Goal: Information Seeking & Learning: Compare options

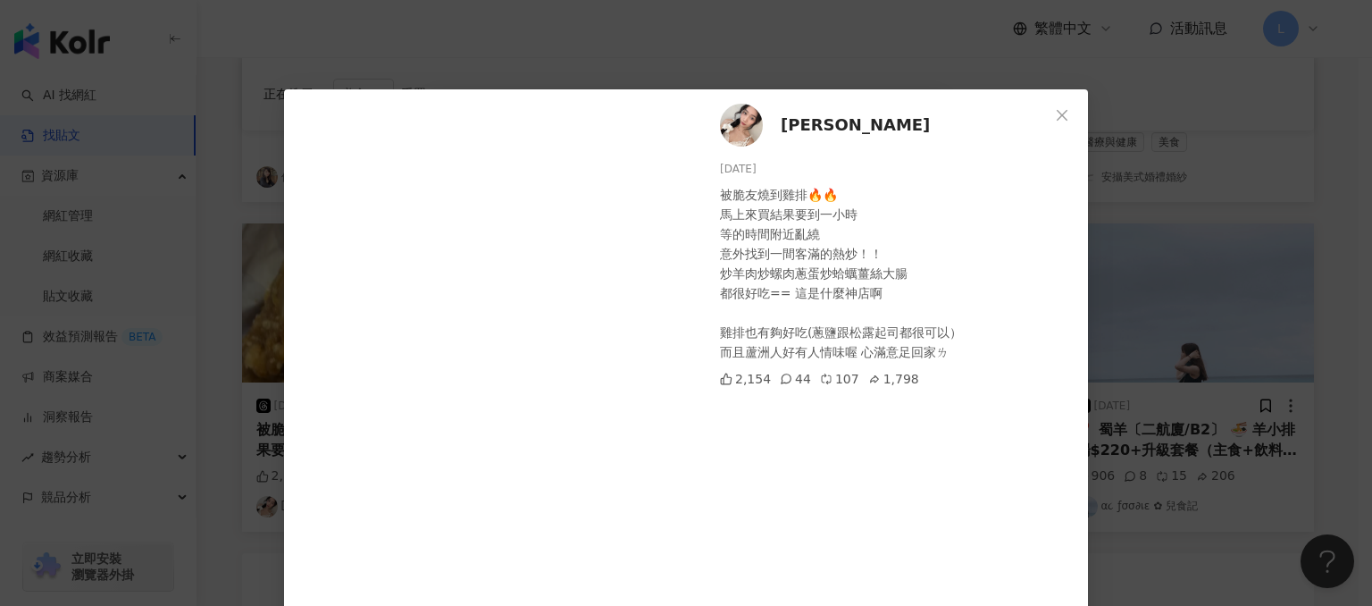
scroll to position [79, 0]
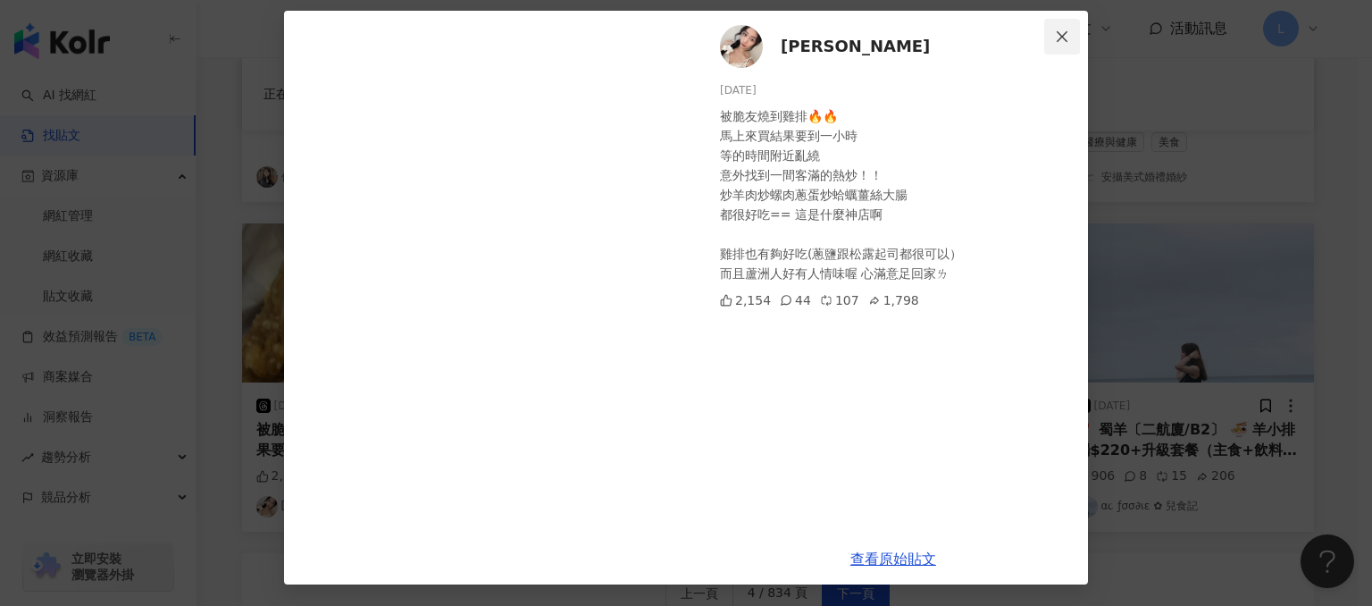
click at [1057, 37] on icon "close" at bounding box center [1062, 35] width 11 height 11
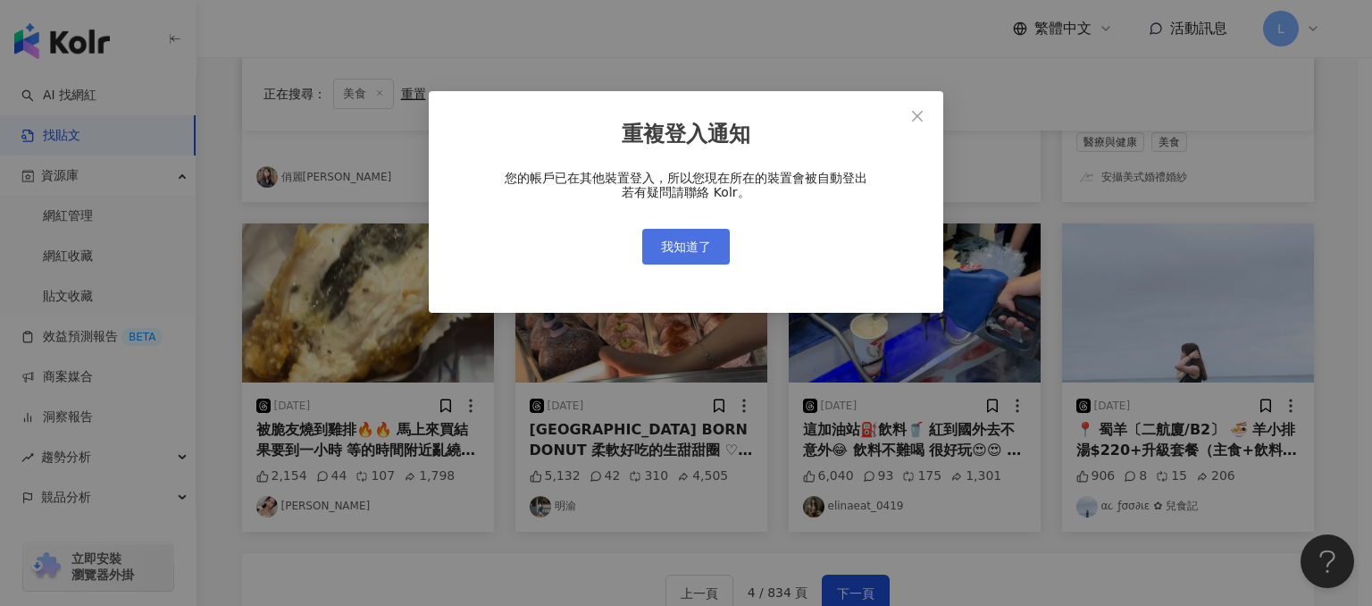
click at [701, 245] on span "我知道了" at bounding box center [686, 246] width 50 height 14
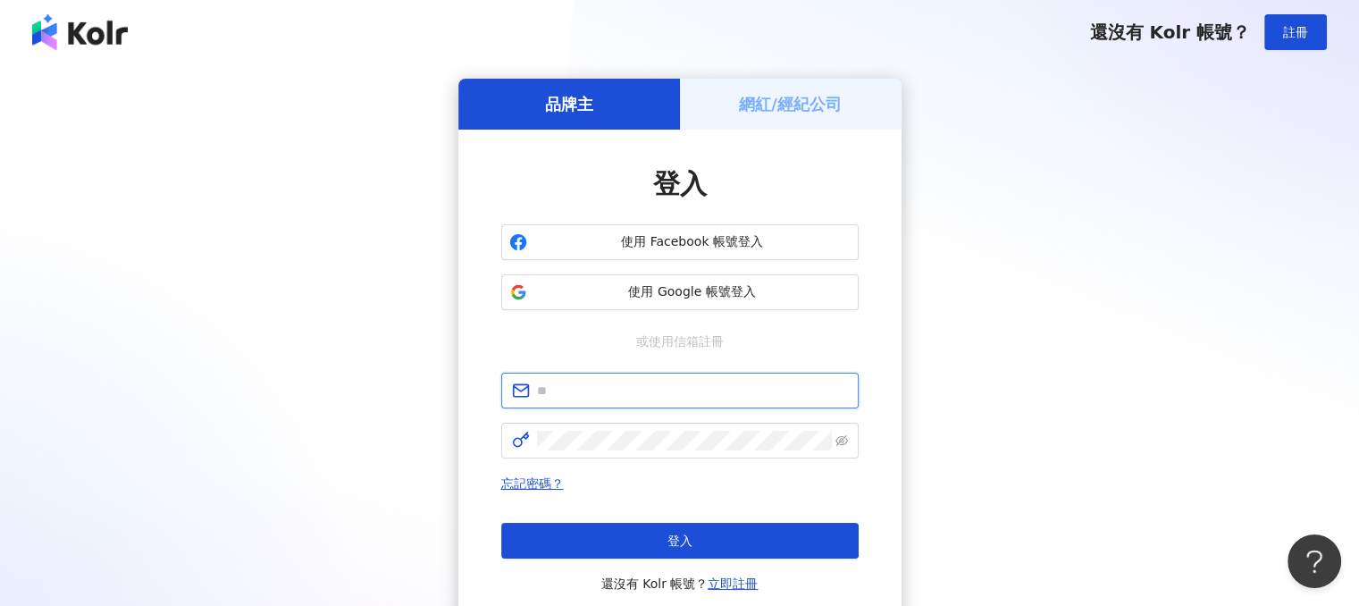
click at [668, 391] on input "text" at bounding box center [692, 391] width 311 height 20
type input "*"
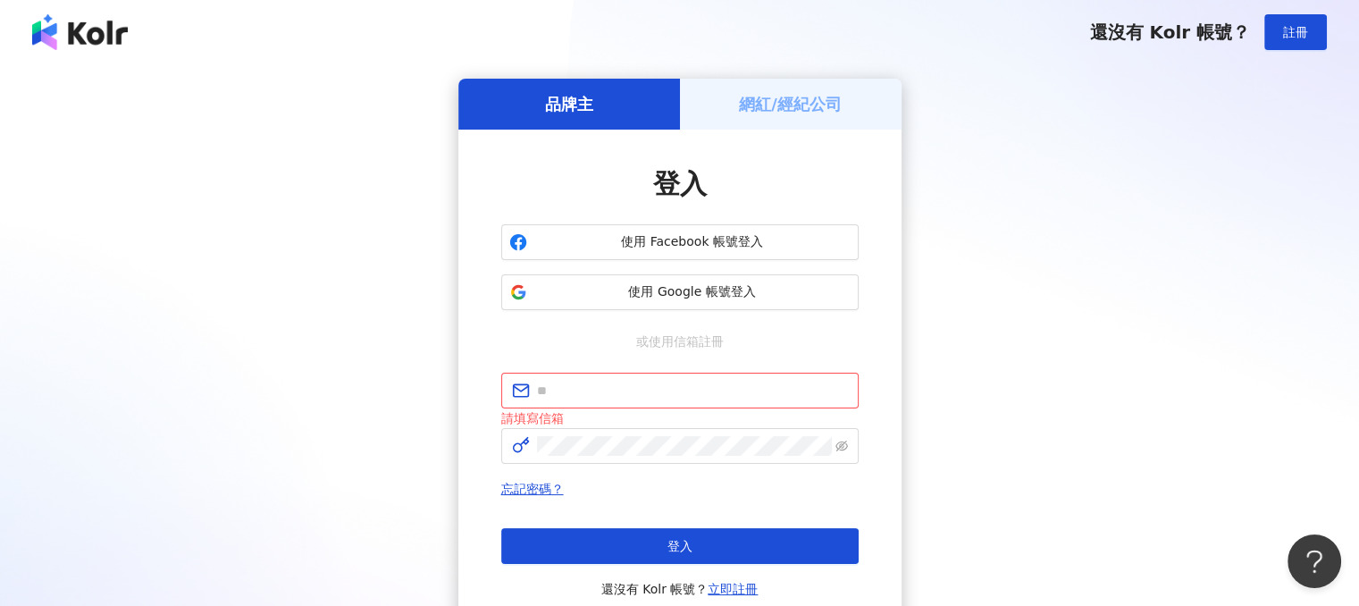
click at [799, 187] on div "登入" at bounding box center [679, 184] width 357 height 38
click at [627, 394] on input "text" at bounding box center [692, 391] width 311 height 20
paste input "**********"
type input "**********"
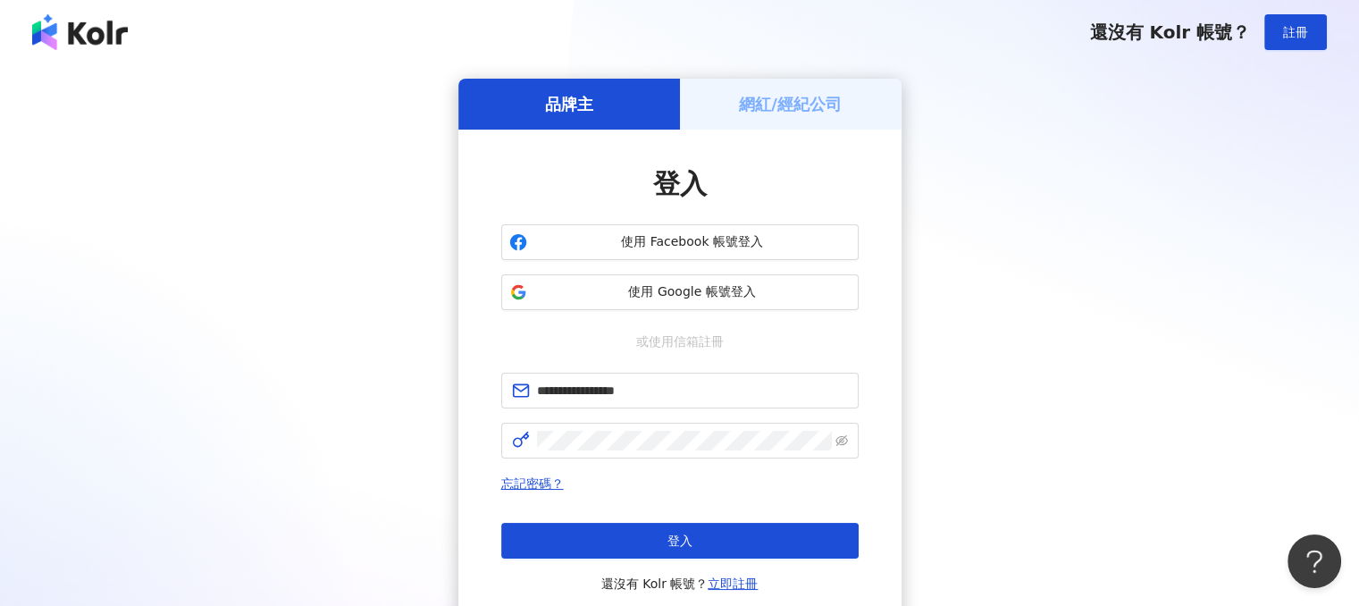
drag, startPoint x: 820, startPoint y: 177, endPoint x: 811, endPoint y: 200, distance: 24.9
click at [822, 178] on div "登入" at bounding box center [679, 184] width 357 height 38
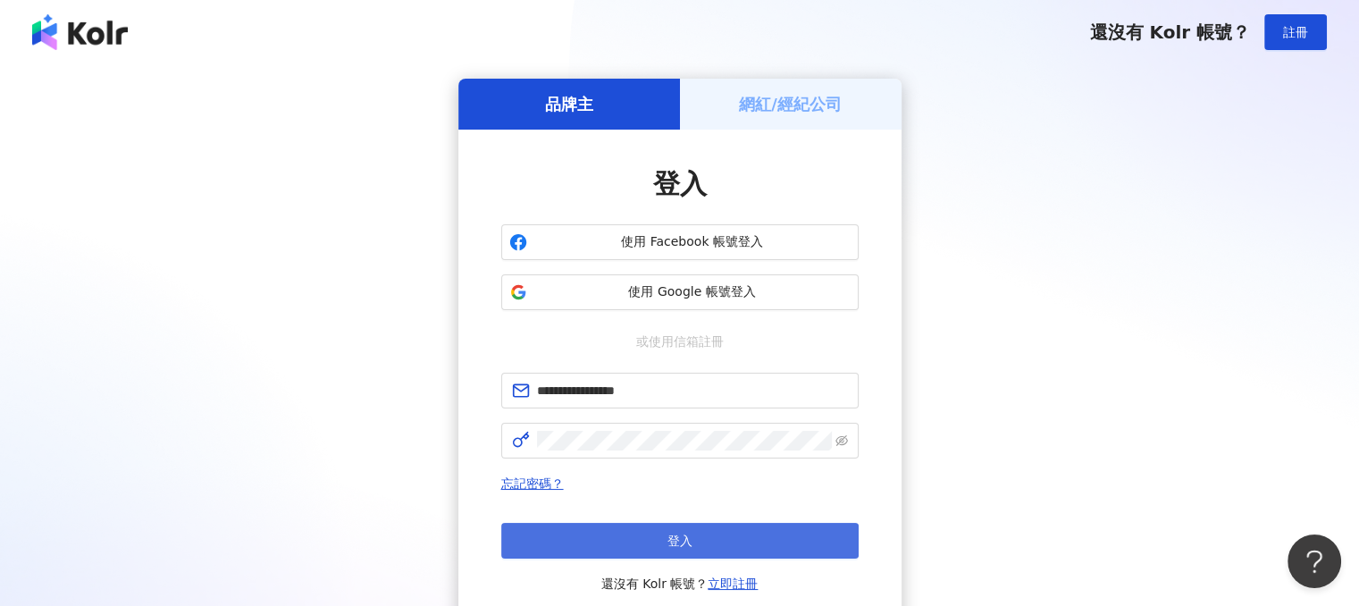
click at [673, 541] on span "登入" at bounding box center [679, 540] width 25 height 14
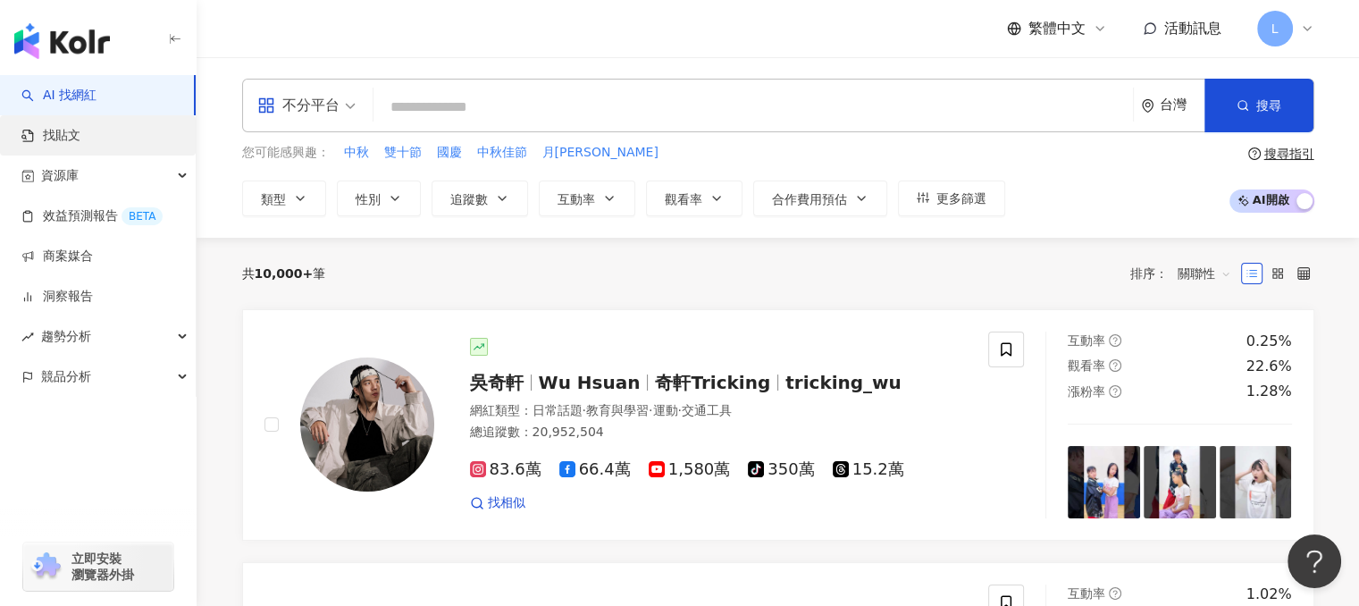
click at [80, 145] on link "找貼文" at bounding box center [50, 136] width 59 height 18
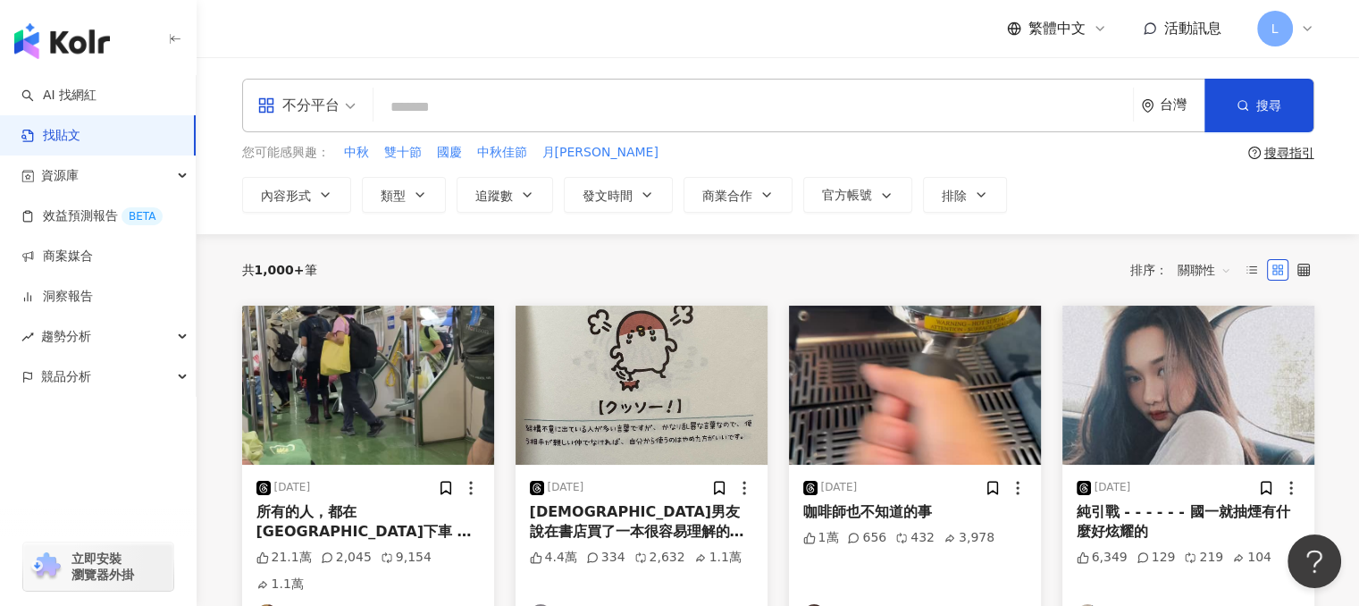
click at [486, 98] on input "search" at bounding box center [753, 107] width 745 height 38
type input "*"
type input "****"
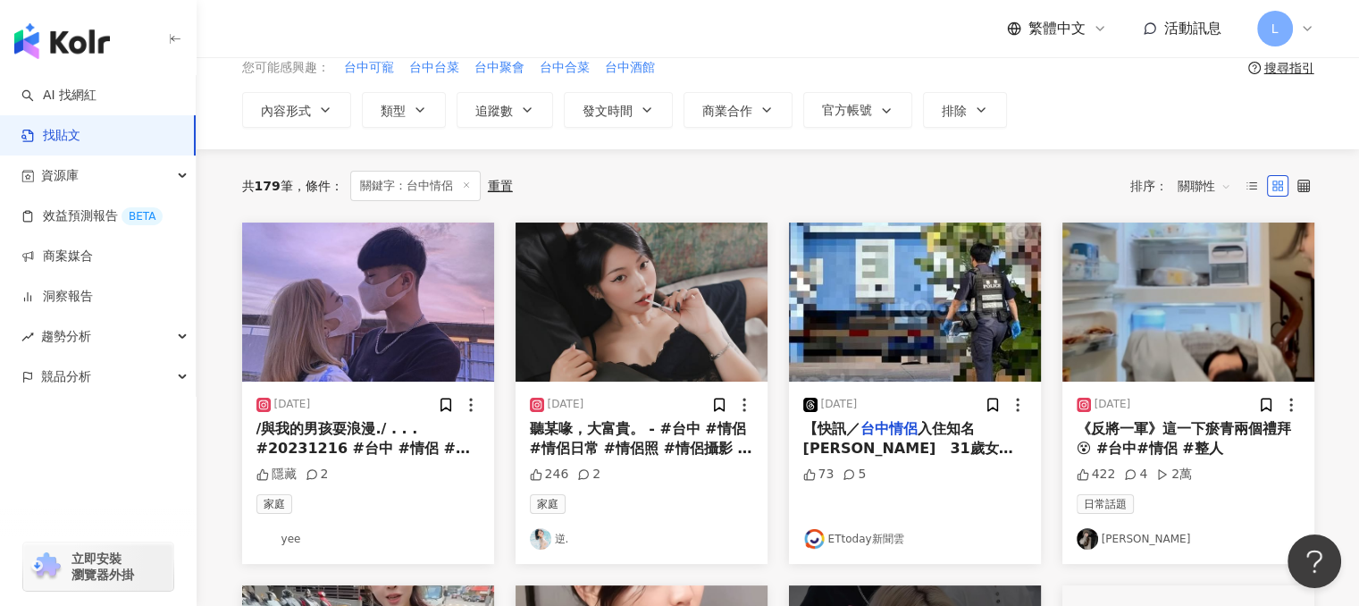
scroll to position [179, 0]
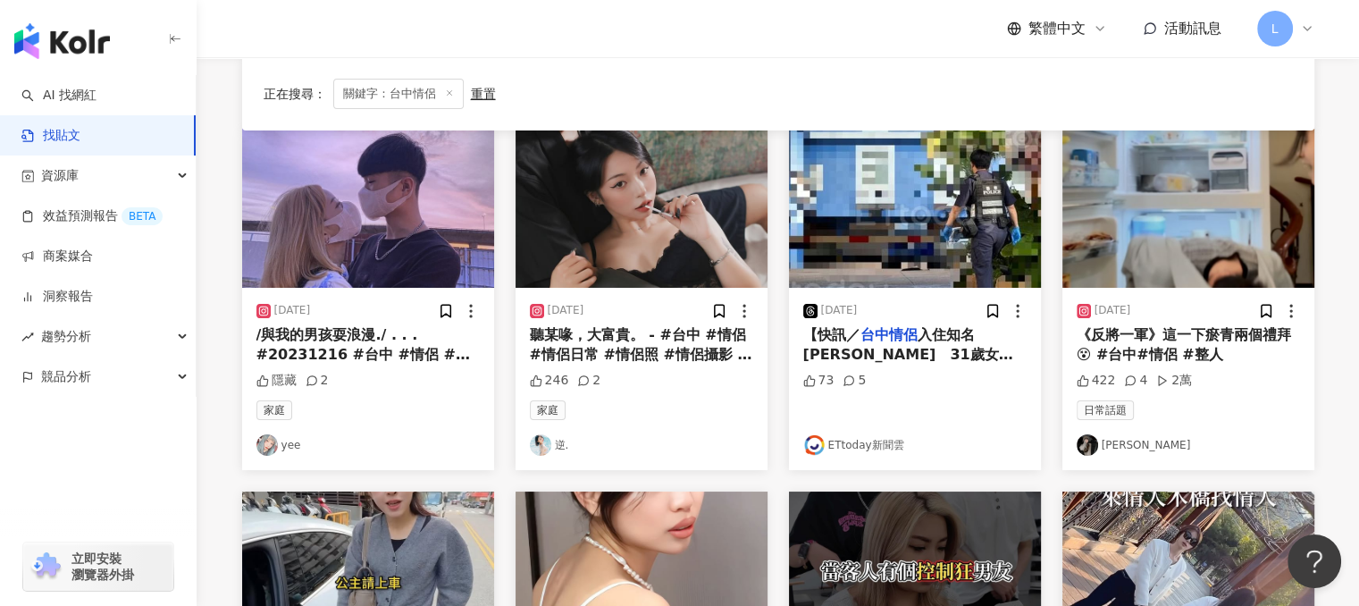
click at [593, 352] on span "聽某喙，大富貴。 - #台中 #情侶 #情侶日常 #情侶照 #情侶攝影 #情侶寫真" at bounding box center [641, 354] width 222 height 57
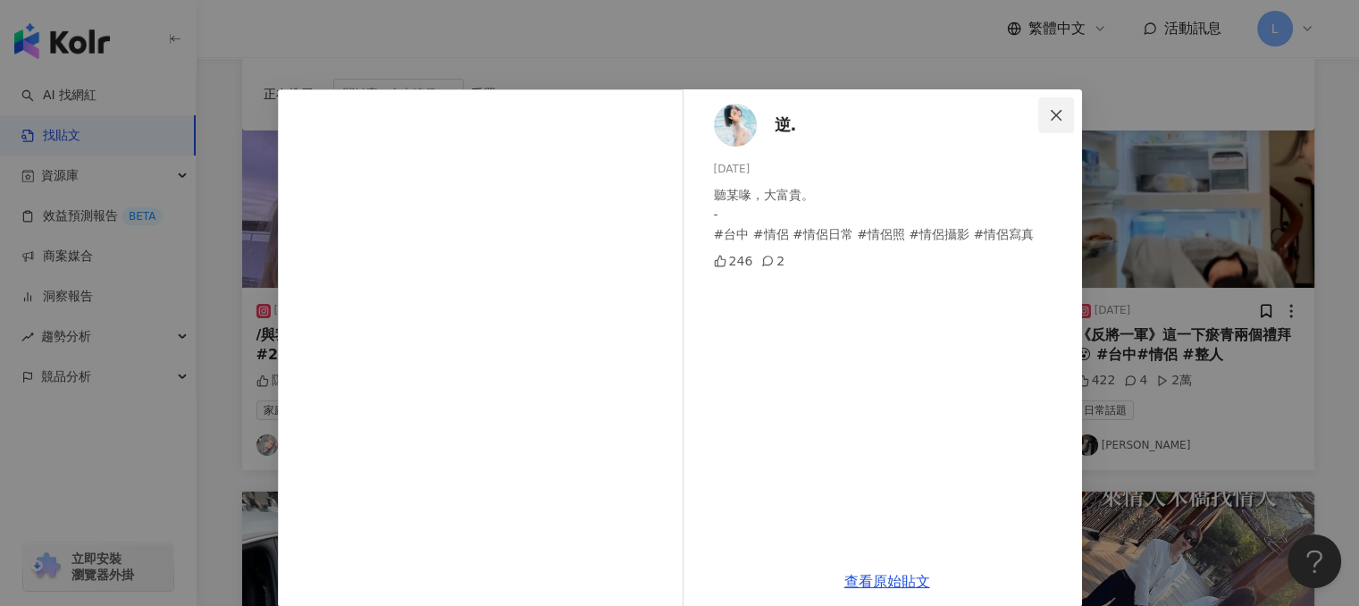
click at [1049, 114] on icon "close" at bounding box center [1056, 115] width 14 height 14
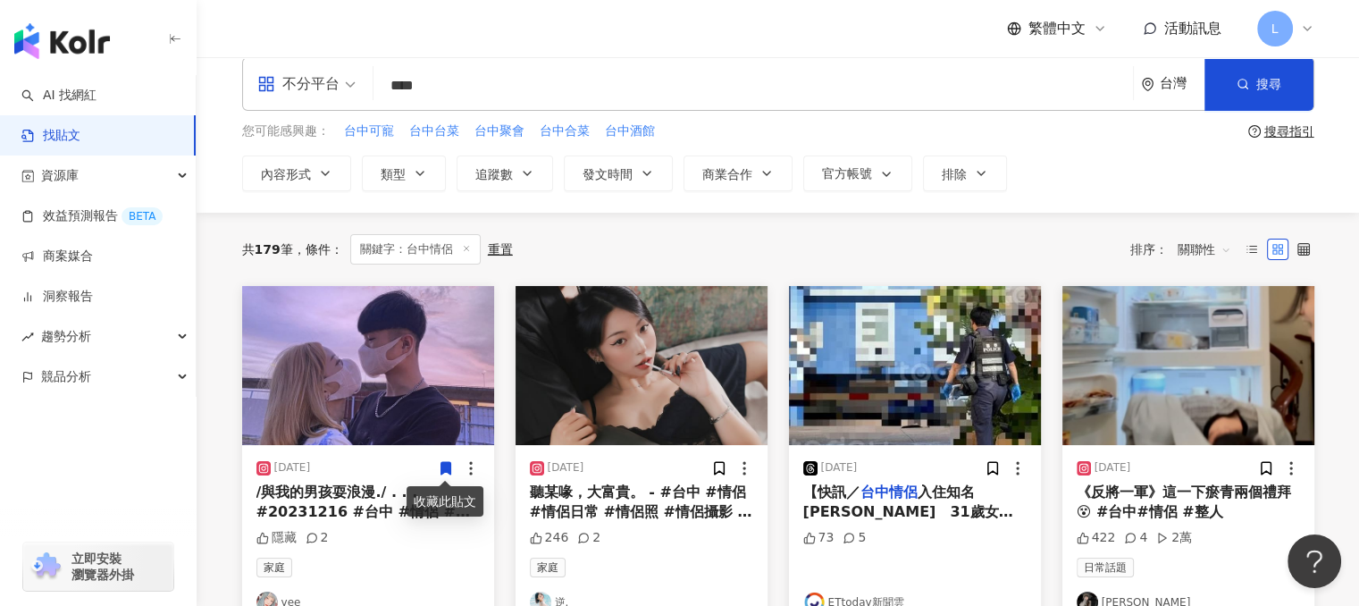
scroll to position [89, 0]
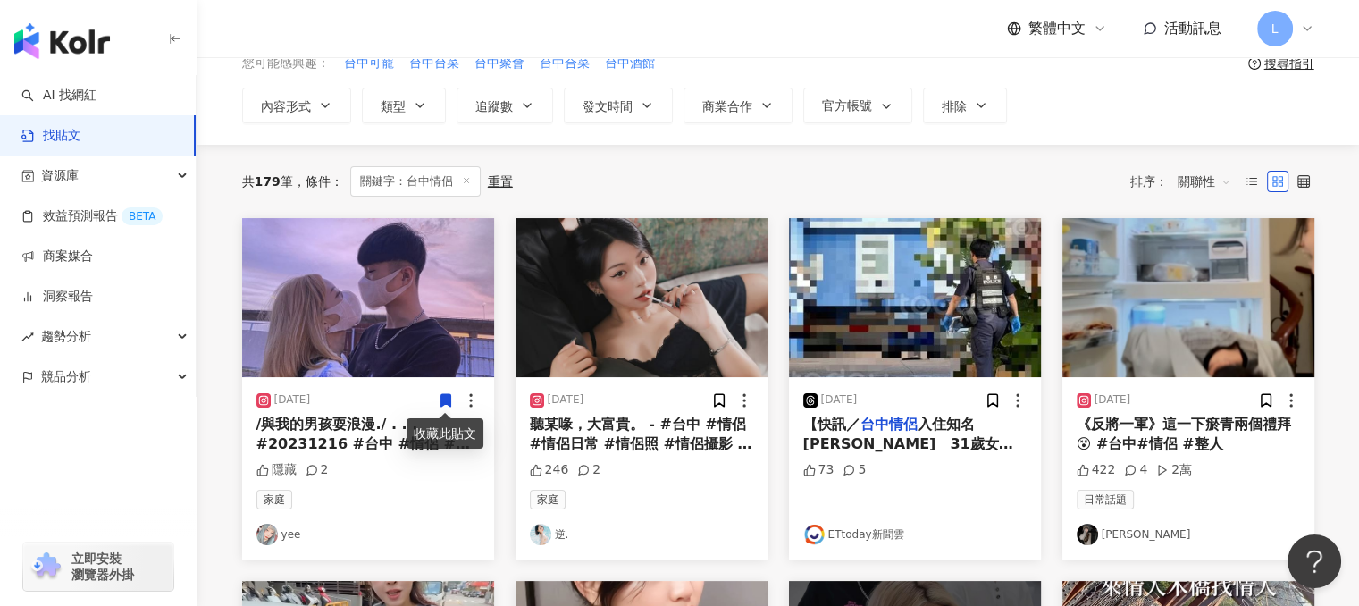
click at [611, 439] on span "聽某喙，大富貴。 - #台中 #情侶 #情侶日常 #情侶照 #情侶攝影 #情侶寫真" at bounding box center [641, 443] width 222 height 57
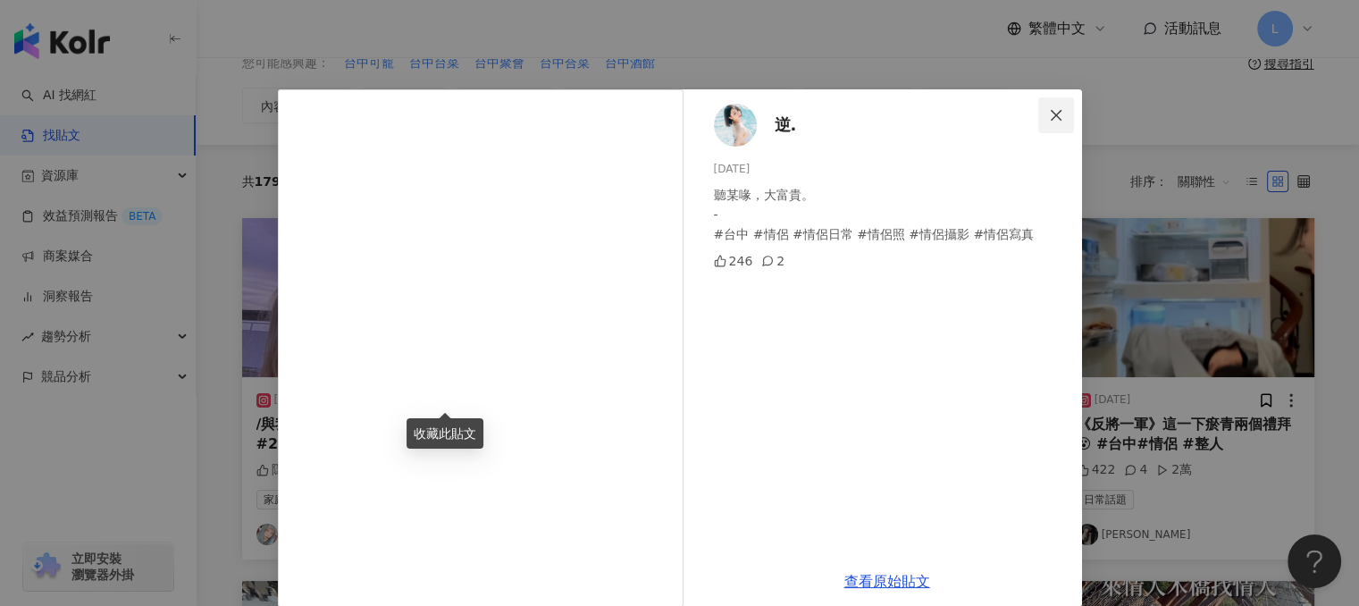
click at [1055, 119] on icon "close" at bounding box center [1056, 115] width 14 height 14
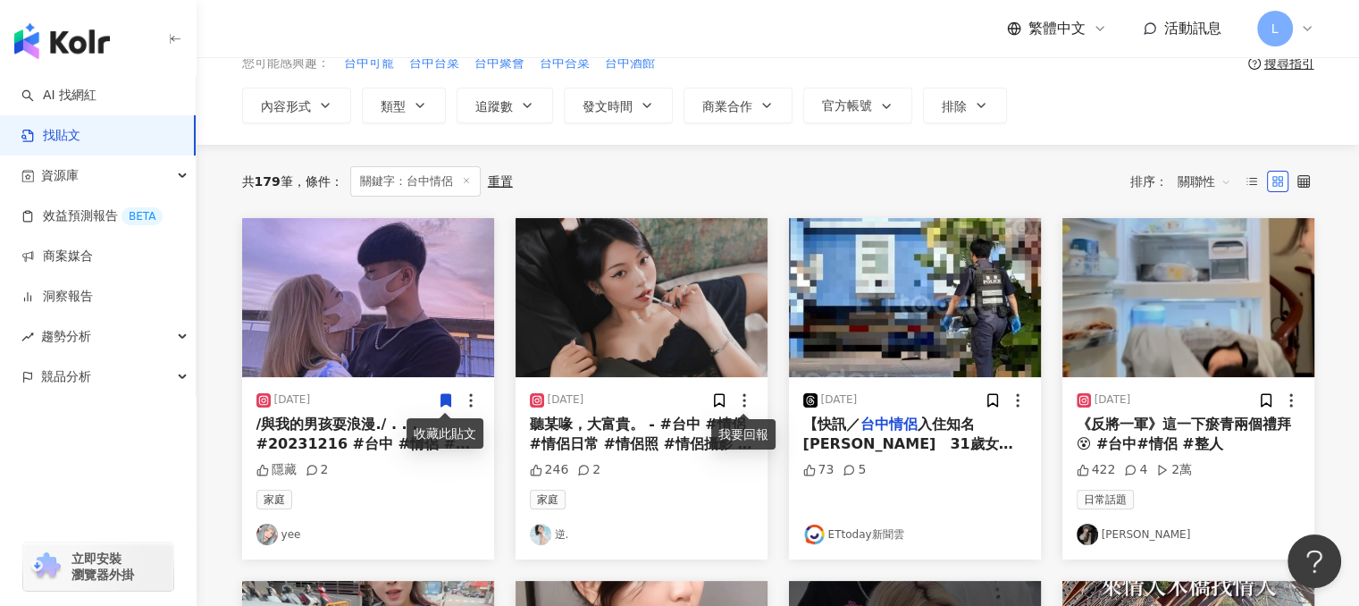
click at [746, 400] on icon at bounding box center [744, 400] width 18 height 18
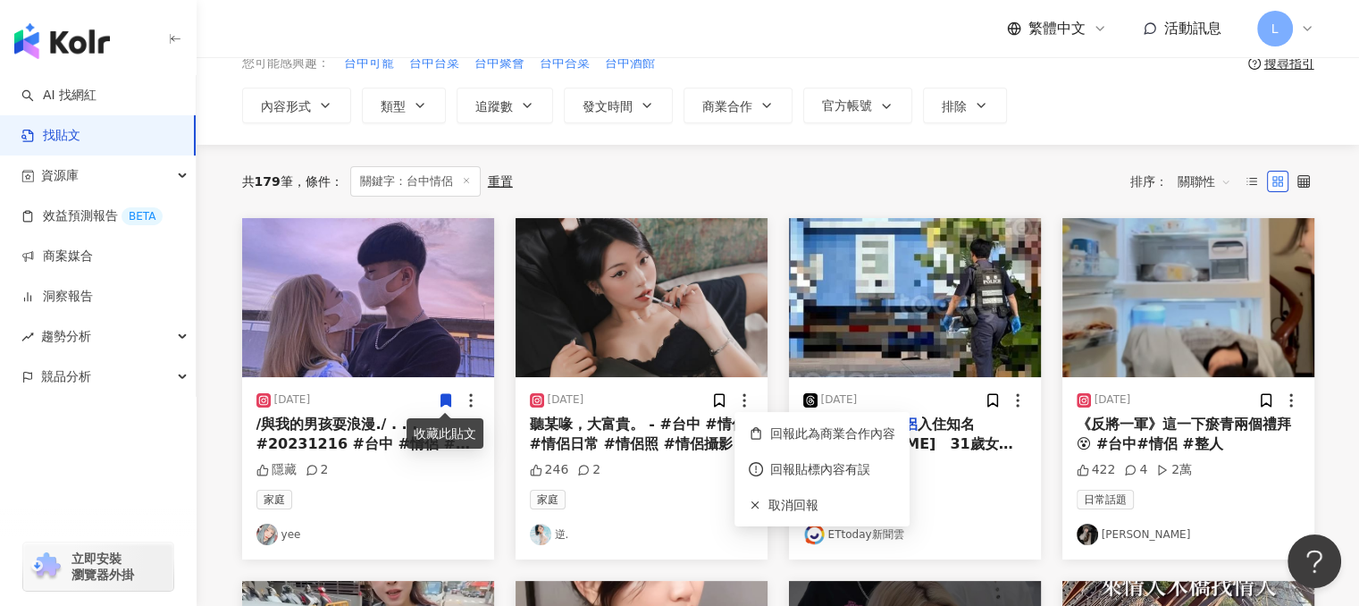
click at [687, 476] on div "246 2" at bounding box center [641, 470] width 223 height 18
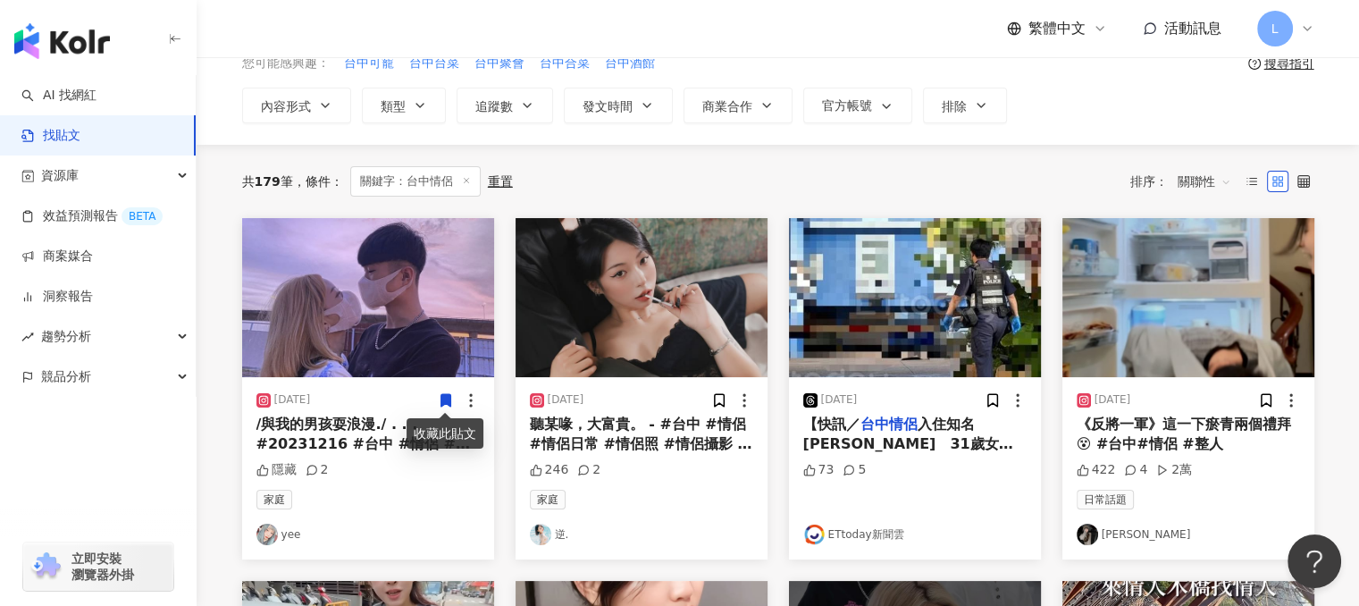
click at [673, 433] on span "聽某喙，大富貴。 - #台中 #情侶 #情侶日常 #情侶照 #情侶攝影 #情侶寫真" at bounding box center [641, 443] width 222 height 57
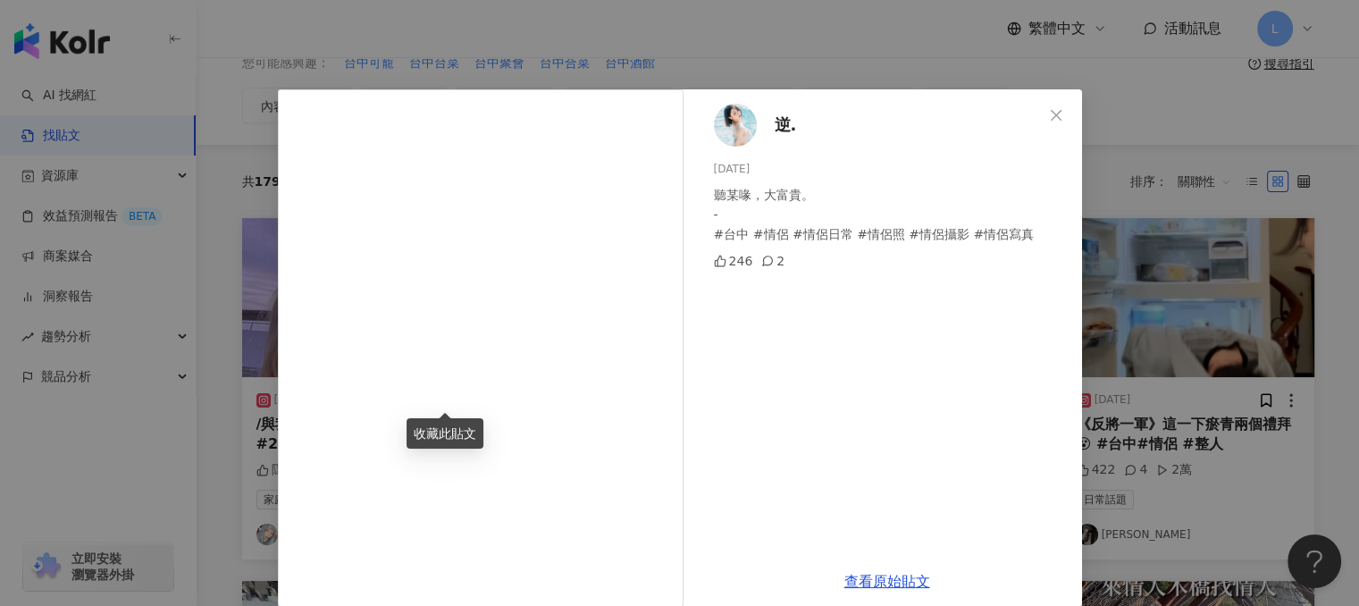
scroll to position [22, 0]
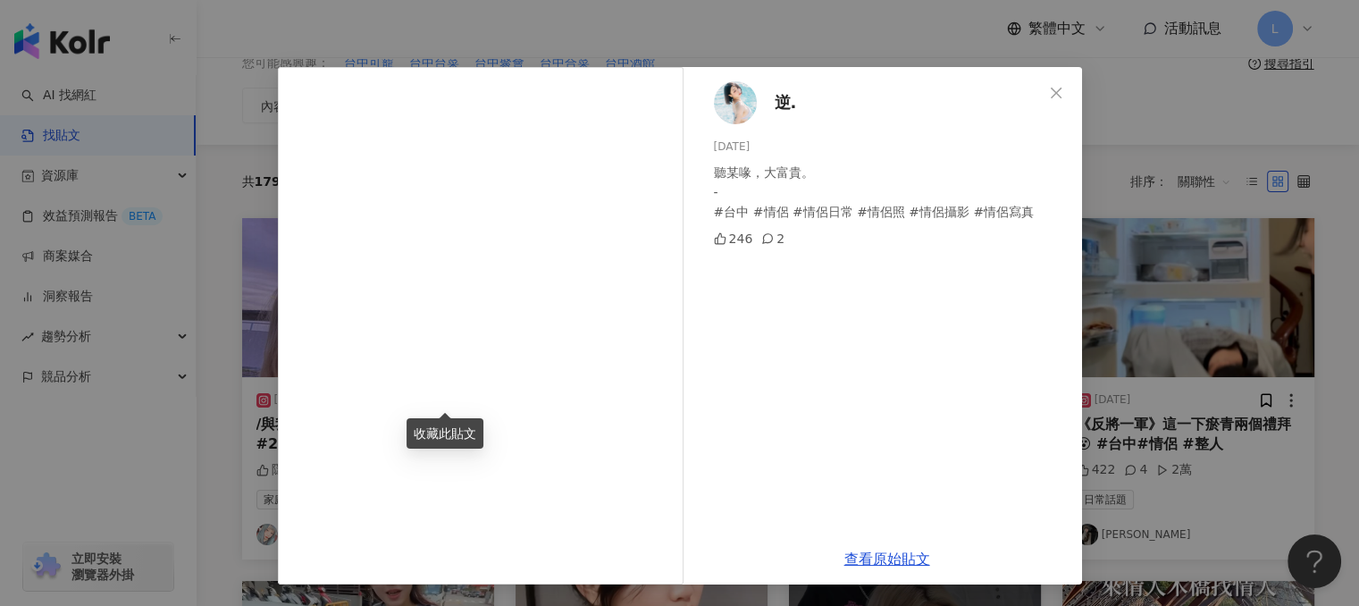
click at [743, 101] on img at bounding box center [735, 102] width 43 height 43
click at [1054, 83] on button "Close" at bounding box center [1056, 93] width 36 height 36
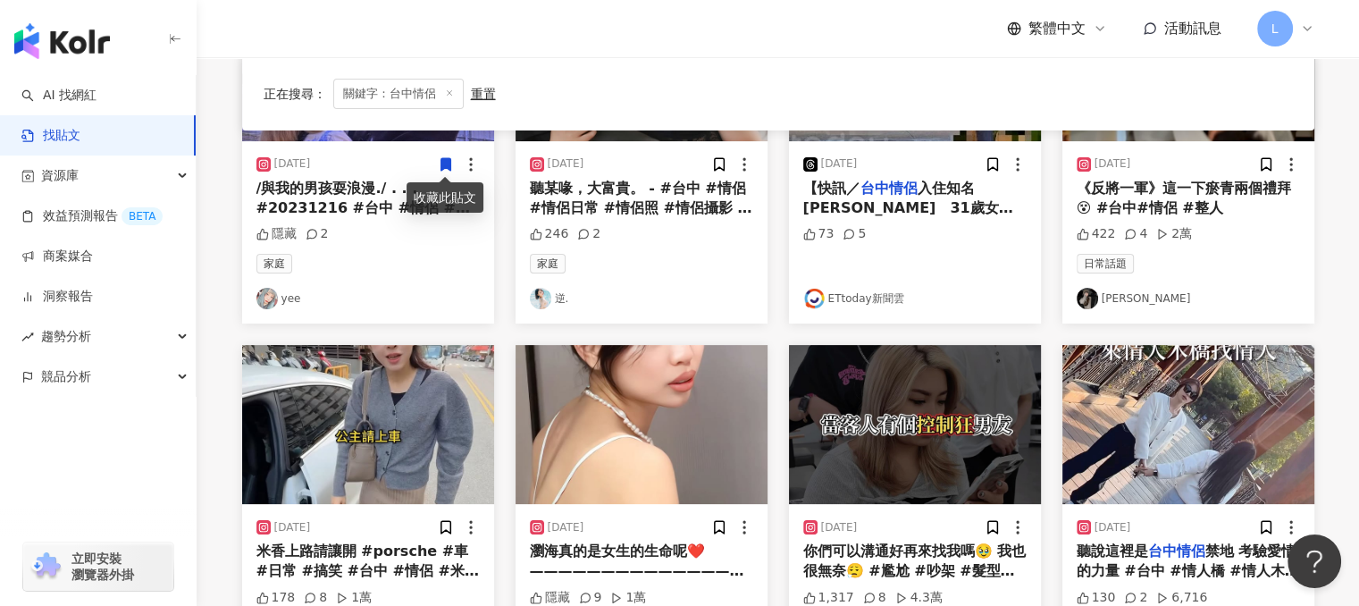
scroll to position [357, 0]
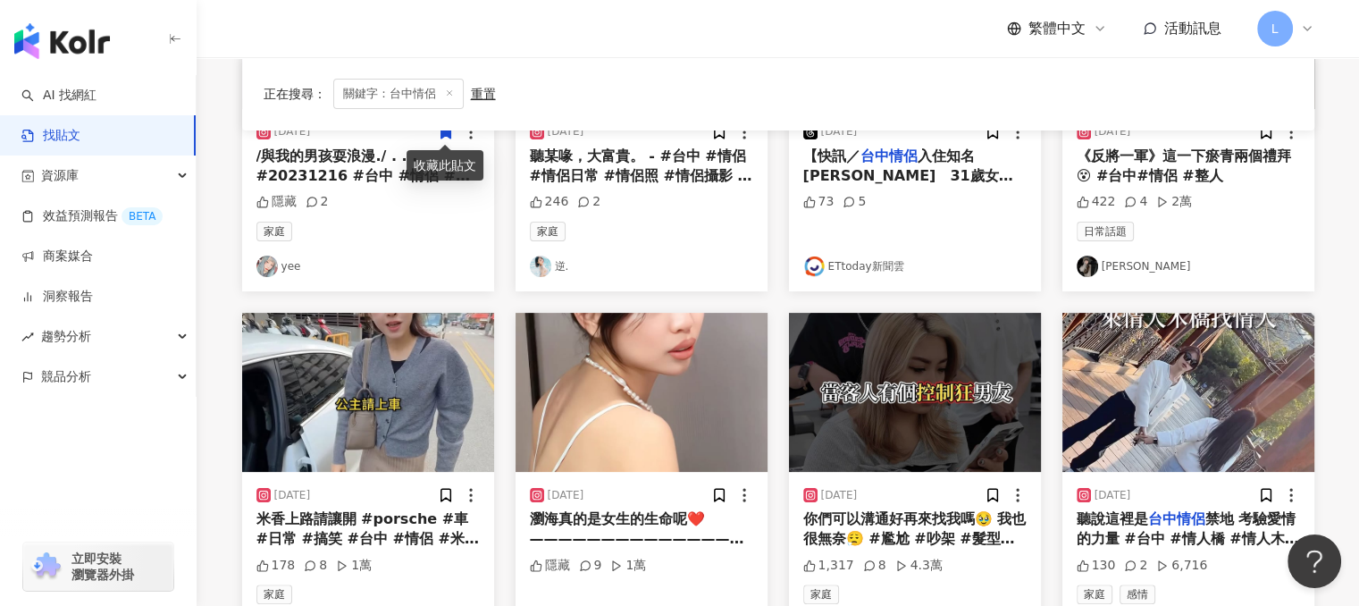
click at [1095, 268] on img at bounding box center [1086, 265] width 21 height 21
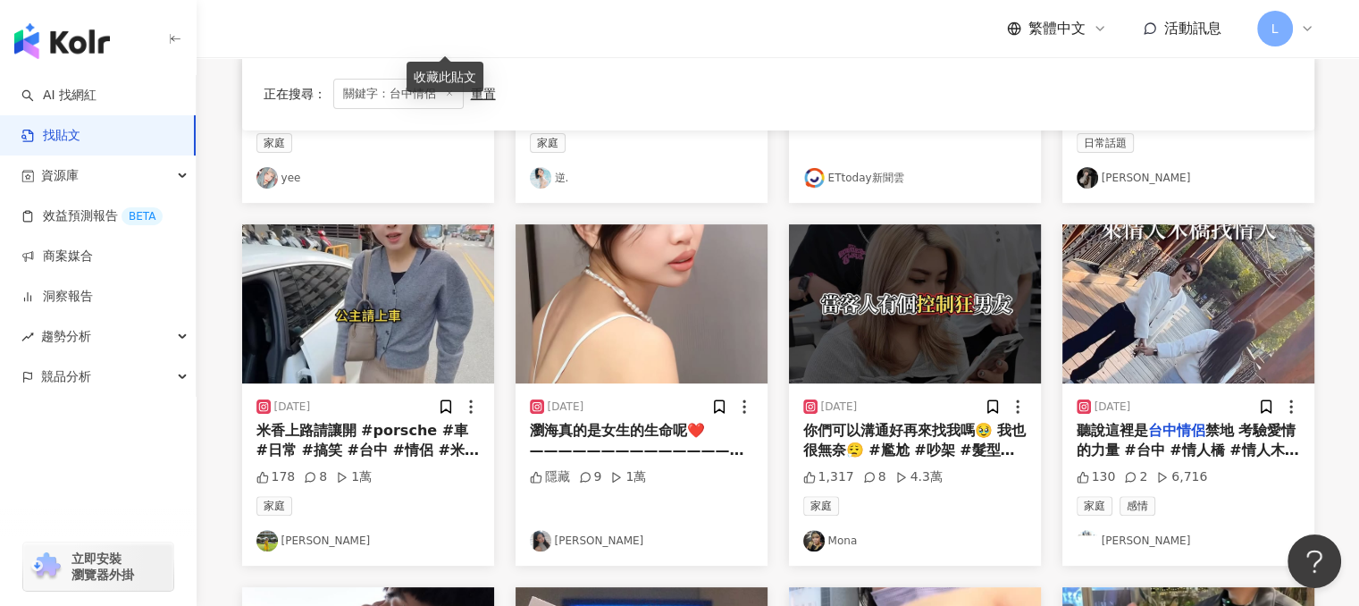
scroll to position [447, 0]
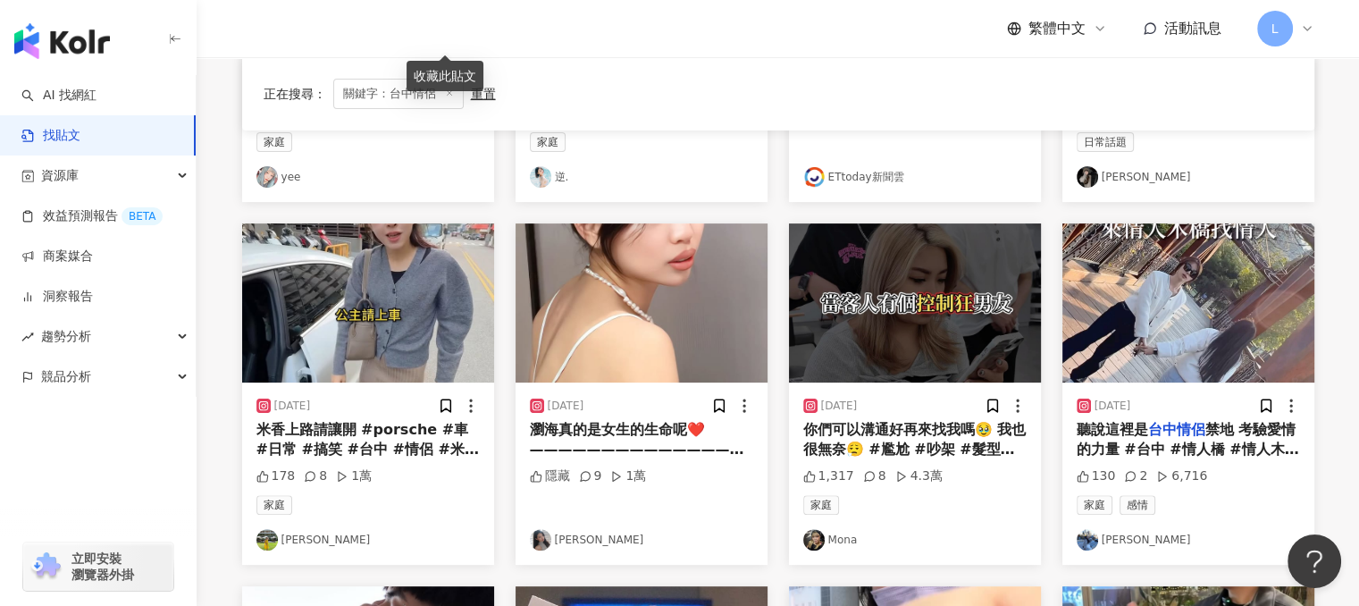
click at [330, 540] on link "米香 Wan Yun Hsiao" at bounding box center [367, 539] width 223 height 21
click at [872, 430] on span "你們可以溝通好再來找我嗎🥹 我也很無奈😮‍💨 #尷尬 #吵架 #髮型師 #台中 #情侶" at bounding box center [914, 449] width 223 height 57
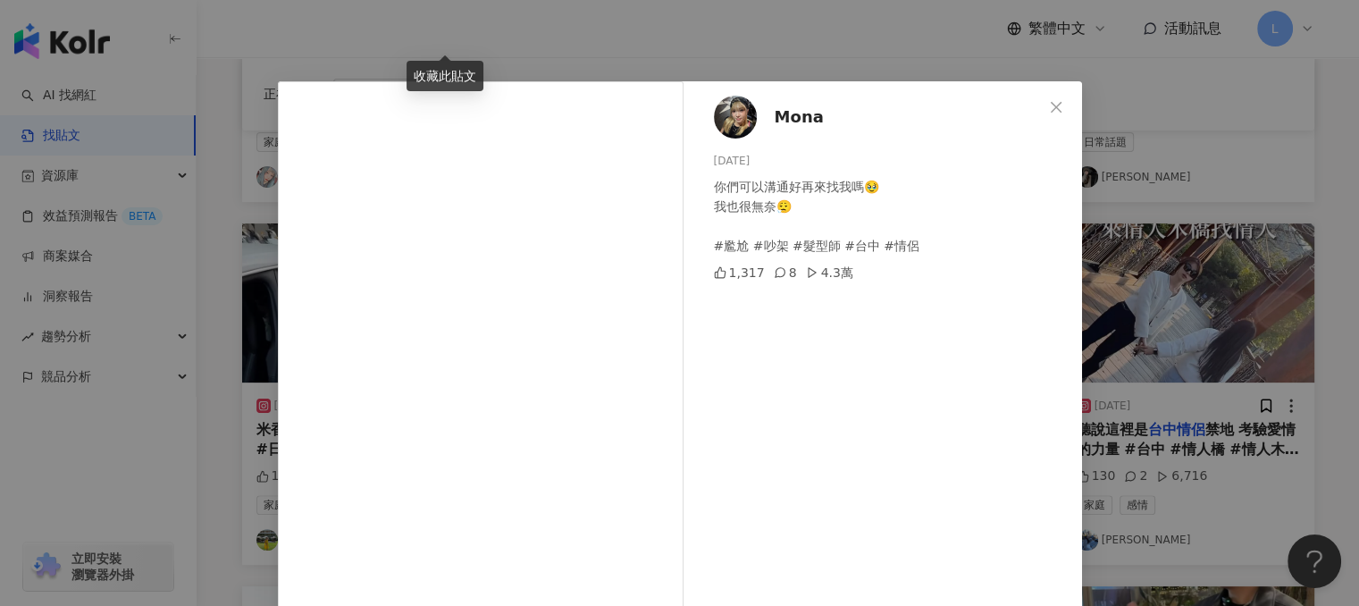
scroll to position [0, 0]
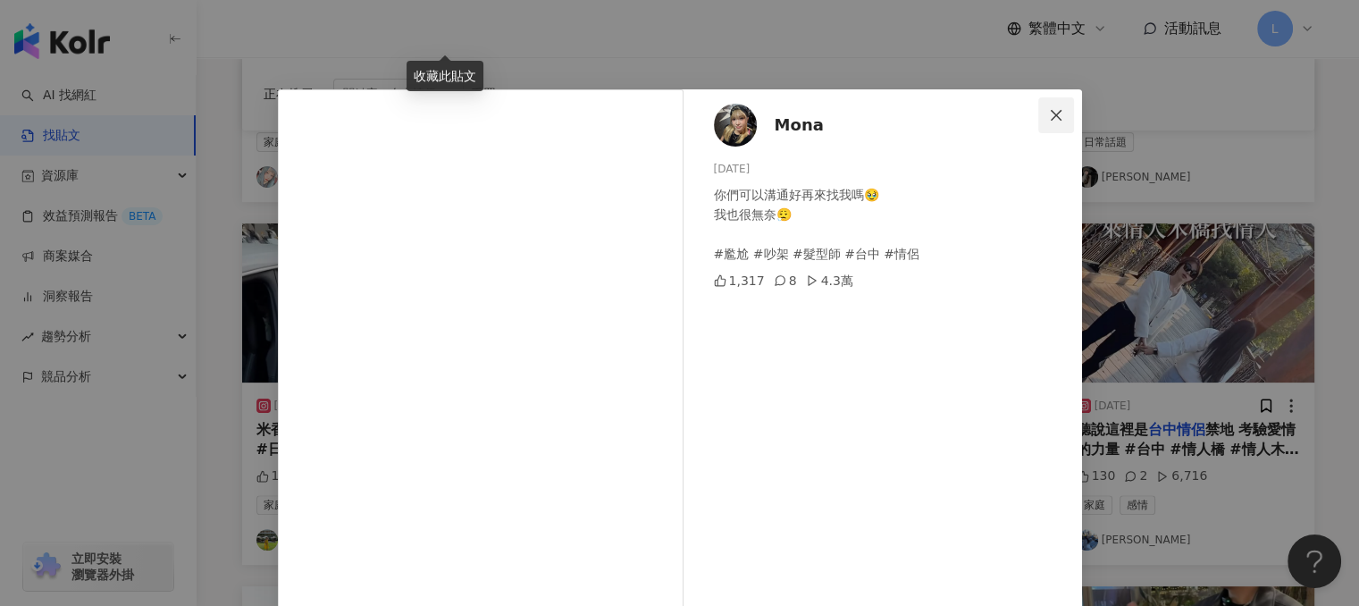
click at [1049, 121] on icon "close" at bounding box center [1056, 115] width 14 height 14
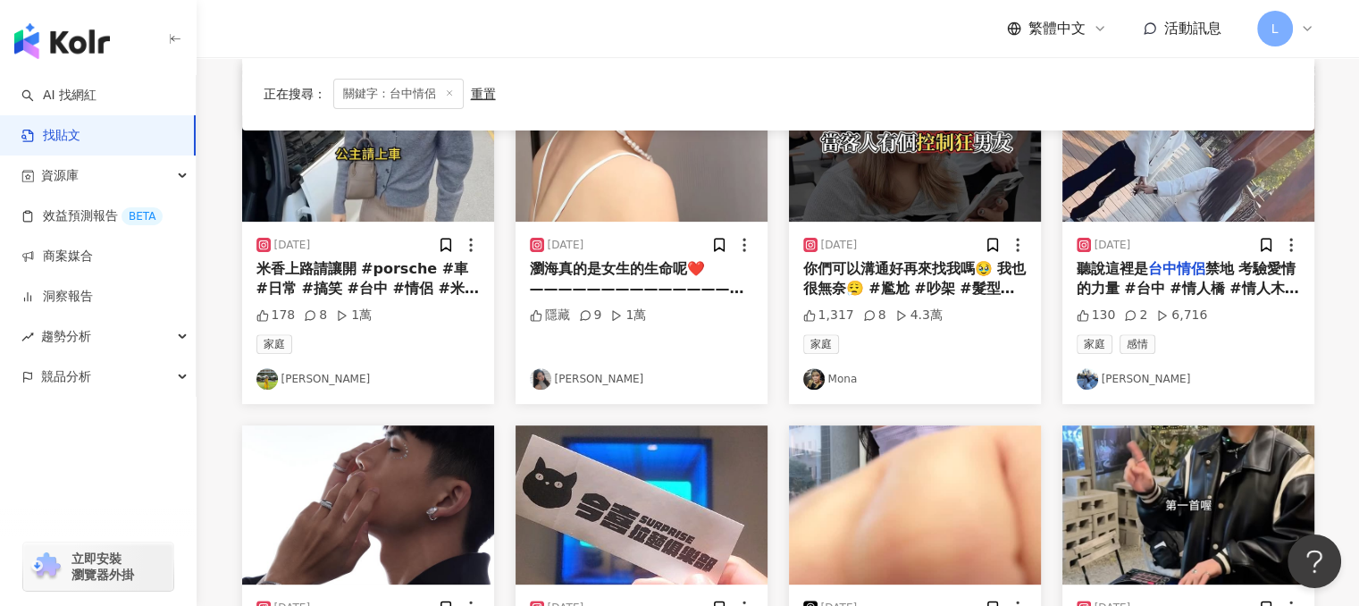
scroll to position [715, 0]
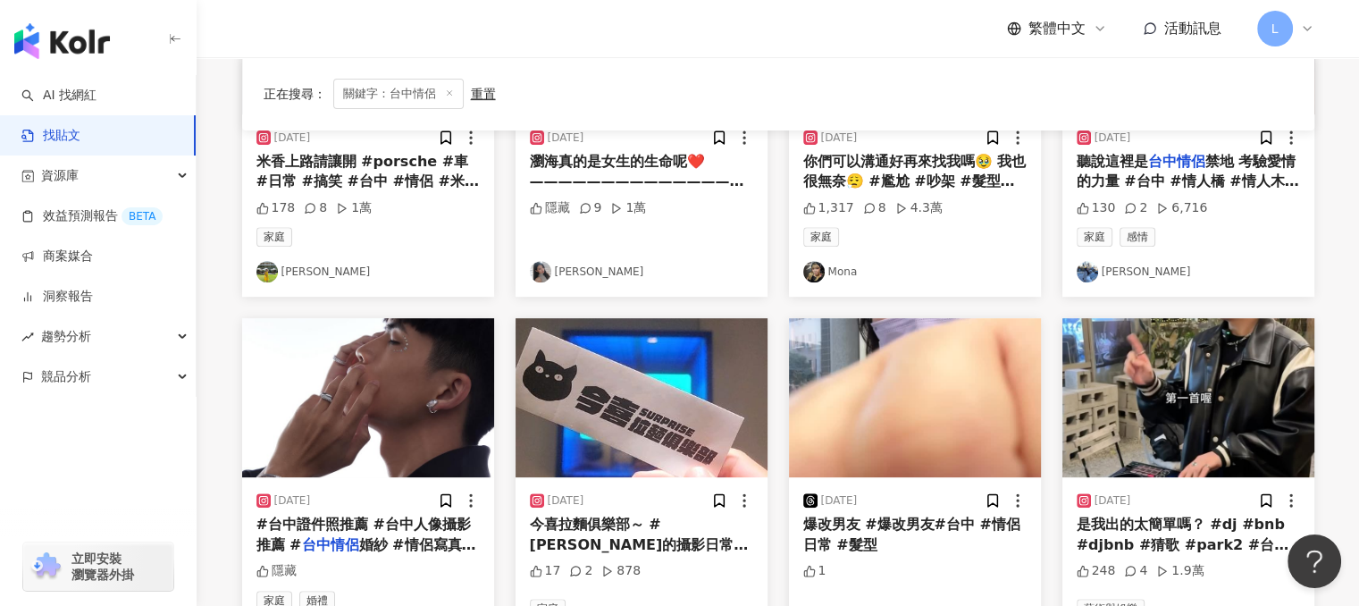
click at [1086, 272] on img at bounding box center [1086, 271] width 21 height 21
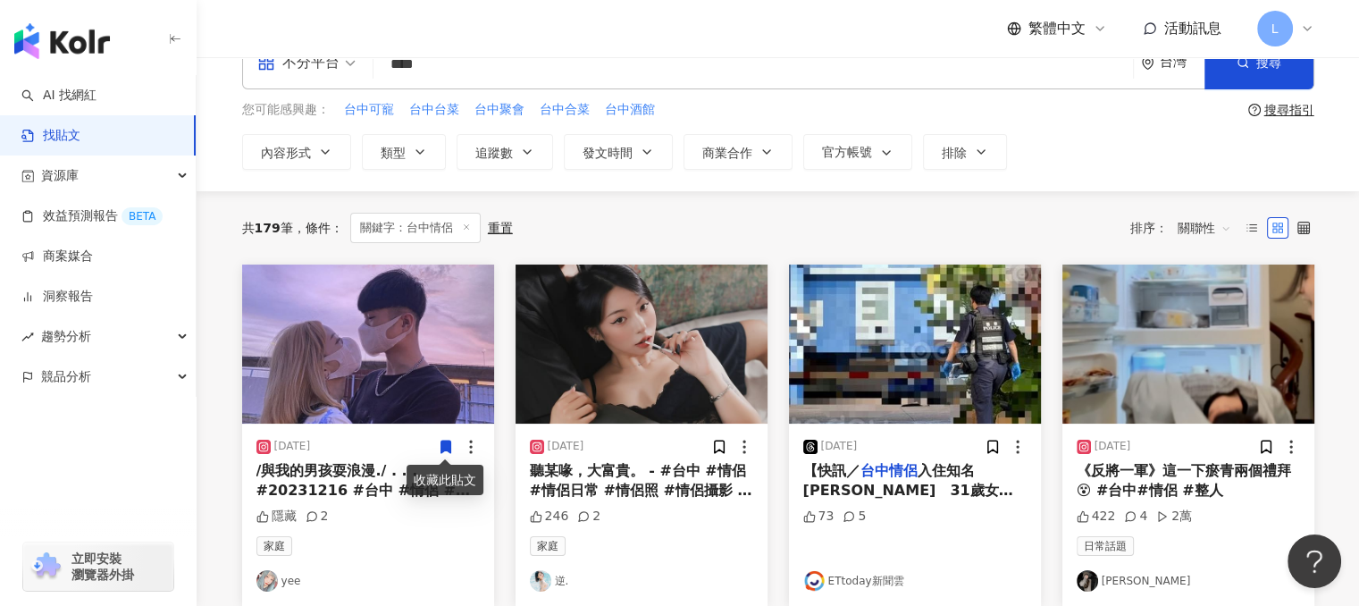
scroll to position [0, 0]
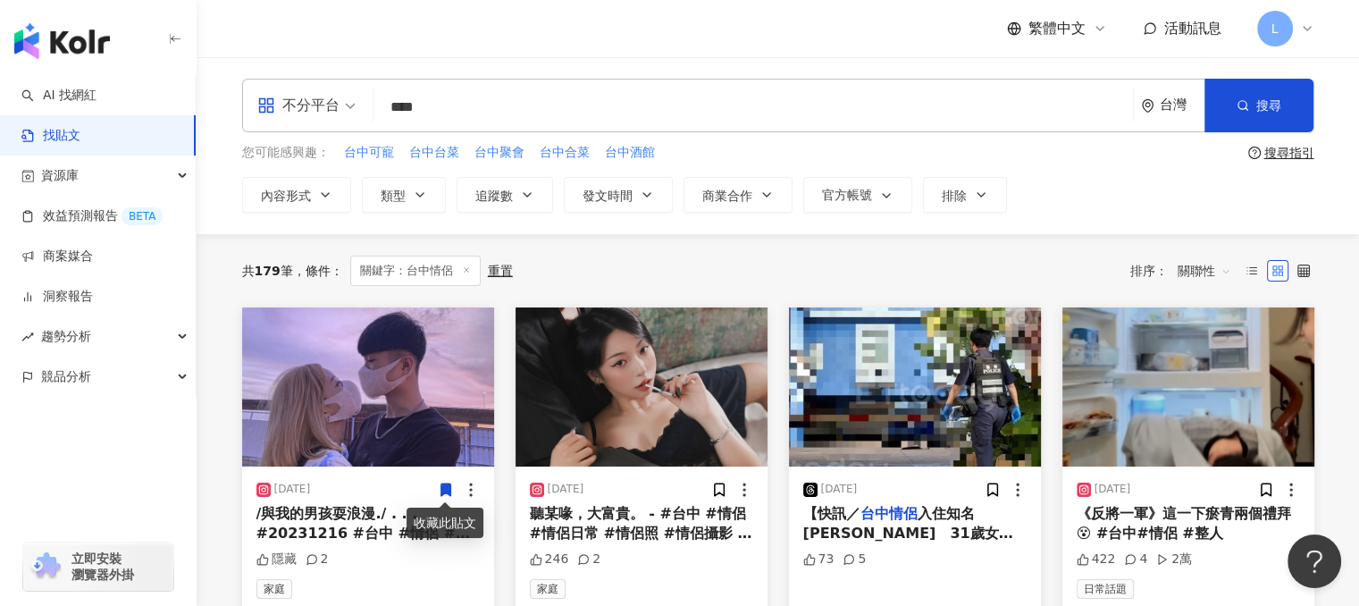
click at [317, 96] on div "不分平台" at bounding box center [298, 105] width 82 height 29
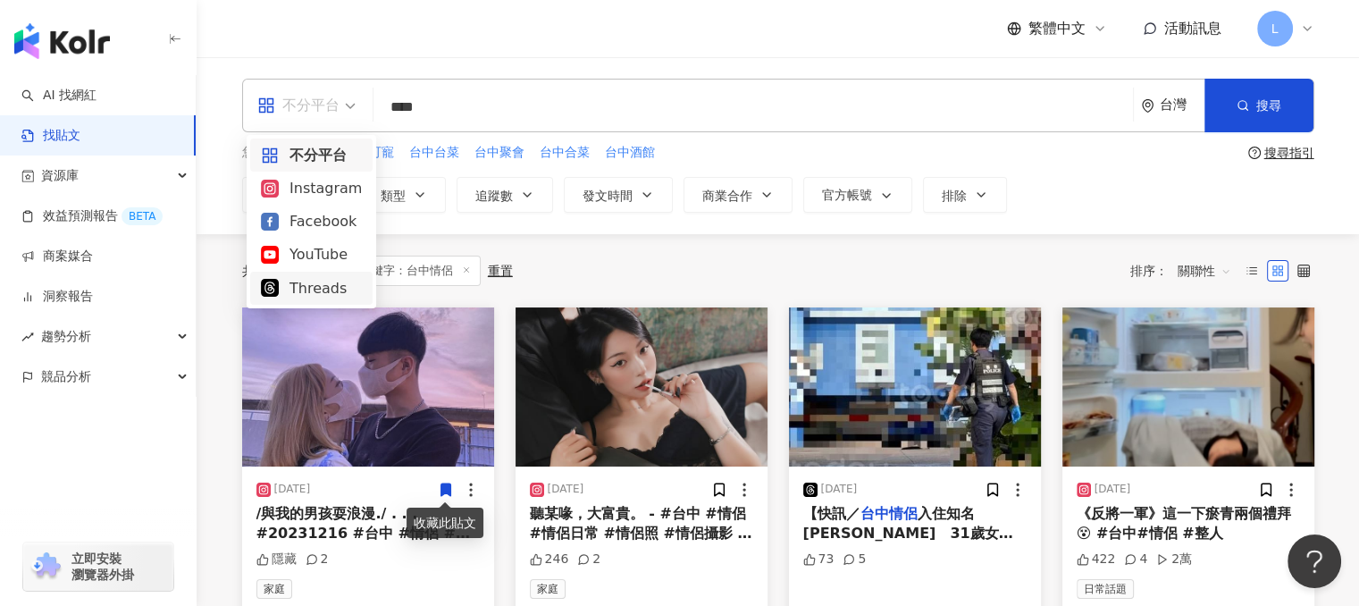
click at [322, 283] on div "Threads" at bounding box center [311, 288] width 101 height 22
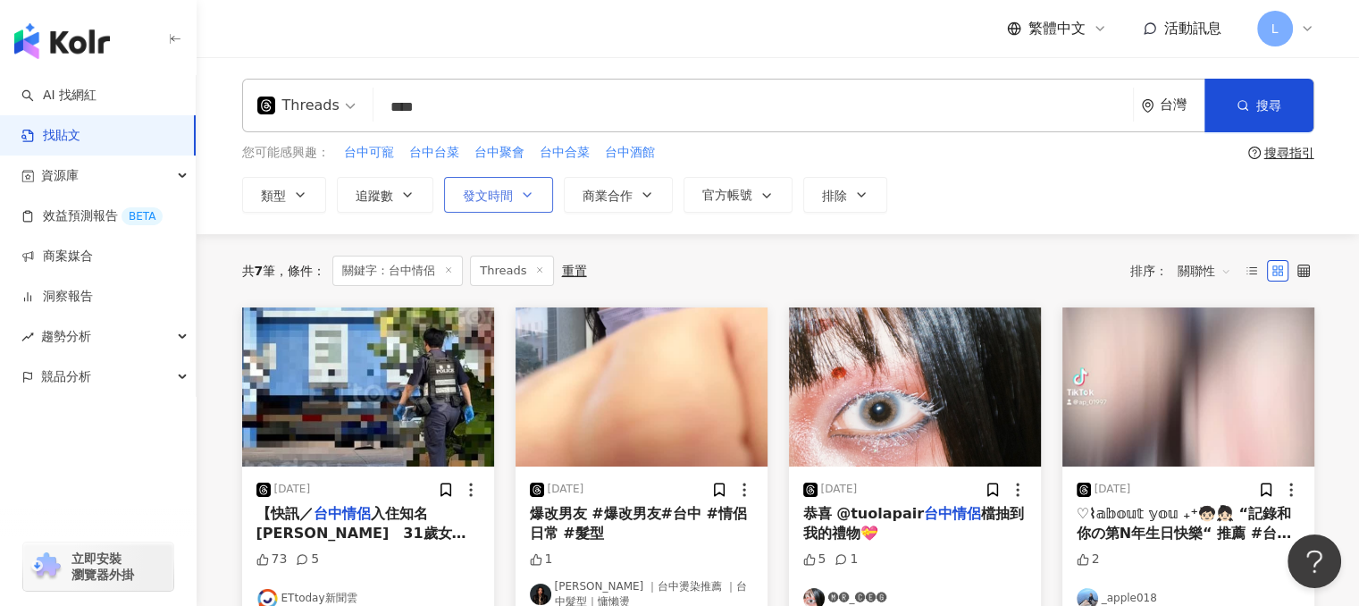
click at [521, 189] on icon "button" at bounding box center [527, 195] width 14 height 14
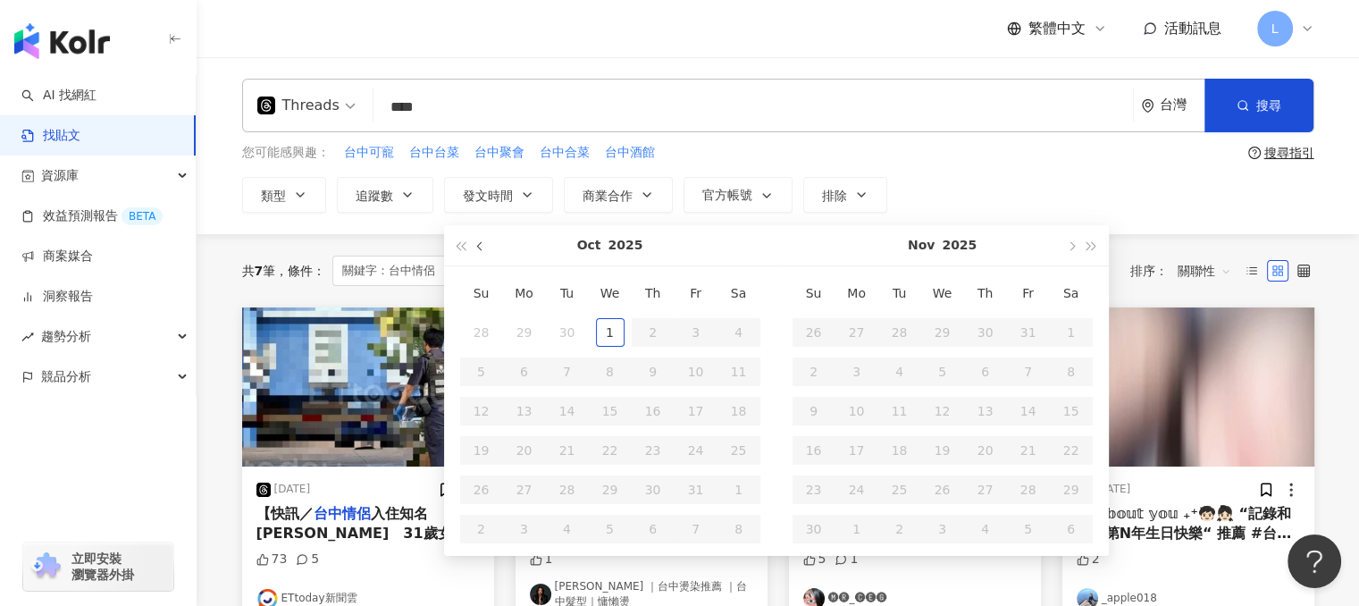
click at [480, 248] on span "button" at bounding box center [480, 246] width 9 height 9
type input "**********"
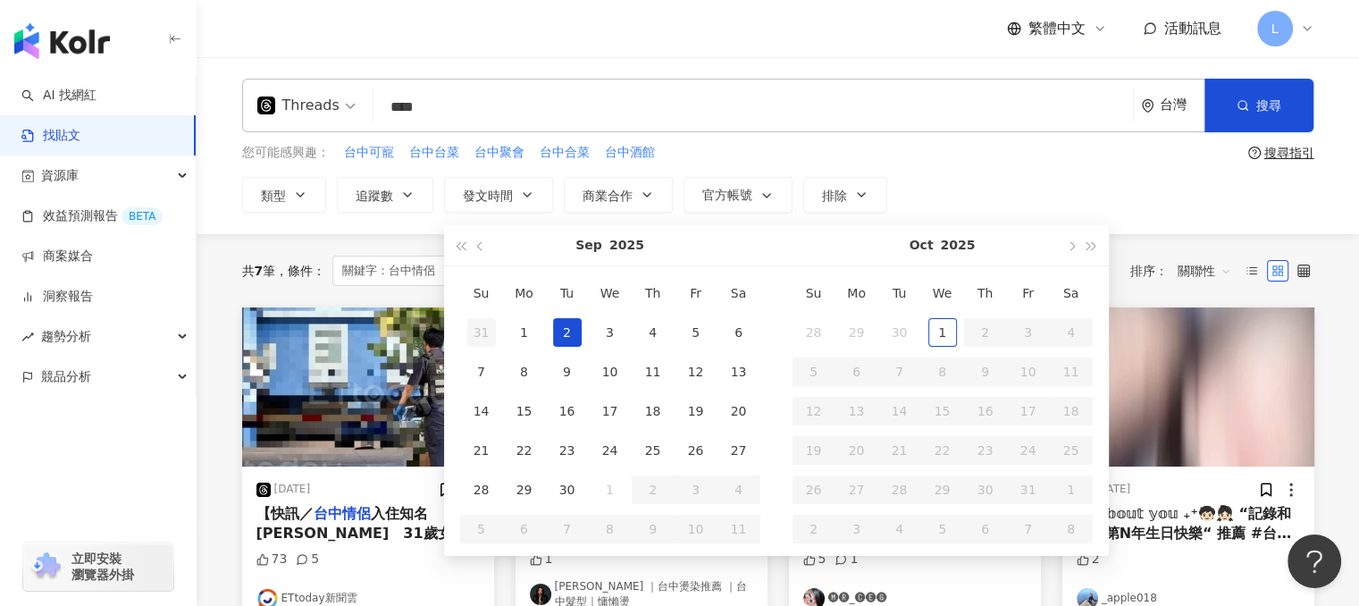
type input "**********"
click at [522, 329] on div "1" at bounding box center [524, 332] width 29 height 29
type input "**********"
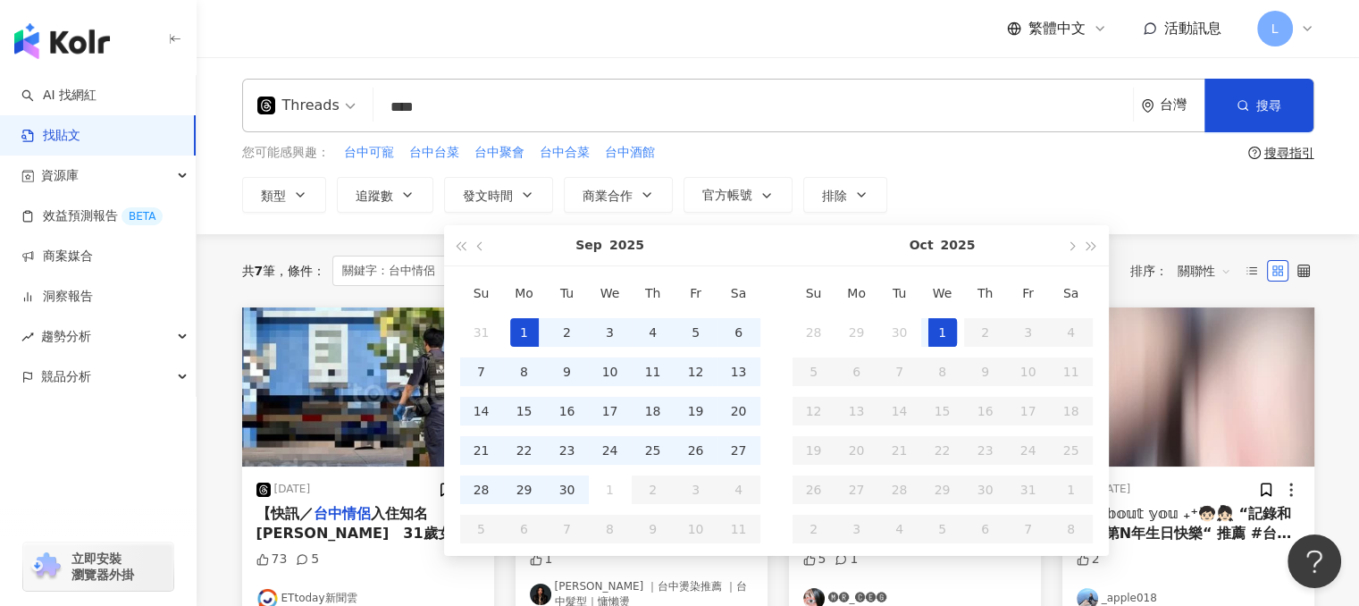
click at [947, 344] on div "1" at bounding box center [942, 332] width 29 height 29
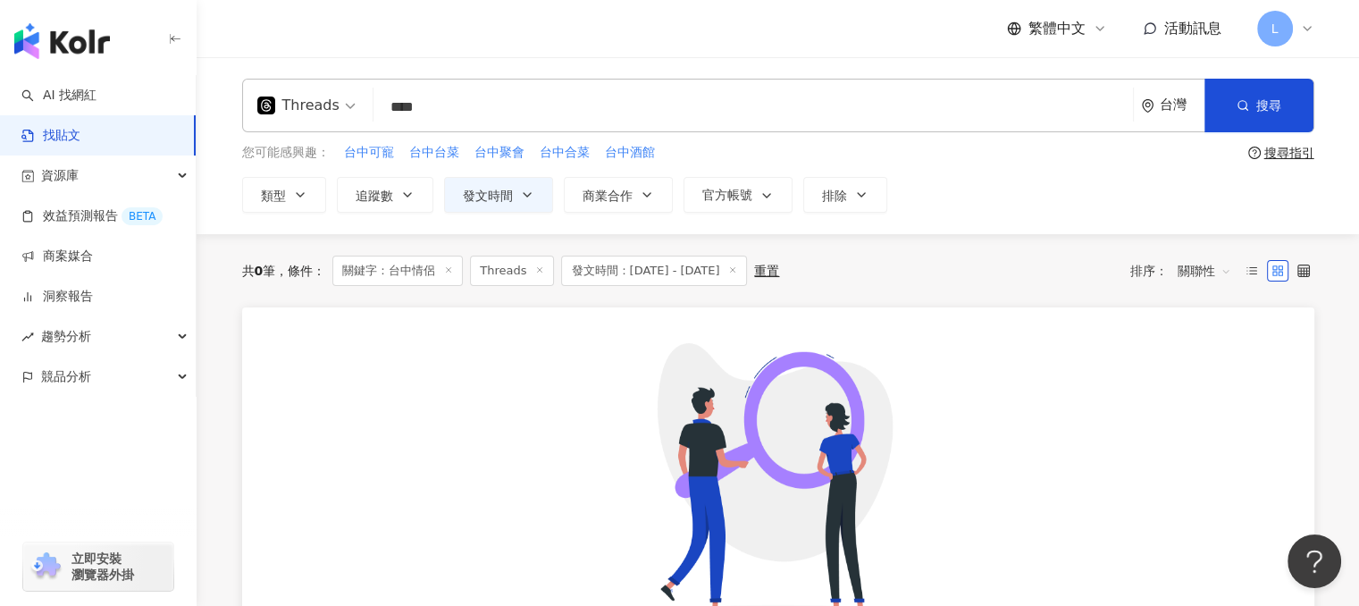
click at [690, 277] on span "發文時間：2025/9/1 - 2025/10/1" at bounding box center [654, 270] width 186 height 30
click at [737, 268] on icon at bounding box center [732, 269] width 9 height 9
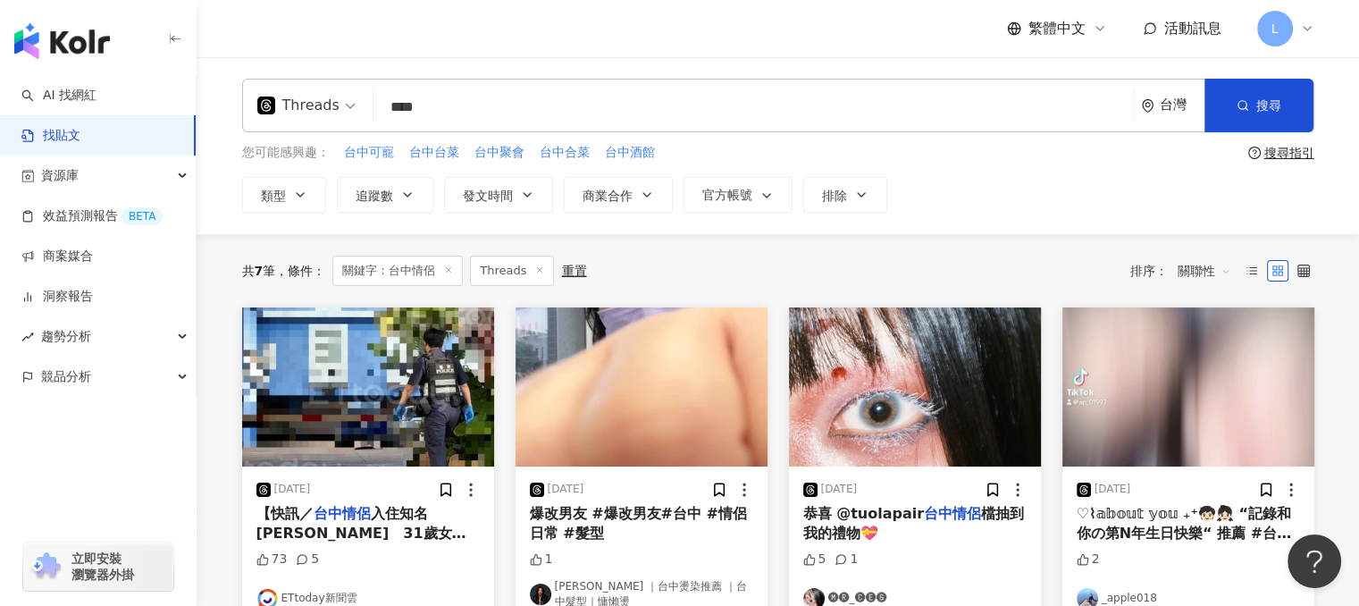
click at [447, 105] on input "****" at bounding box center [753, 107] width 745 height 38
type input "*"
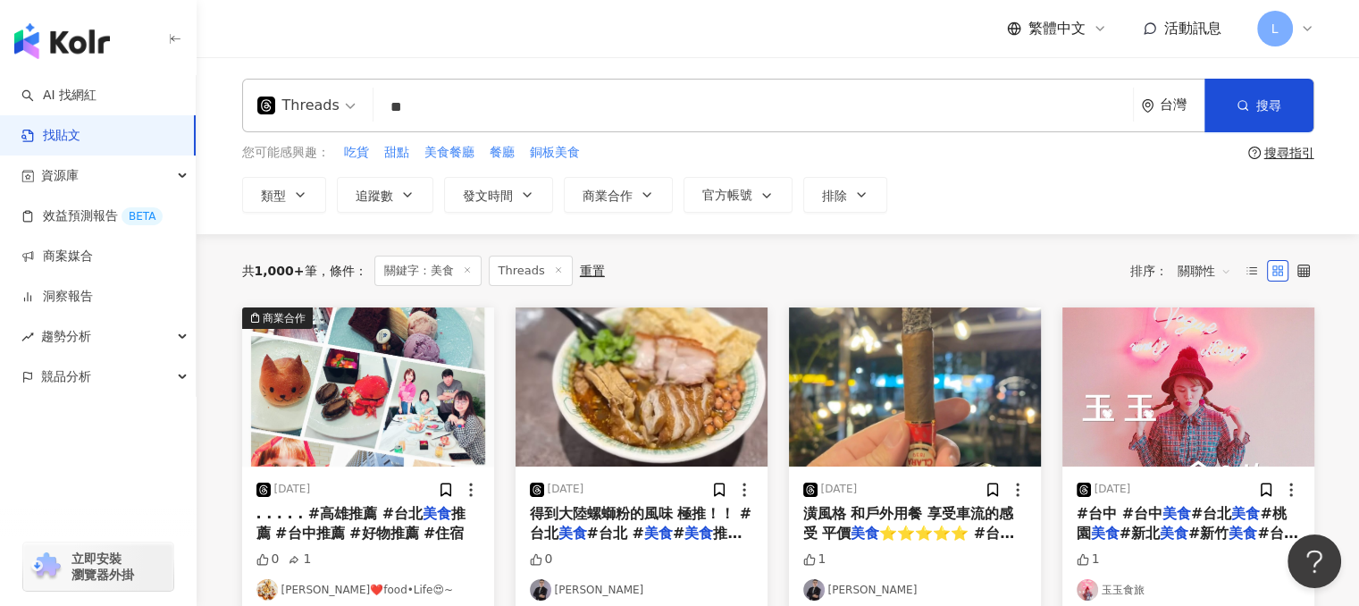
type input "*"
type input "***"
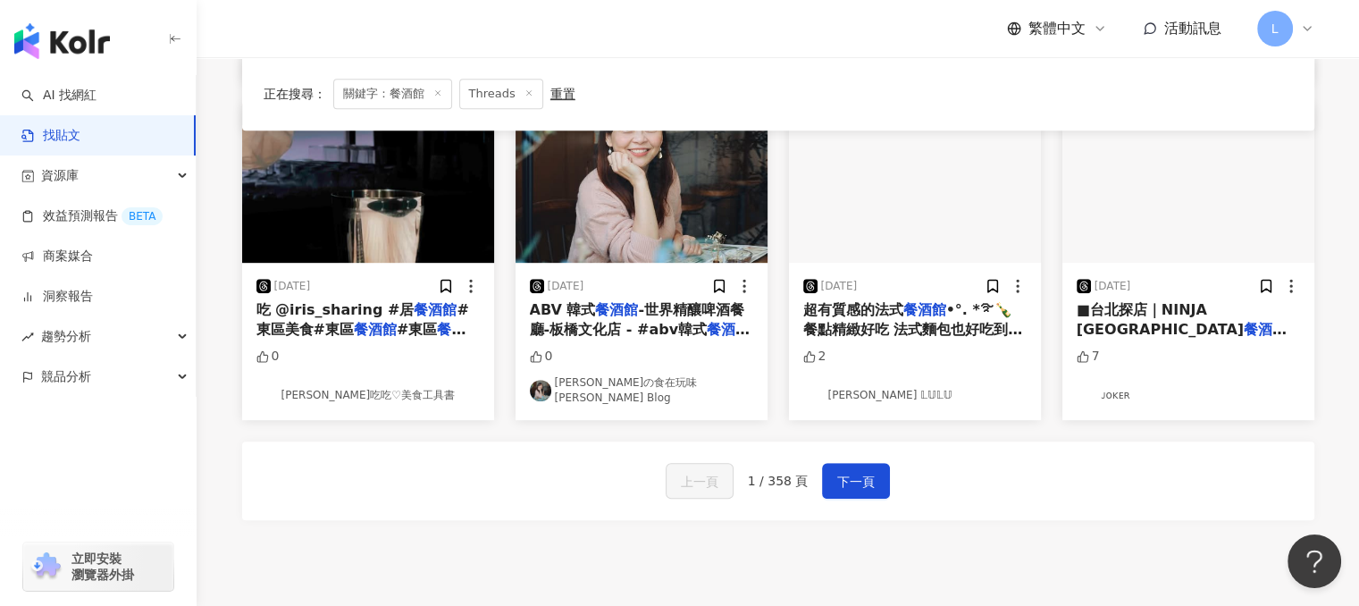
scroll to position [893, 0]
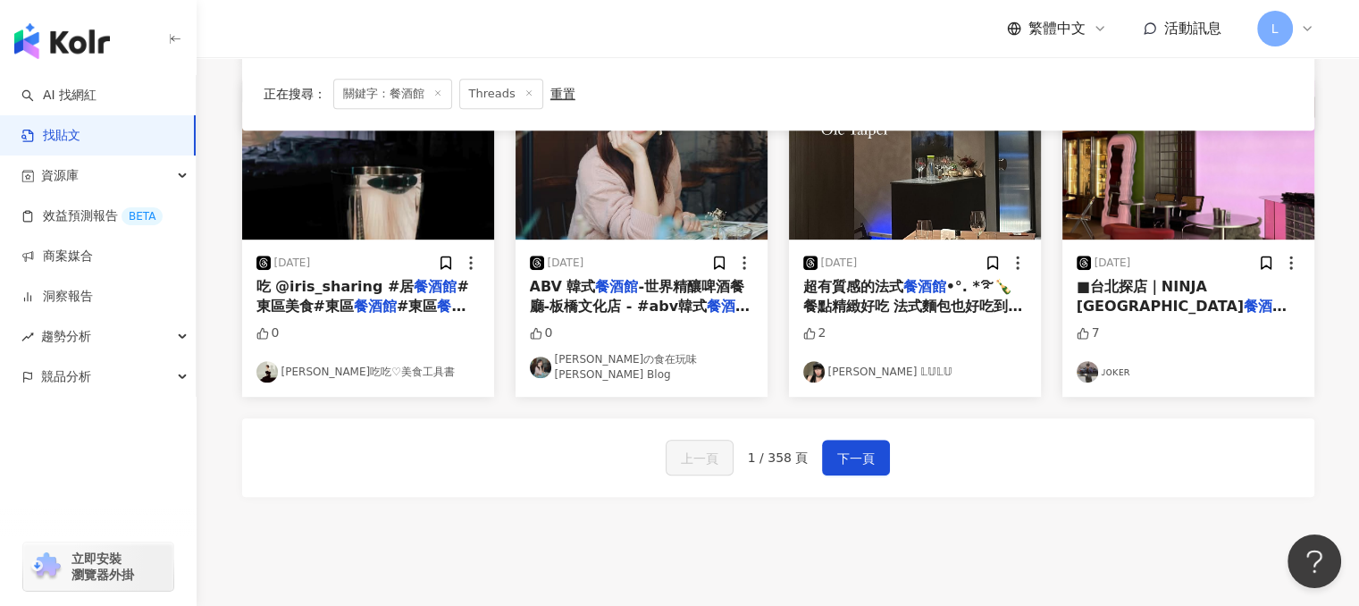
click at [1097, 361] on link "ᴊᴏᴋᴇʀ" at bounding box center [1187, 371] width 223 height 21
click at [850, 448] on span "下一頁" at bounding box center [856, 458] width 38 height 21
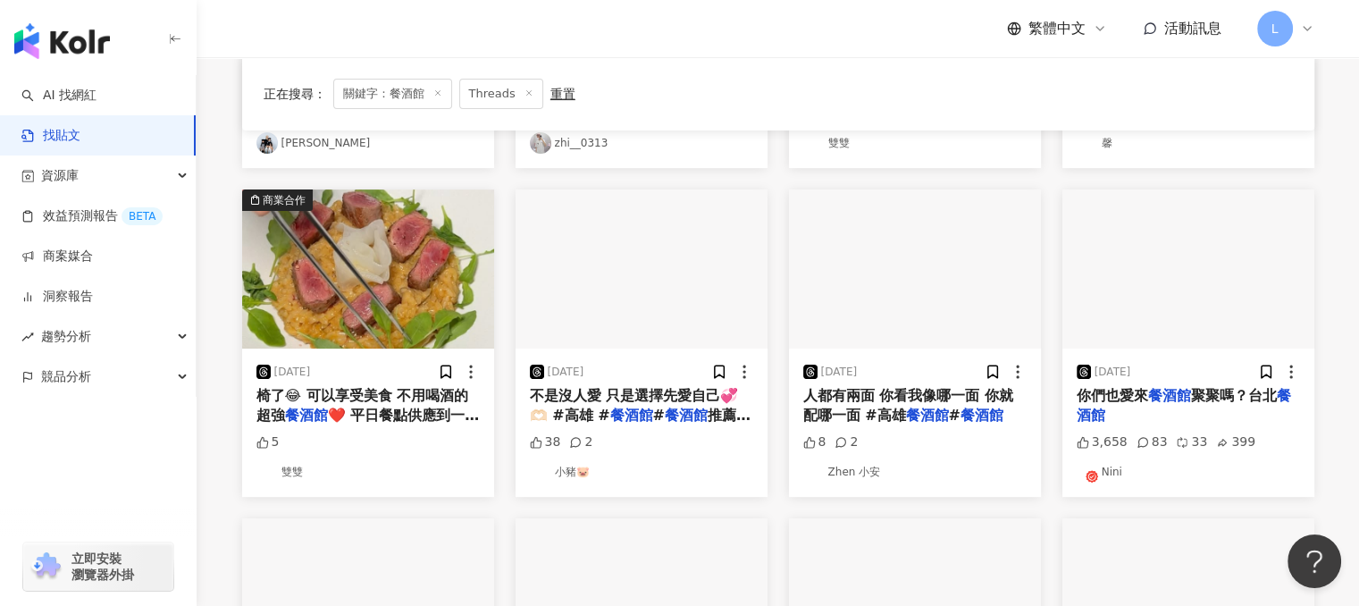
scroll to position [536, 0]
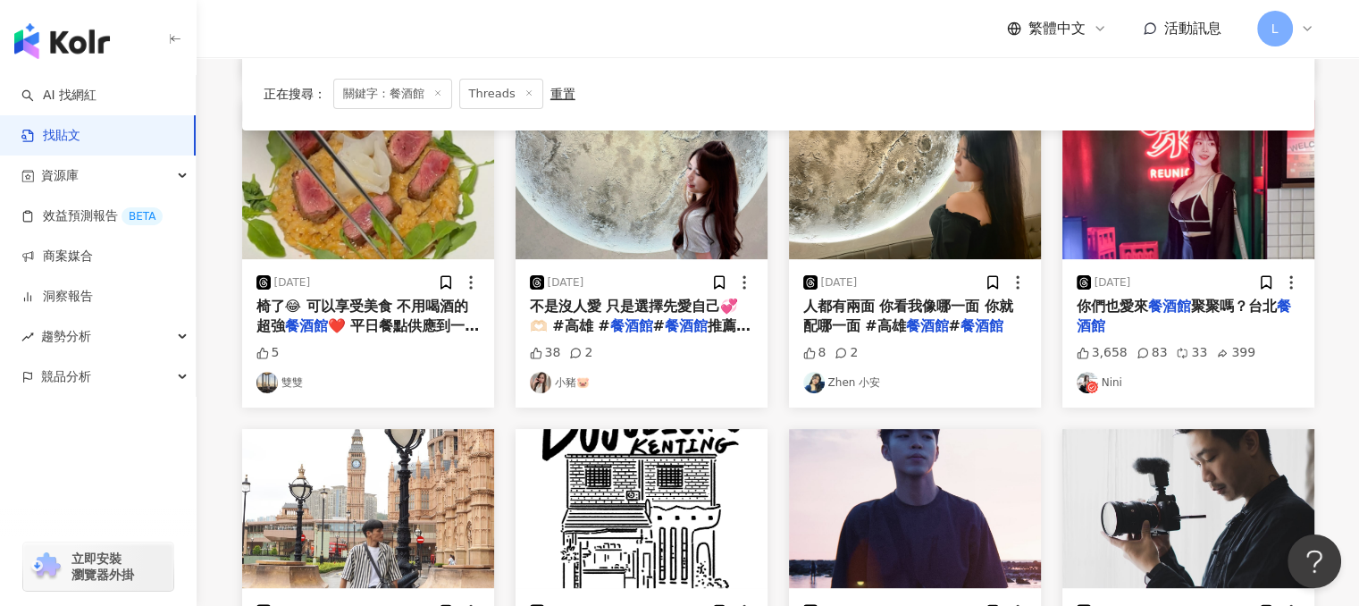
click at [1136, 303] on span "你們也愛來" at bounding box center [1111, 305] width 71 height 17
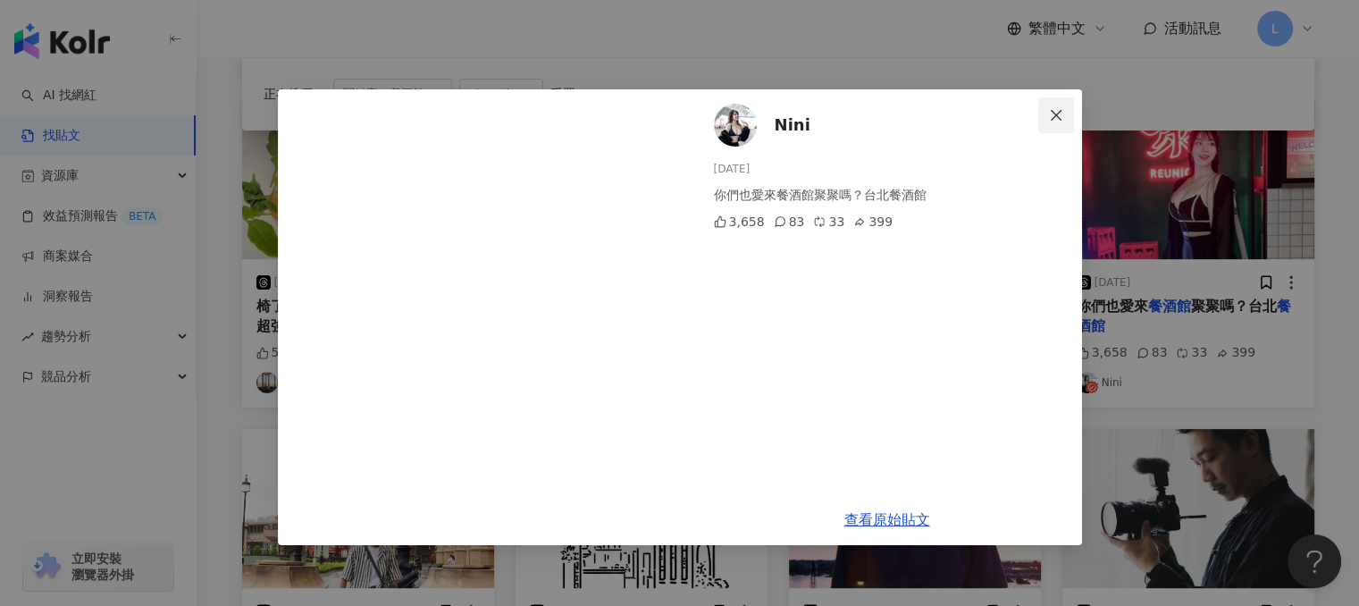
click at [1065, 124] on button "Close" at bounding box center [1056, 115] width 36 height 36
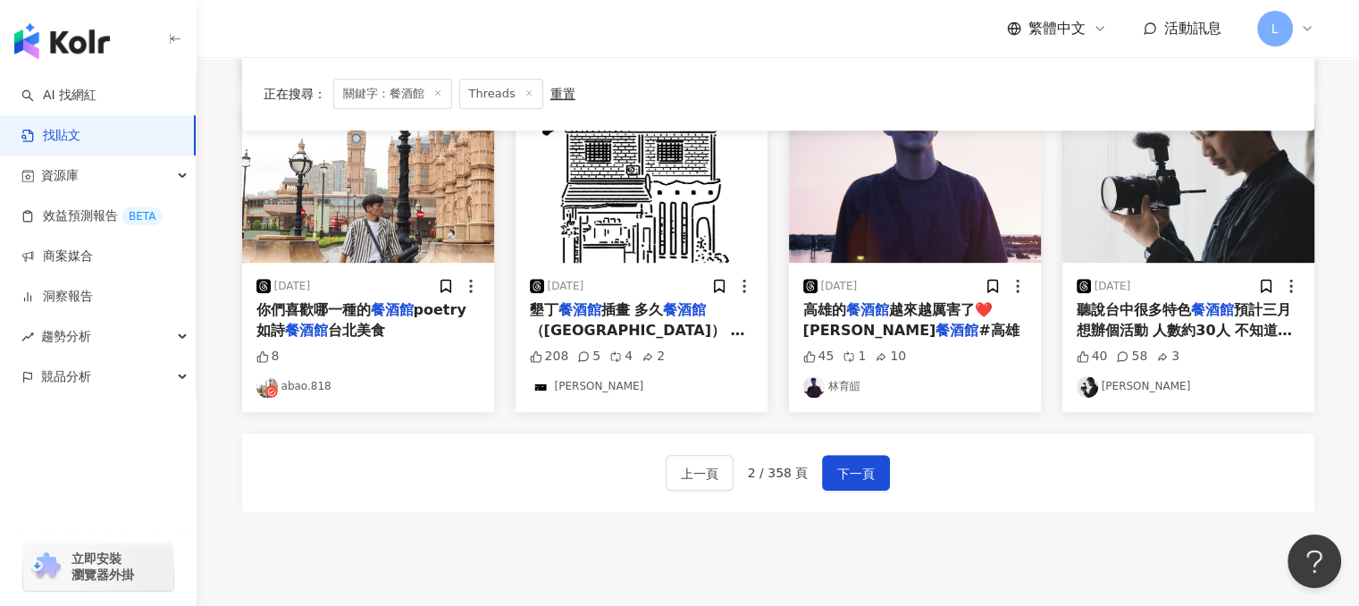
scroll to position [893, 0]
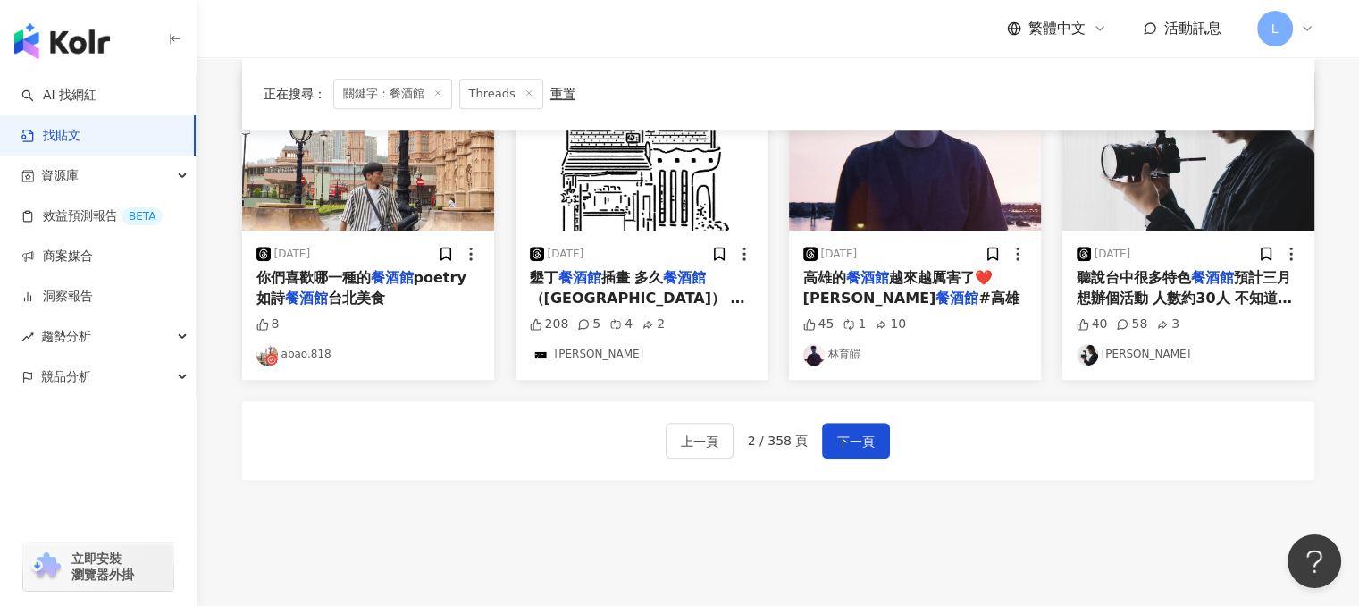
click at [1248, 286] on span "預計三月想辦個活動 人數約30人 不知道有沒有人推薦手上隱藏名單😎😎 或你心目中最強" at bounding box center [1186, 307] width 221 height 77
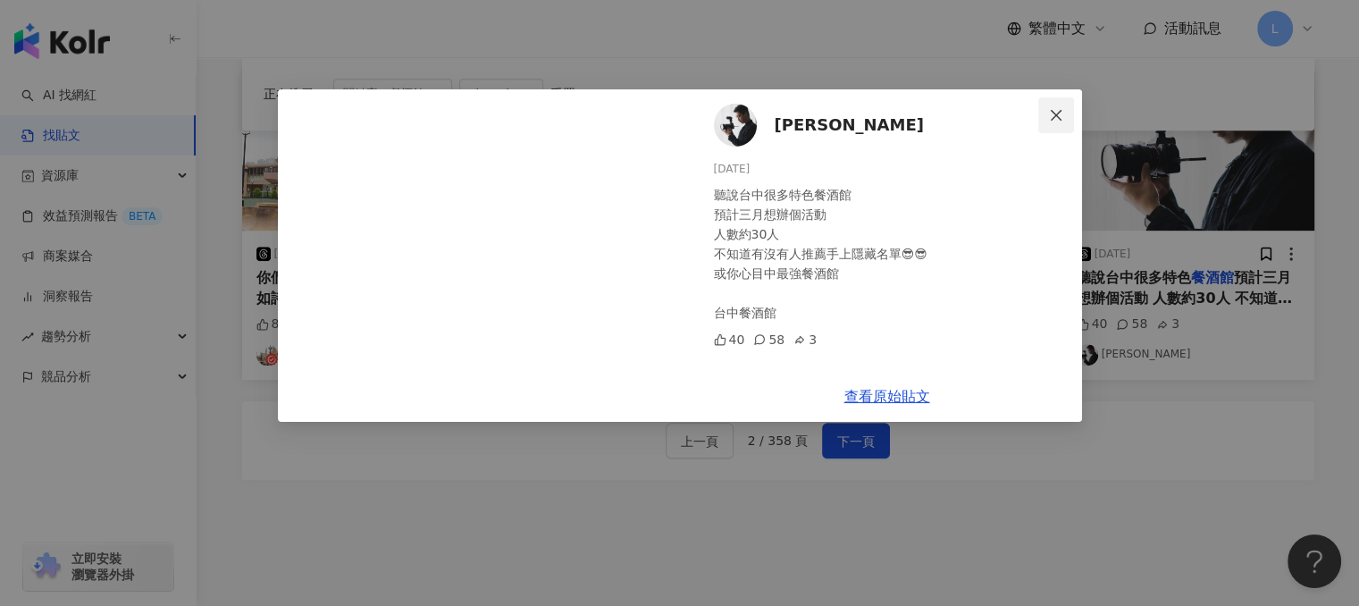
click at [1067, 112] on span "Close" at bounding box center [1056, 115] width 36 height 14
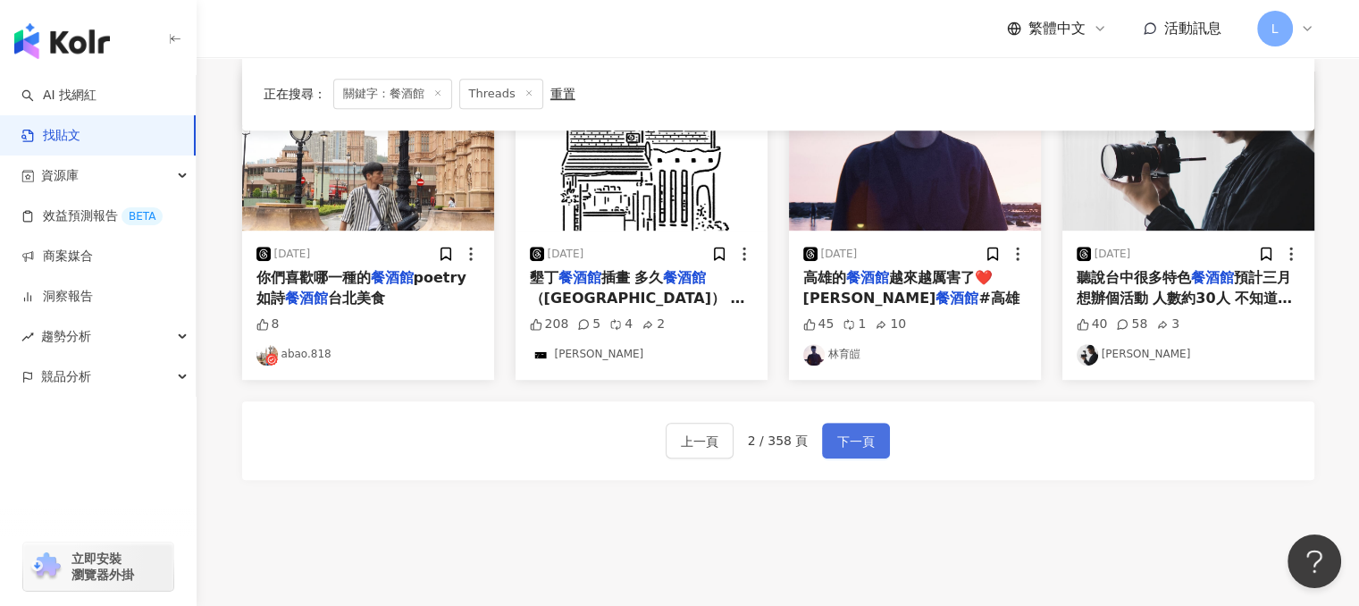
click at [844, 431] on span "下一頁" at bounding box center [856, 441] width 38 height 21
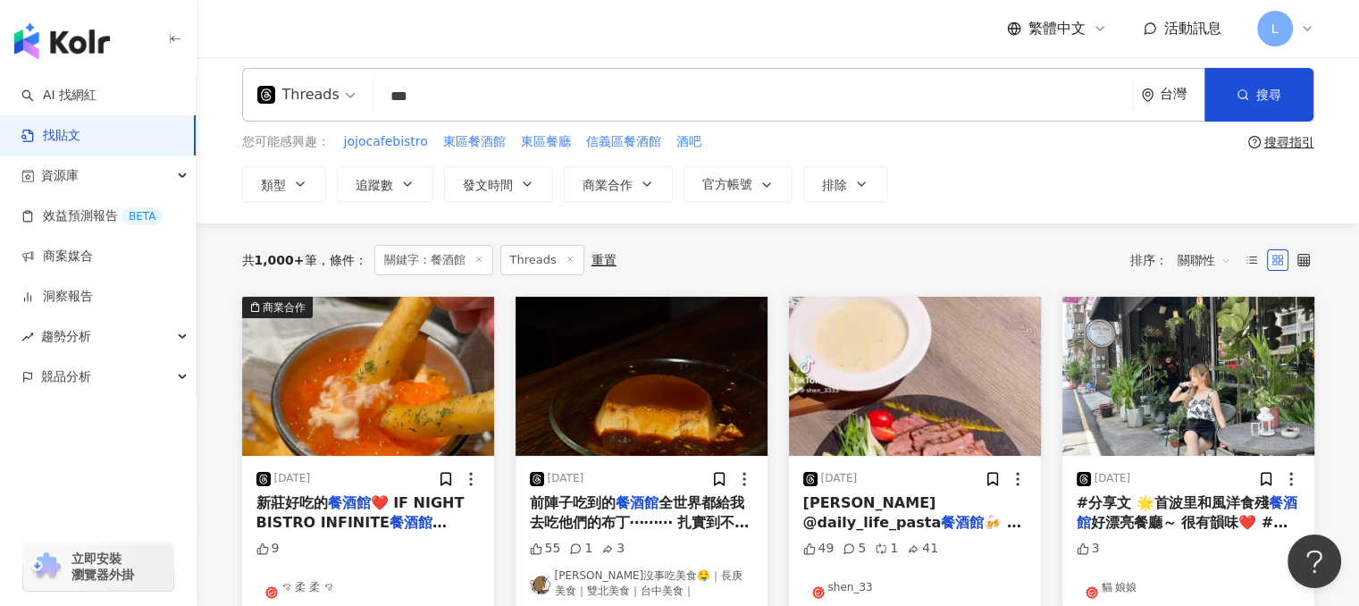
scroll to position [0, 0]
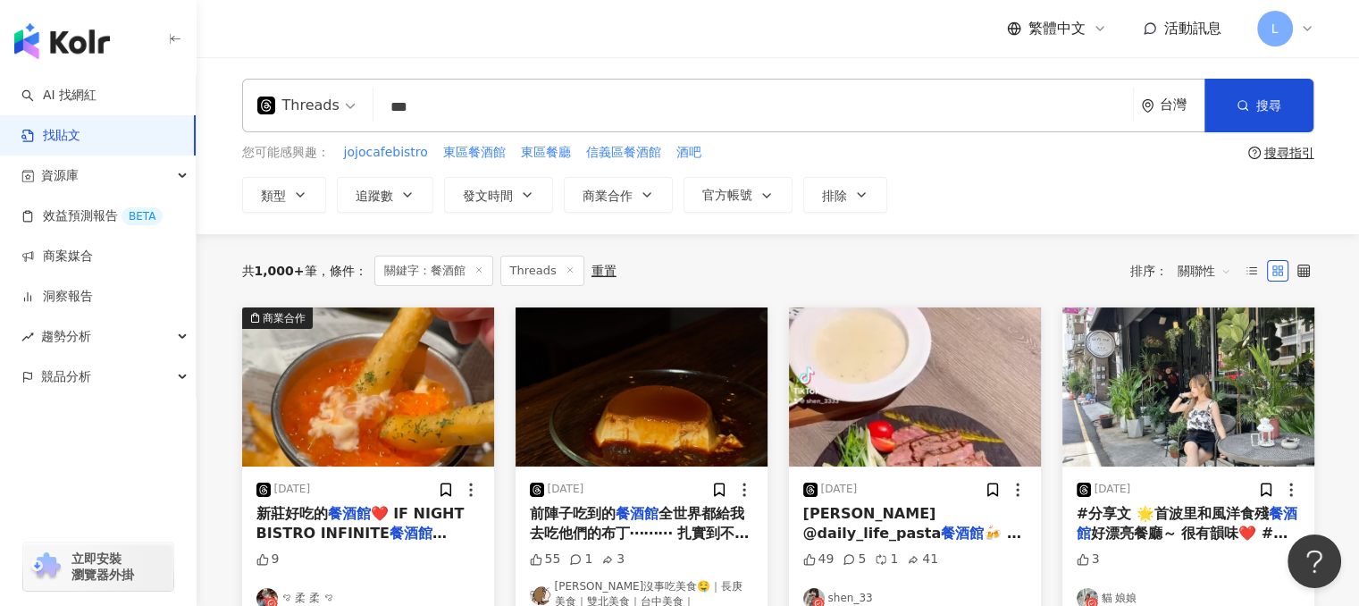
click at [343, 515] on mark "餐酒館" at bounding box center [349, 513] width 43 height 17
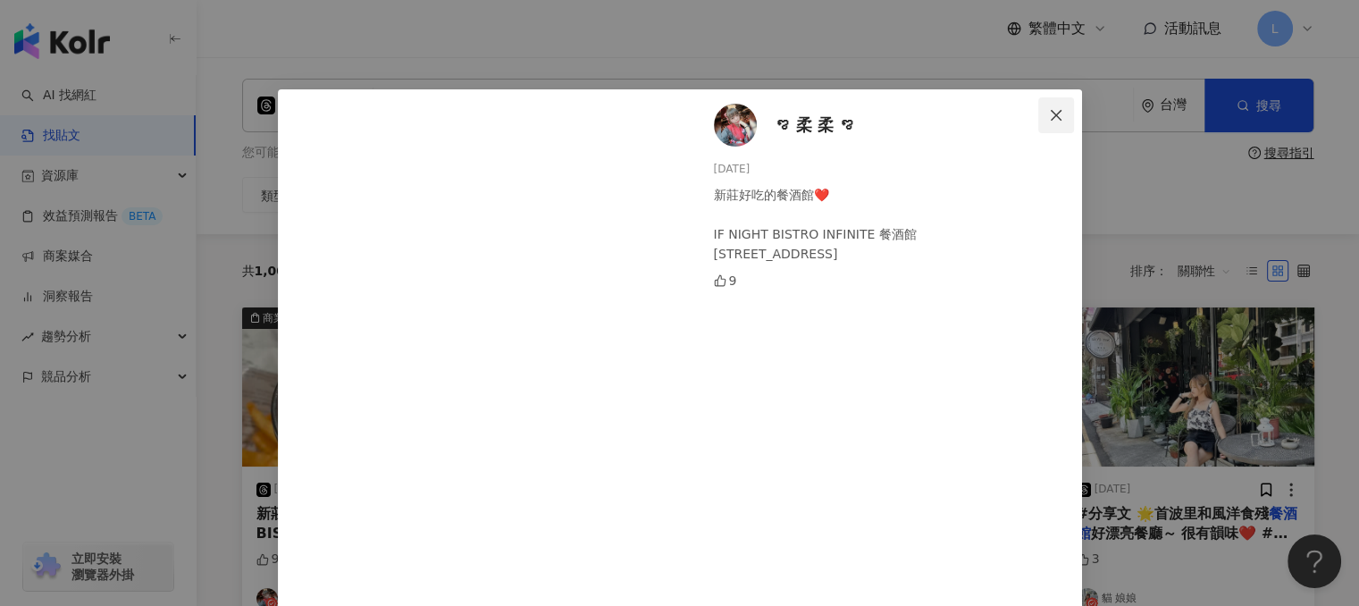
click at [1050, 116] on icon "close" at bounding box center [1055, 114] width 11 height 11
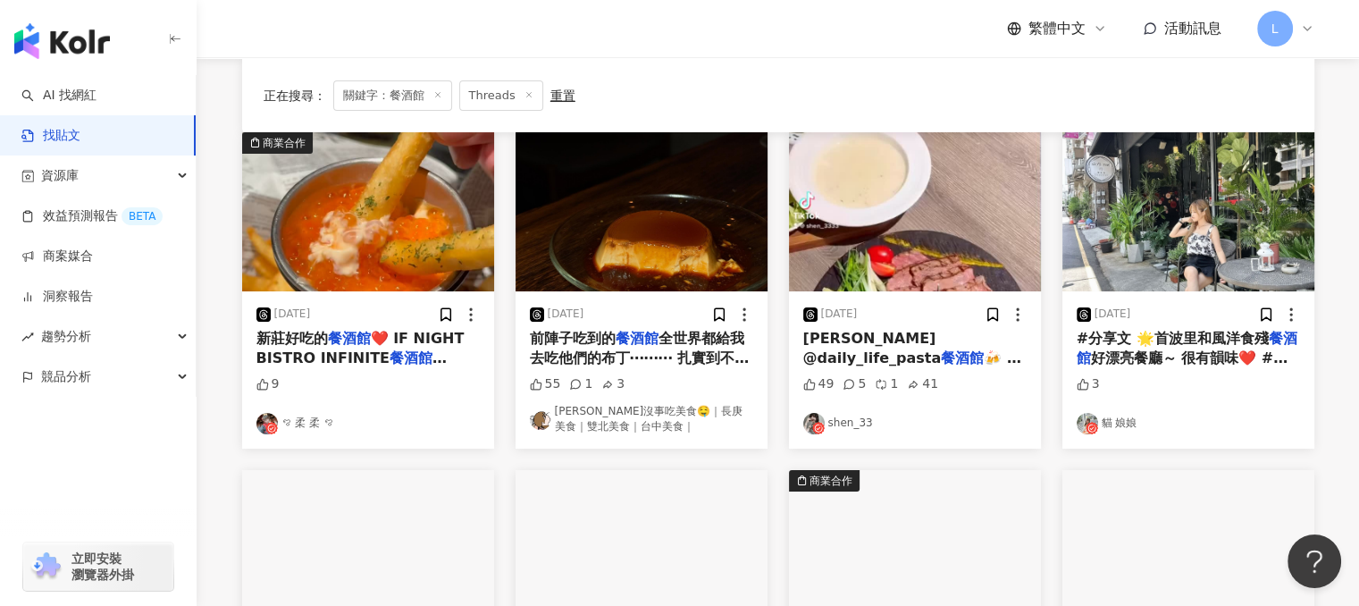
scroll to position [179, 0]
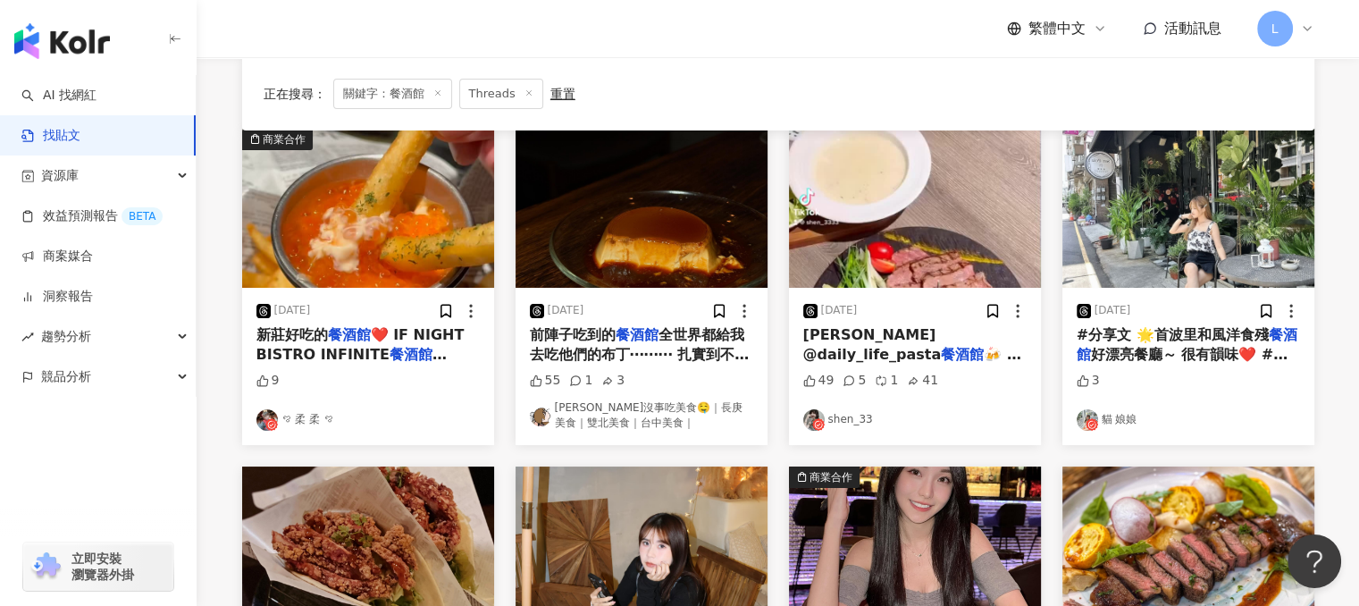
click at [674, 331] on span "全世界都給我去吃他們的布丁⋯⋯⋯ 扎實到不行！ ·睦月" at bounding box center [640, 354] width 220 height 57
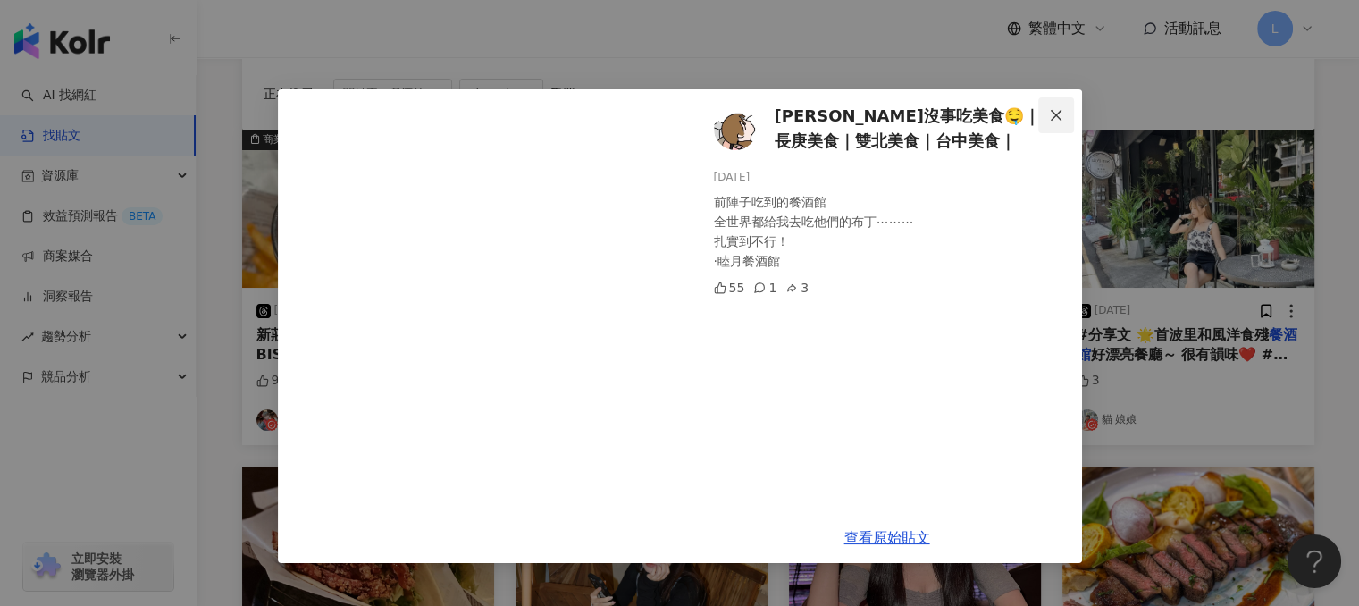
click at [1042, 117] on span "Close" at bounding box center [1056, 115] width 36 height 14
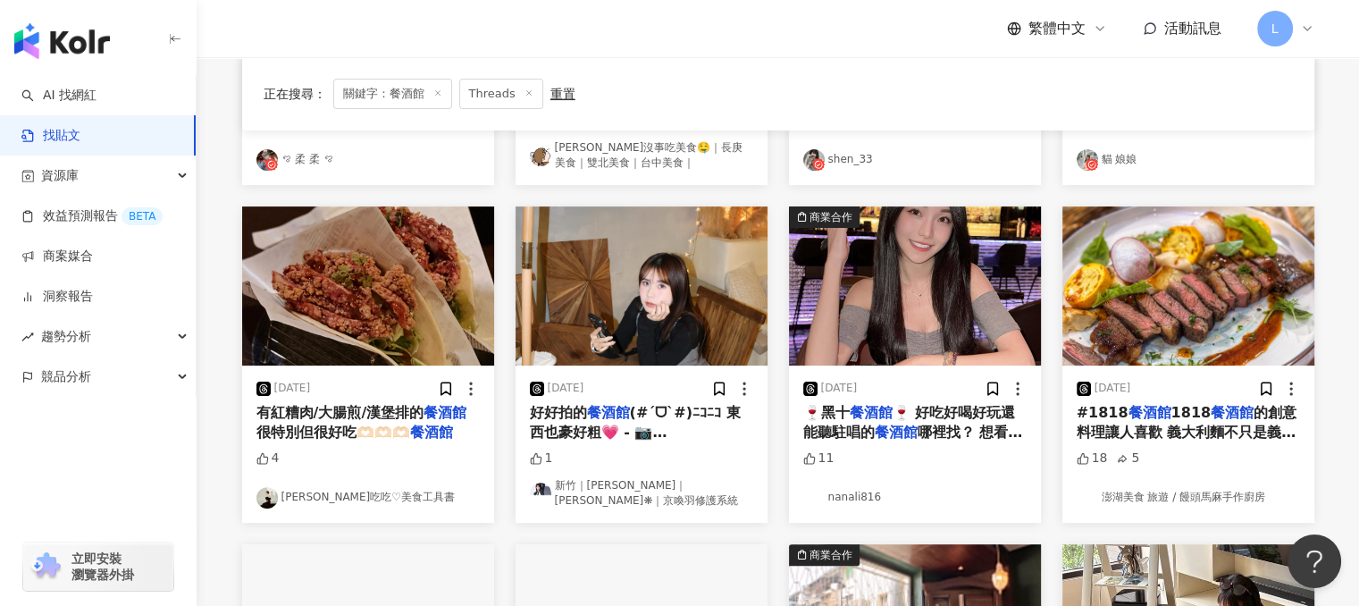
scroll to position [447, 0]
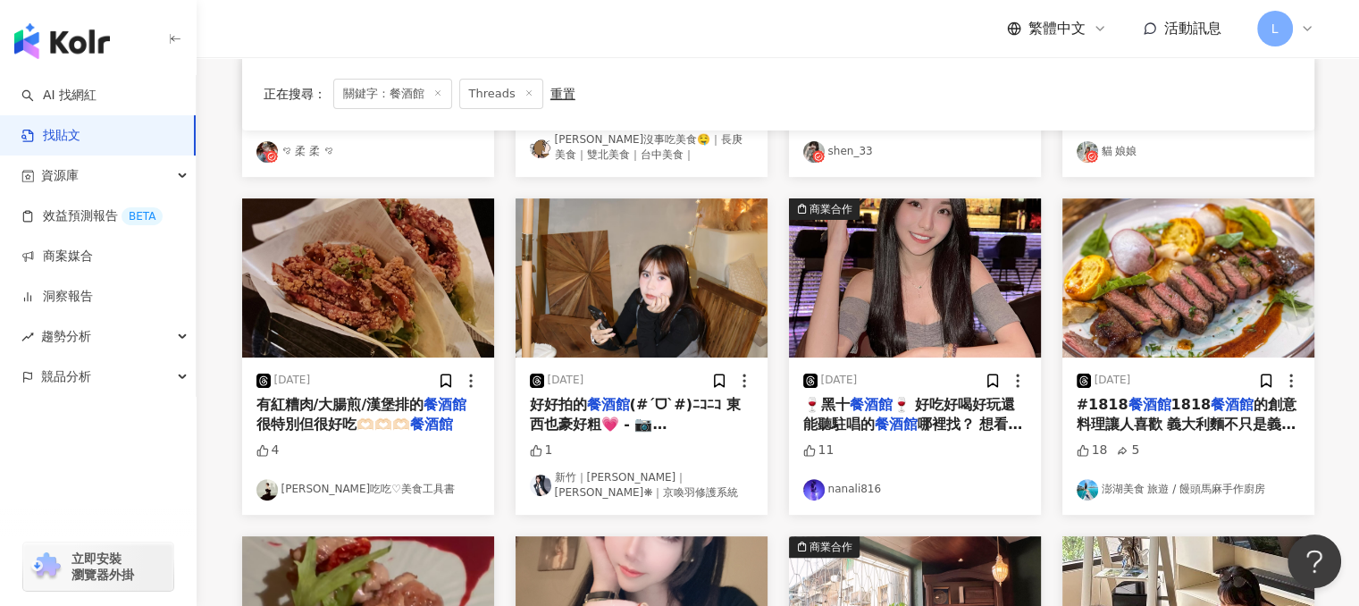
click at [366, 408] on span "有紅糟肉/大腸煎/漢堡排的" at bounding box center [340, 404] width 168 height 17
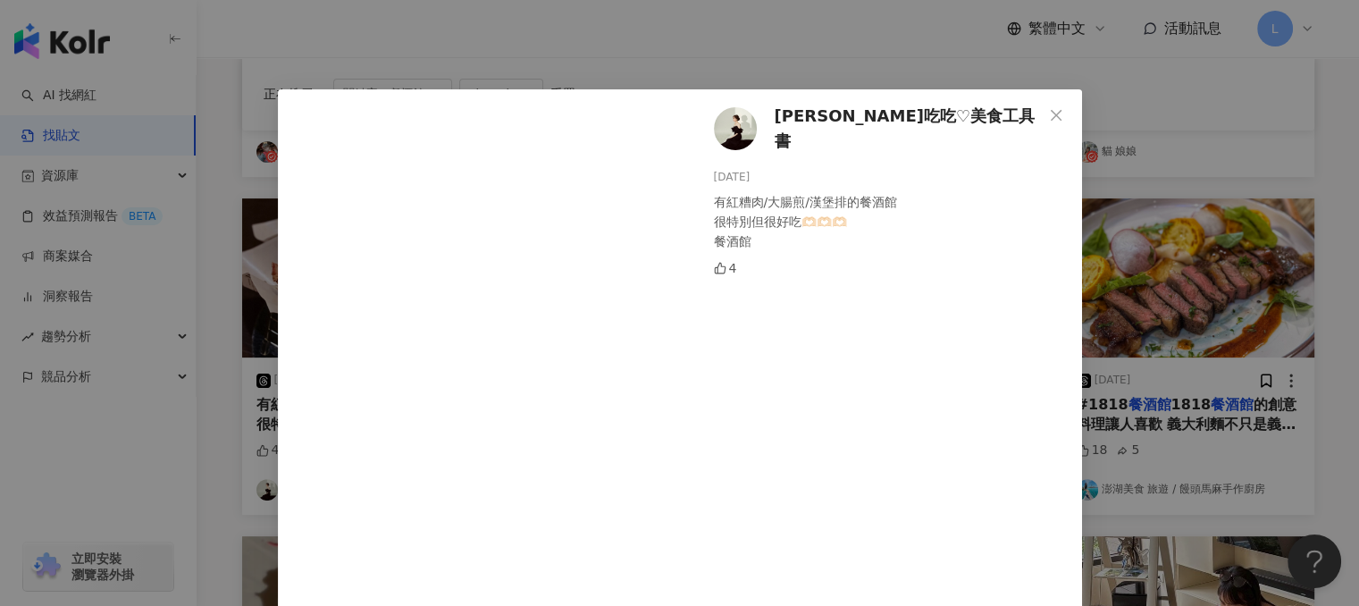
click at [782, 126] on span "瑞斯吃吃♡美食工具書" at bounding box center [908, 129] width 268 height 51
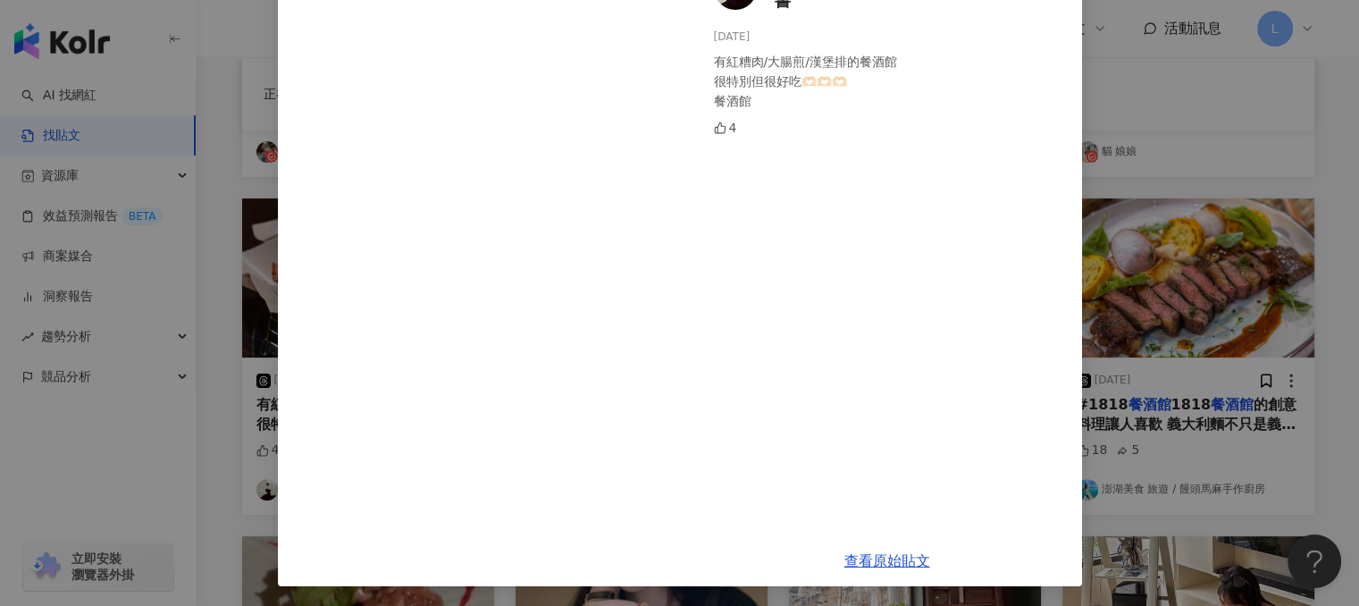
scroll to position [142, 0]
click at [1165, 149] on div "瑞斯吃吃♡美食工具書 2025/1/14 有紅糟肉/大腸煎/漢堡排的餐酒館 很特別但很好吃🫶🏻🫶🏻🫶🏻 餐酒館 4 查看原始貼文" at bounding box center [679, 303] width 1359 height 606
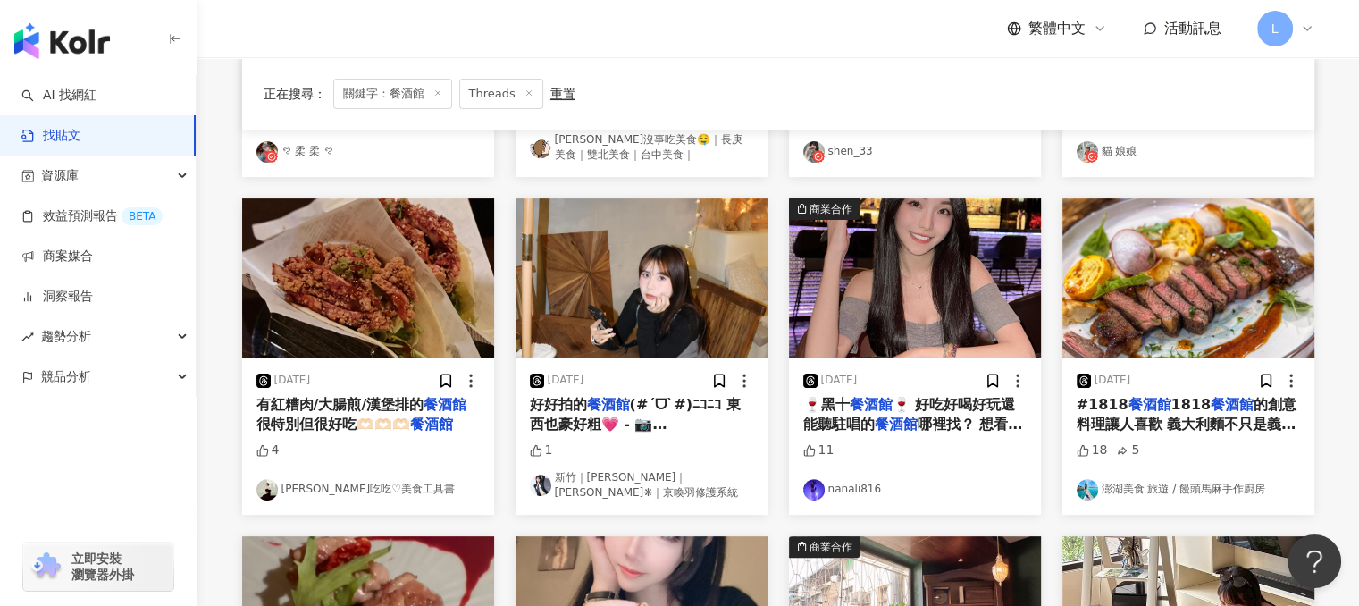
click at [597, 407] on mark "餐酒館" at bounding box center [608, 404] width 43 height 17
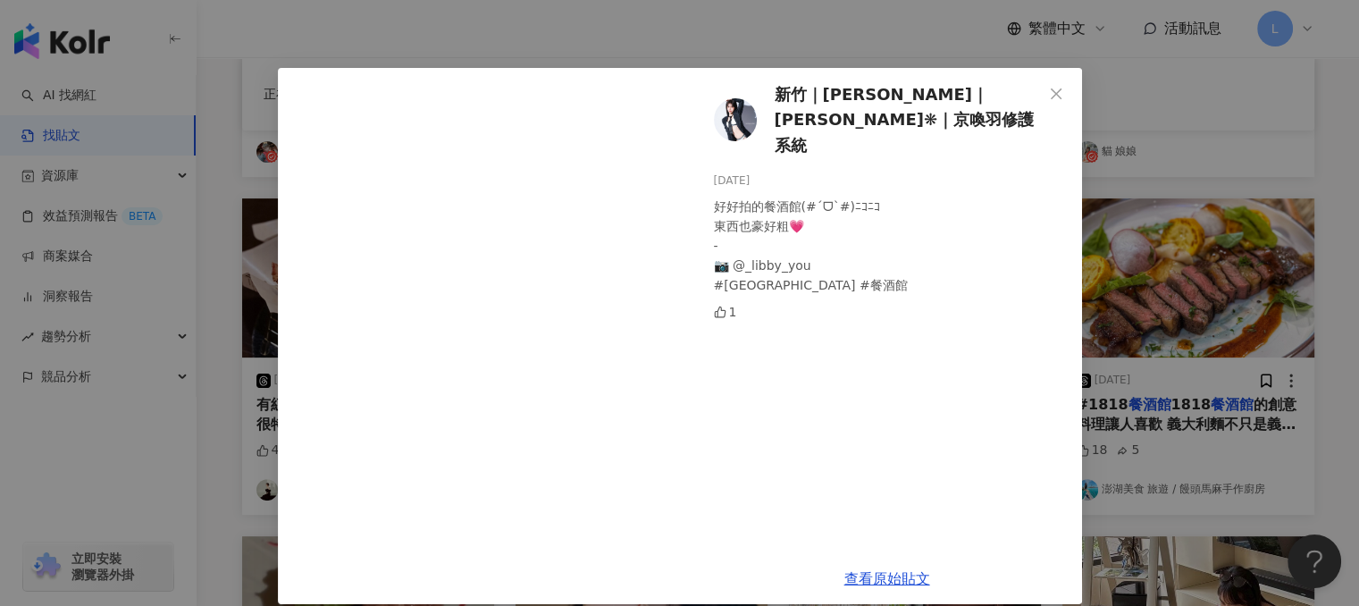
scroll to position [41, 0]
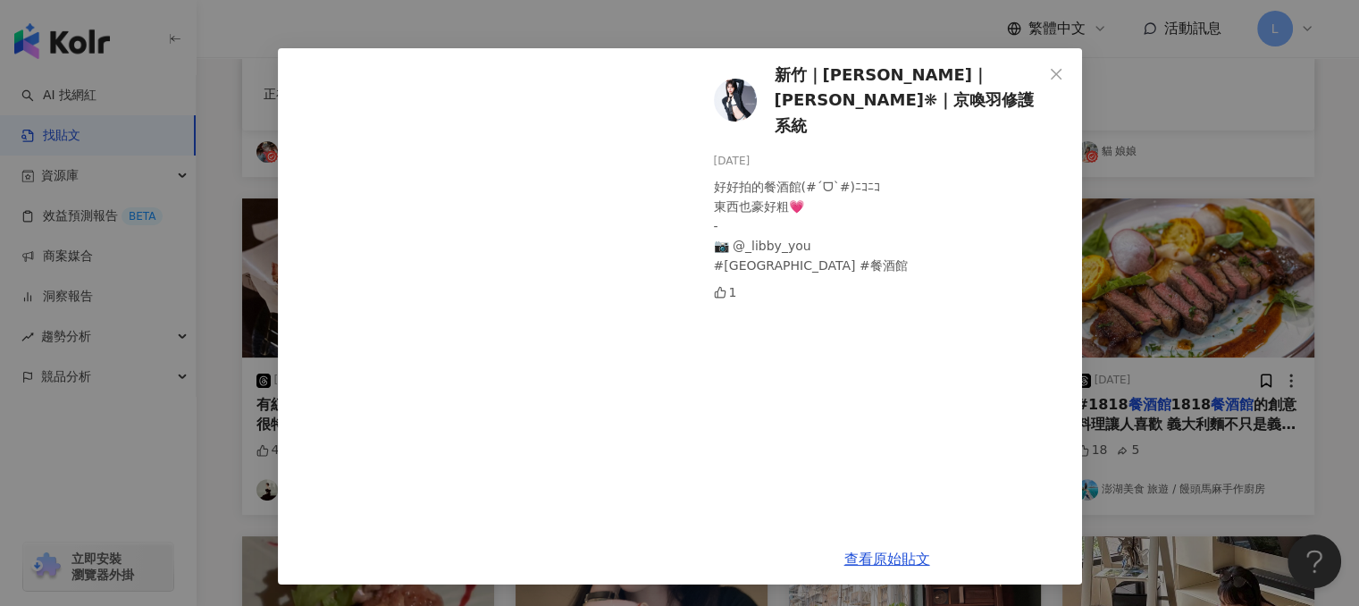
drag, startPoint x: 1051, startPoint y: 75, endPoint x: 1002, endPoint y: 111, distance: 60.7
click at [1051, 75] on icon "close" at bounding box center [1056, 74] width 14 height 14
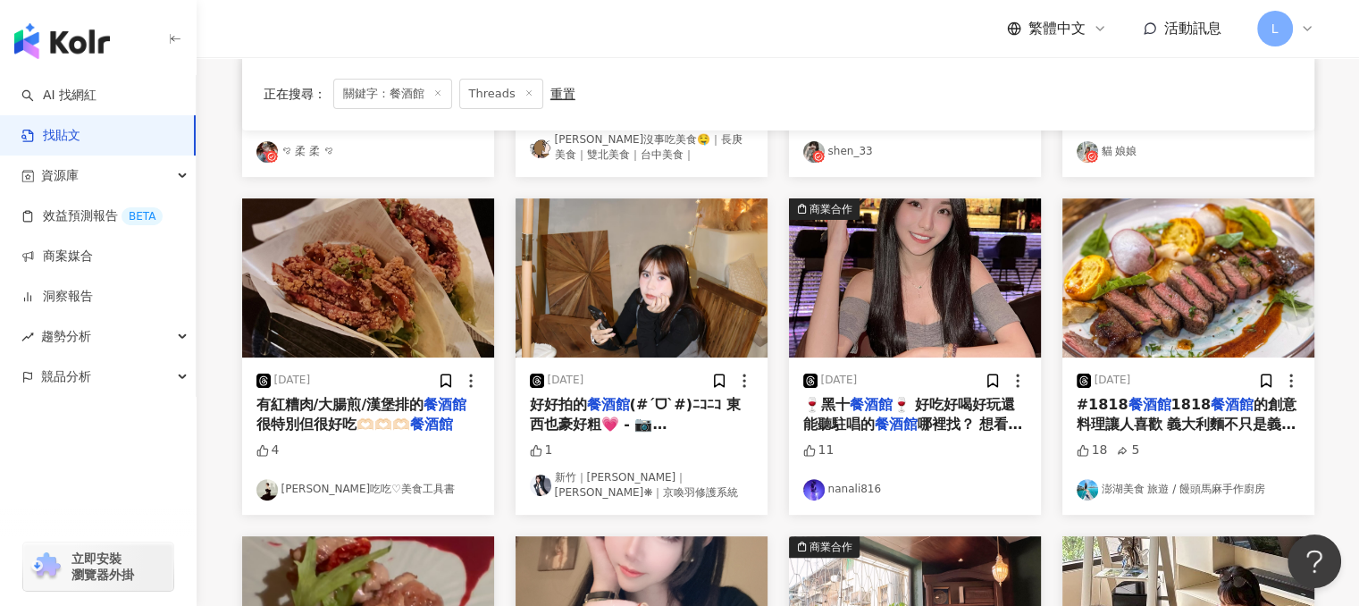
click at [921, 403] on span "🍷 好吃好喝好玩還能聽駐唱的" at bounding box center [909, 414] width 213 height 37
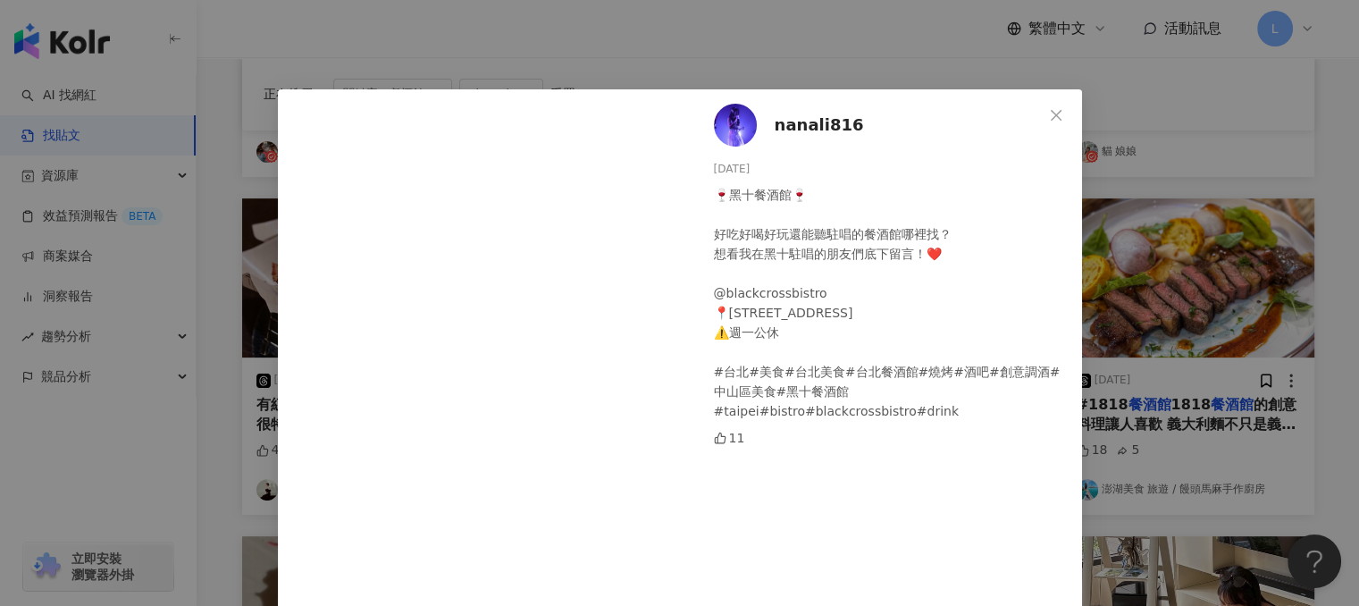
scroll to position [322, 0]
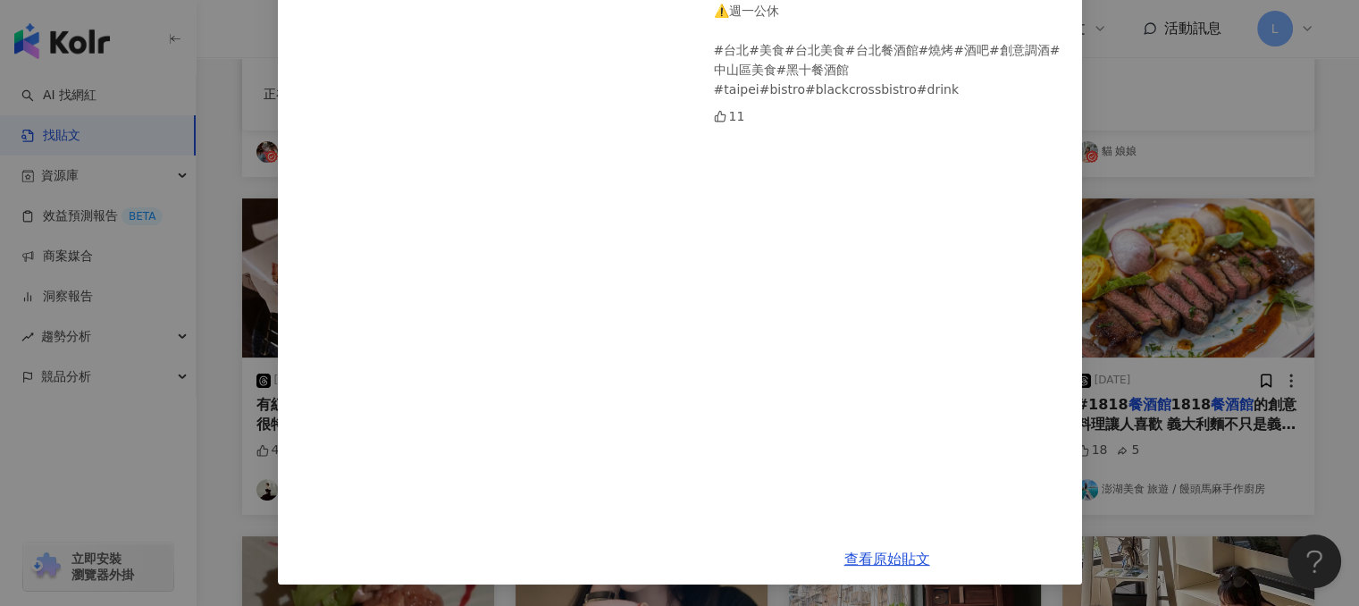
click at [216, 222] on div "nanali816 2025/6/25 🍷黑十餐酒館🍷 好吃好喝好玩還能聽駐唱的餐酒館哪裡找？ 想看我在黑十駐唱的朋友們底下留言！❤️ @blackcross…" at bounding box center [679, 303] width 1359 height 606
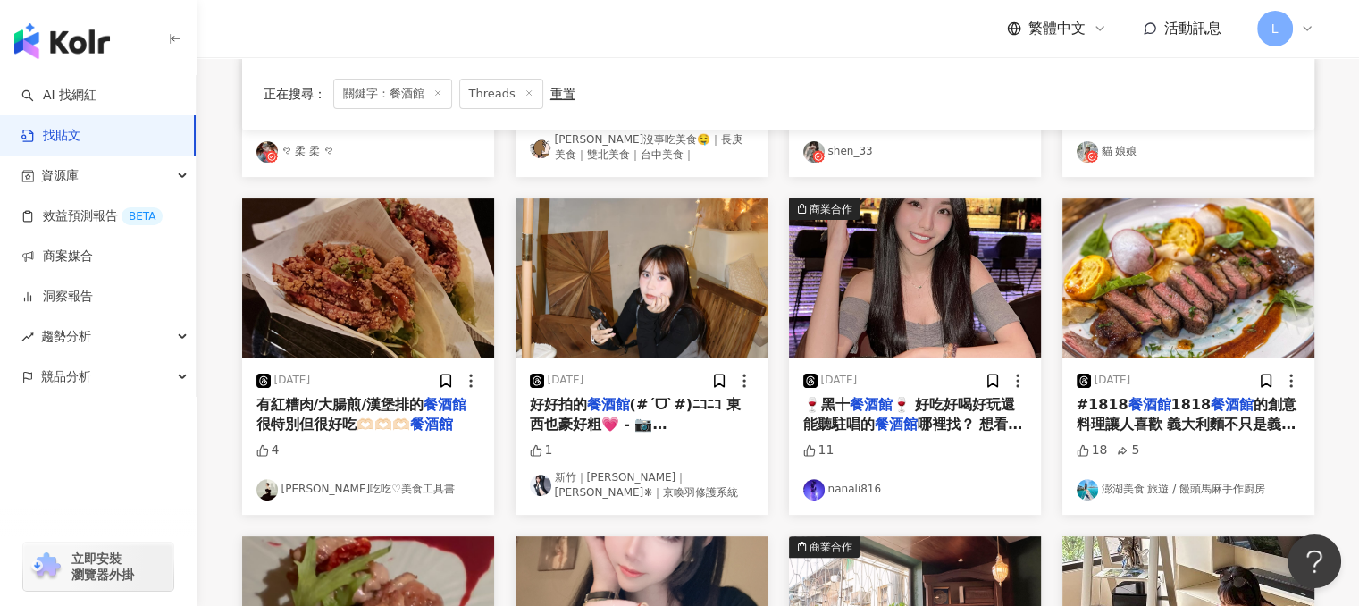
click at [1139, 407] on mark "餐酒館" at bounding box center [1148, 404] width 43 height 17
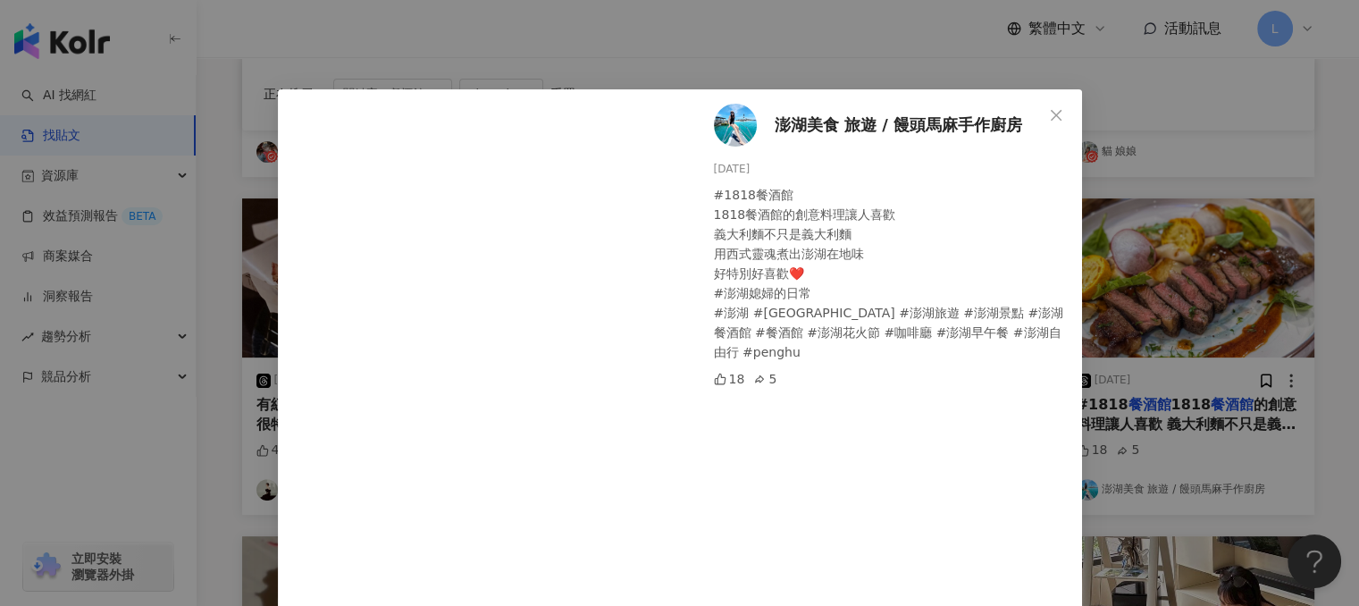
click at [640, 70] on div "澎湖美食 旅遊 / 饅頭馬麻手作廚房 2025/5/9 #1818餐酒館 1818餐酒館的創意料理讓人喜歡 義大利麵不只是義大利麵 用西式靈魂煮出澎湖在地味 …" at bounding box center [679, 303] width 1359 height 606
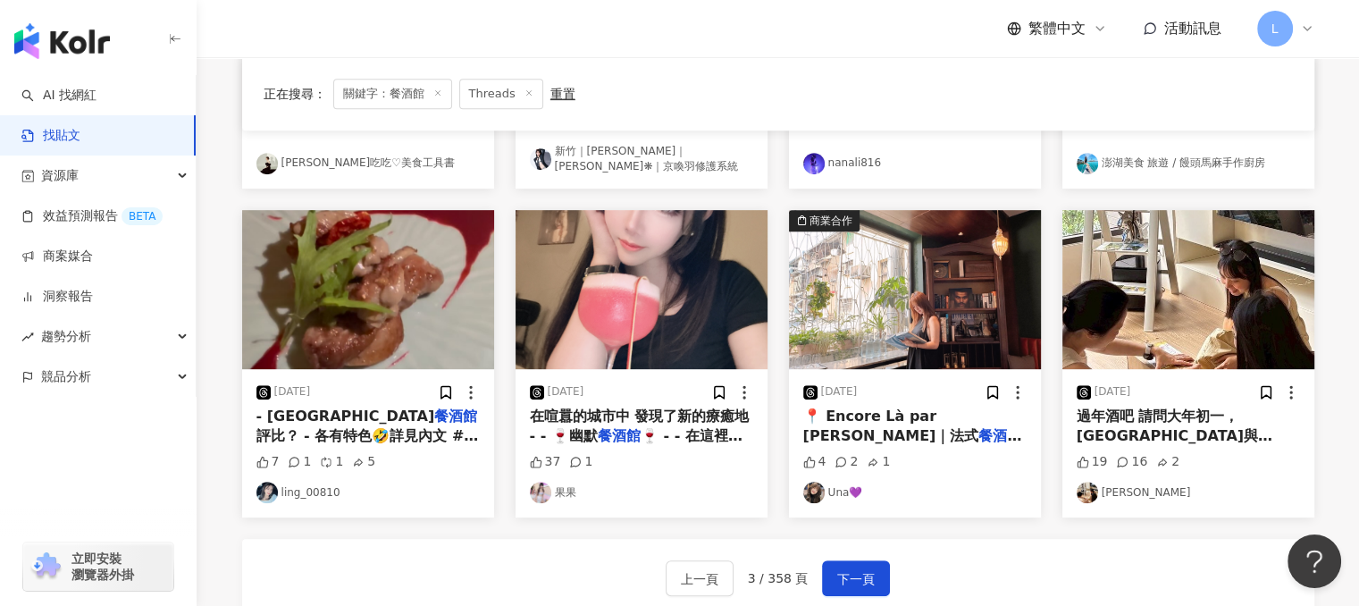
scroll to position [804, 0]
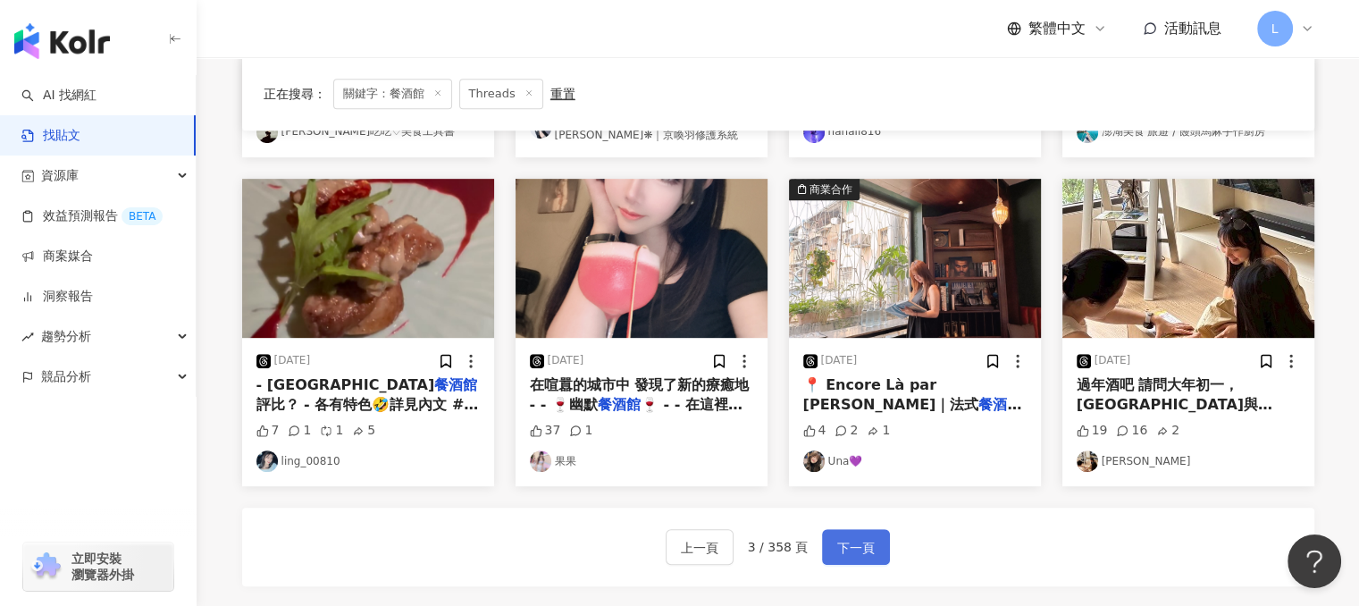
click at [837, 538] on span "下一頁" at bounding box center [856, 547] width 38 height 21
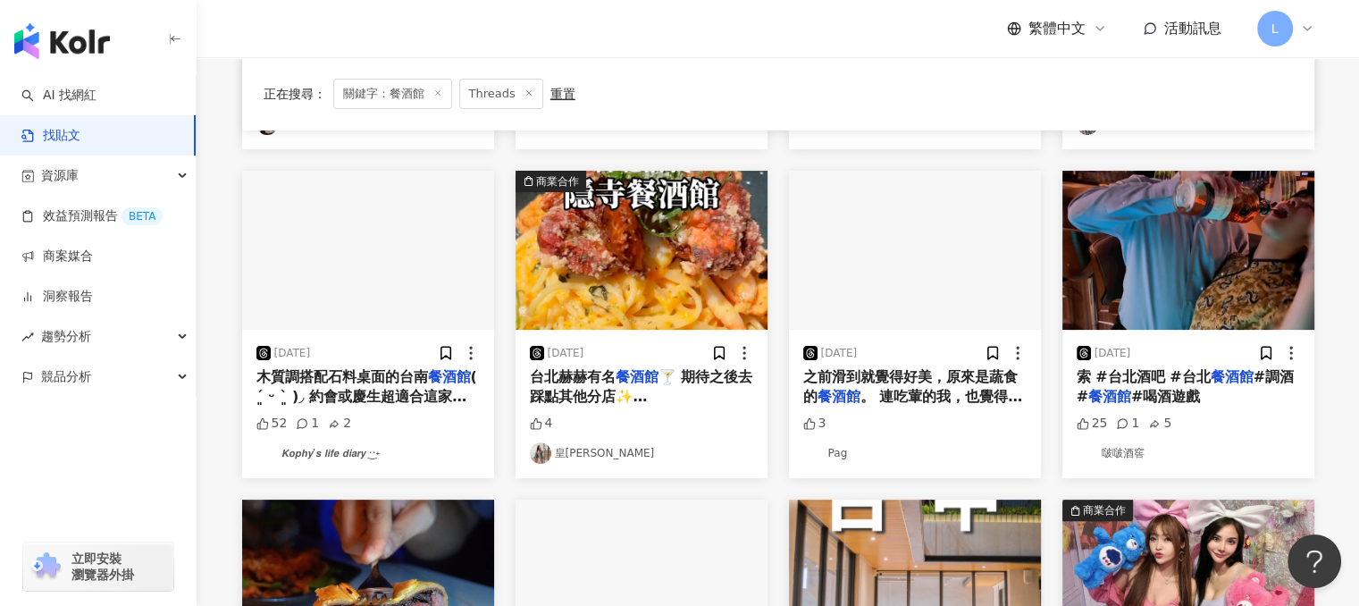
scroll to position [438, 0]
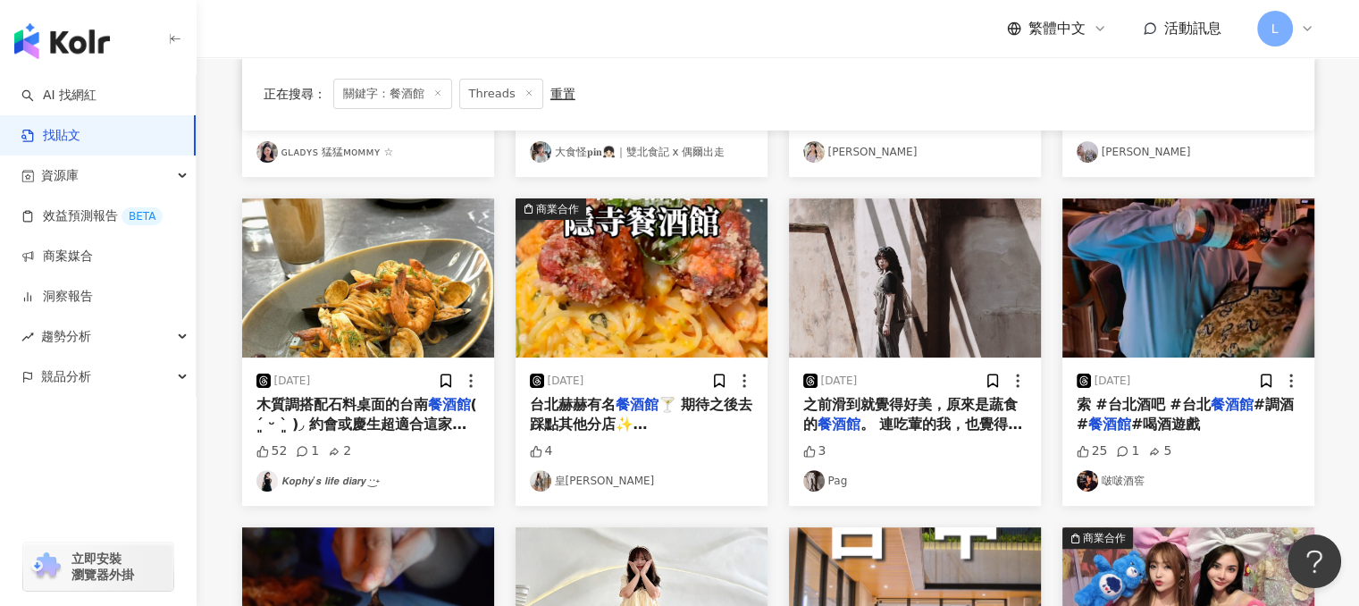
click at [414, 425] on span "( ´͈ ᵕ `͈ )◞ 約會或慶生超適合這家氛圍" at bounding box center [366, 424] width 221 height 57
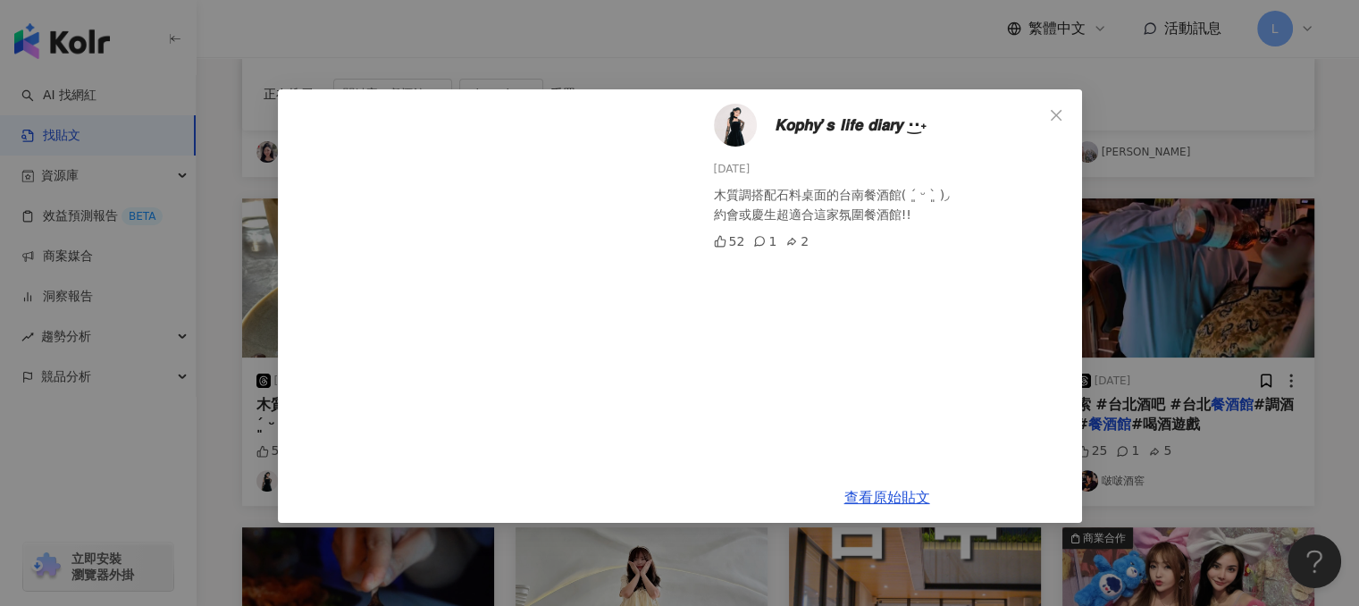
click at [594, 55] on div "𝙆𝙤𝙥𝙝𝙮’𝙨 𝙡𝙞𝙛𝙚 𝙙𝙞𝙖𝙧𝙮 ·͜·˖ 2025/2/16 木質調搭配石料桌面的台南餐酒館( ´͈ ᵕ `͈ )◞ 約會或慶生超適合這家氛圍餐酒館!!…" at bounding box center [679, 303] width 1359 height 606
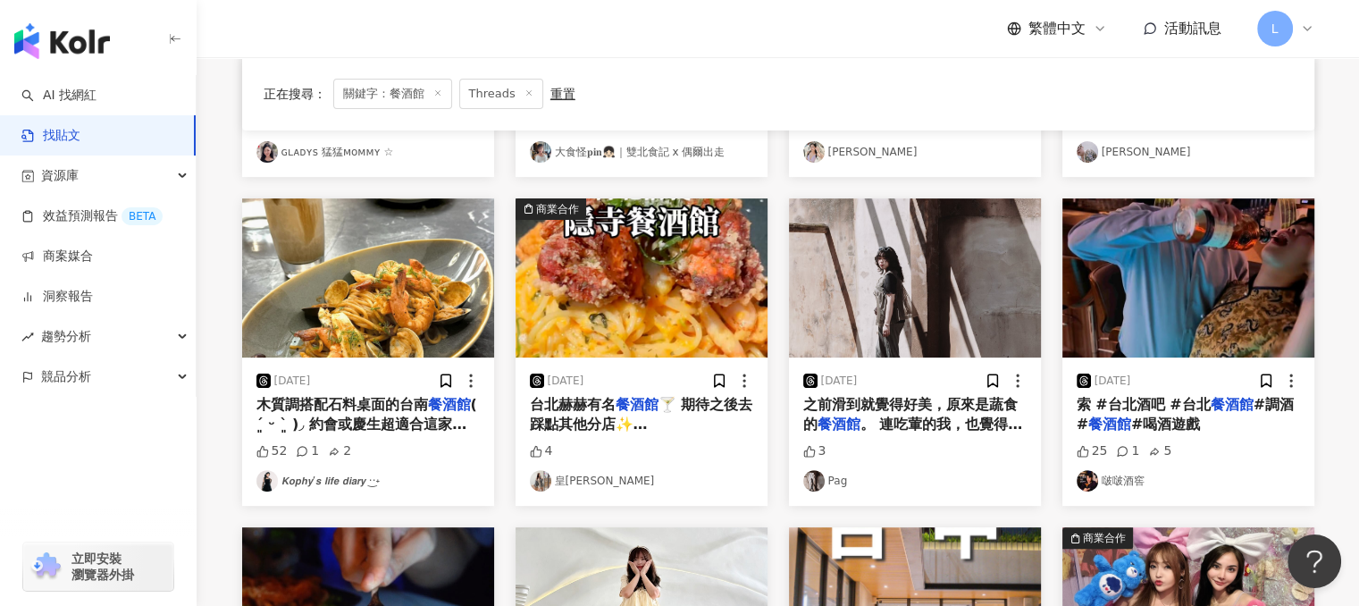
click at [608, 396] on span "台北赫赫有名" at bounding box center [573, 404] width 86 height 17
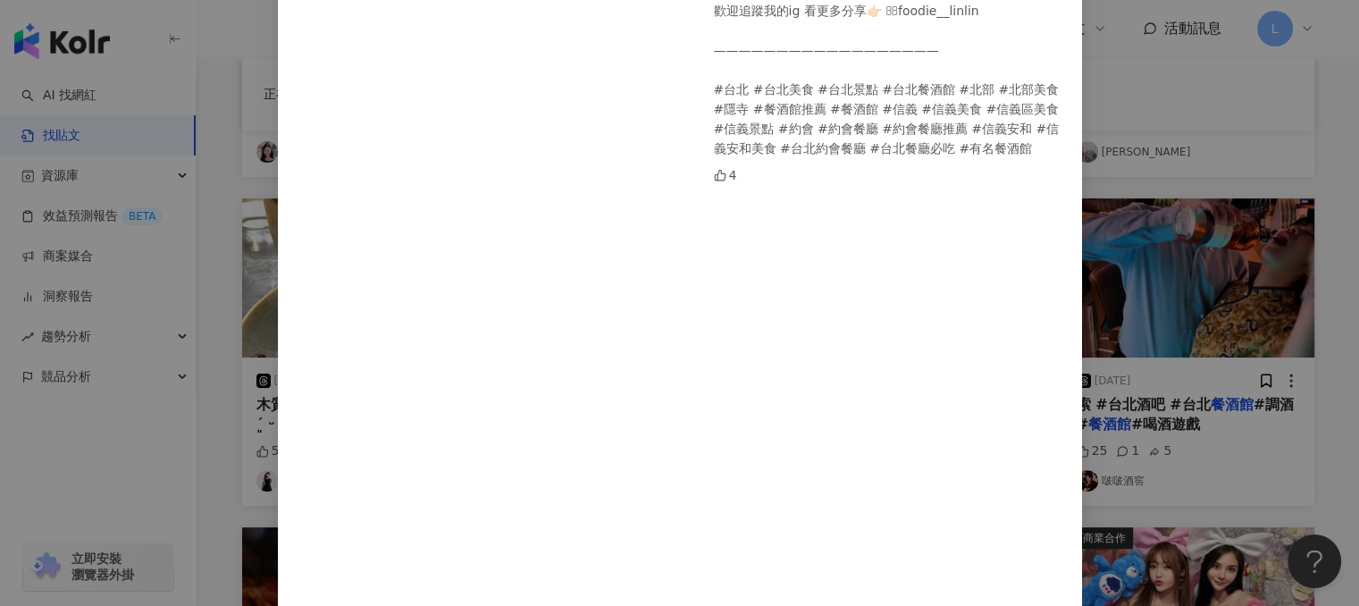
scroll to position [362, 0]
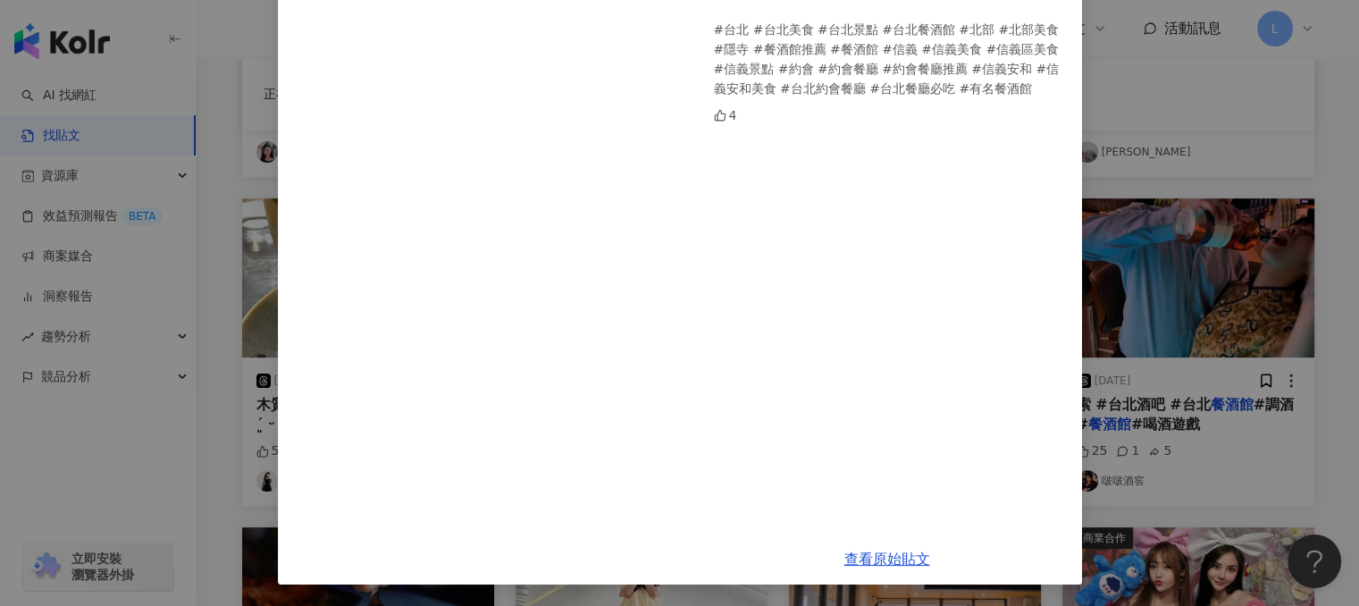
click at [1202, 187] on div "皇琳 2024/9/25 台北赫赫有名餐酒館🍸 期待之後去踩點其他分店✨ 🥂隱寺餐酒館🥂 📍110台北市信義區嘉興街36號 歡迎追蹤我的ig 看更多分享👉🏻 …" at bounding box center [679, 303] width 1359 height 606
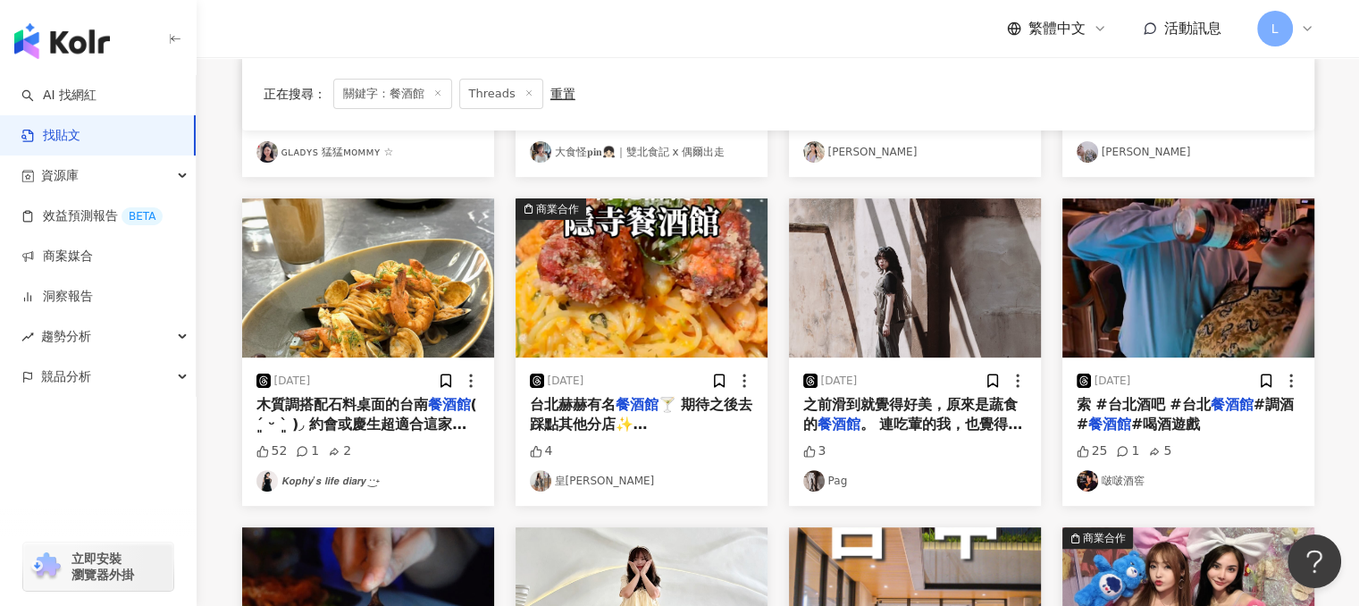
click at [1167, 406] on span "索 #台北酒吧 #台北" at bounding box center [1143, 404] width 134 height 17
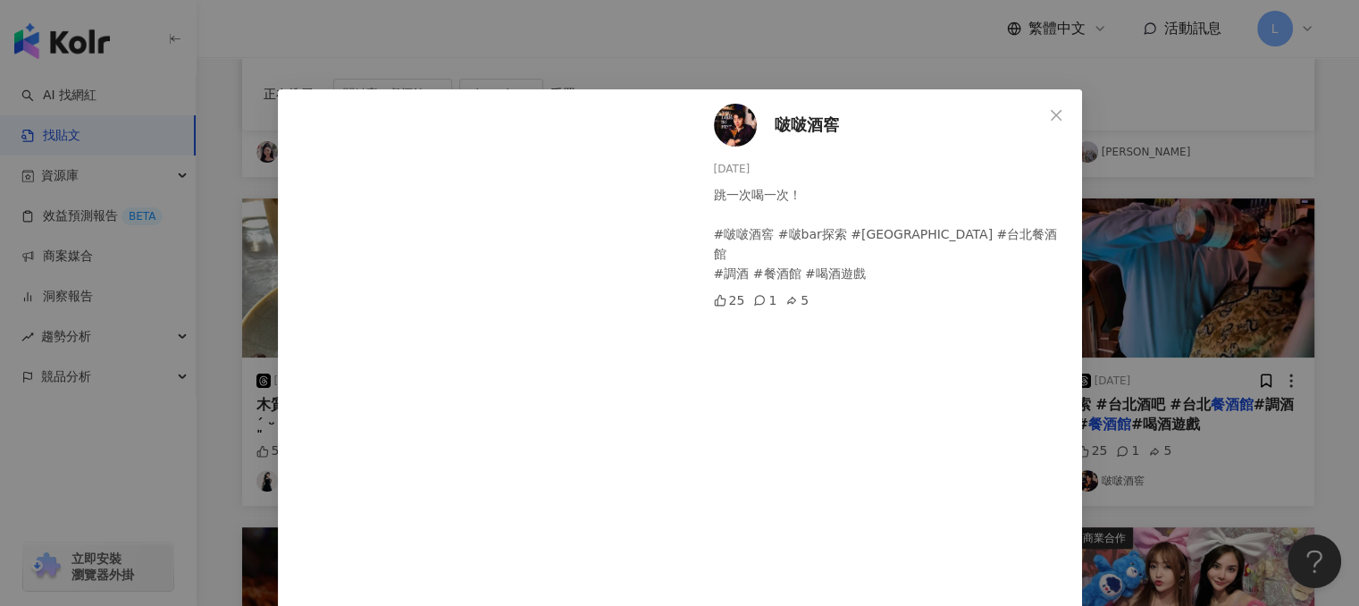
click at [731, 130] on img at bounding box center [735, 125] width 43 height 43
click at [861, 34] on div "啵啵酒窖 2025/6/3 跳一次喝一次！ #啵啵酒窖 #啵bar探索 #台北酒吧 #台北餐酒館 #調酒 #餐酒館 #喝酒遊戲 25 1 5 查看原始貼文" at bounding box center [679, 303] width 1359 height 606
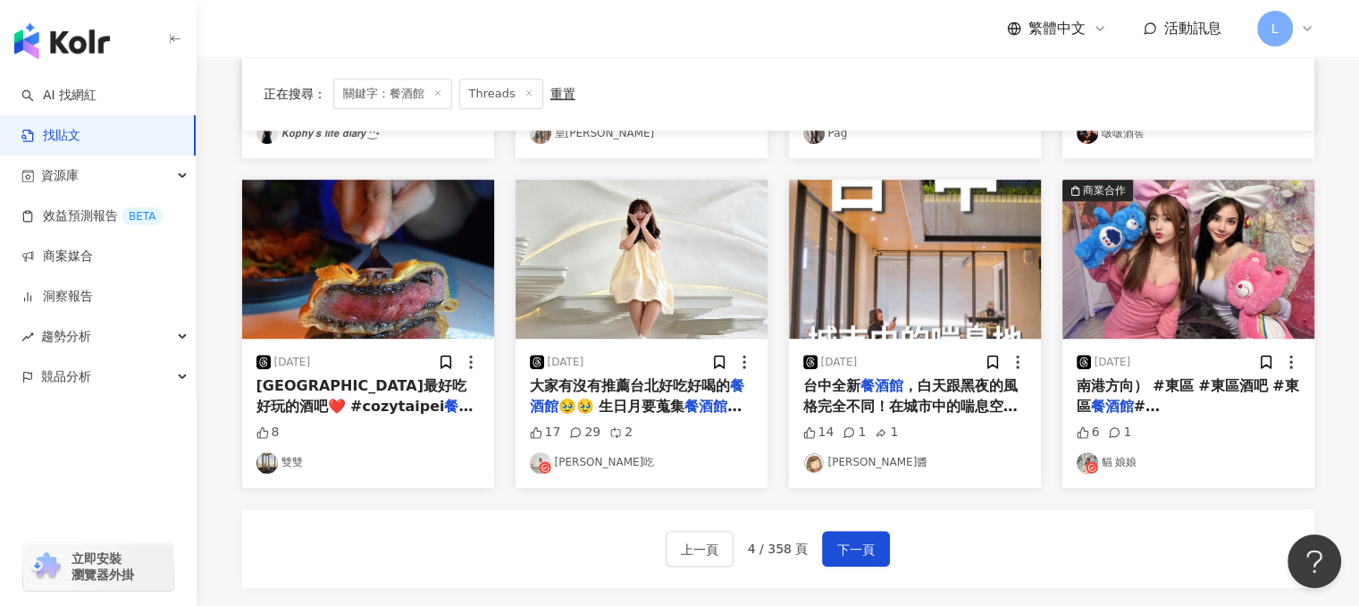
scroll to position [795, 0]
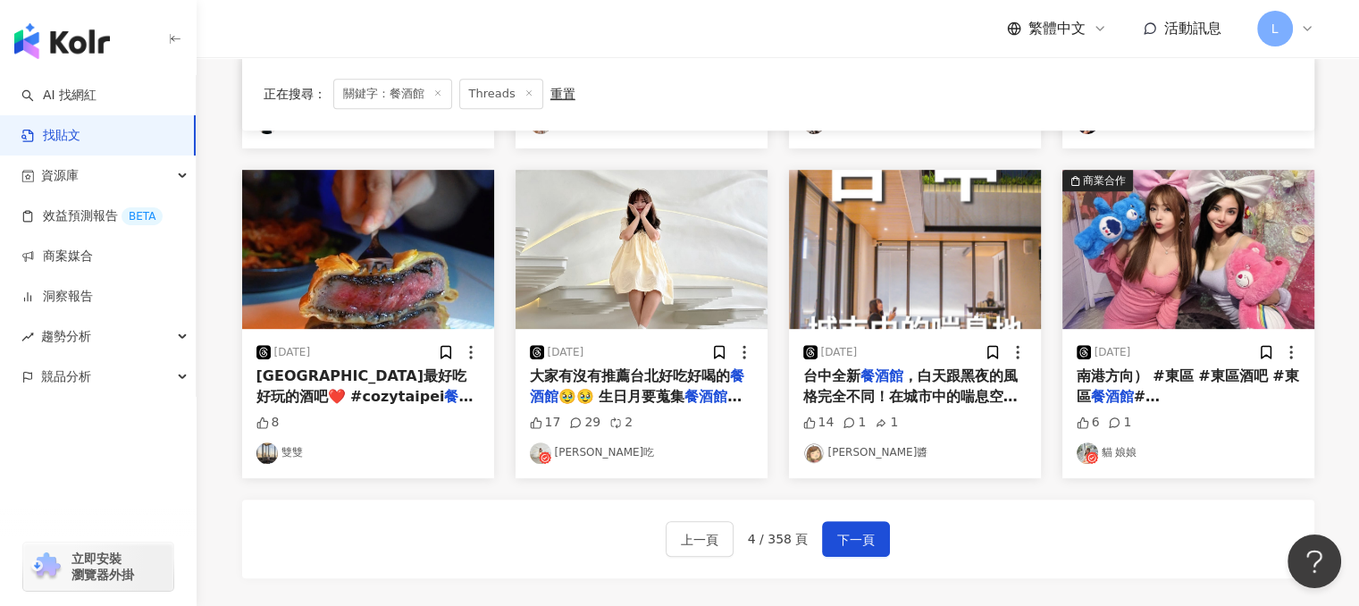
click at [866, 379] on mark "餐酒館" at bounding box center [881, 375] width 43 height 17
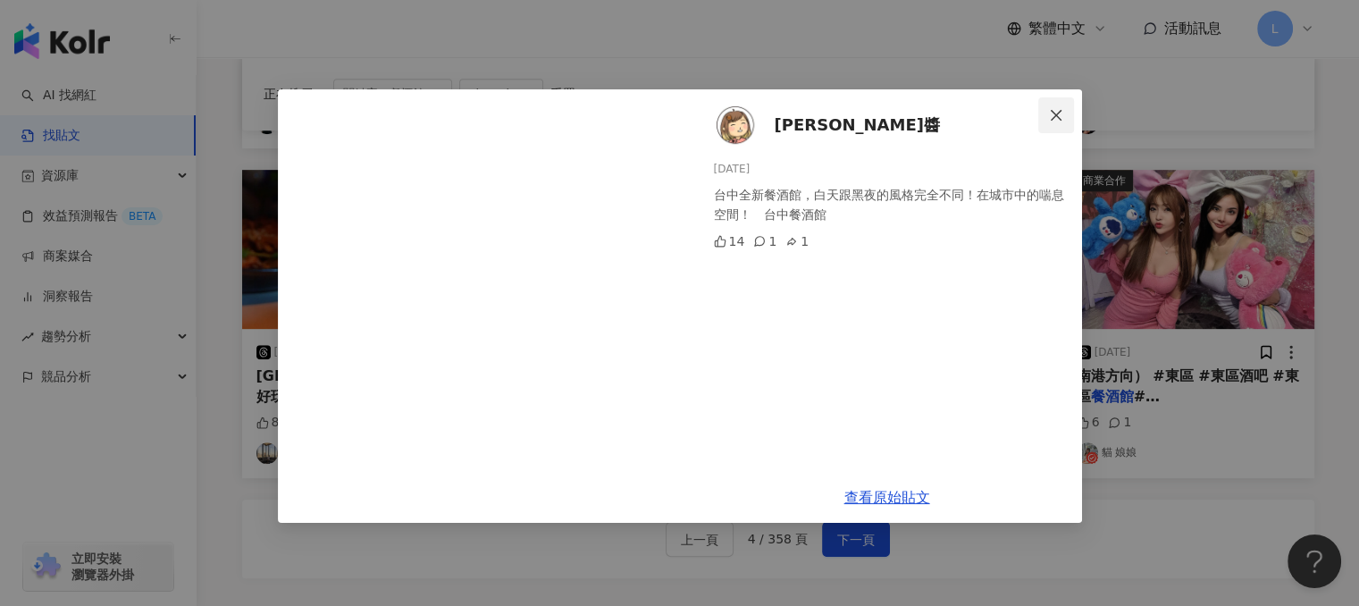
click at [1049, 113] on icon "close" at bounding box center [1056, 115] width 14 height 14
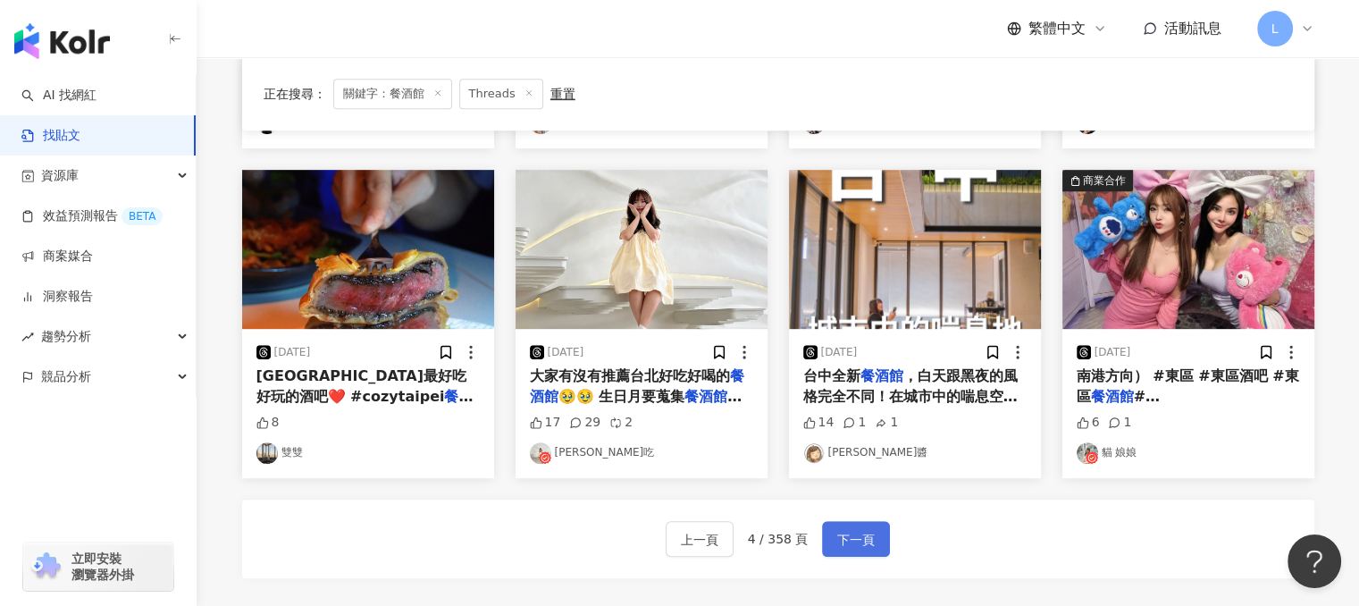
drag, startPoint x: 838, startPoint y: 540, endPoint x: 838, endPoint y: 530, distance: 9.8
click at [838, 537] on span "下一頁" at bounding box center [856, 539] width 38 height 21
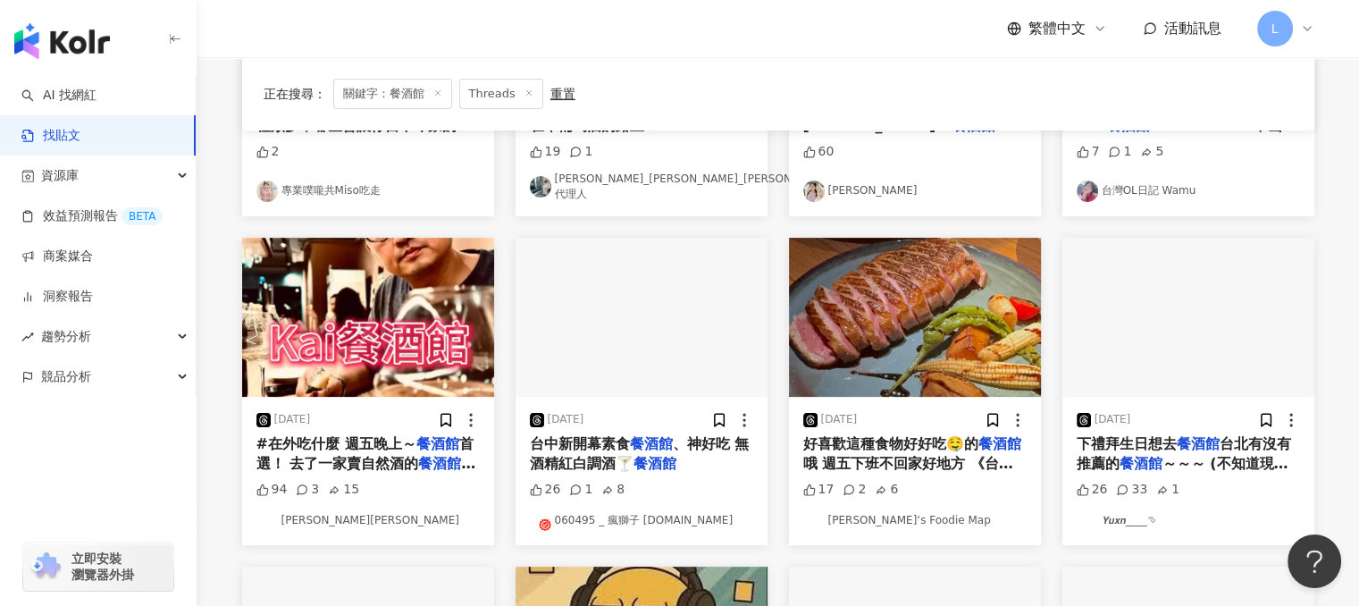
scroll to position [447, 0]
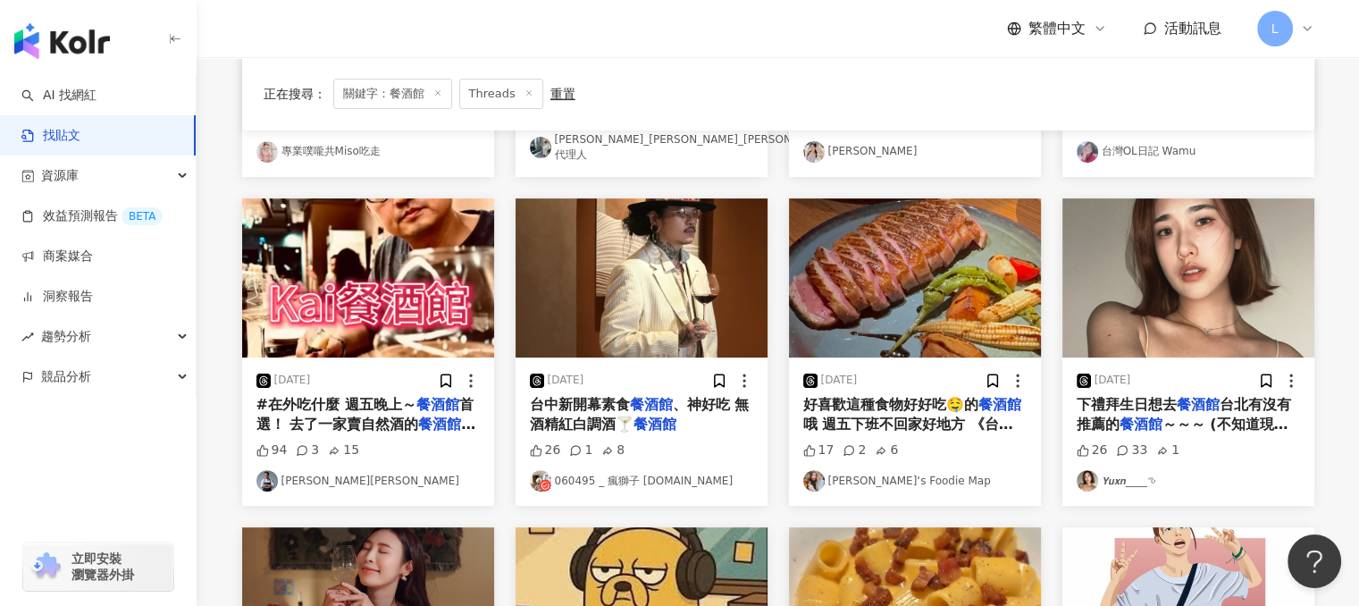
click at [872, 415] on span "哦 週五下班不回家好地方 《台北挖飽中》 台北" at bounding box center [908, 433] width 210 height 37
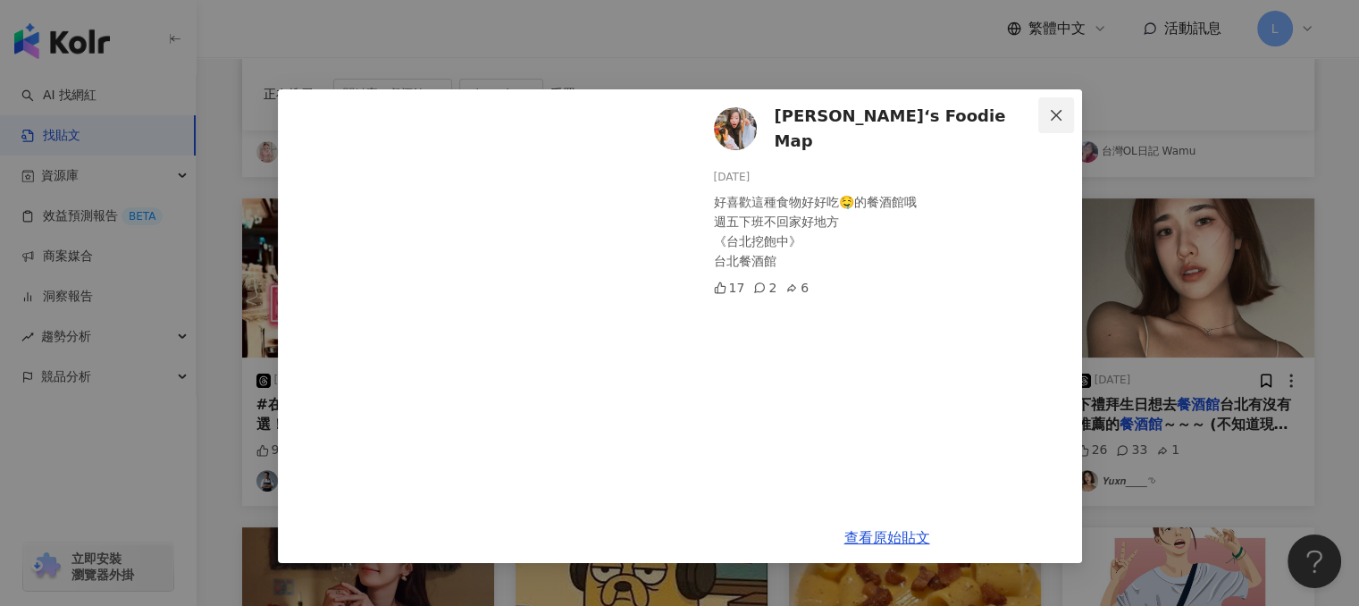
click at [1052, 115] on icon "close" at bounding box center [1056, 115] width 14 height 14
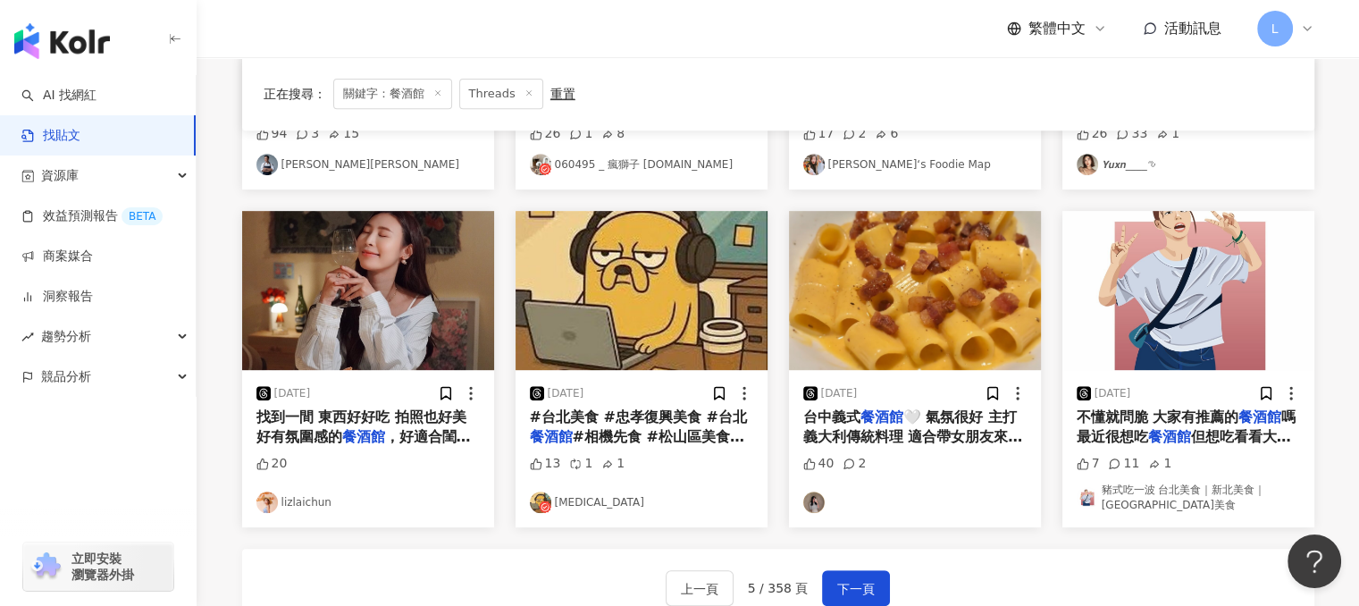
scroll to position [804, 0]
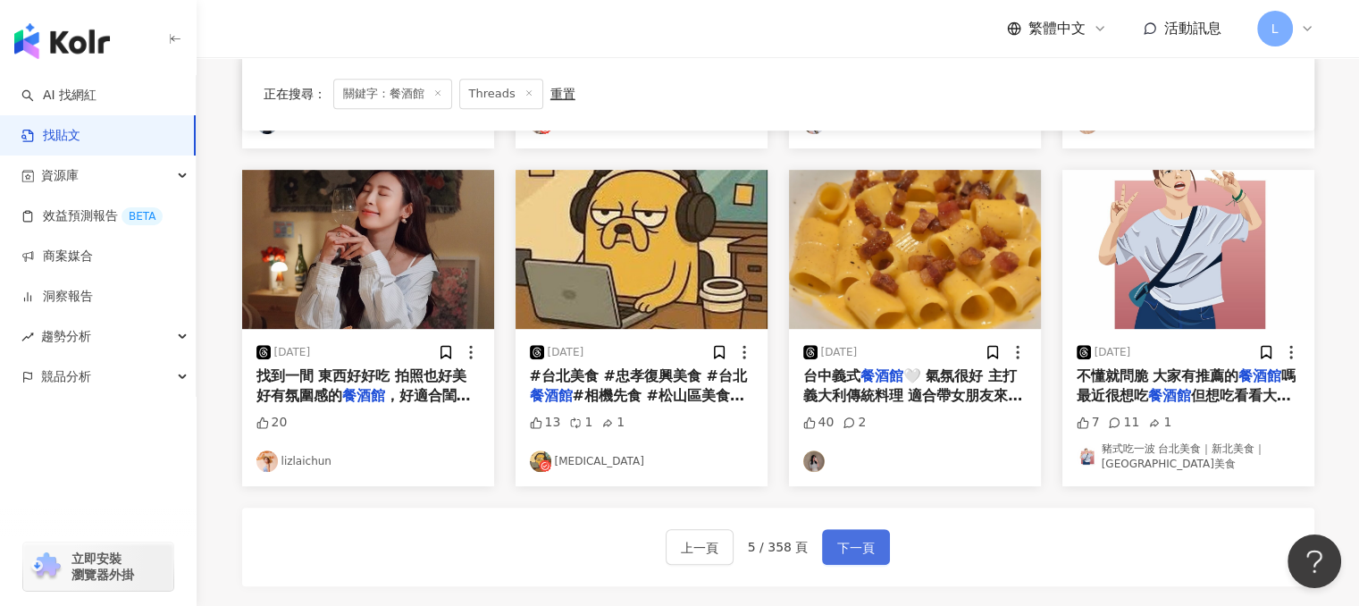
click at [870, 541] on span "下一頁" at bounding box center [856, 547] width 38 height 21
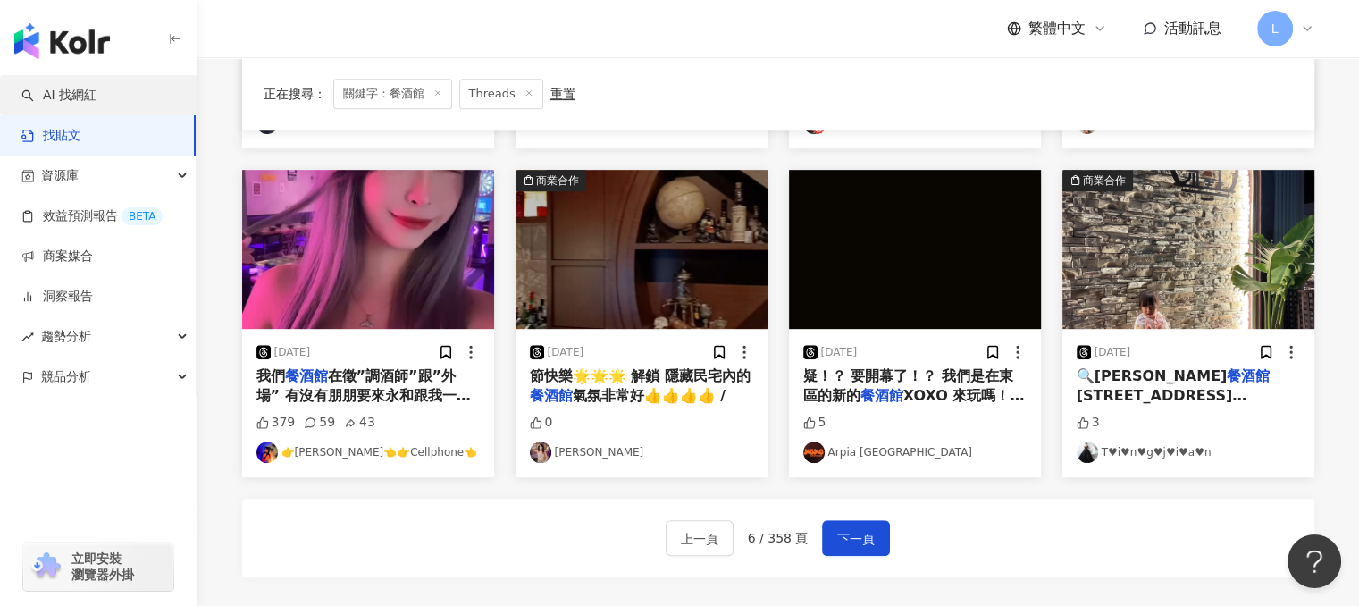
click at [96, 96] on link "AI 找網紅" at bounding box center [58, 96] width 75 height 18
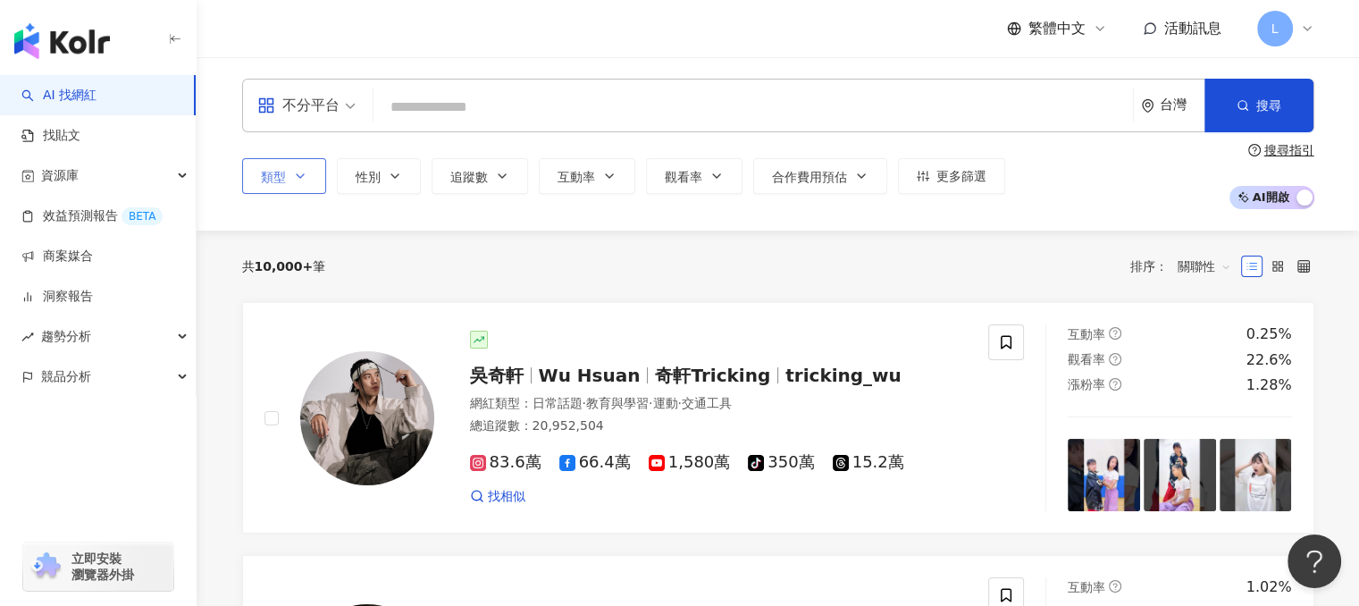
click at [284, 177] on span "類型" at bounding box center [273, 177] width 25 height 14
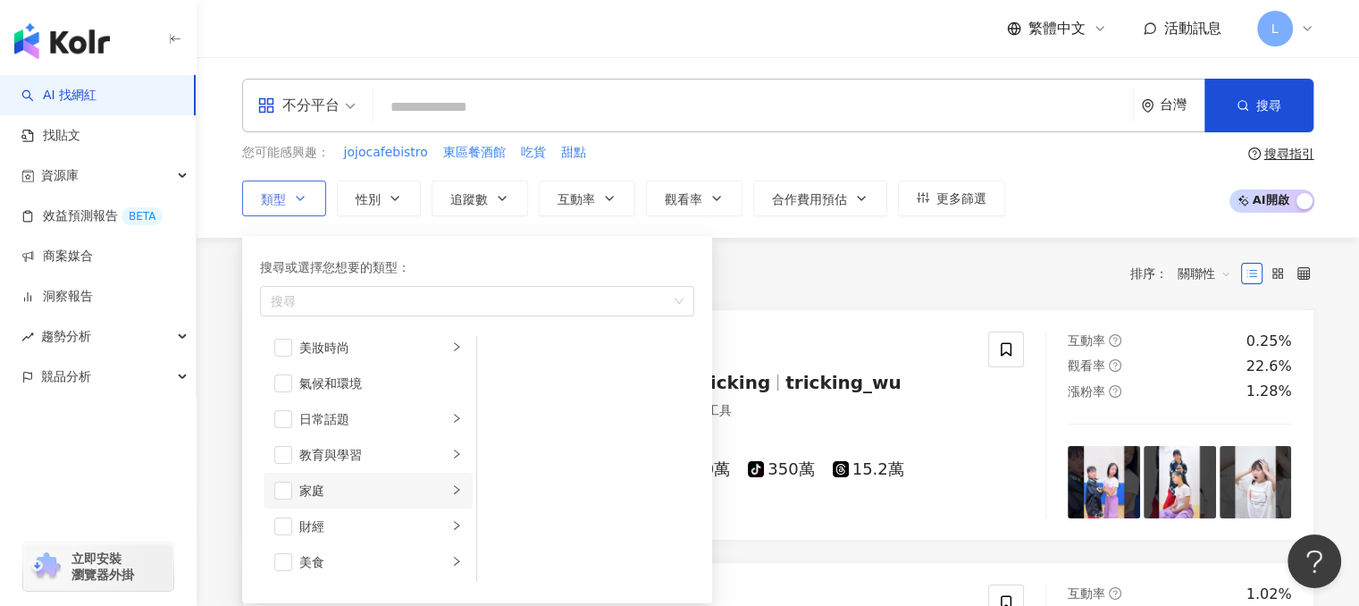
scroll to position [89, 0]
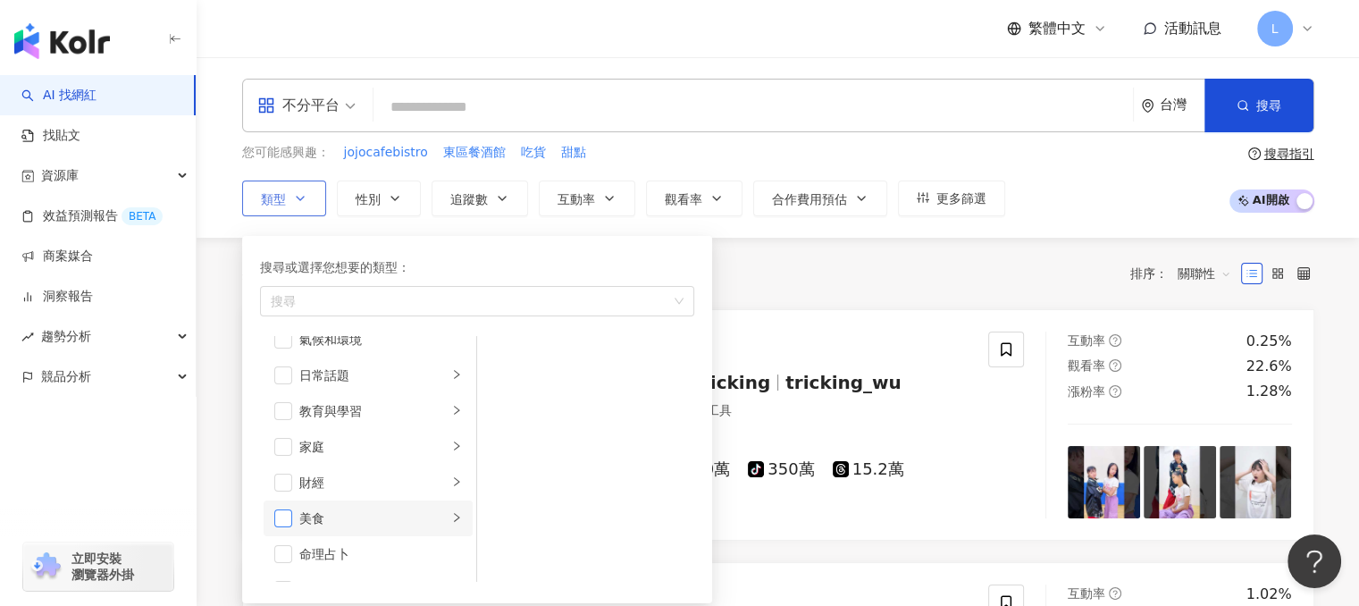
click at [283, 515] on span "button" at bounding box center [283, 518] width 18 height 18
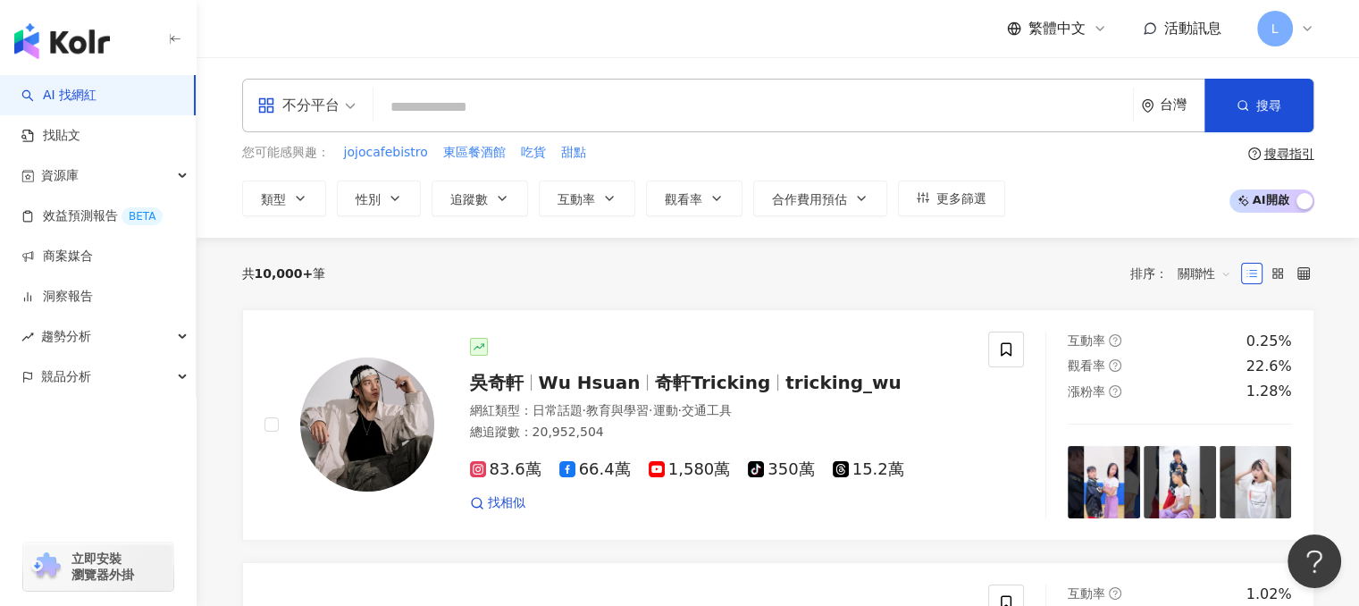
click at [768, 281] on div "共 10,000+ 筆 排序： 關聯性" at bounding box center [778, 273] width 1072 height 29
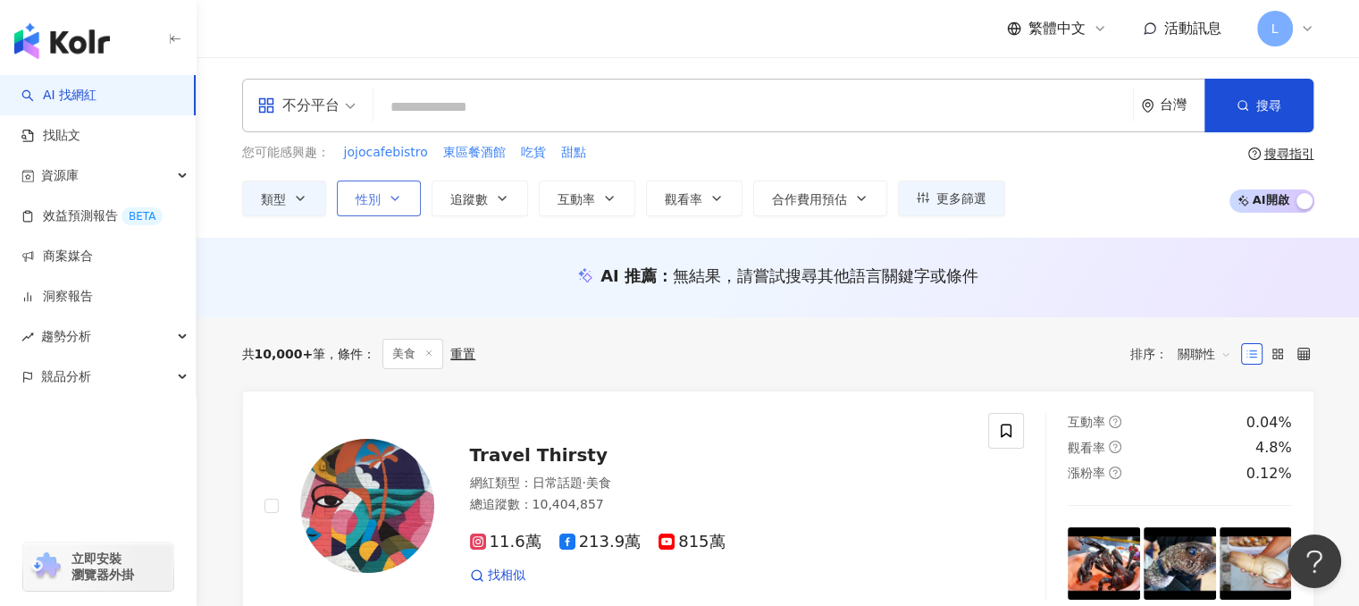
click at [407, 196] on button "性別" at bounding box center [379, 198] width 84 height 36
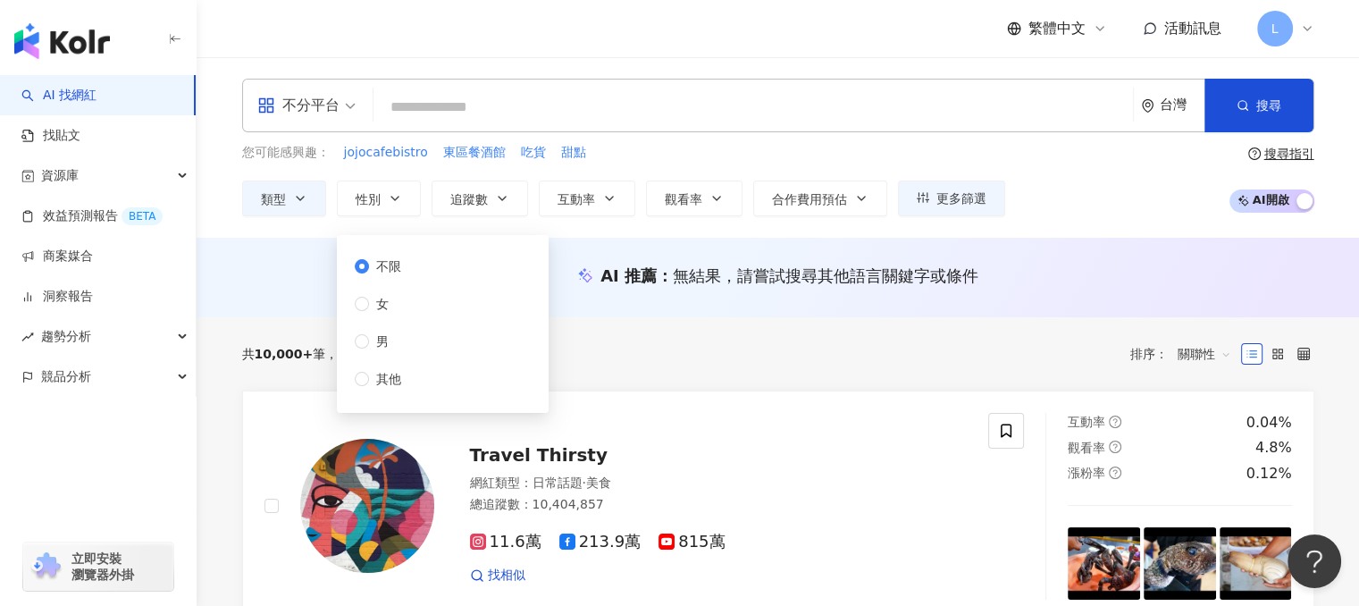
click at [681, 356] on div "共 10,000+ 筆 條件 ： 美食 重置 排序： 關聯性" at bounding box center [778, 354] width 1072 height 30
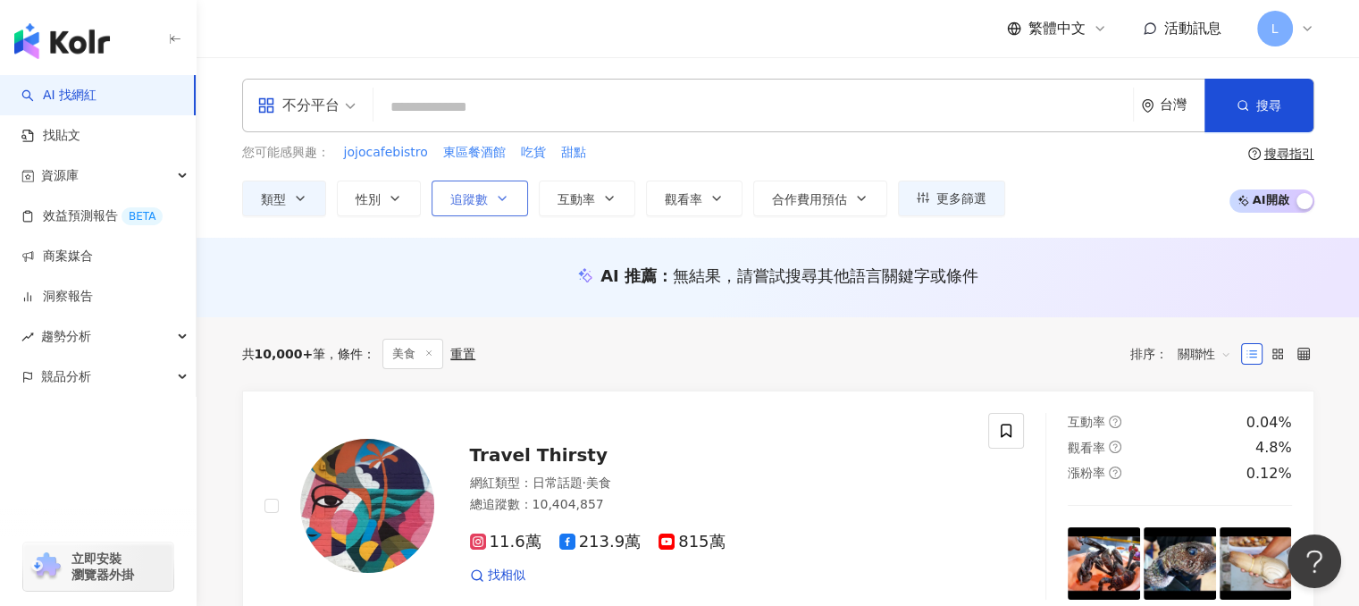
click at [492, 205] on button "追蹤數" at bounding box center [479, 198] width 96 height 36
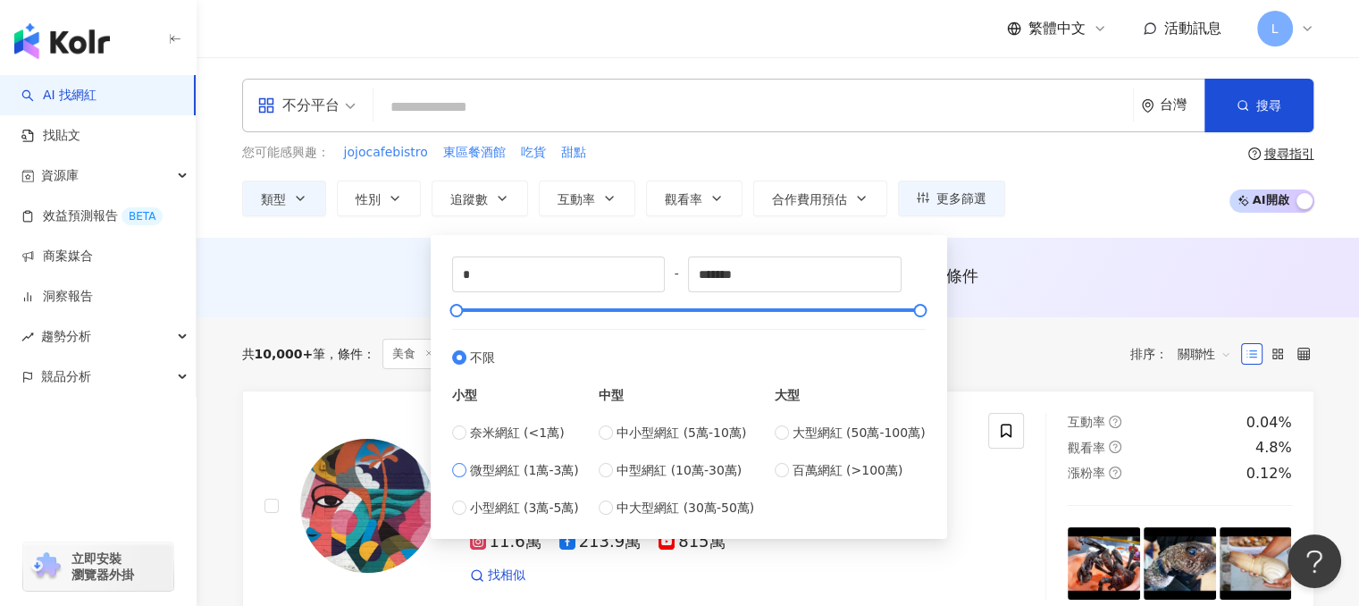
type input "*****"
type input "*******"
drag, startPoint x: 468, startPoint y: 312, endPoint x: 941, endPoint y: 314, distance: 473.4
click at [941, 314] on div "***** - ******* 不限 小型 奈米網紅 (<1萬) 微型網紅 (1萬-3萬) 小型網紅 (3萬-5萬) 中型 中小型網紅 (5萬-10萬) 中型…" at bounding box center [689, 387] width 516 height 304
drag, startPoint x: 459, startPoint y: 308, endPoint x: 482, endPoint y: 372, distance: 68.4
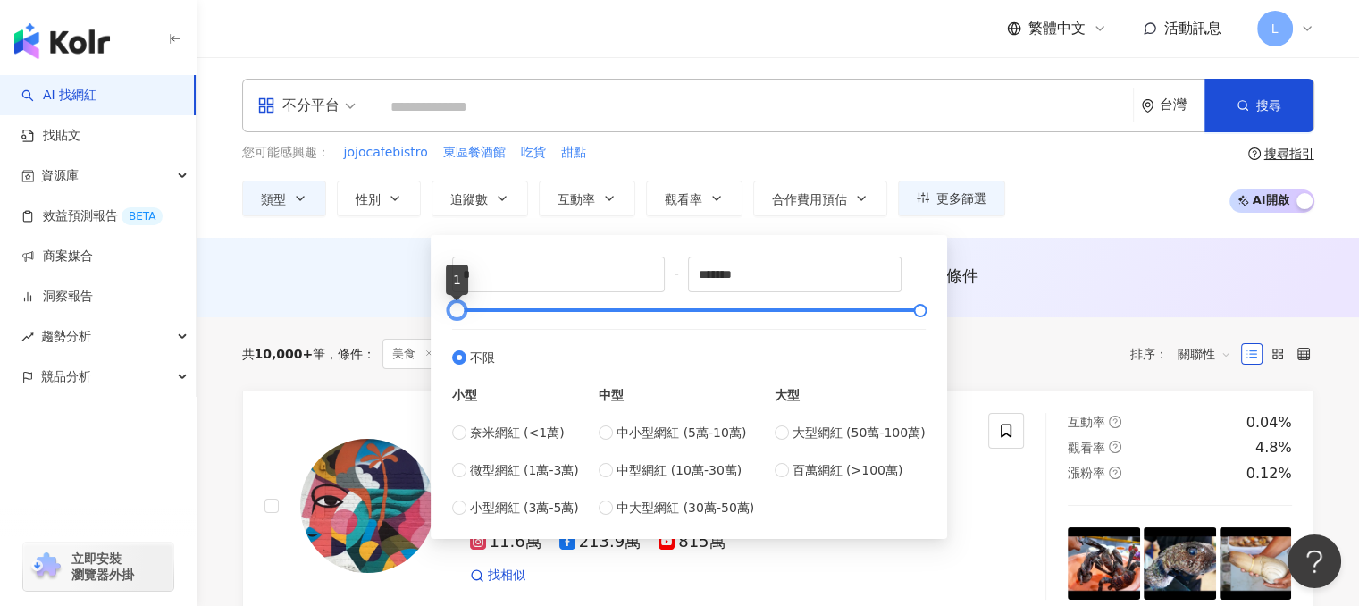
click at [454, 324] on div "* - ******* 不限 小型 奈米網紅 (<1萬) 微型網紅 (1萬-3萬) 小型網紅 (3萬-5萬) 中型 中小型網紅 (5萬-10萬) 中型網紅 (…" at bounding box center [688, 386] width 473 height 261
type input "*****"
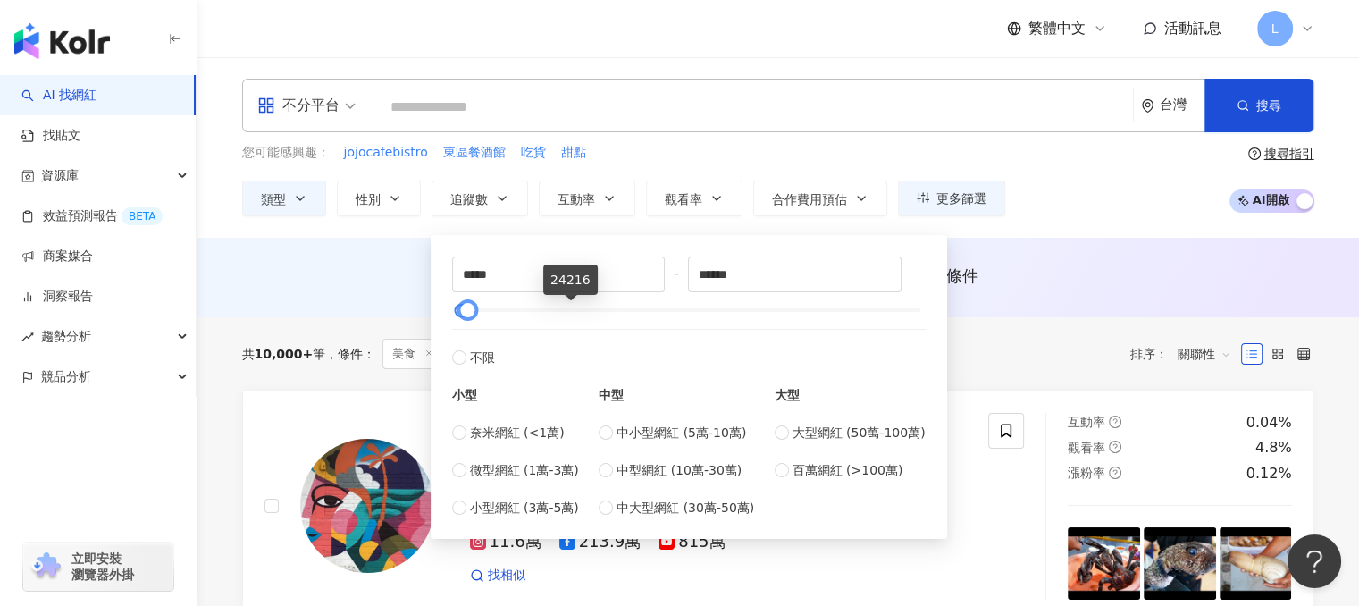
type input "*****"
type input "*"
type input "*****"
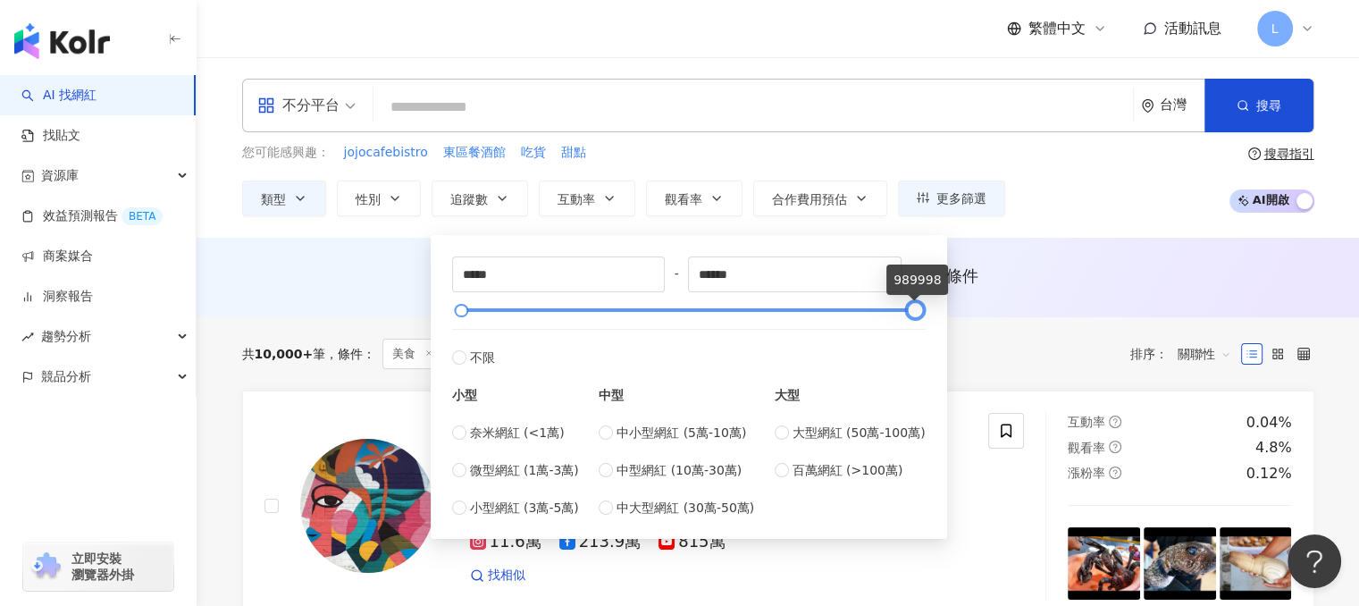
type input "******"
click at [918, 305] on div at bounding box center [918, 310] width 10 height 10
click at [994, 348] on div "共 10,000+ 筆 條件 ： 美食 重置 排序： 關聯性" at bounding box center [778, 354] width 1072 height 30
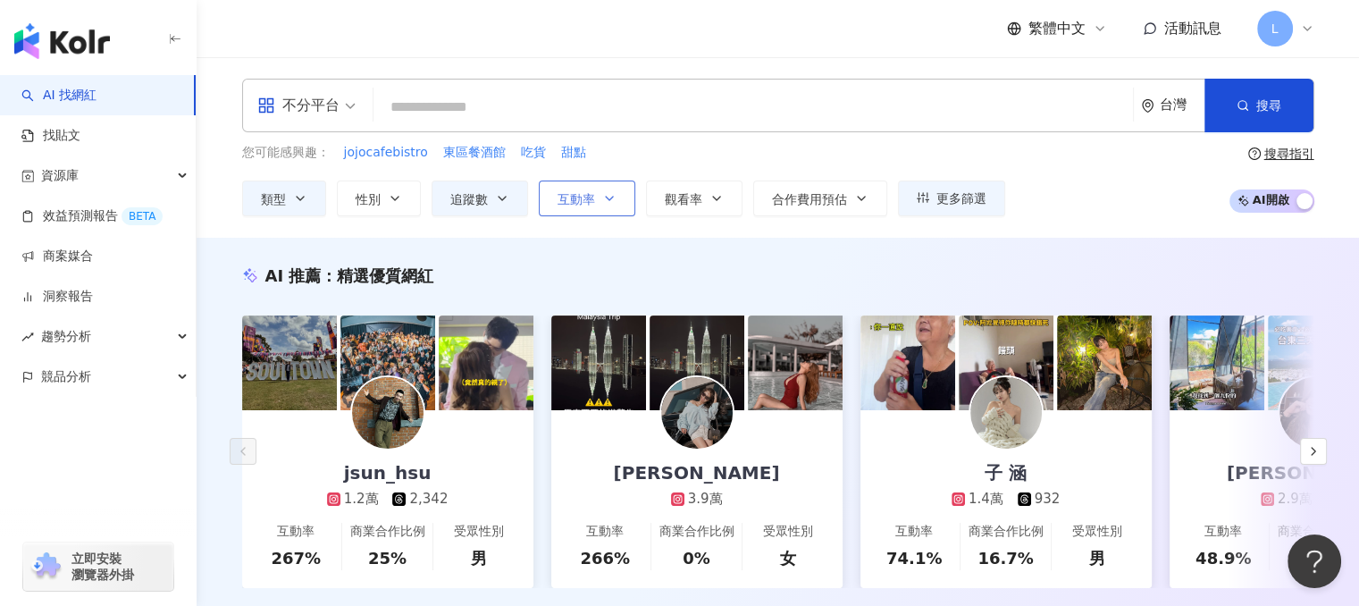
click at [597, 202] on button "互動率" at bounding box center [587, 198] width 96 height 36
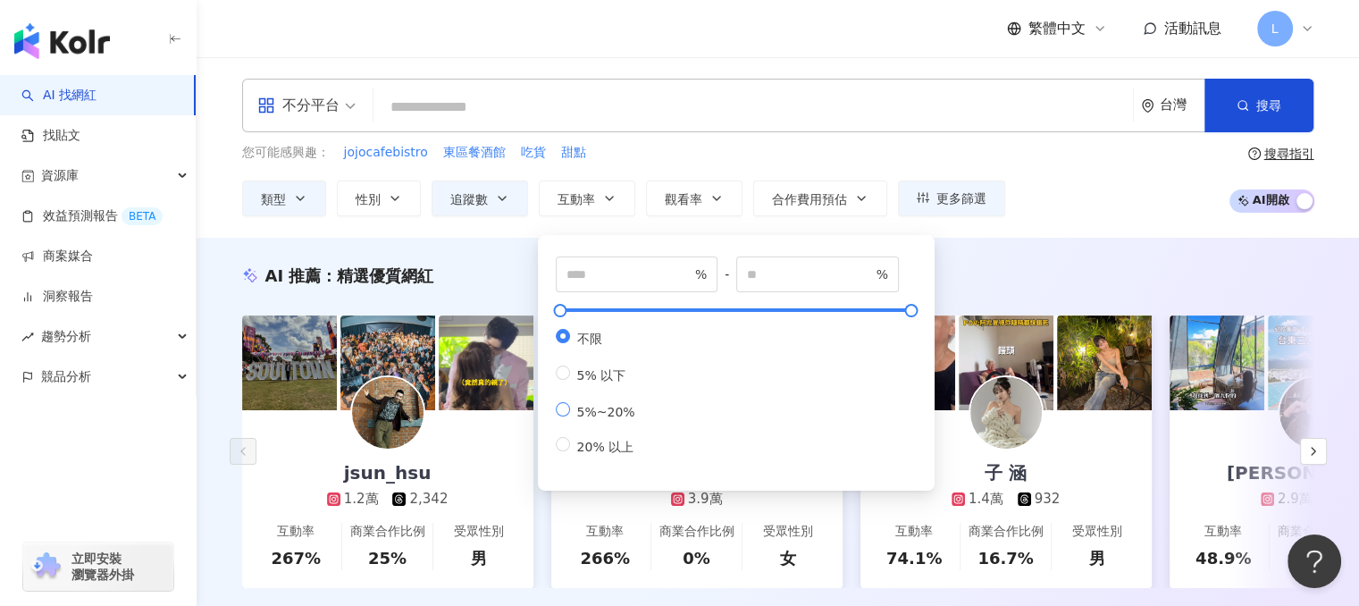
click at [571, 417] on span "5%~20%" at bounding box center [606, 412] width 72 height 14
type input "*"
type input "**"
click at [693, 203] on span "觀看率" at bounding box center [684, 199] width 38 height 14
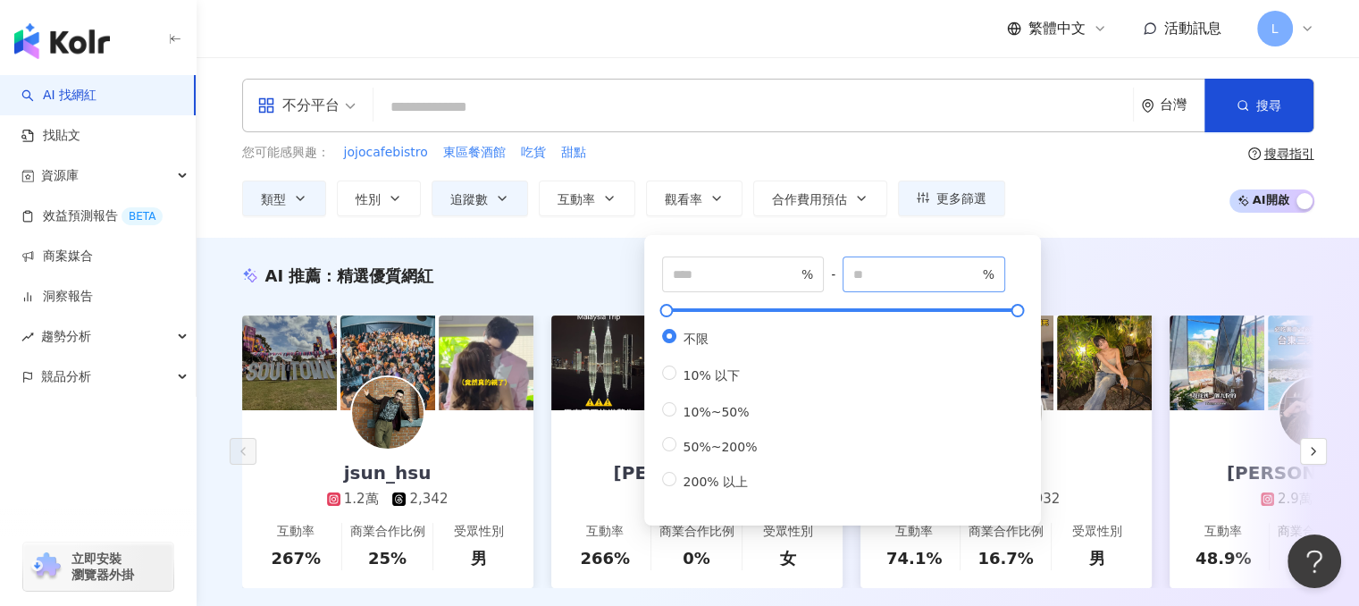
type input "**"
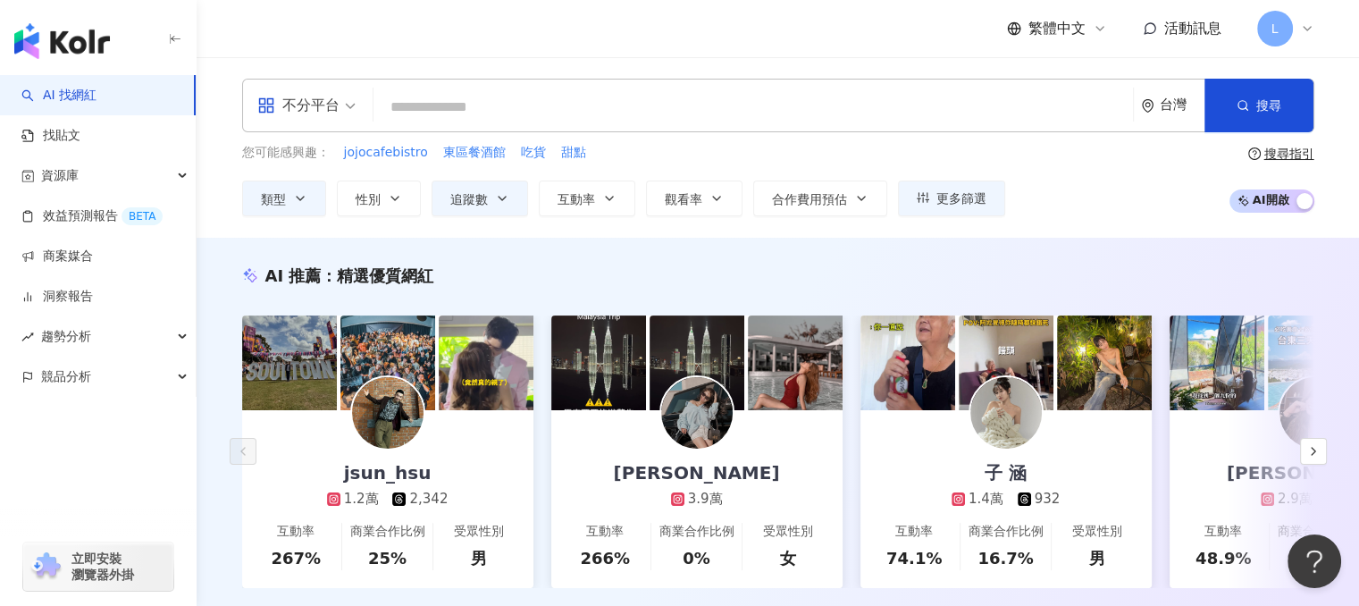
click at [1100, 285] on div "AI 推薦 ： 精選優質網紅" at bounding box center [778, 275] width 1072 height 22
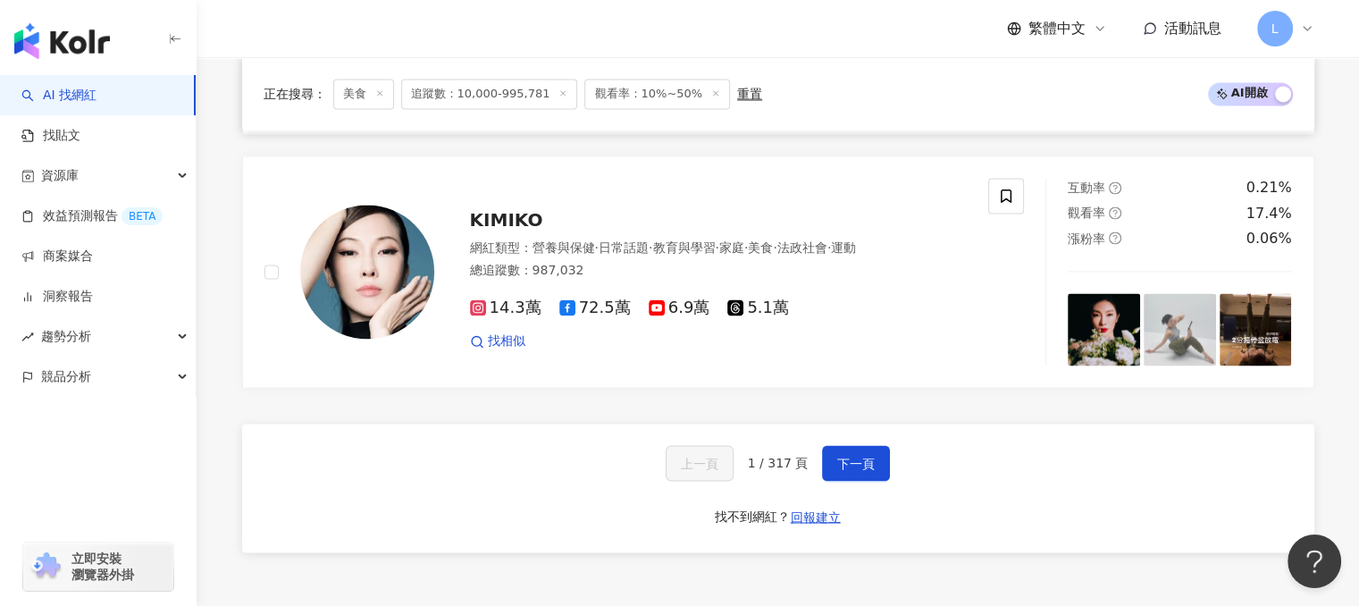
scroll to position [3037, 0]
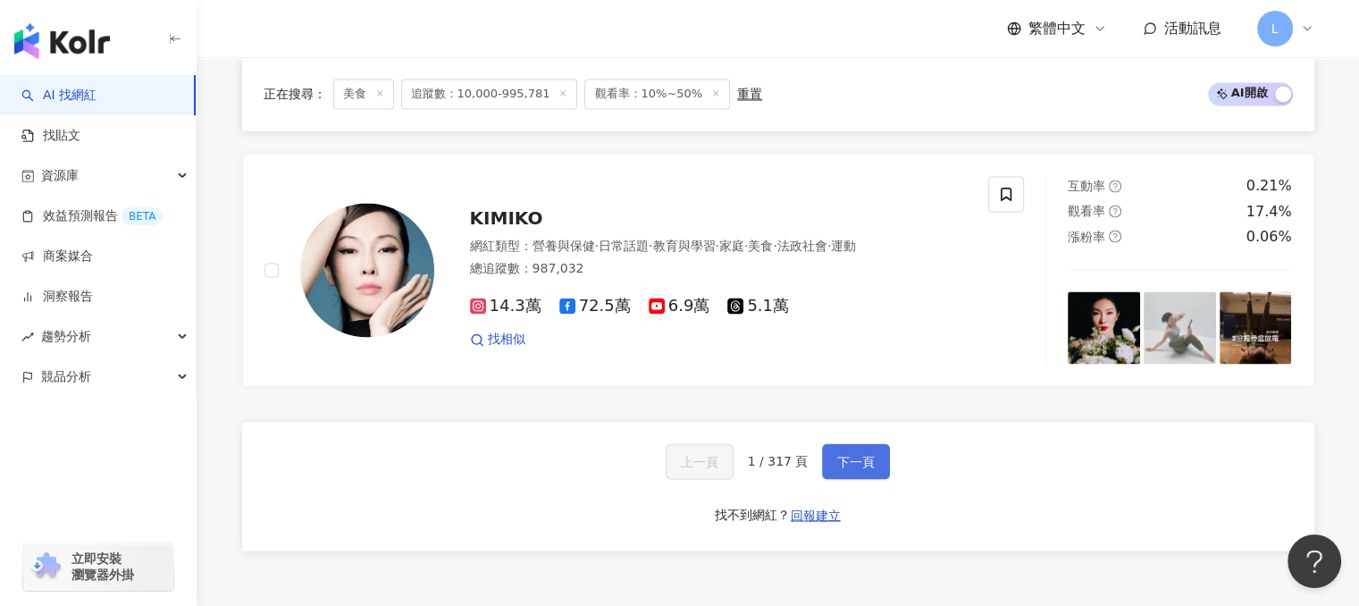
click at [849, 454] on span "下一頁" at bounding box center [856, 461] width 38 height 14
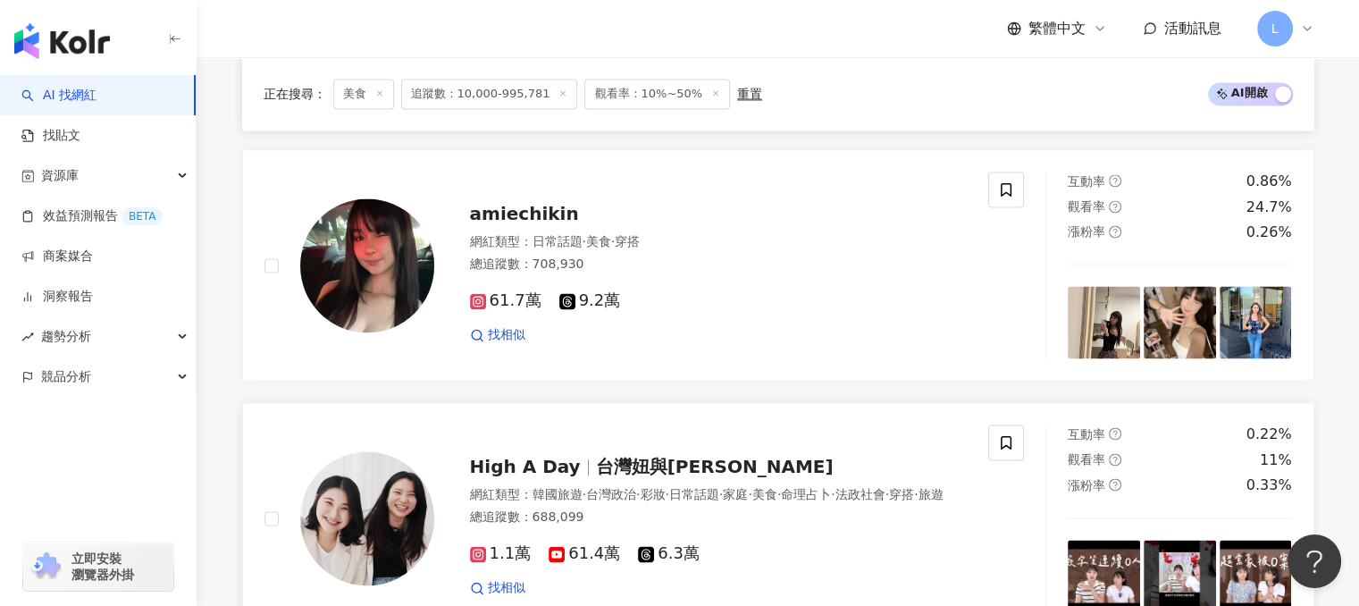
scroll to position [3198, 0]
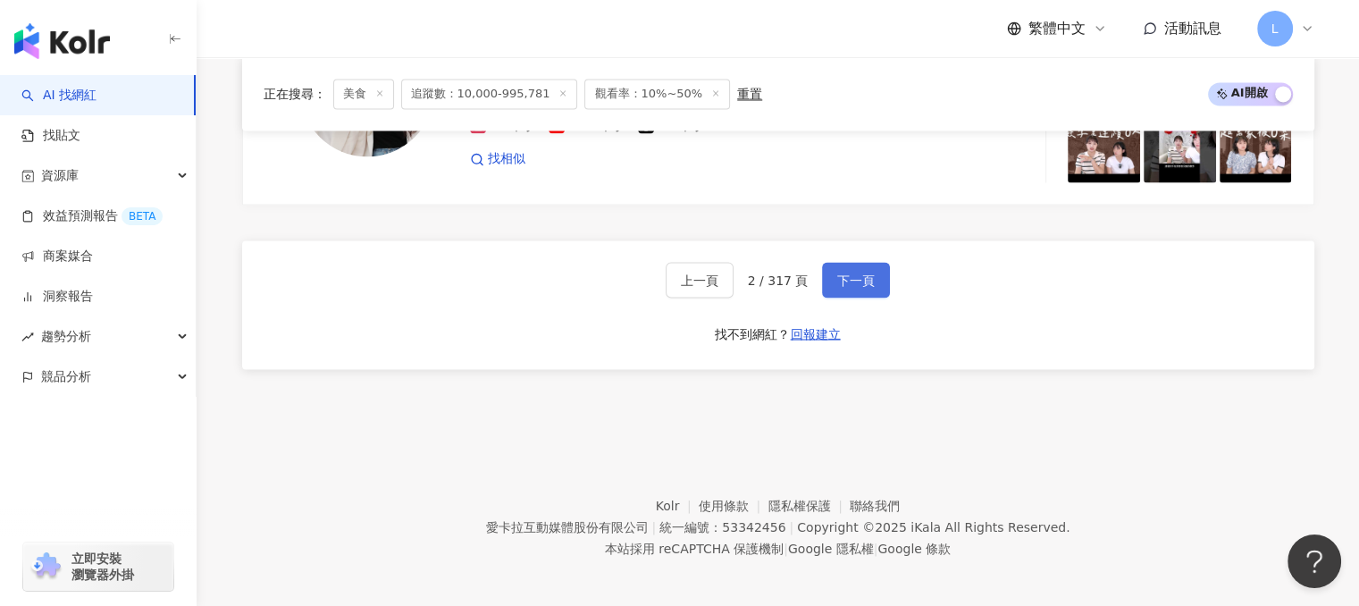
click at [829, 274] on button "下一頁" at bounding box center [856, 280] width 68 height 36
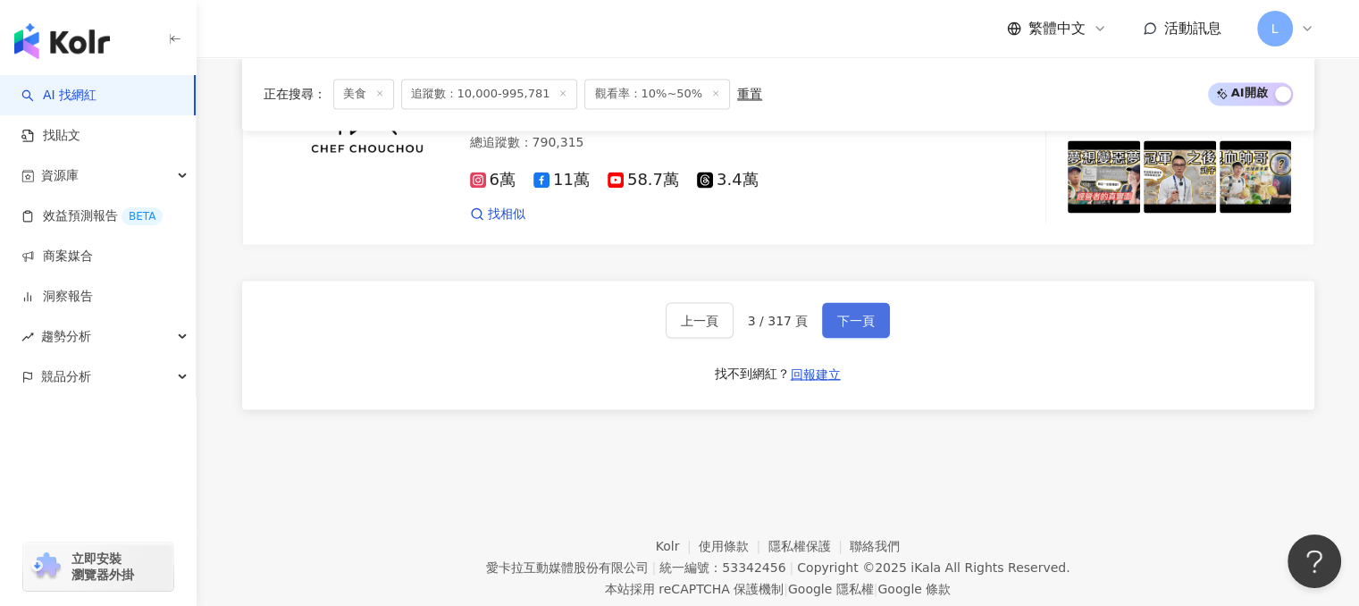
click at [838, 313] on span "下一頁" at bounding box center [856, 320] width 38 height 14
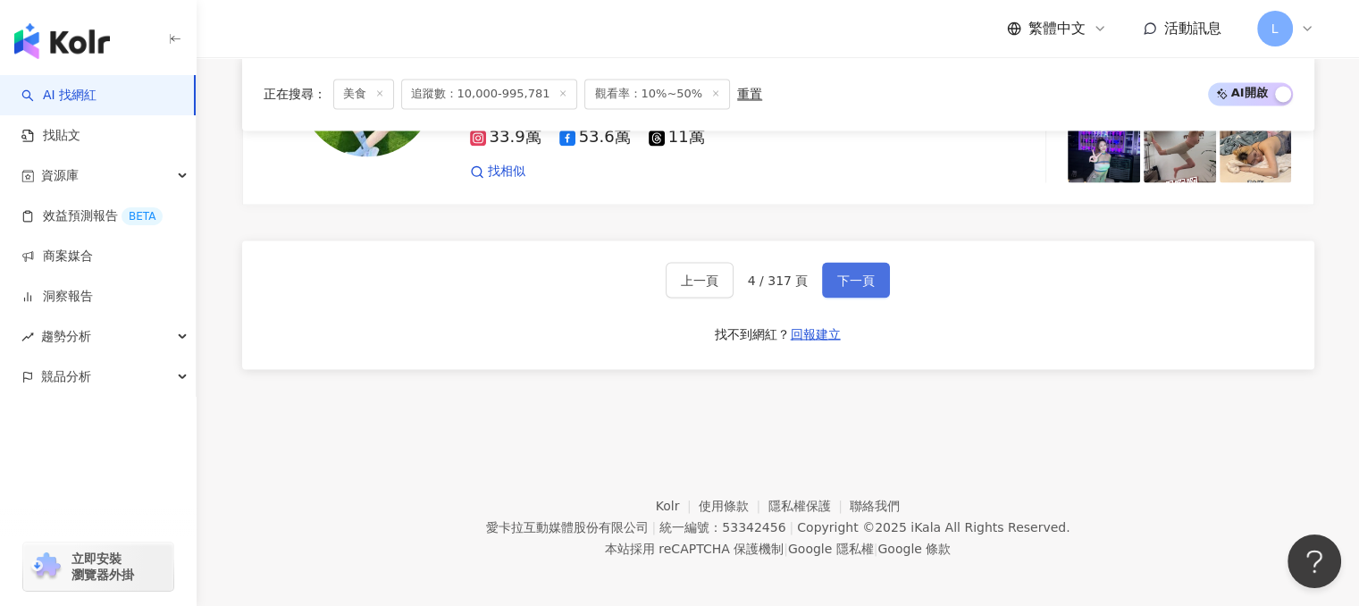
click at [848, 281] on button "下一頁" at bounding box center [856, 280] width 68 height 36
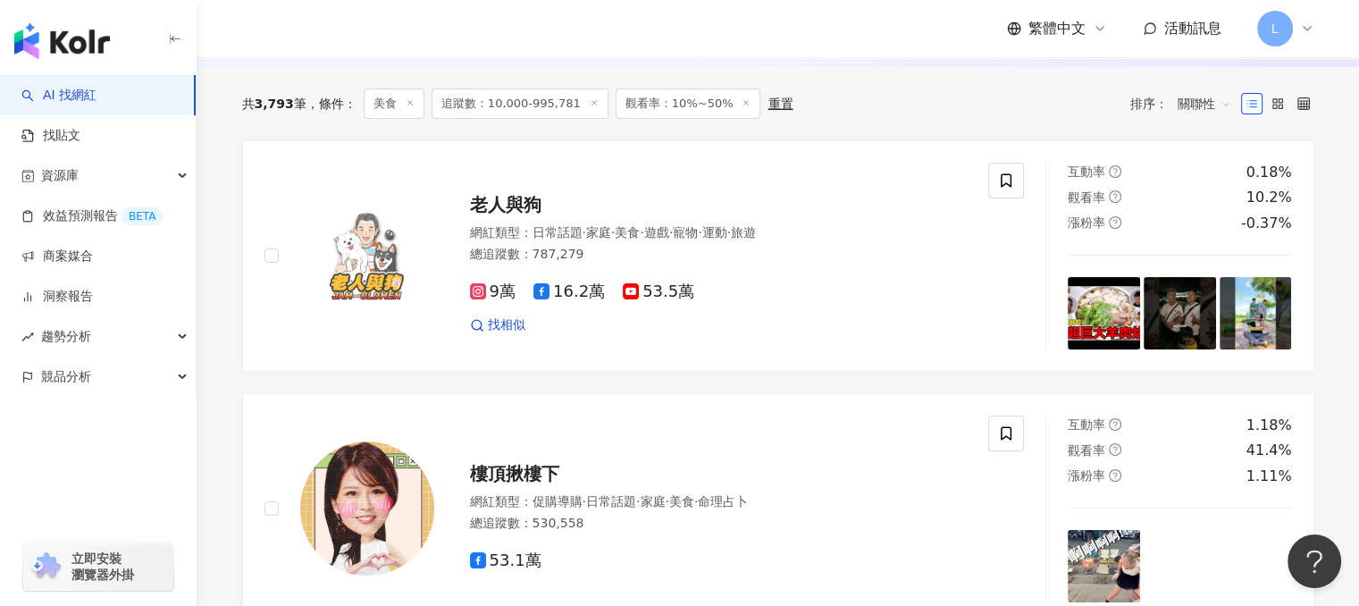
scroll to position [0, 0]
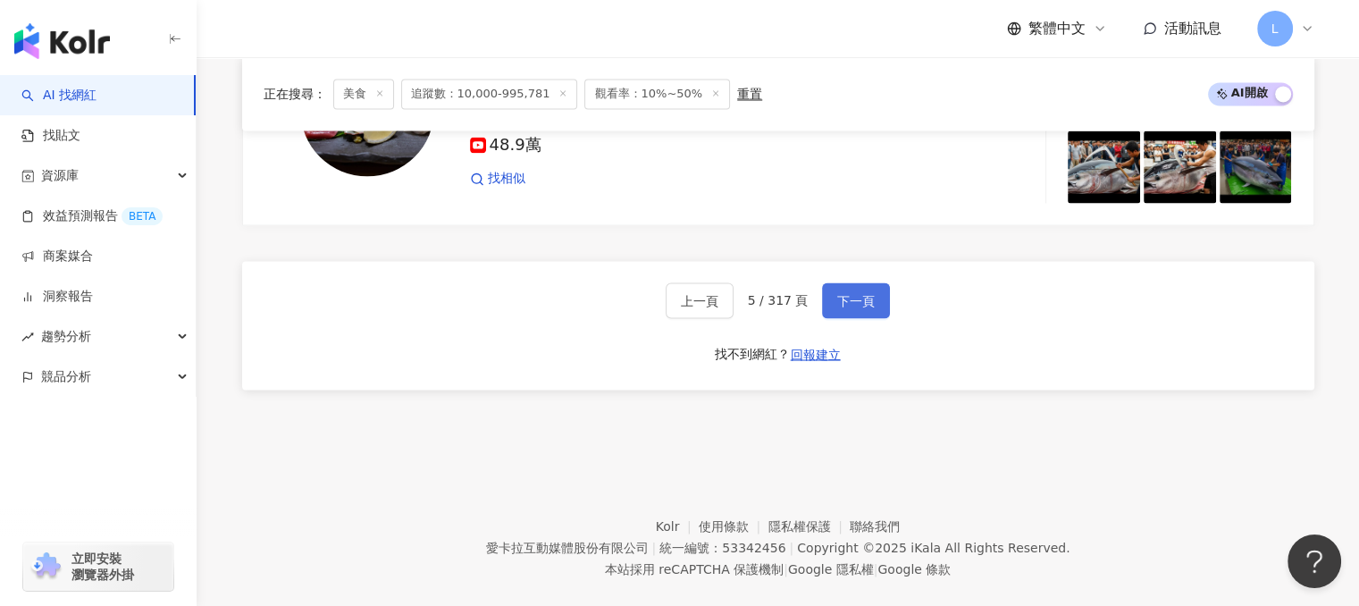
click at [866, 293] on span "下一頁" at bounding box center [856, 300] width 38 height 14
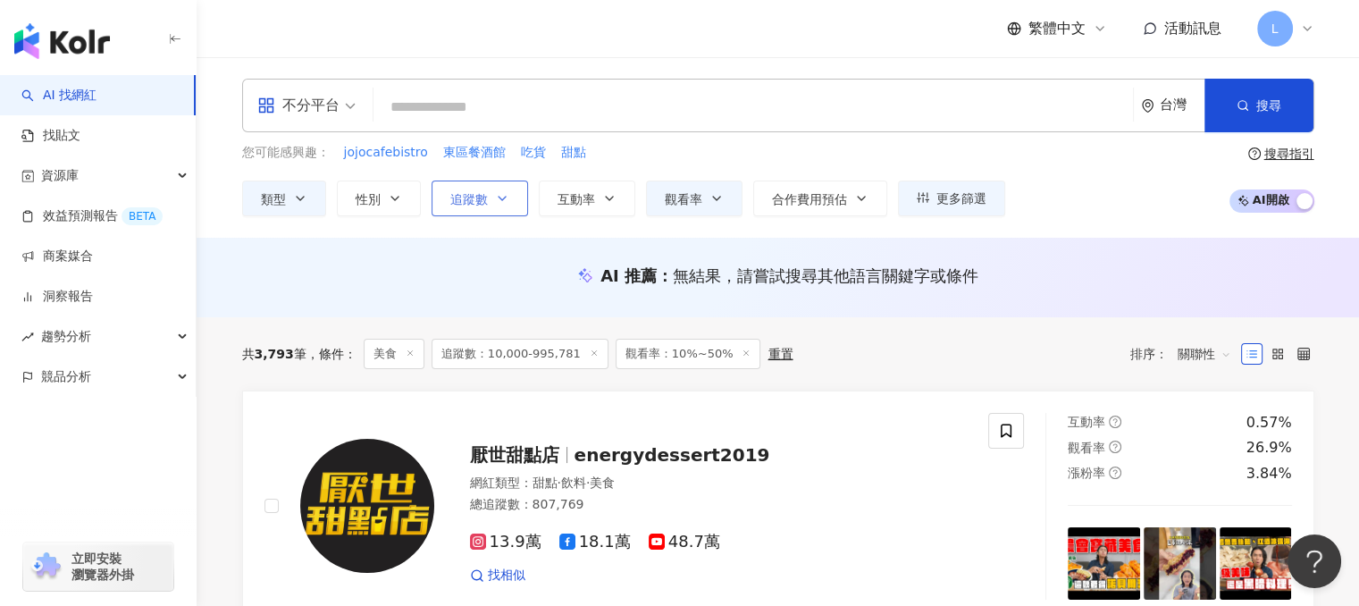
click at [497, 201] on icon "button" at bounding box center [502, 198] width 14 height 14
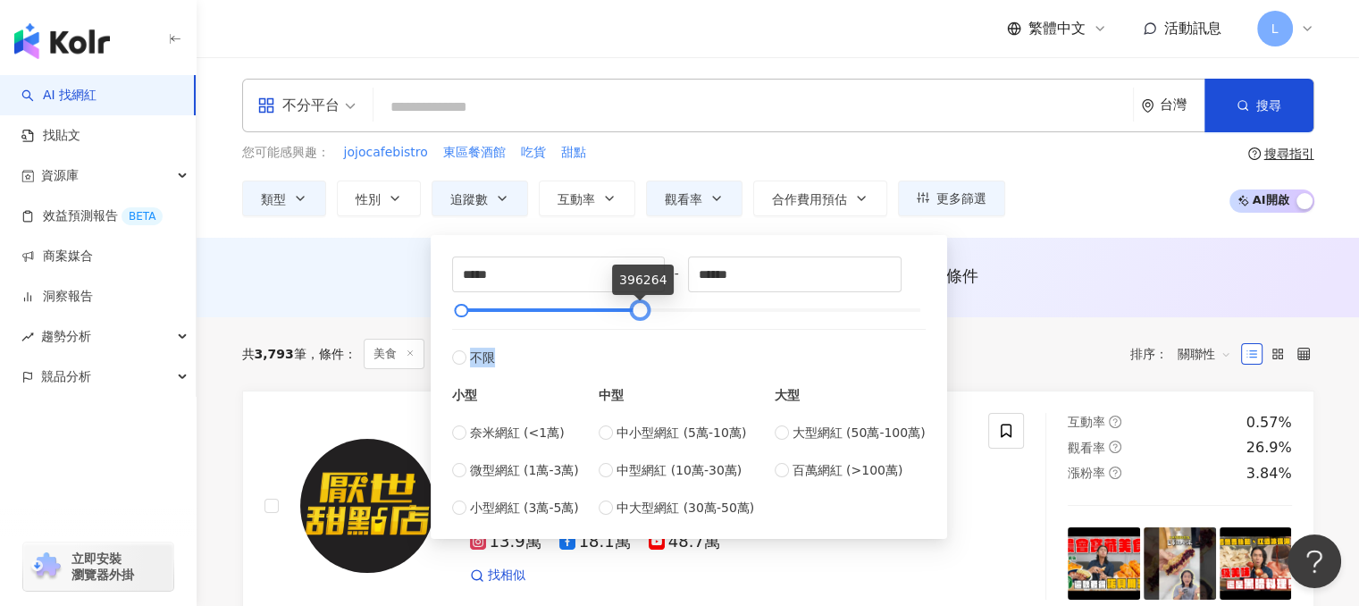
drag, startPoint x: 916, startPoint y: 309, endPoint x: 690, endPoint y: 326, distance: 226.6
click at [658, 333] on div "***** - ****** 不限 小型 奈米網紅 (<1萬) 微型網紅 (1萬-3萬) 小型網紅 (3萬-5萬) 中型 中小型網紅 (5萬-10萬) 中型網…" at bounding box center [688, 386] width 473 height 261
click at [761, 279] on input "******" at bounding box center [795, 274] width 212 height 34
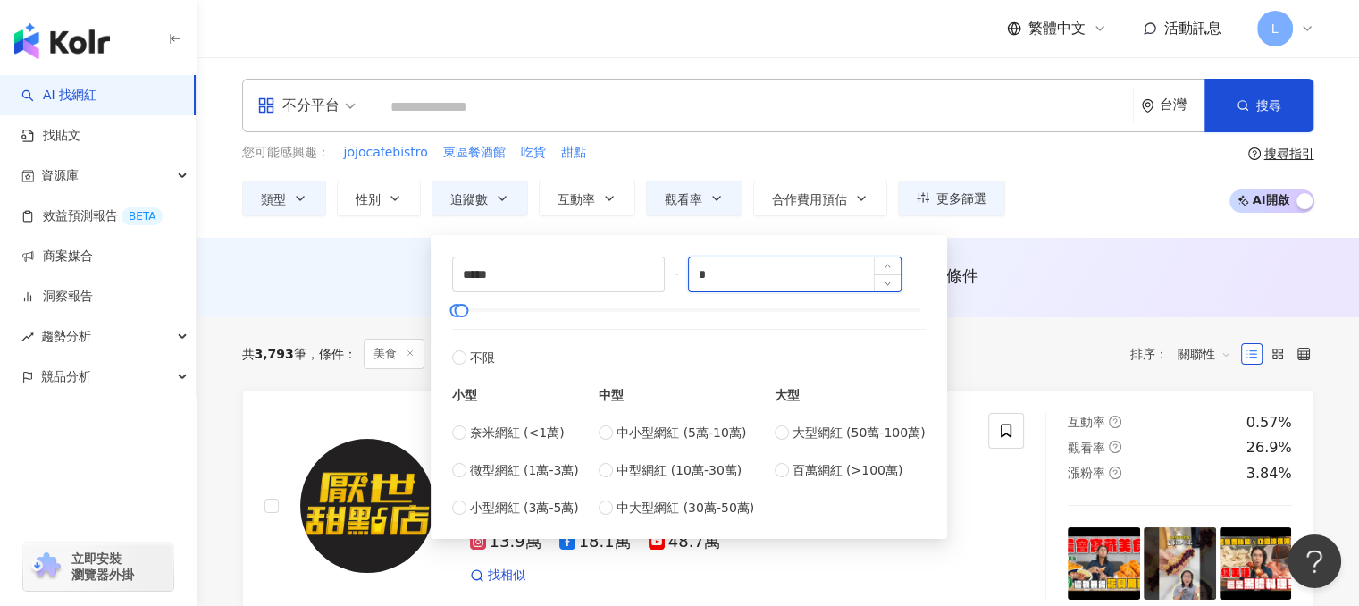
type input "*"
click at [1040, 249] on div "AI 推薦 ： 無結果，請嘗試搜尋其他語言關鍵字或條件" at bounding box center [778, 277] width 1162 height 79
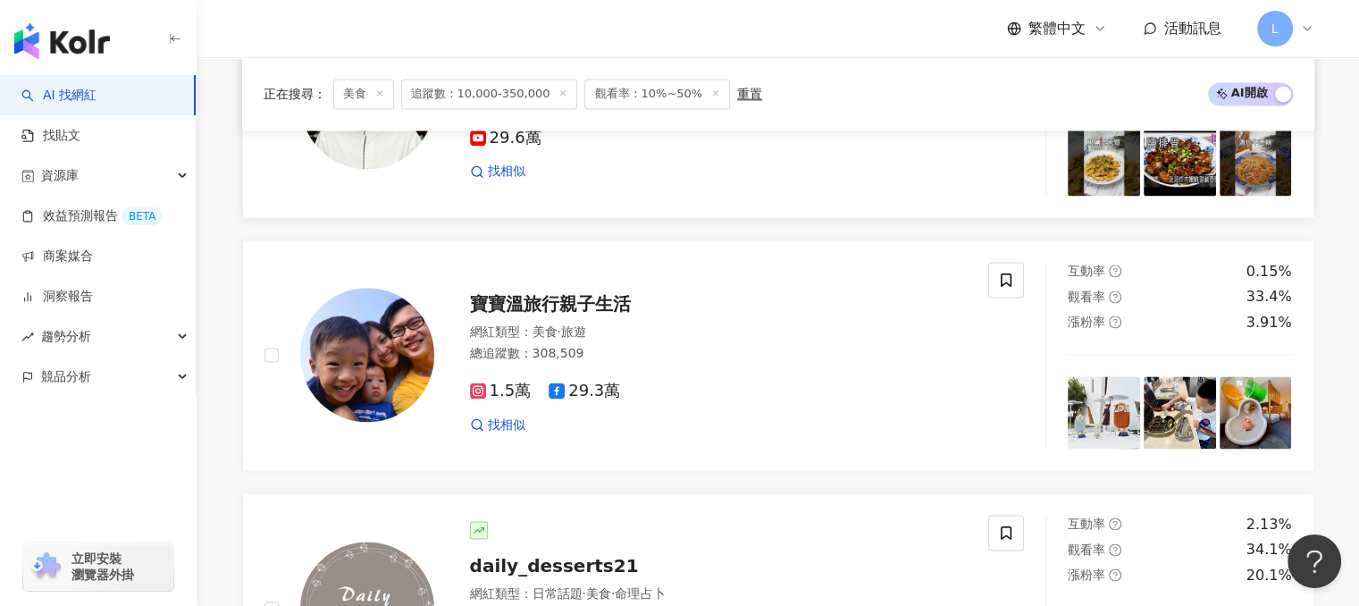
scroll to position [2501, 0]
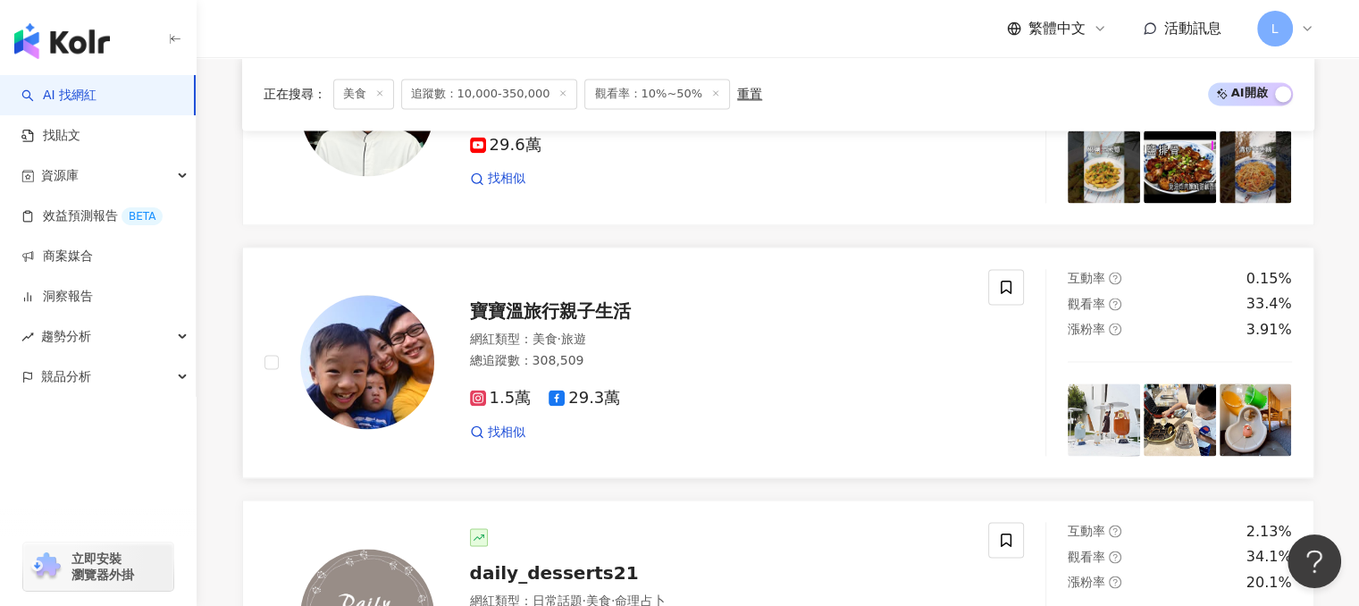
click at [611, 316] on span "寶寶溫旅行親子生活" at bounding box center [550, 310] width 161 height 21
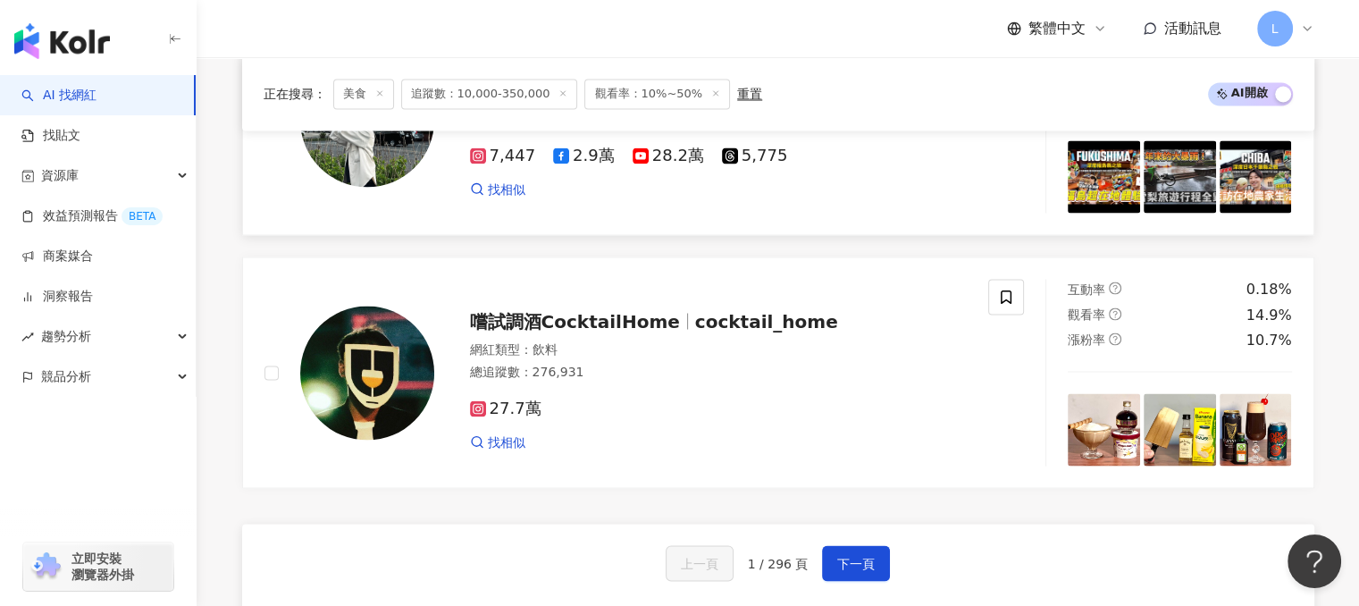
scroll to position [3305, 0]
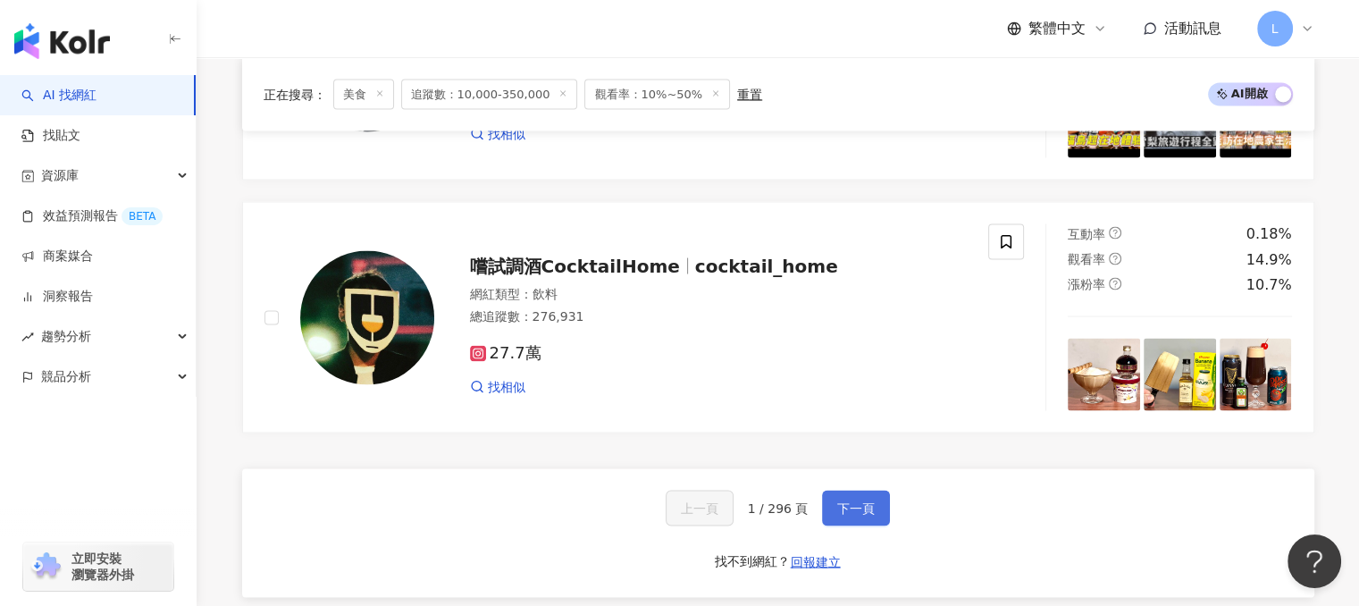
click at [853, 504] on button "下一頁" at bounding box center [856, 507] width 68 height 36
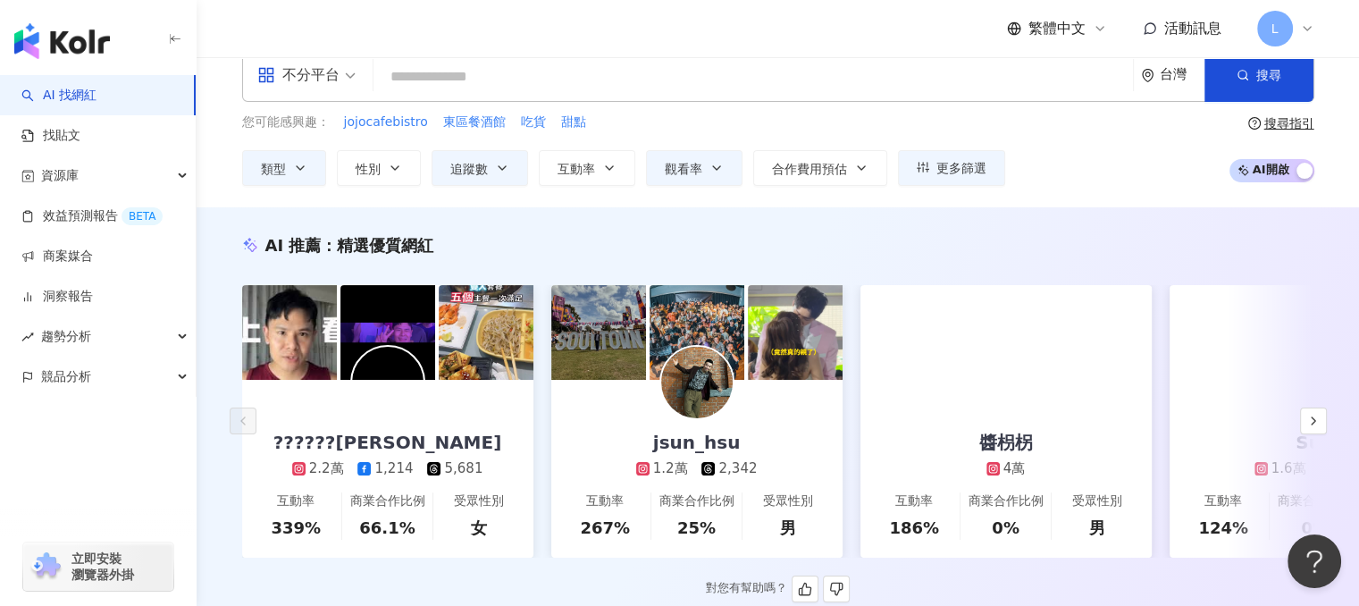
scroll to position [0, 0]
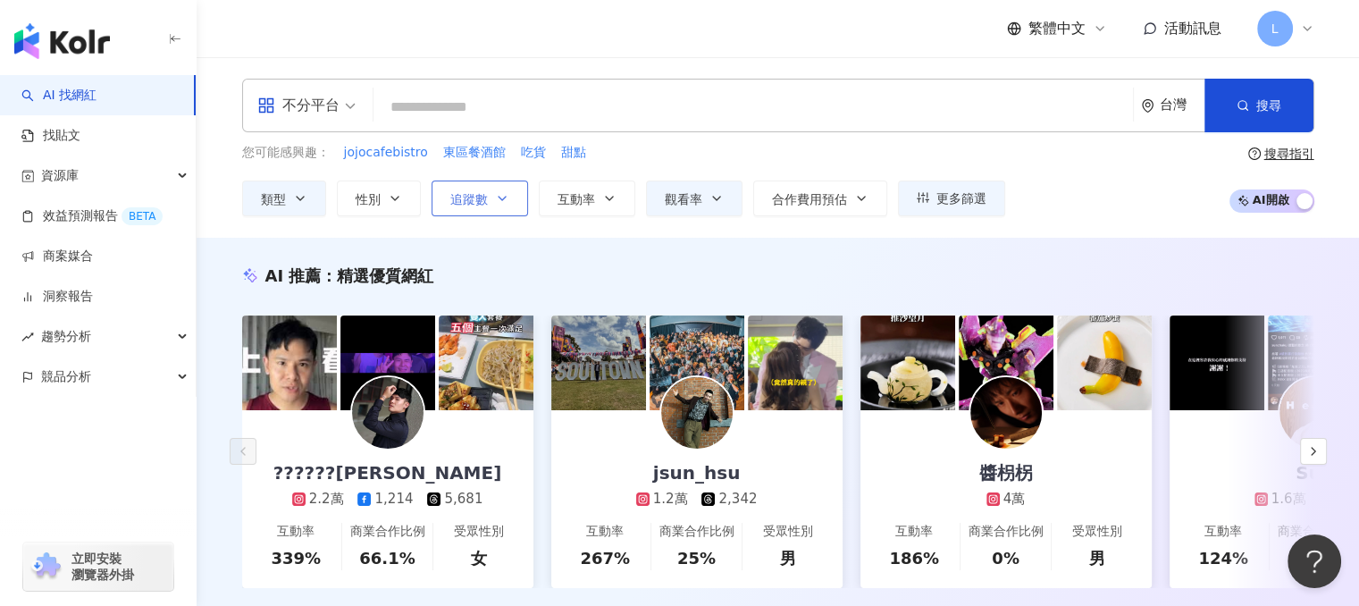
click at [498, 197] on icon "button" at bounding box center [502, 198] width 14 height 14
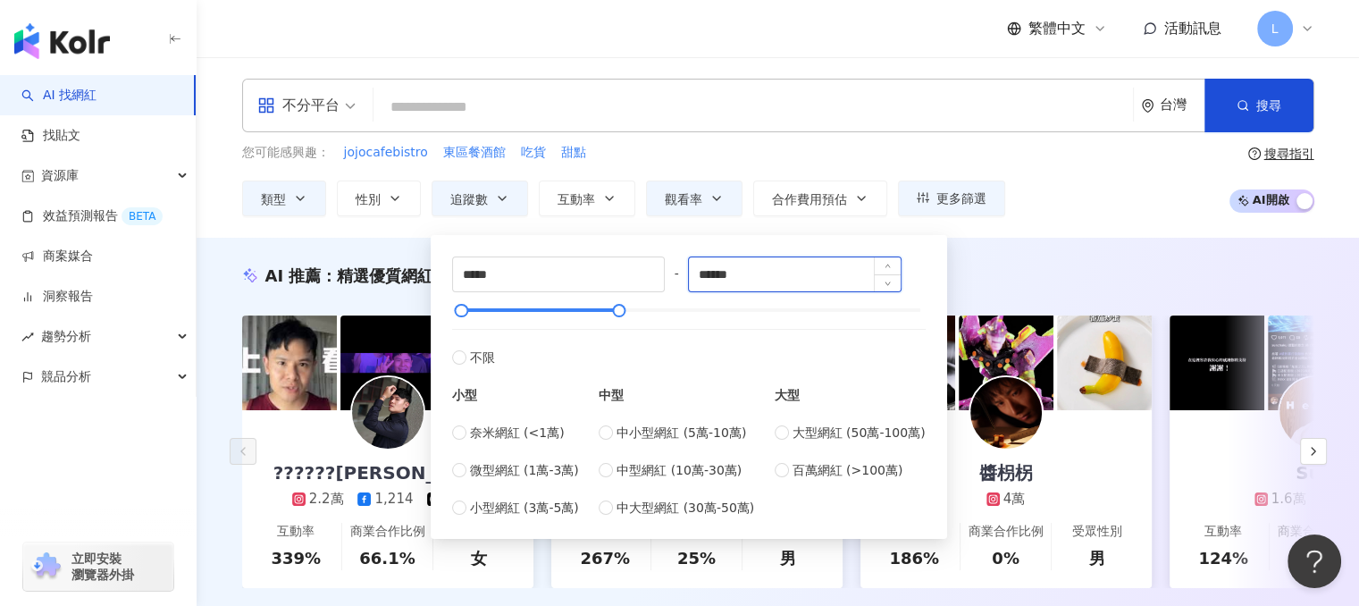
click at [756, 274] on input "******" at bounding box center [795, 274] width 212 height 34
type input "*"
type input "******"
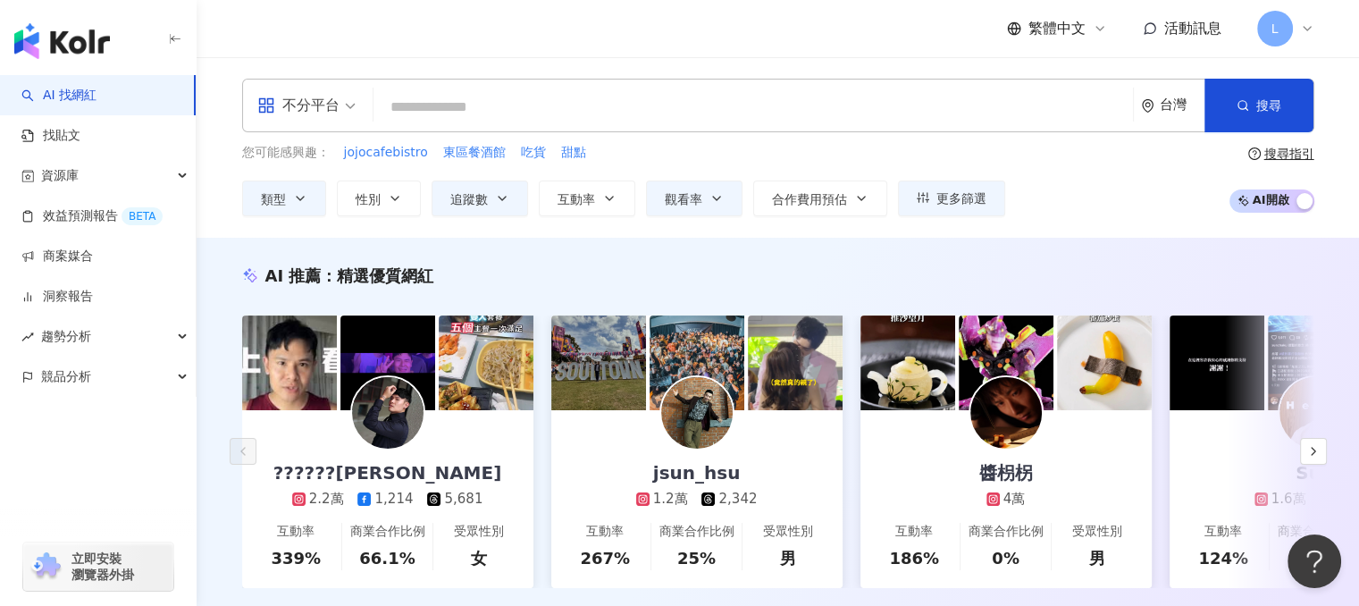
click at [1031, 262] on div "AI 推薦 ： 精選優質網紅 ??????安德魯 2.2萬 1,214 5,681 互動率 339% 商業合作比例 66.1% 受眾性別 女 jsun_hsu…" at bounding box center [778, 445] width 1162 height 414
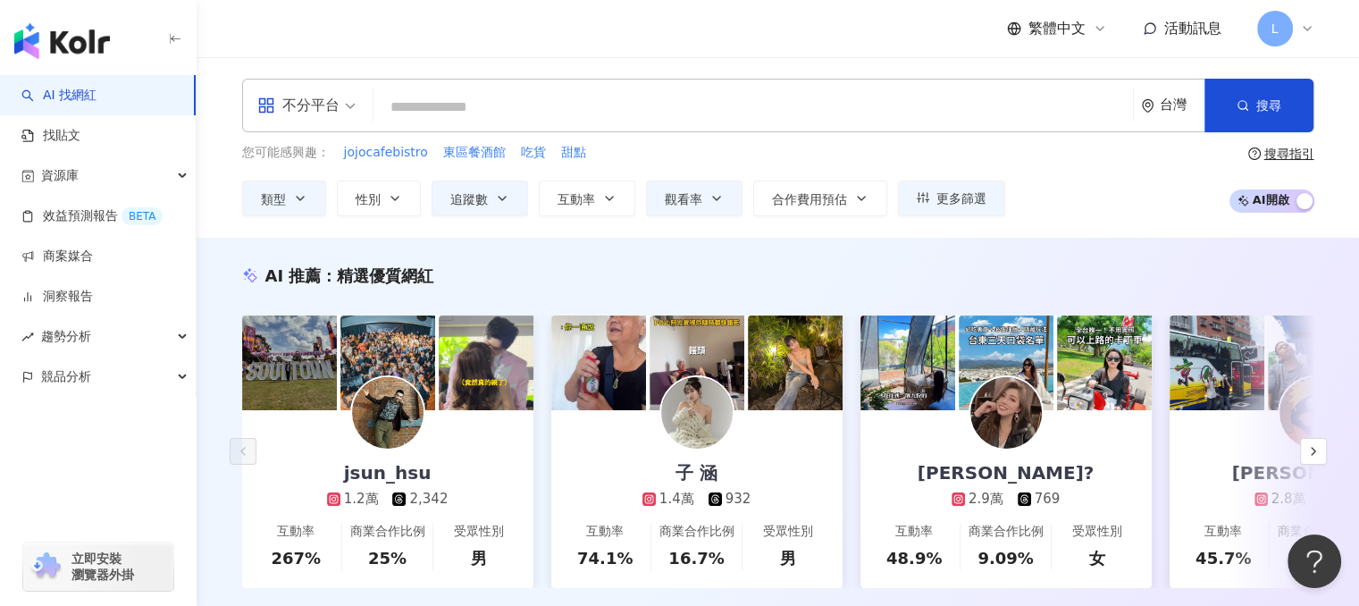
scroll to position [89, 0]
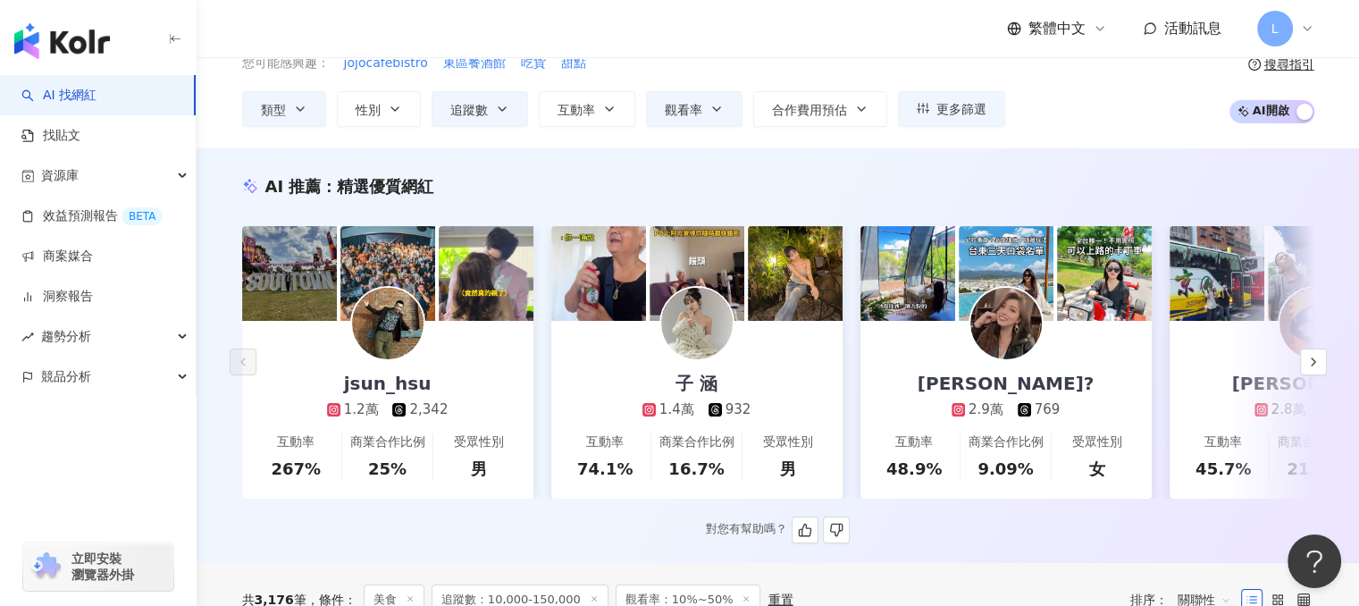
click at [711, 347] on img at bounding box center [696, 323] width 71 height 71
click at [1065, 367] on div "Aureila 歐妮? 2.9萬 769" at bounding box center [1005, 370] width 213 height 98
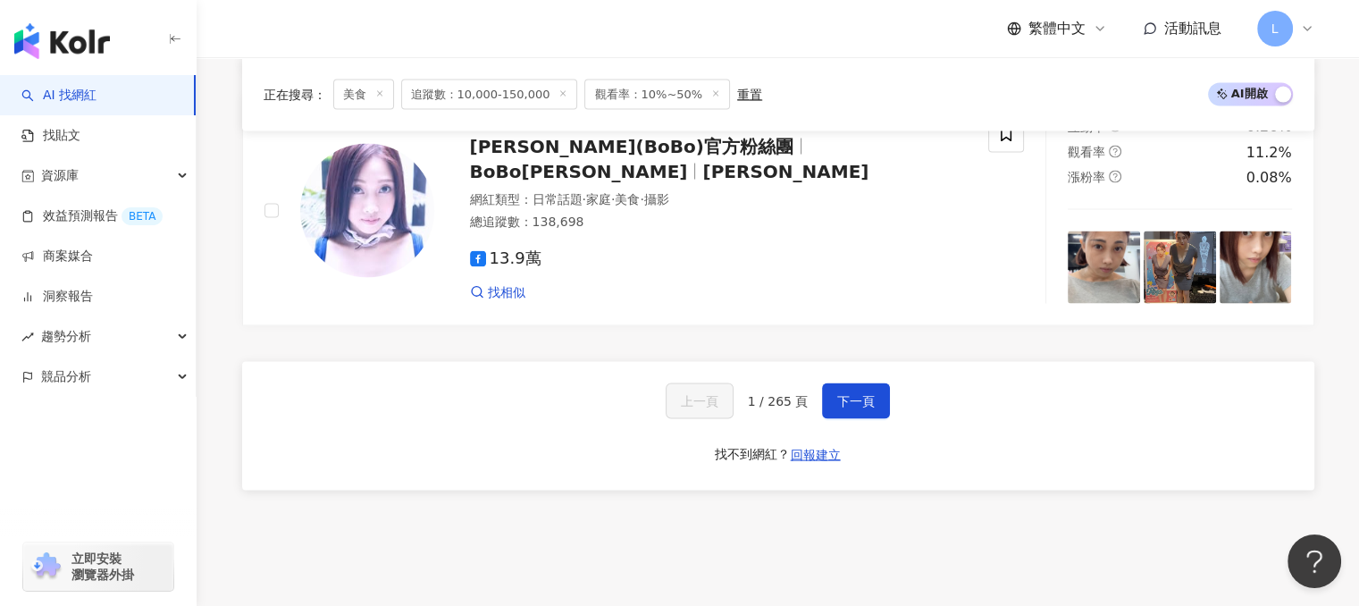
scroll to position [3547, 0]
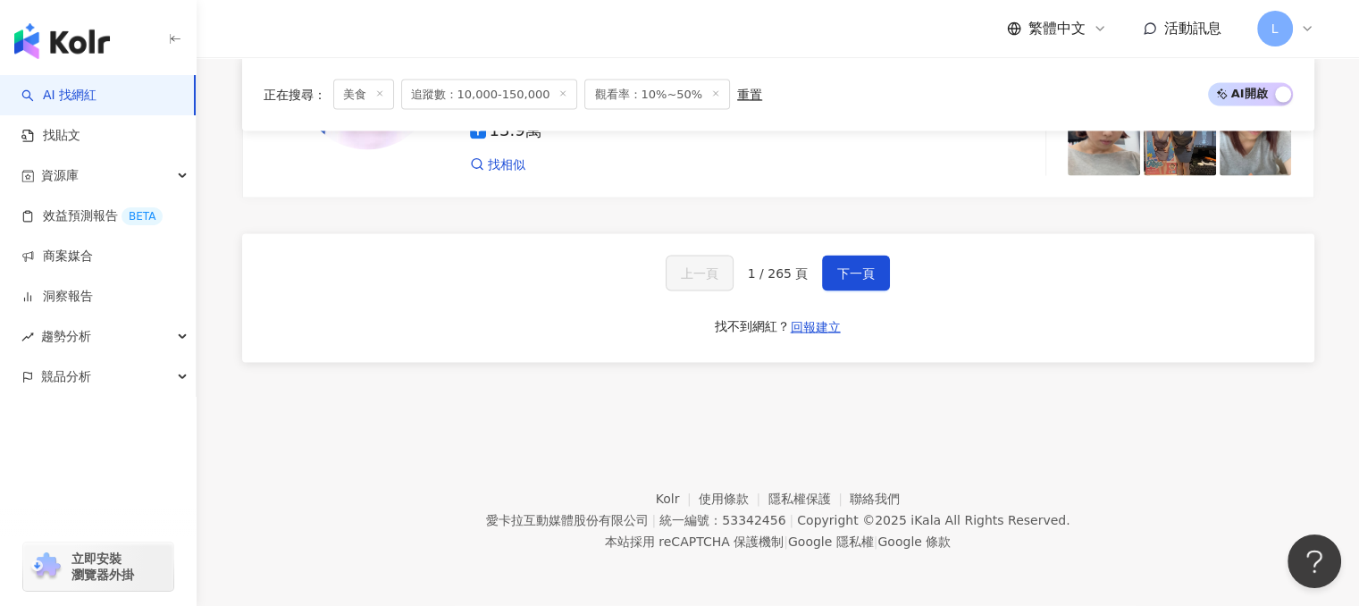
click at [881, 250] on div "上一頁 1 / 265 頁 下一頁 找不到網紅？ 回報建立" at bounding box center [778, 298] width 1072 height 129
click at [874, 272] on button "下一頁" at bounding box center [856, 273] width 68 height 36
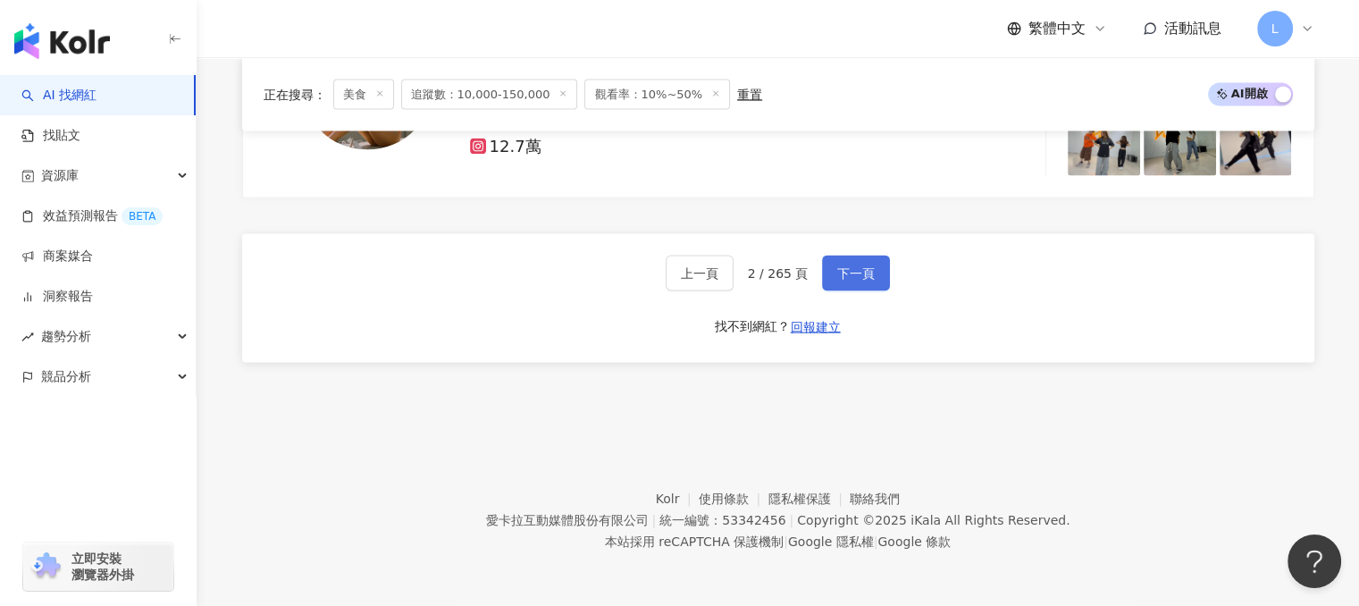
click at [858, 277] on span "下一頁" at bounding box center [856, 273] width 38 height 14
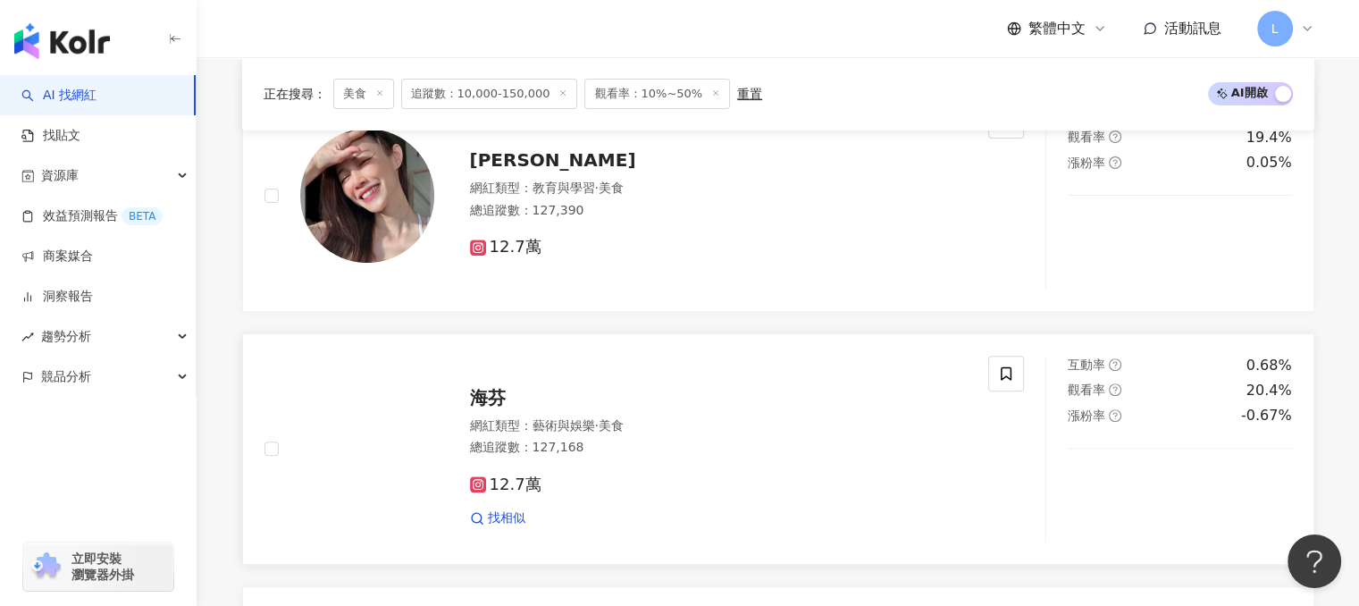
scroll to position [867, 0]
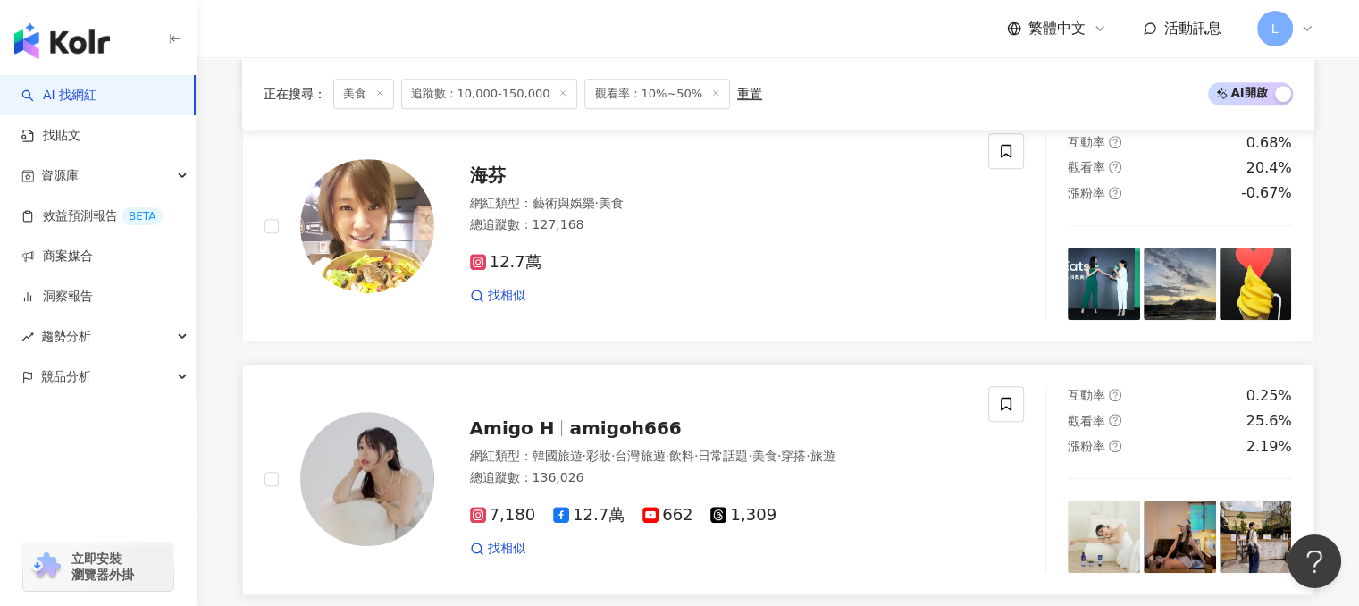
click at [569, 431] on span "amigoh666" at bounding box center [625, 427] width 112 height 21
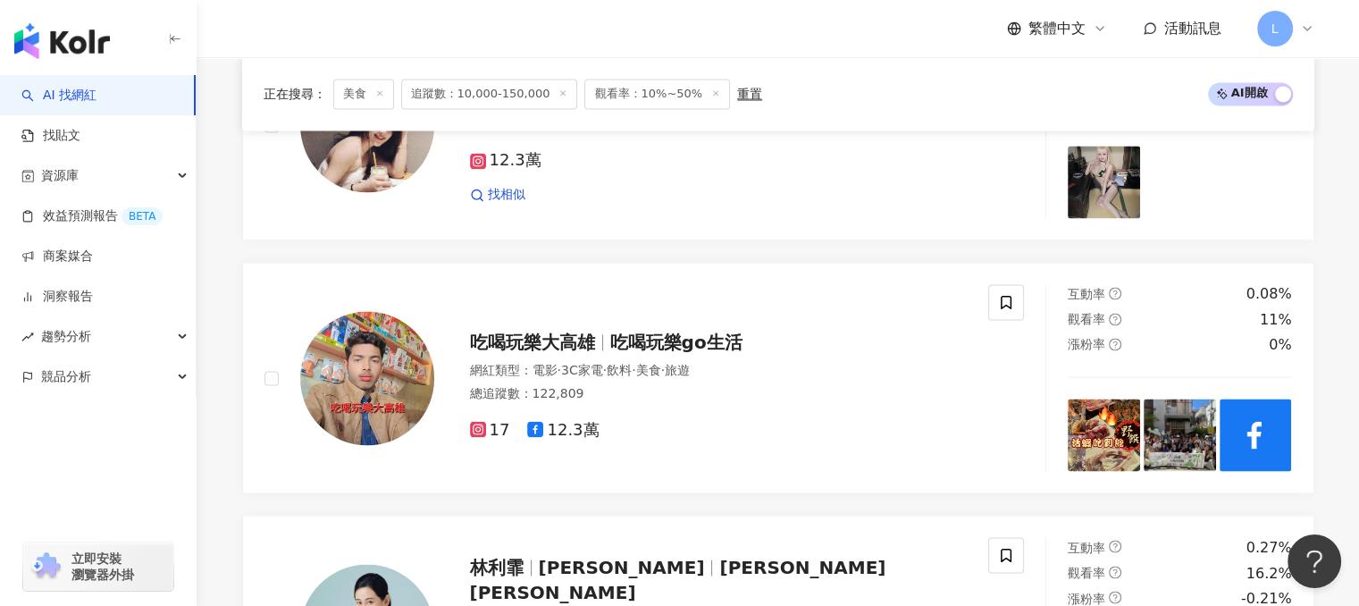
scroll to position [3547, 0]
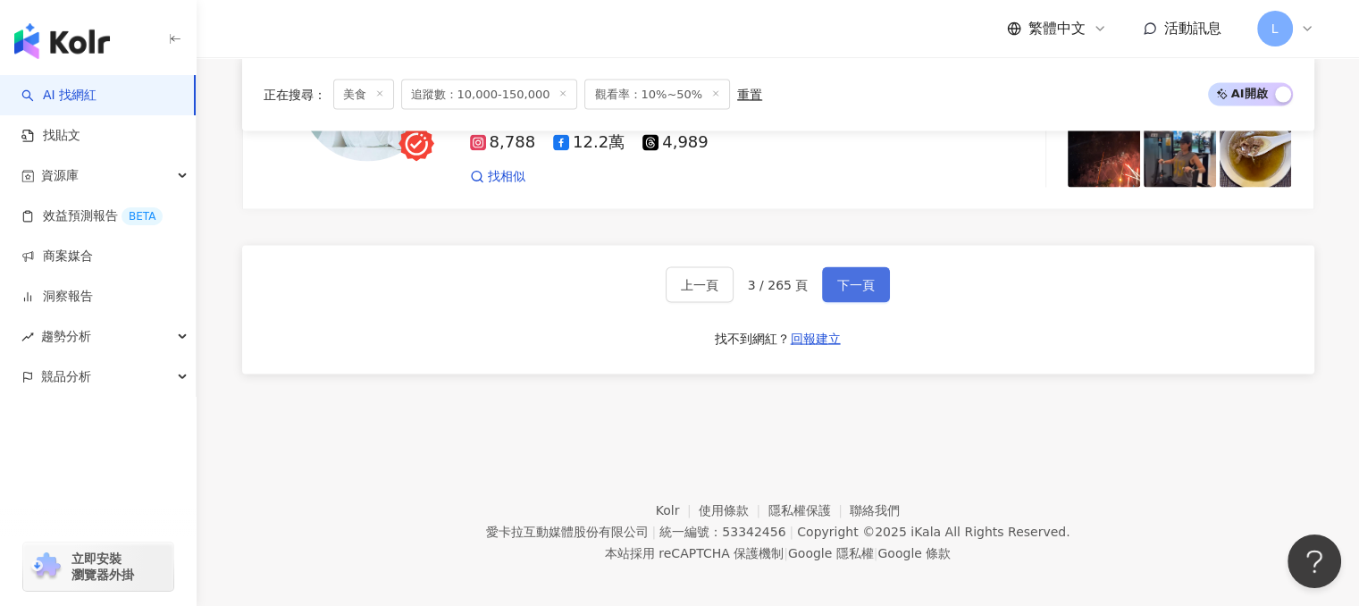
click at [855, 278] on span "下一頁" at bounding box center [856, 285] width 38 height 14
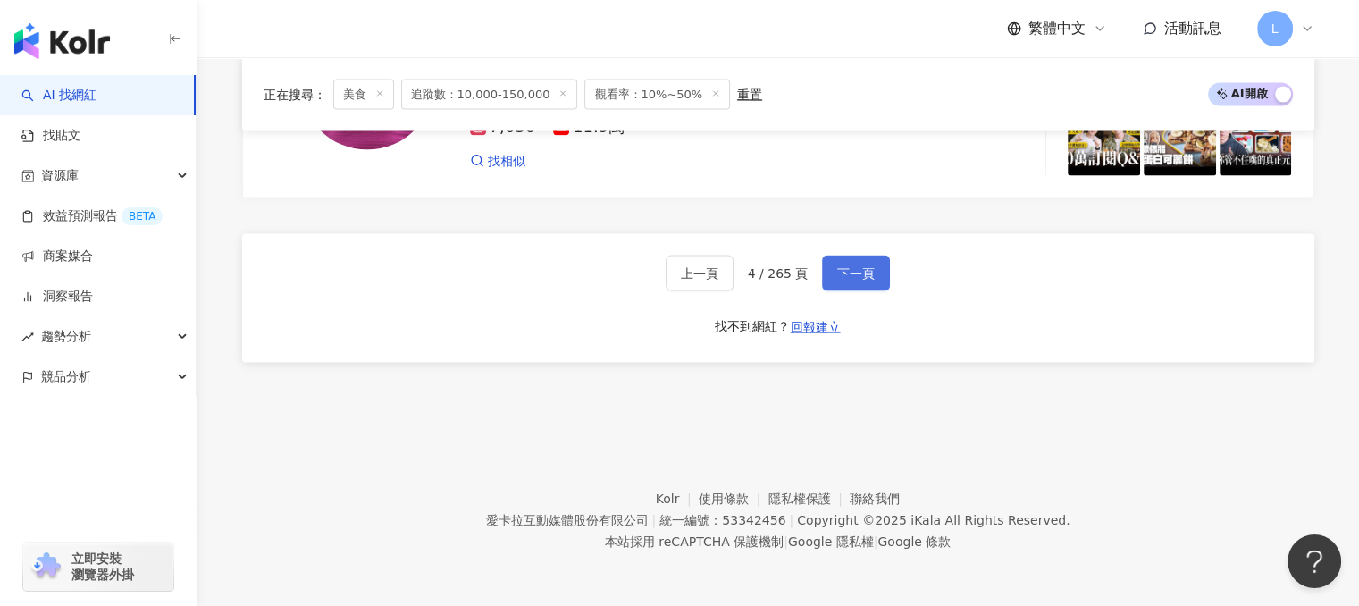
click at [837, 276] on span "下一頁" at bounding box center [856, 273] width 38 height 14
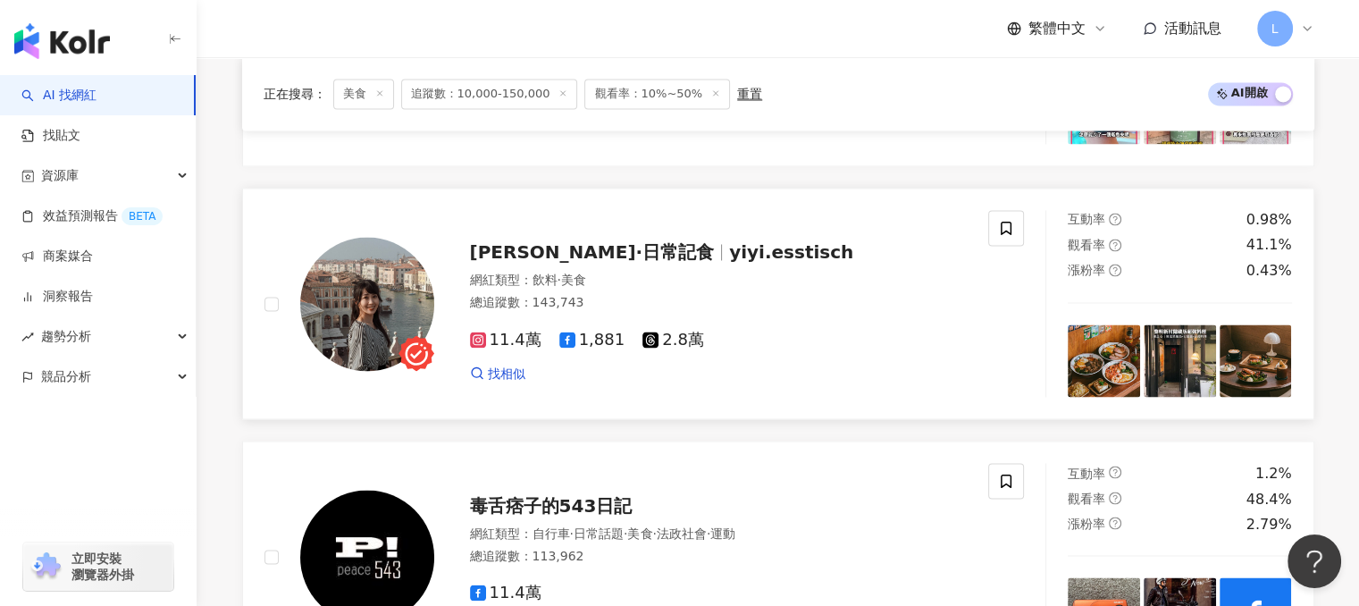
scroll to position [3011, 0]
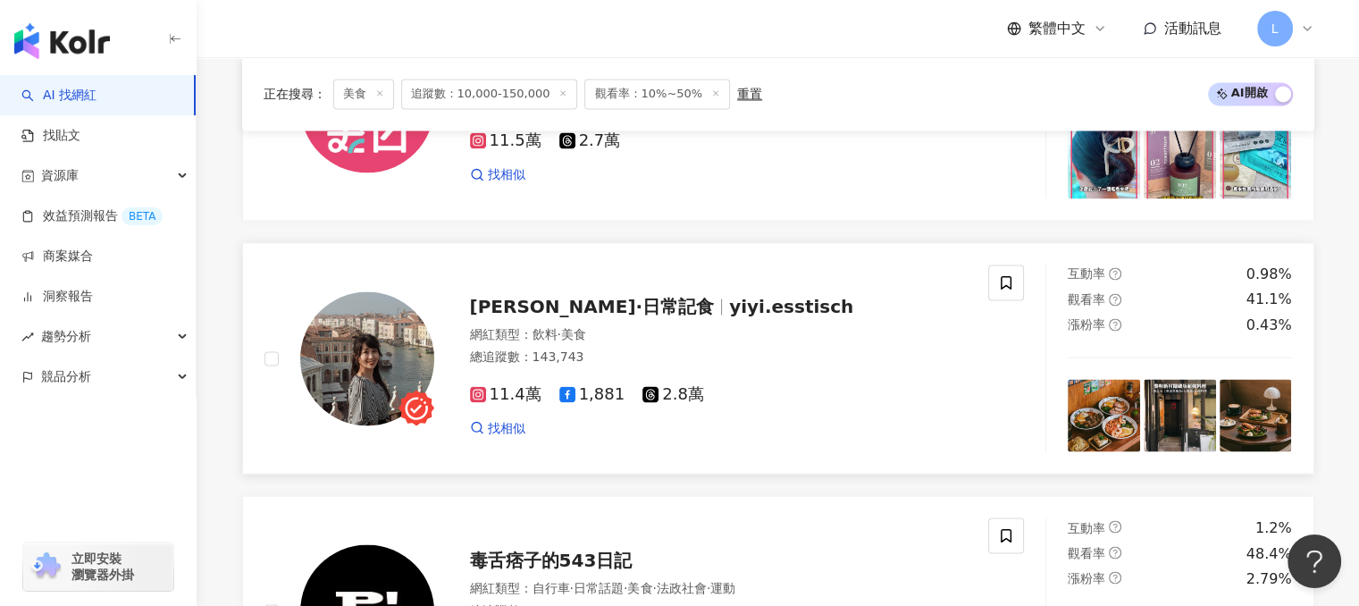
click at [540, 306] on span "伊伊·日常記食" at bounding box center [592, 306] width 245 height 21
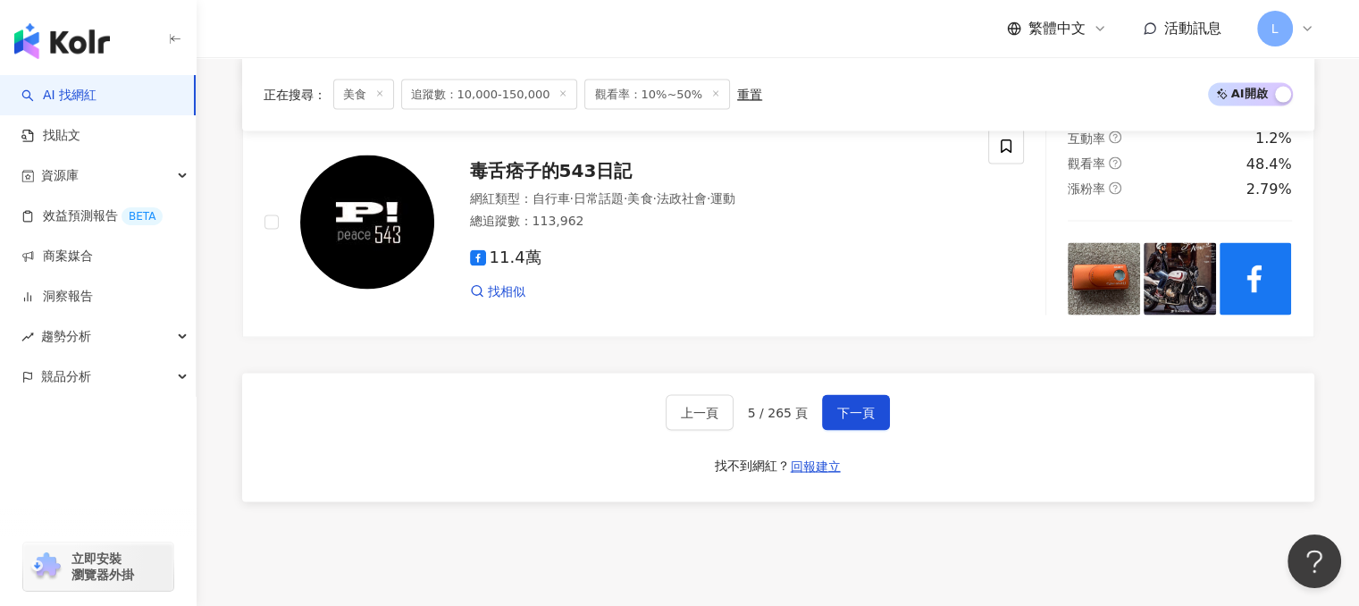
scroll to position [3547, 0]
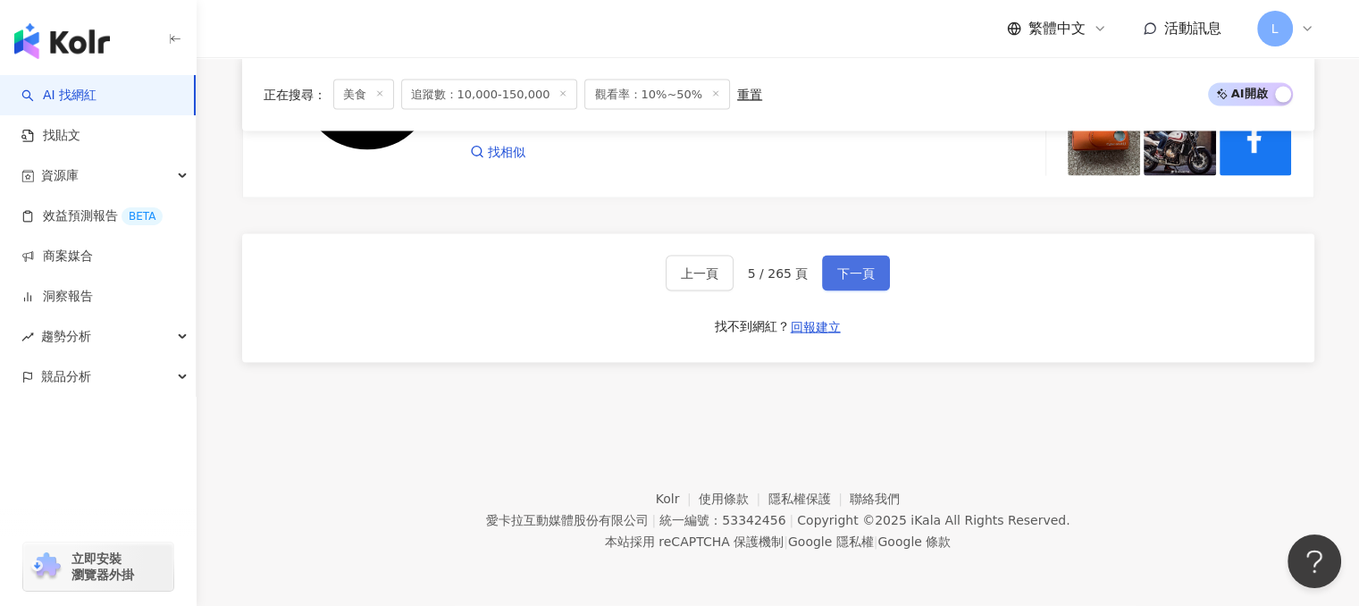
click at [854, 272] on span "下一頁" at bounding box center [856, 273] width 38 height 14
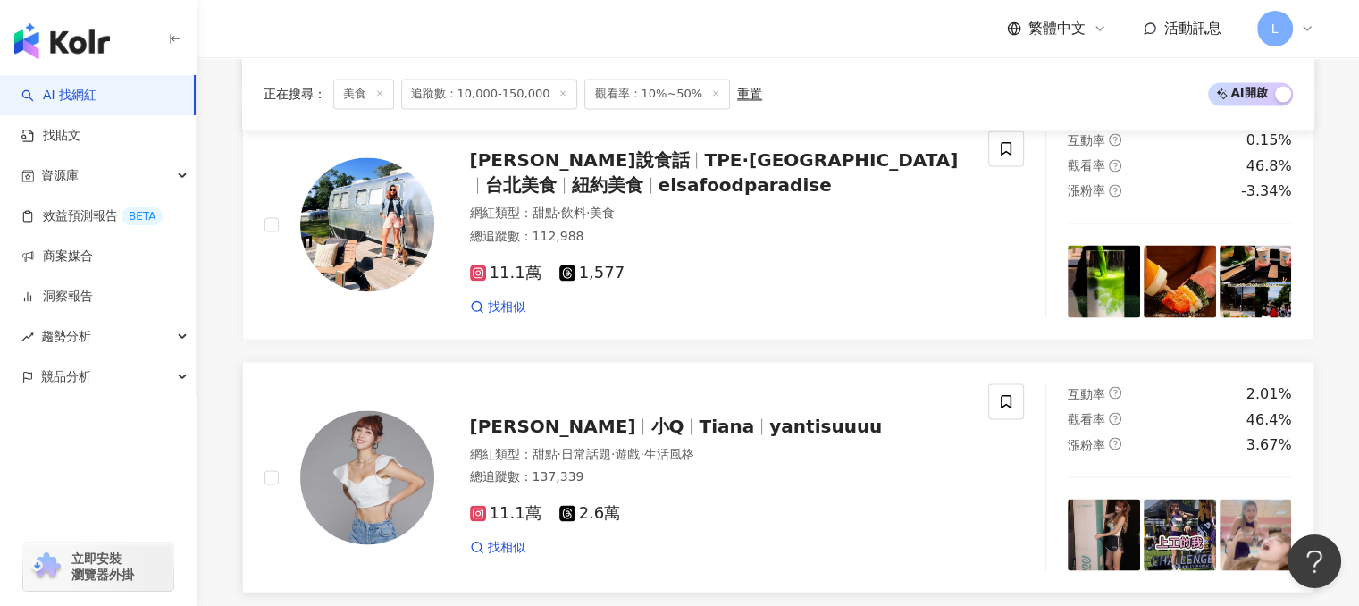
scroll to position [3011, 0]
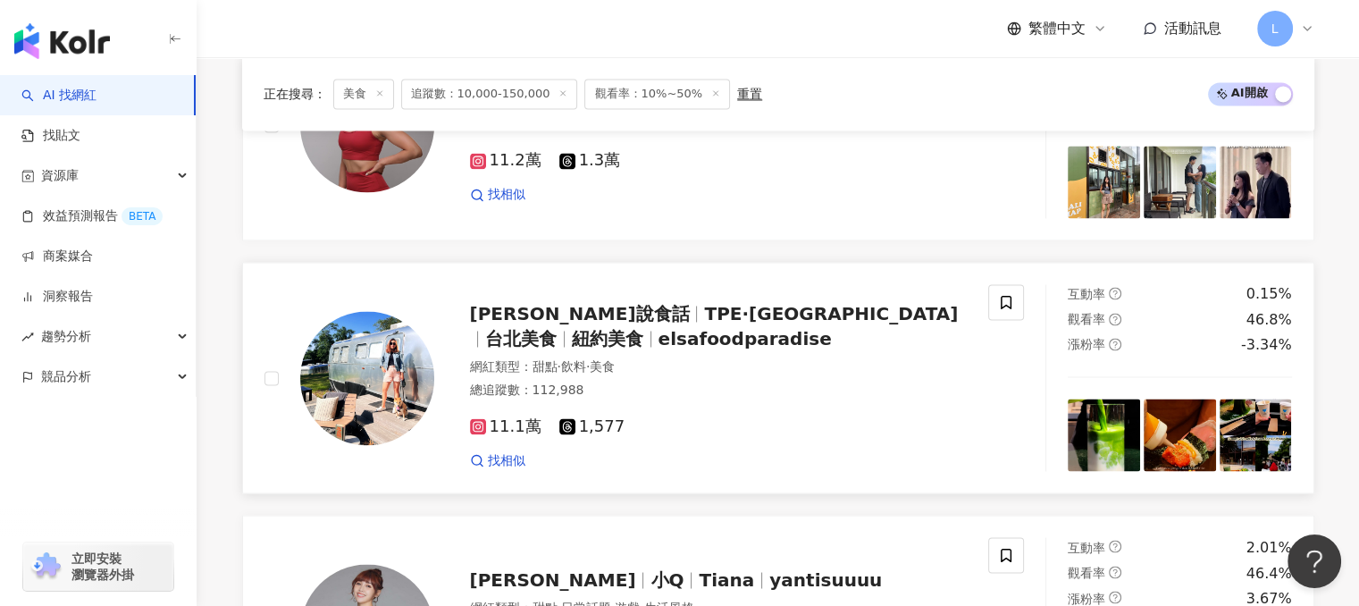
click at [548, 303] on span "艾爾莎說食話" at bounding box center [580, 313] width 220 height 21
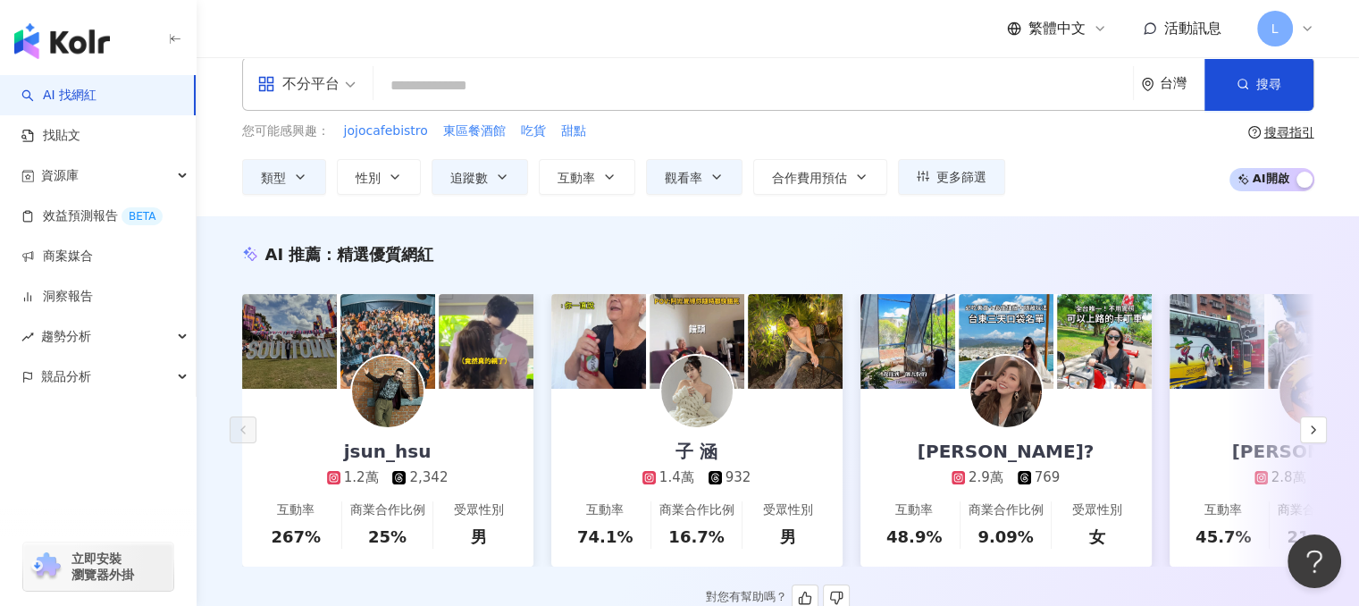
scroll to position [0, 0]
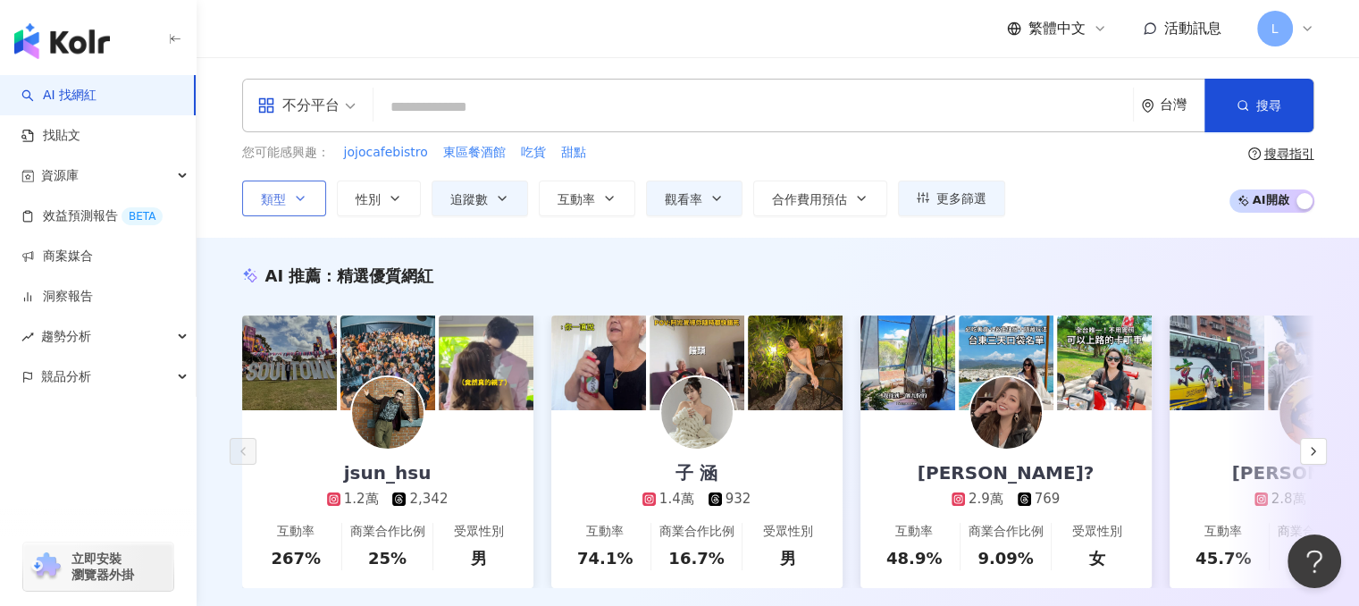
click at [307, 190] on button "類型" at bounding box center [284, 198] width 84 height 36
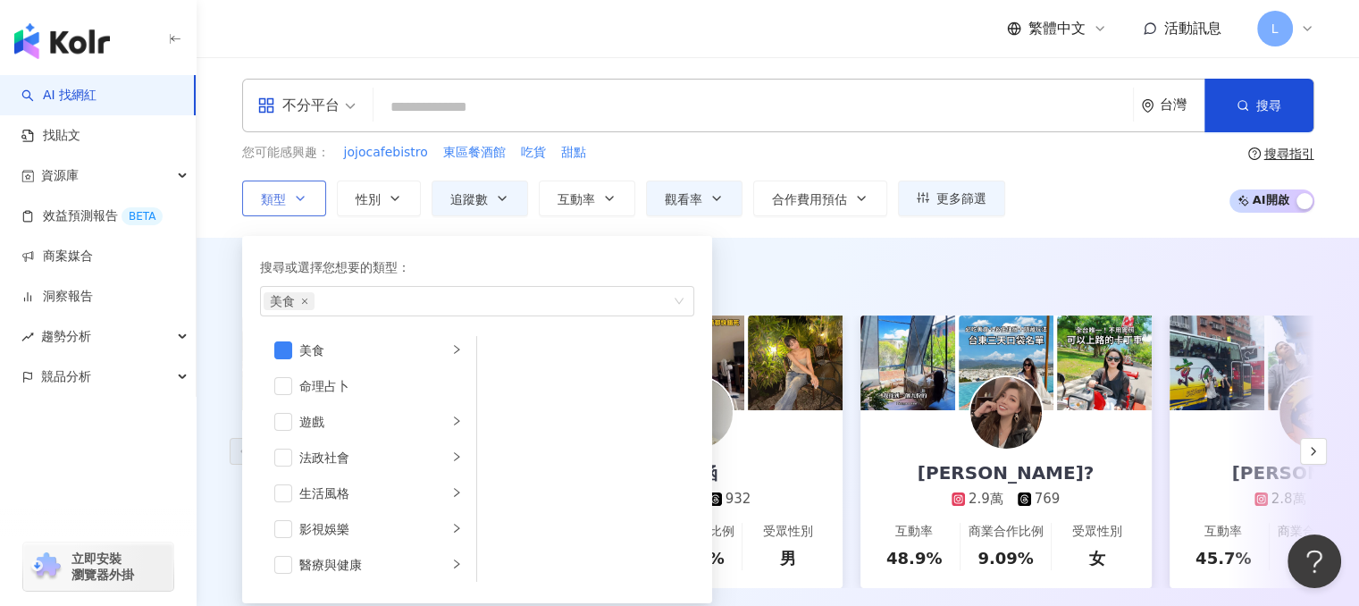
scroll to position [268, 0]
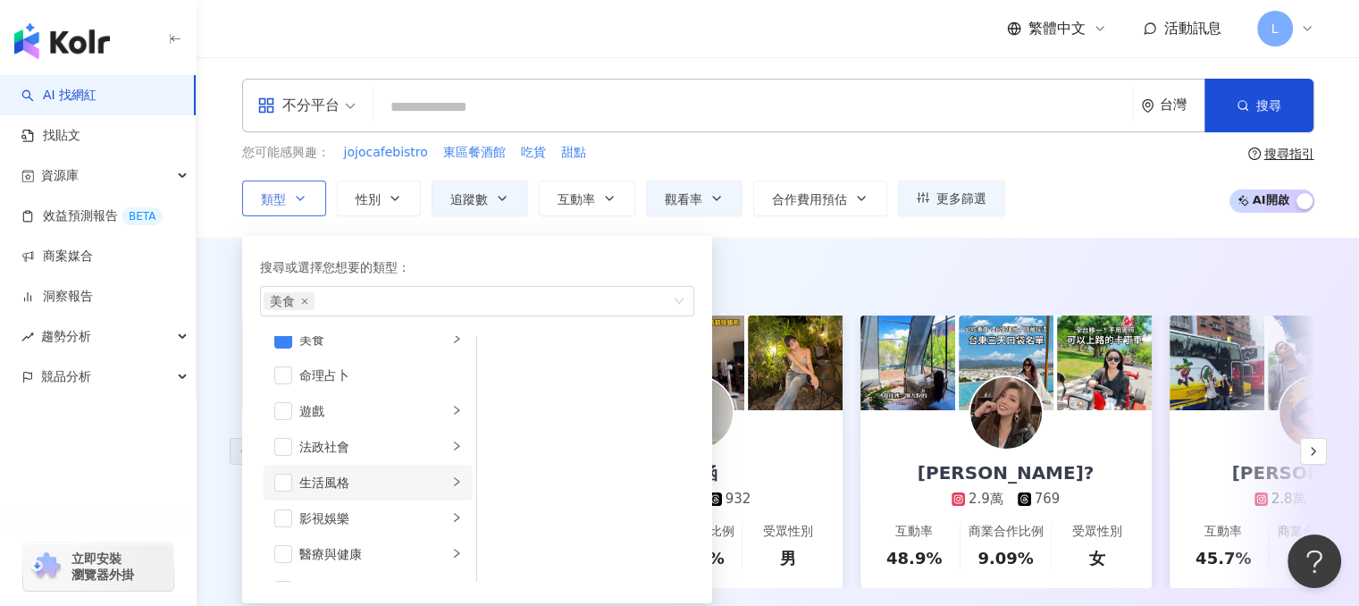
click at [434, 487] on li "生活風格" at bounding box center [368, 482] width 209 height 36
click at [283, 480] on span "button" at bounding box center [283, 482] width 18 height 18
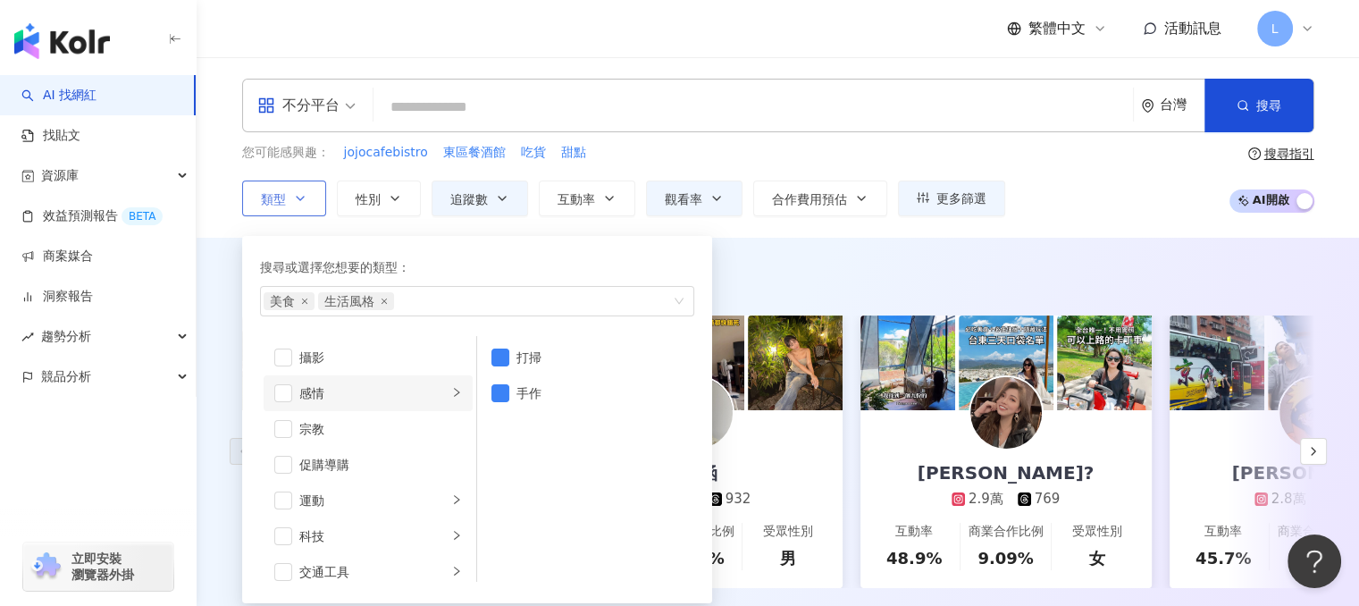
scroll to position [618, 0]
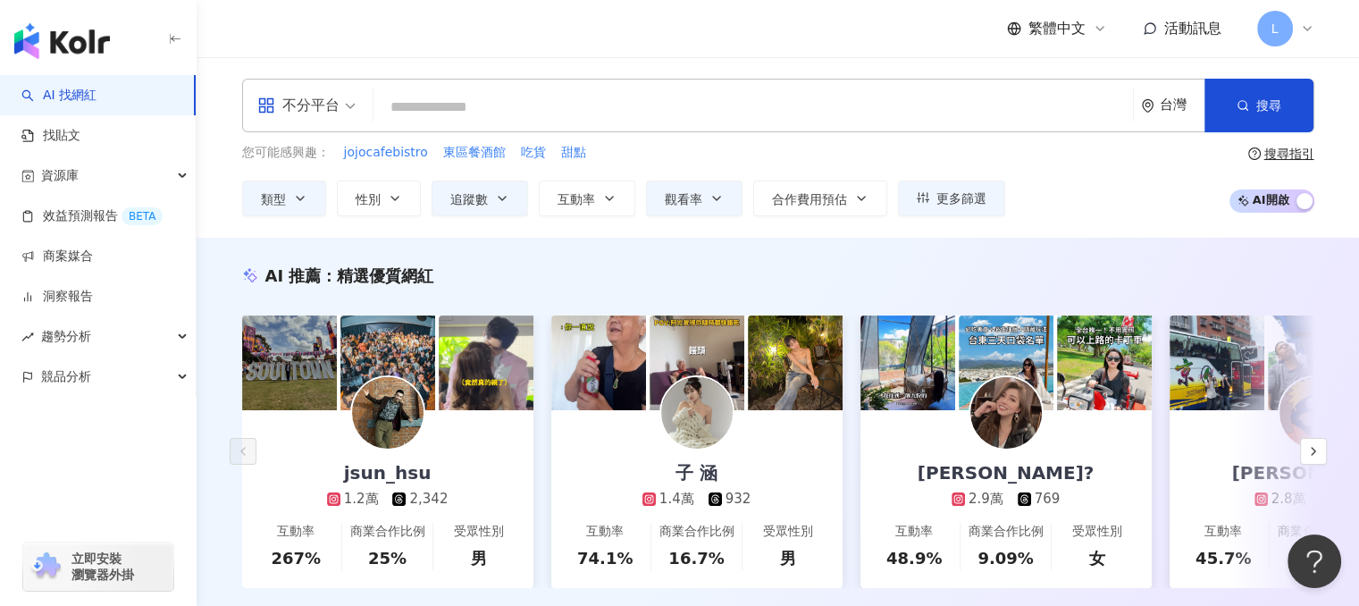
click at [840, 259] on div "AI 推薦 ： 精選優質網紅 jsun_hsu 1.2萬 2,342 互動率 267% 商業合作比例 25% 受眾性別 男 子 涵 1.4萬 932 互動率 …" at bounding box center [778, 445] width 1162 height 414
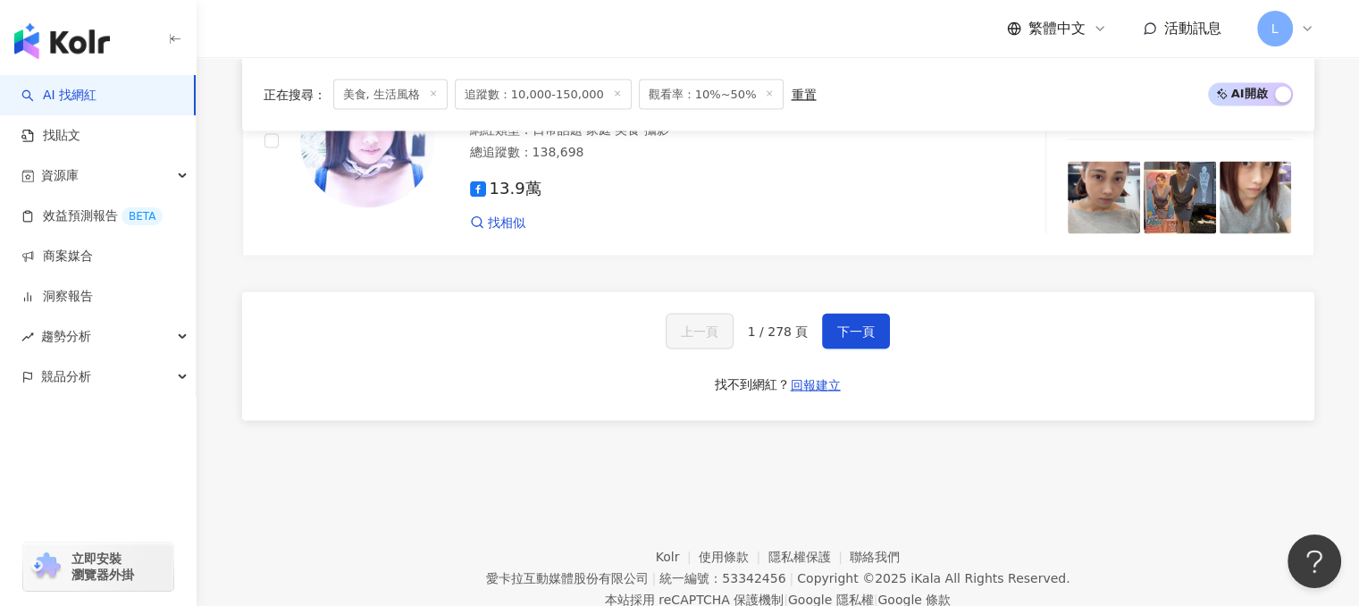
scroll to position [3484, 0]
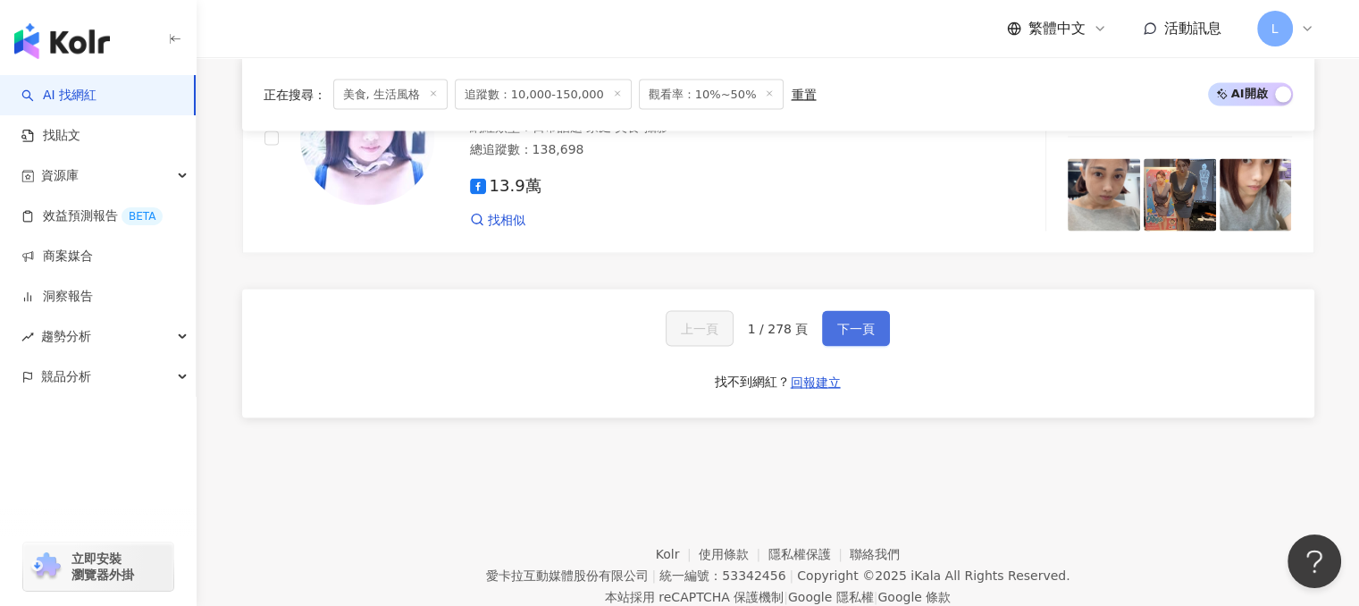
click at [836, 322] on button "下一頁" at bounding box center [856, 329] width 68 height 36
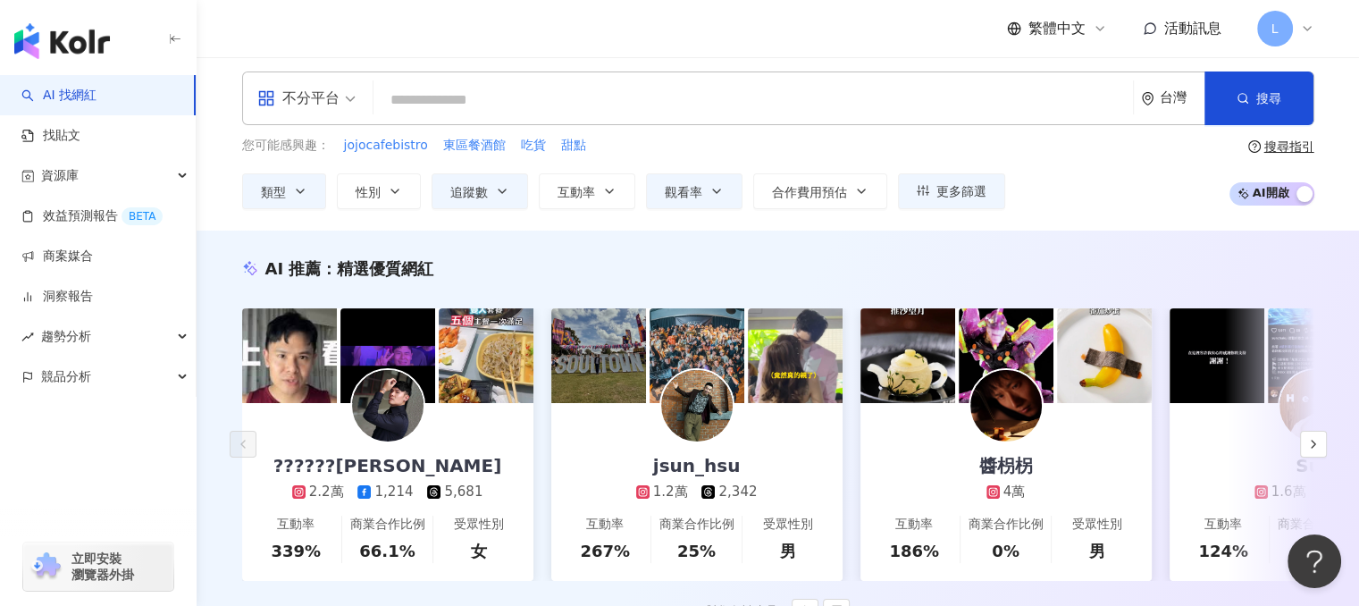
scroll to position [0, 0]
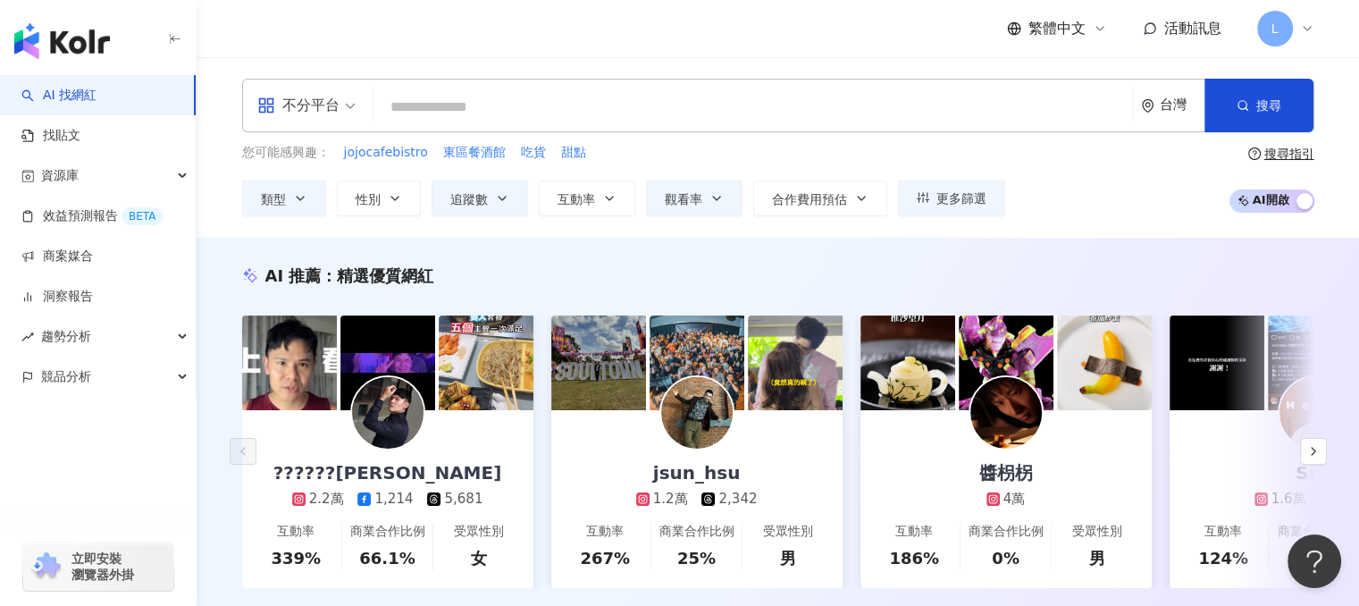
click at [529, 99] on input "search" at bounding box center [753, 107] width 745 height 34
type input "*"
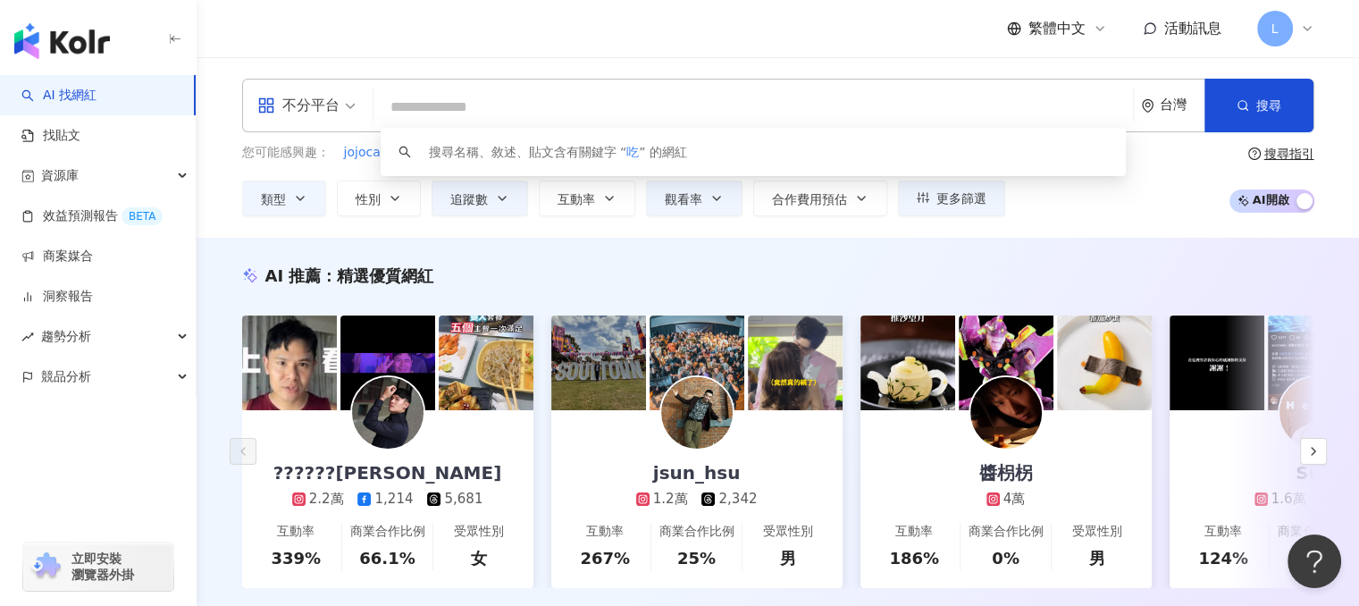
type input "*"
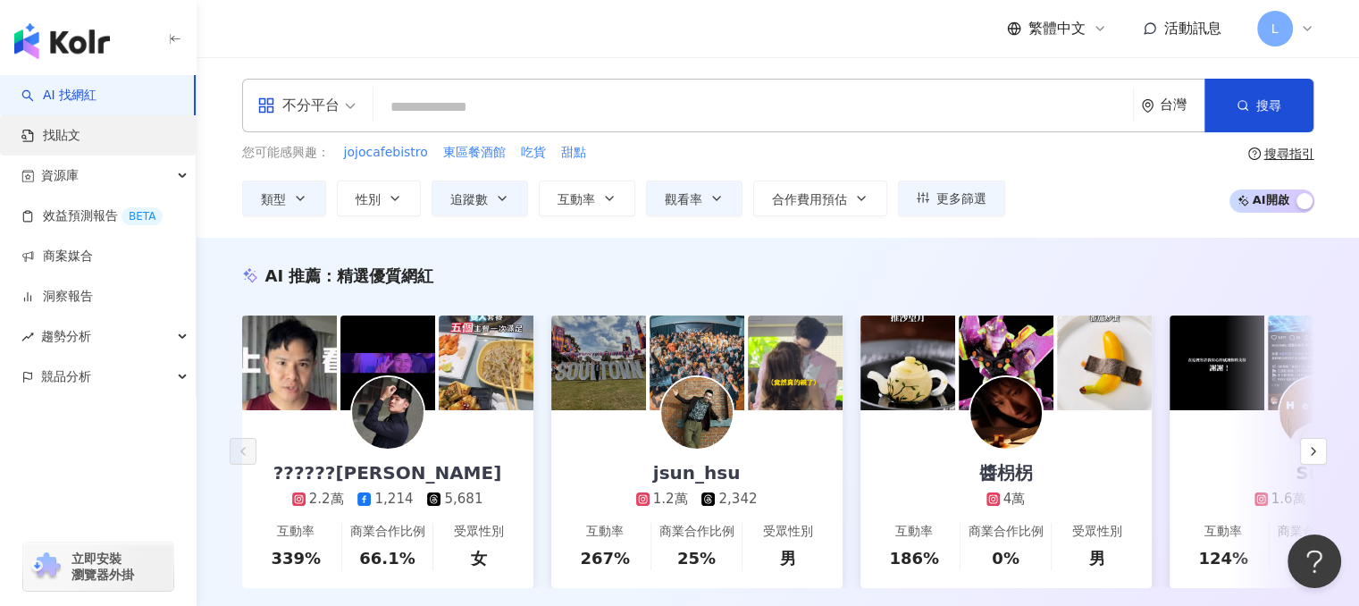
click at [80, 131] on link "找貼文" at bounding box center [50, 136] width 59 height 18
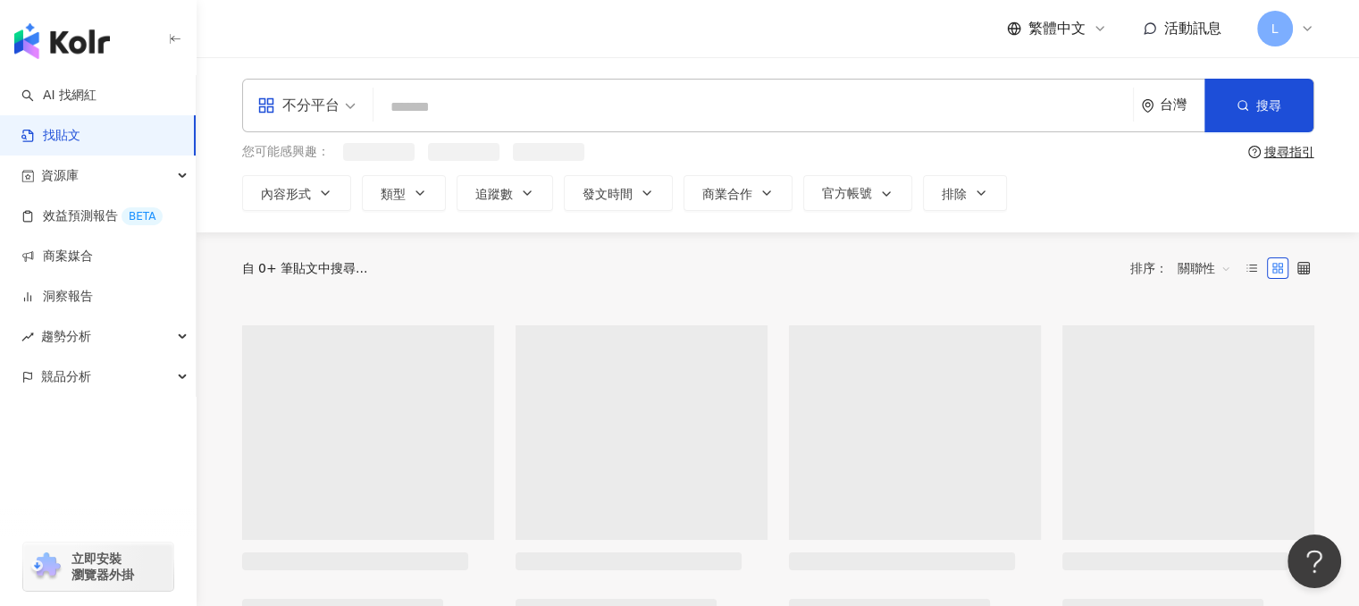
click at [450, 110] on input "search" at bounding box center [753, 107] width 745 height 38
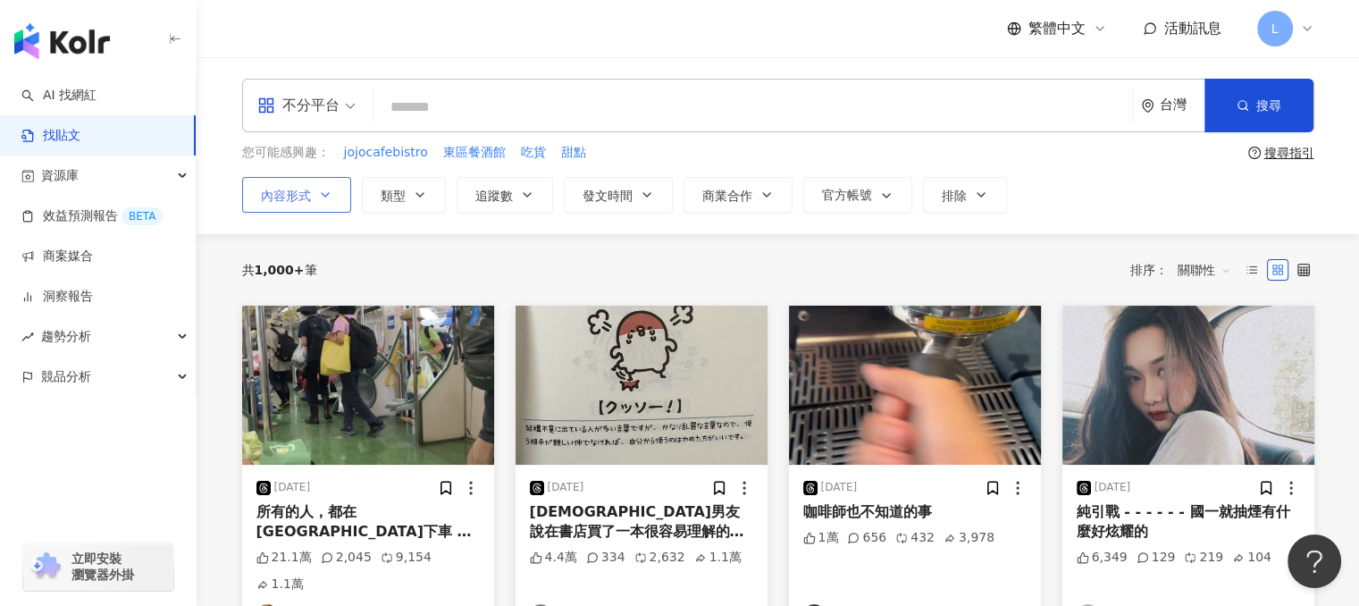
click at [332, 188] on button "內容形式" at bounding box center [296, 195] width 109 height 36
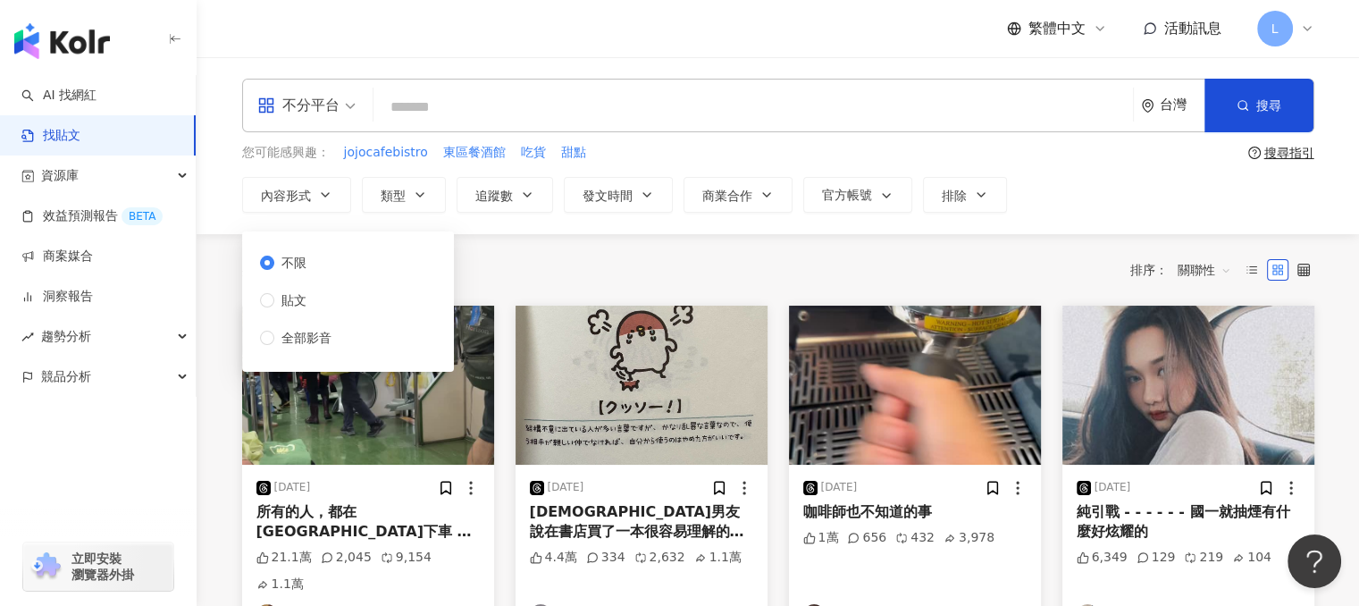
click at [520, 263] on div "共 1,000+ 筆 排序： 關聯性" at bounding box center [778, 269] width 1072 height 29
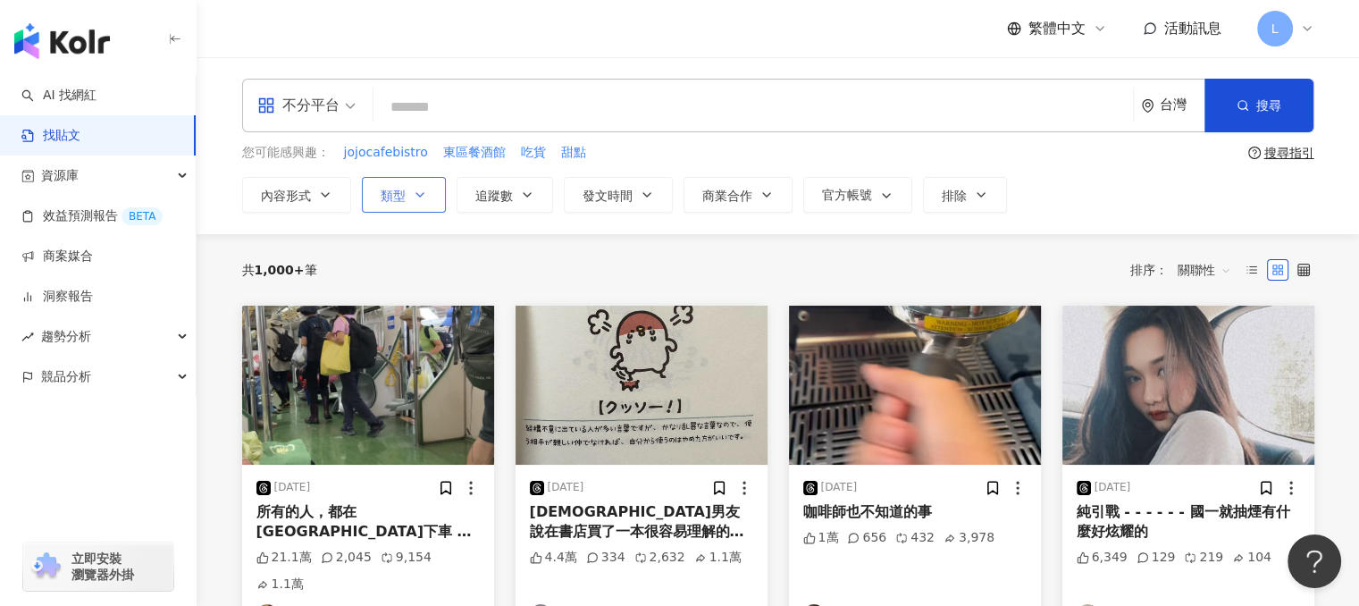
click at [419, 185] on button "類型" at bounding box center [404, 195] width 84 height 36
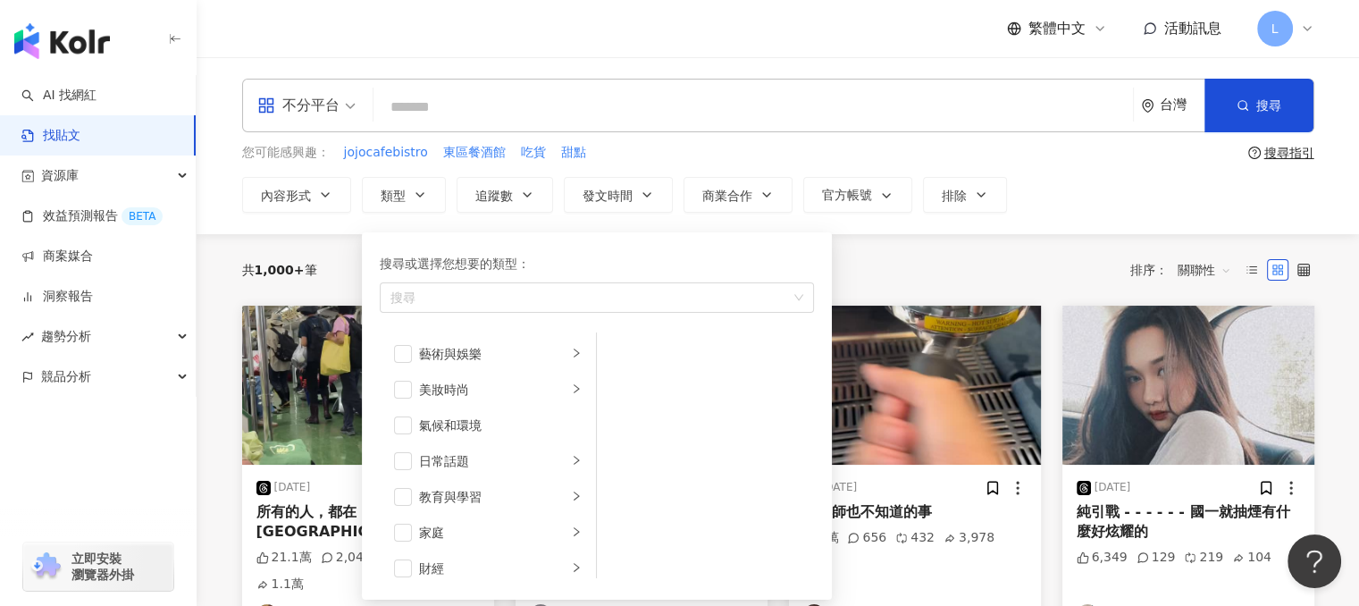
click at [894, 255] on div "共 1,000+ 筆 排序： 關聯性" at bounding box center [778, 269] width 1072 height 29
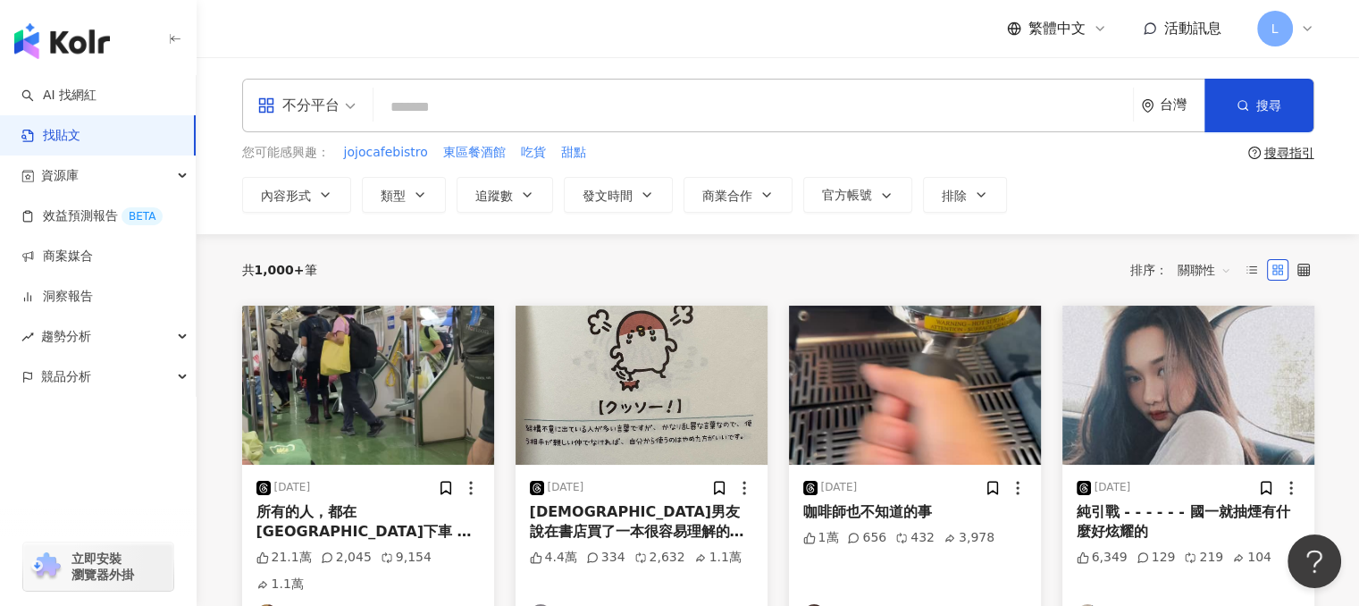
click at [498, 128] on div "不分平台 台灣 搜尋" at bounding box center [778, 106] width 1072 height 54
click at [426, 110] on input "search" at bounding box center [753, 107] width 745 height 38
type input "*"
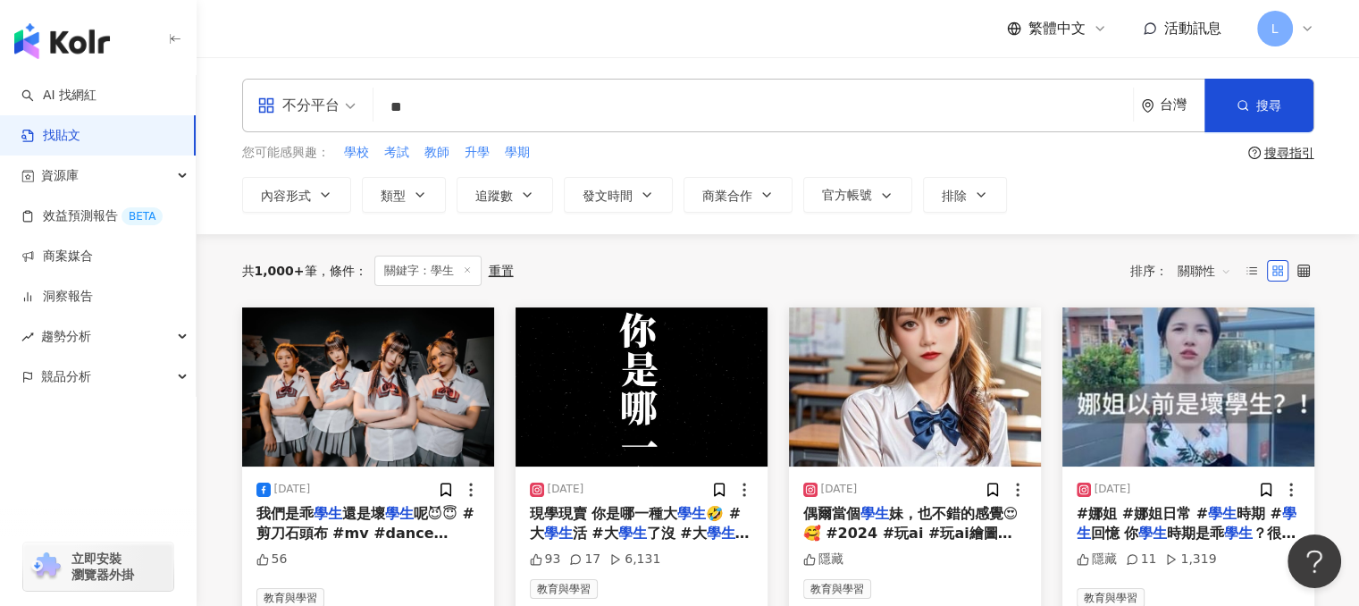
click at [448, 96] on input "**" at bounding box center [753, 107] width 745 height 38
type input "****"
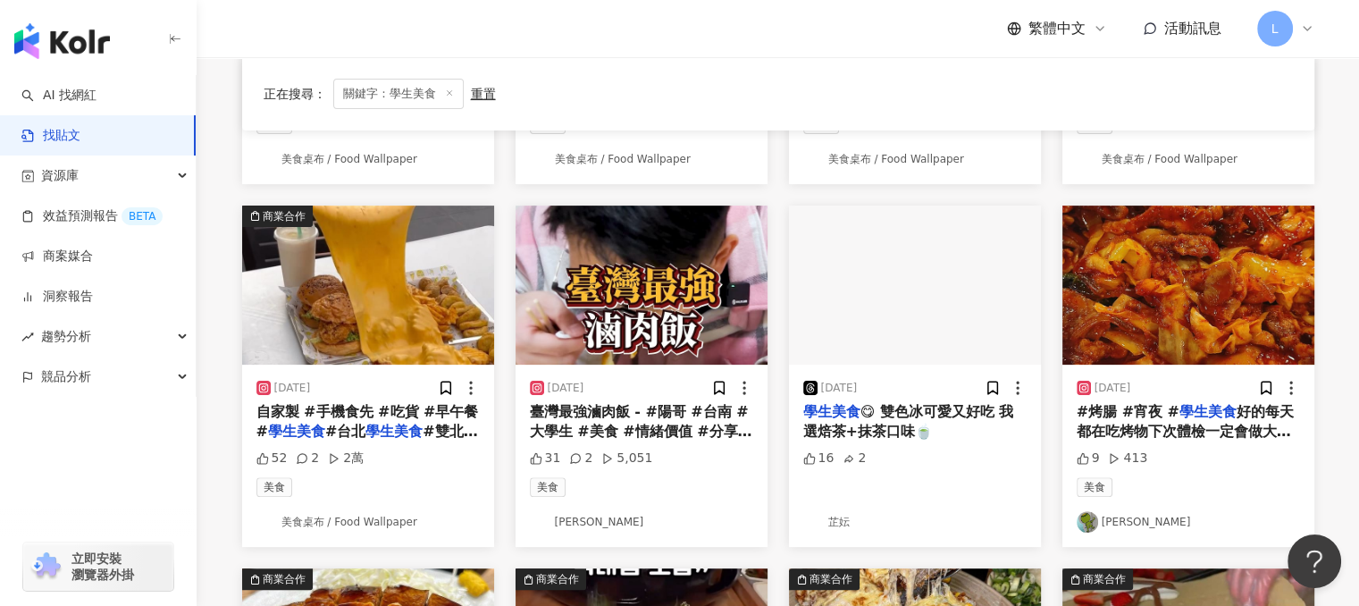
scroll to position [536, 0]
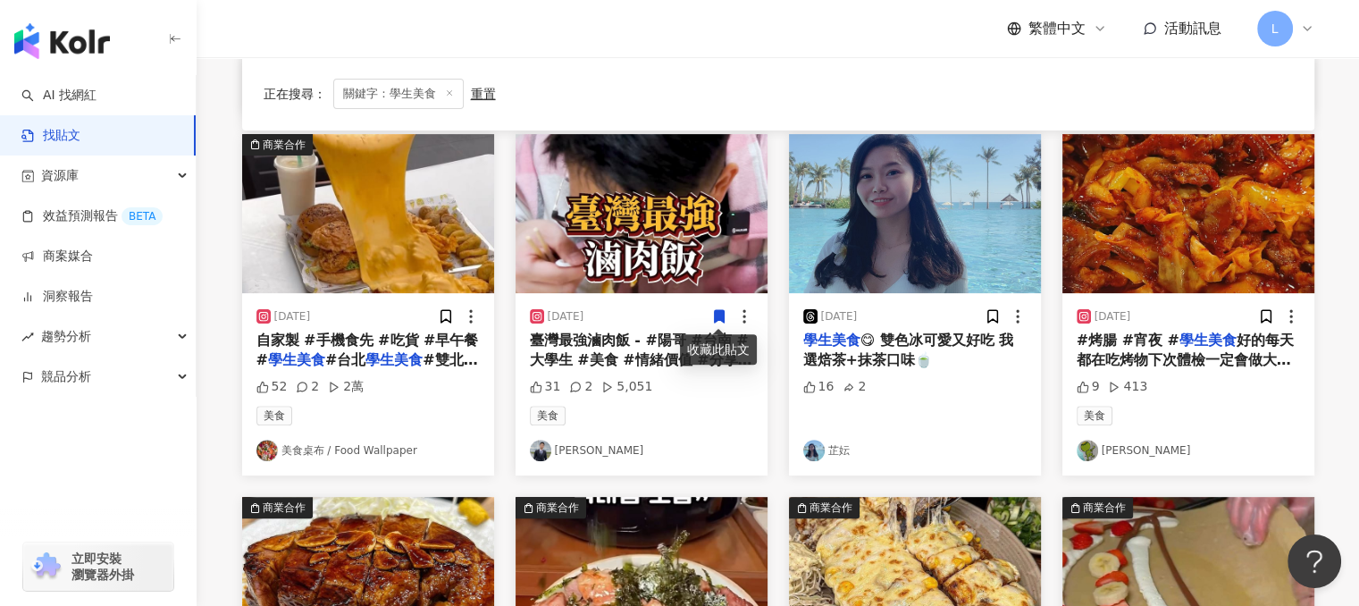
click at [599, 437] on div "美食 張栩陽 Xu Yang" at bounding box center [641, 433] width 223 height 55
click at [587, 448] on link "張栩陽 Xu Yang" at bounding box center [641, 449] width 223 height 21
click at [1159, 362] on span "好的每天都在吃烤物下次體檢一定會做大腸鏡" at bounding box center [1184, 359] width 217 height 57
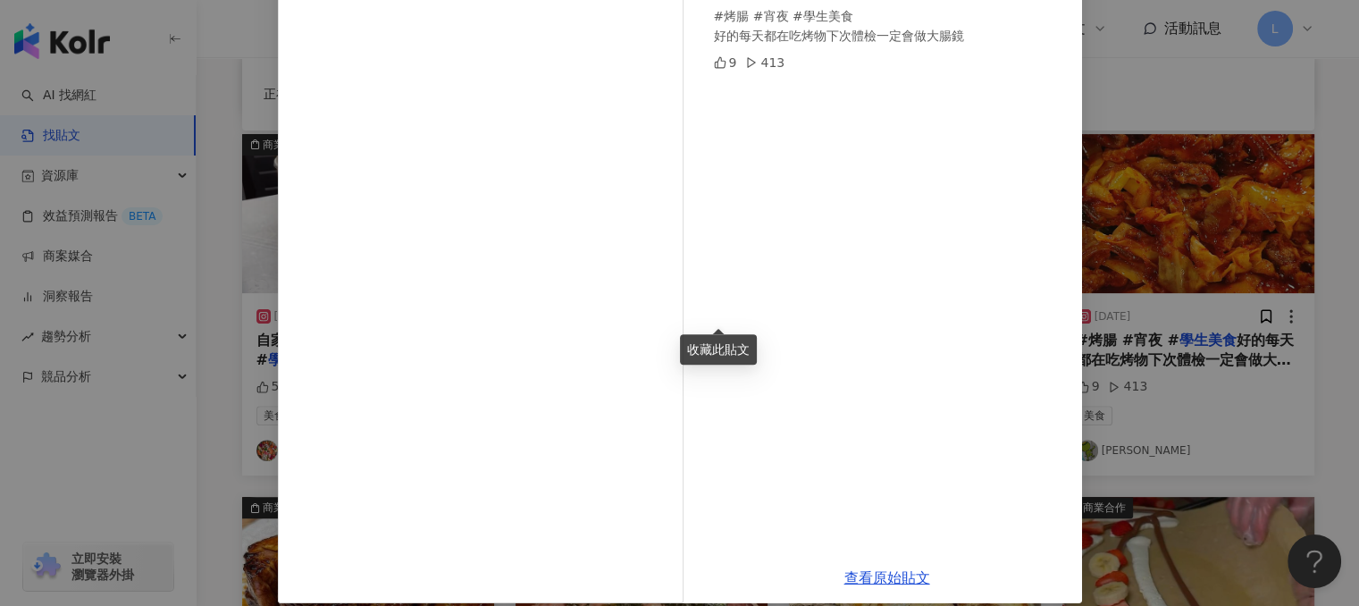
scroll to position [0, 0]
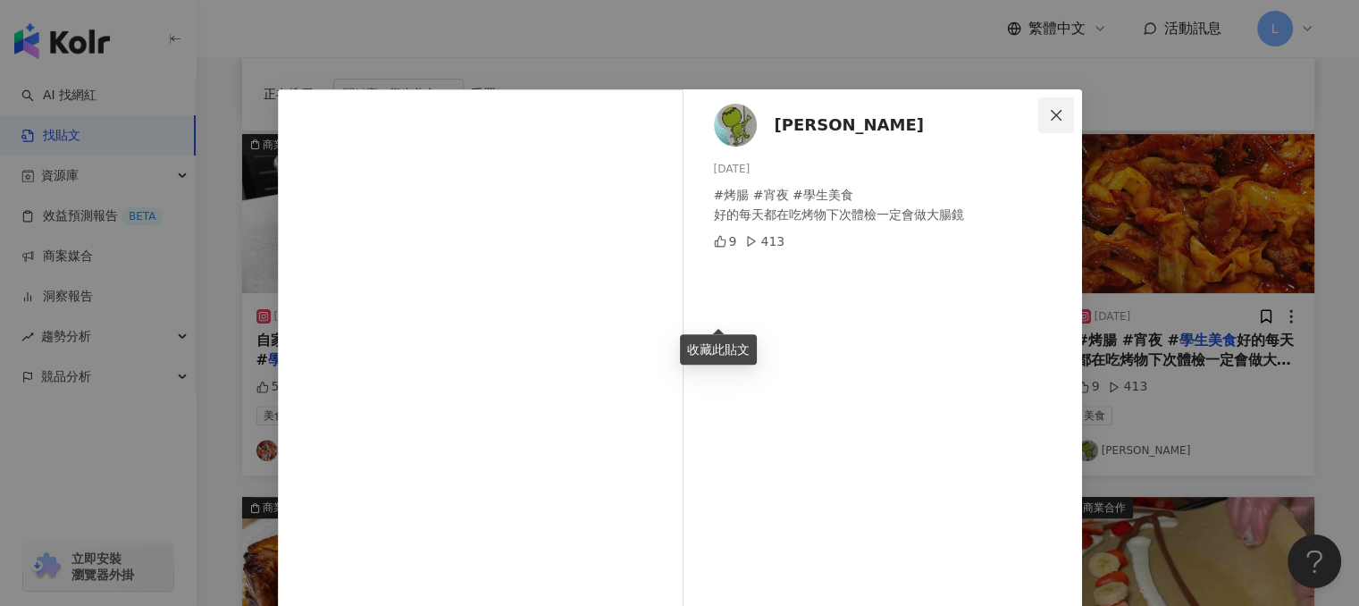
click at [1049, 119] on icon "close" at bounding box center [1056, 115] width 14 height 14
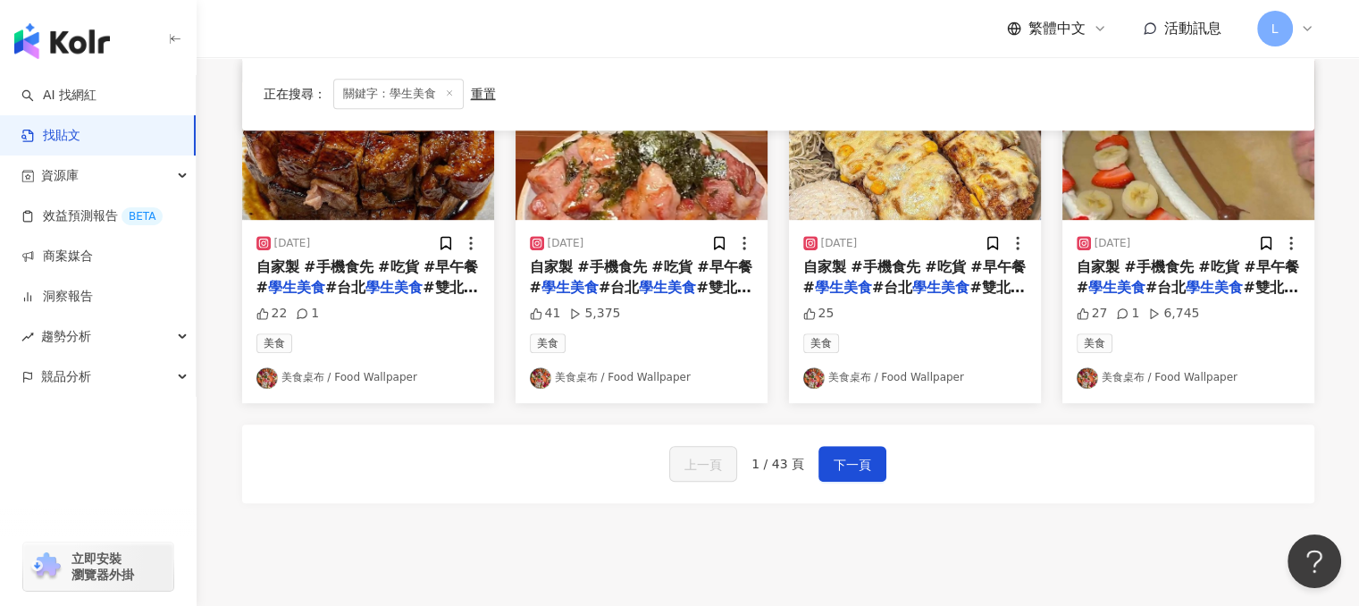
scroll to position [983, 0]
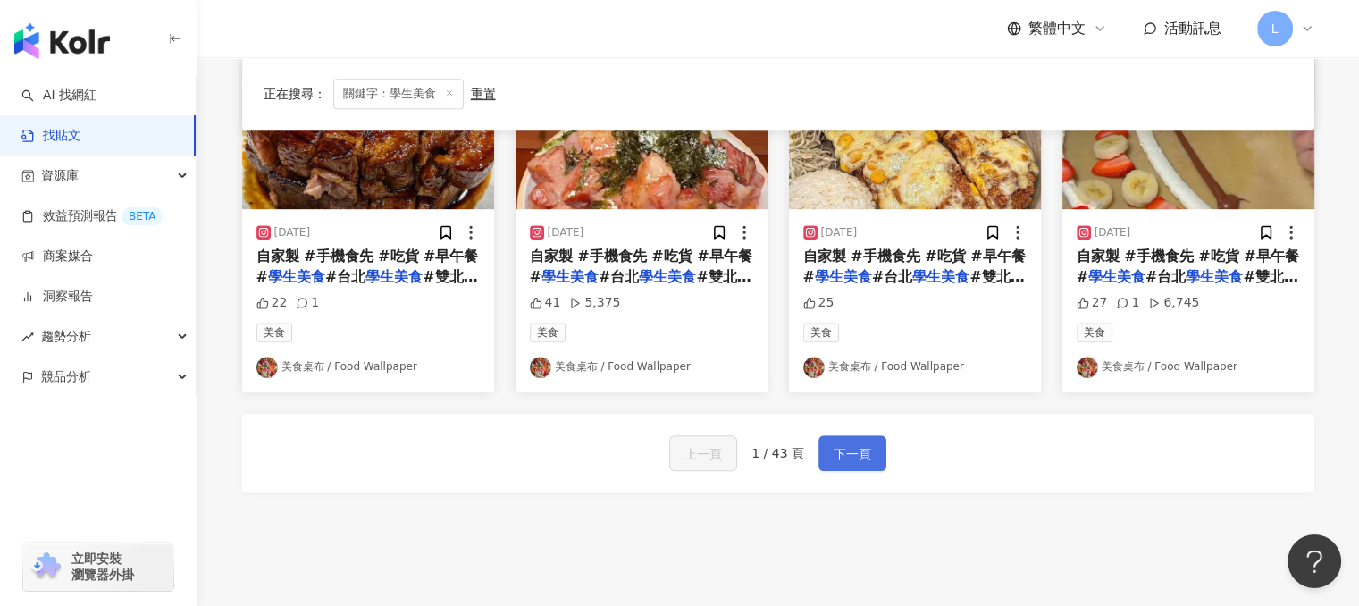
click at [861, 444] on span "下一頁" at bounding box center [852, 453] width 38 height 21
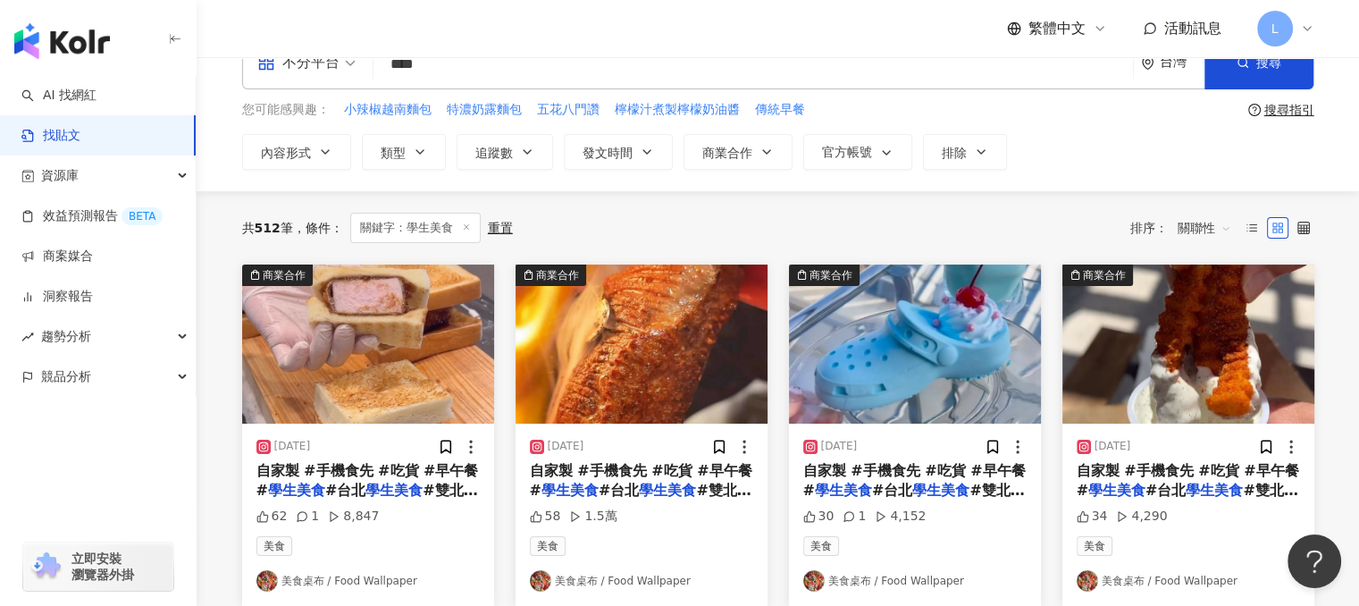
scroll to position [0, 0]
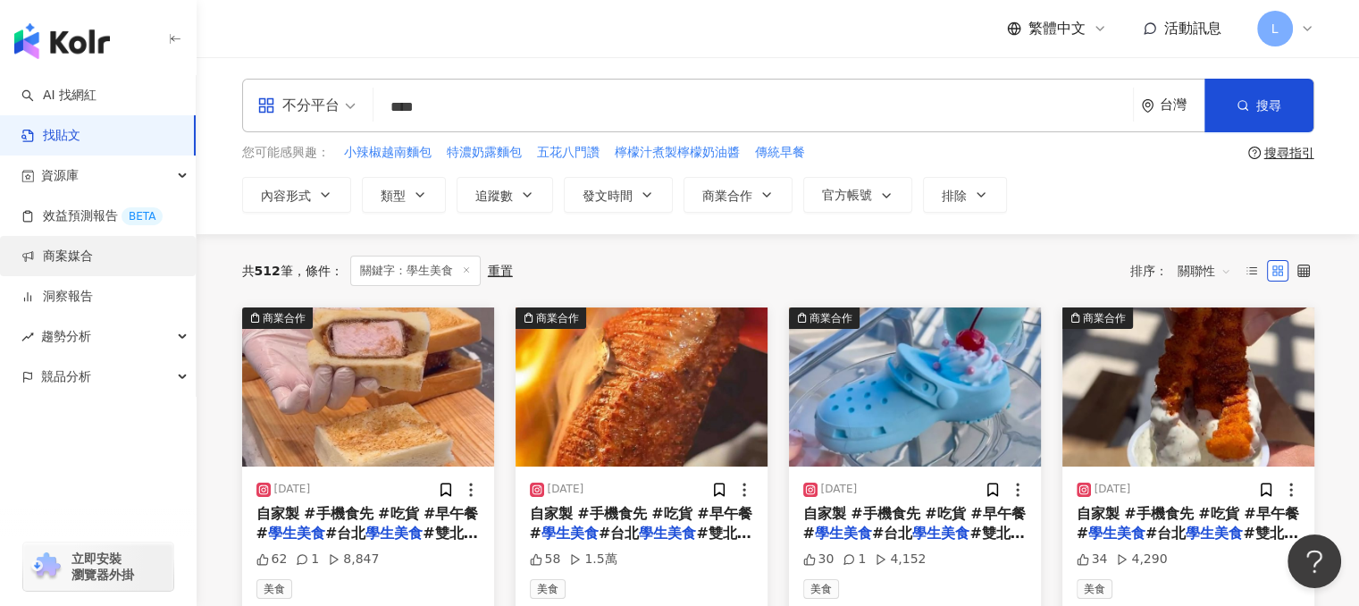
click at [93, 262] on link "商案媒合" at bounding box center [56, 256] width 71 height 18
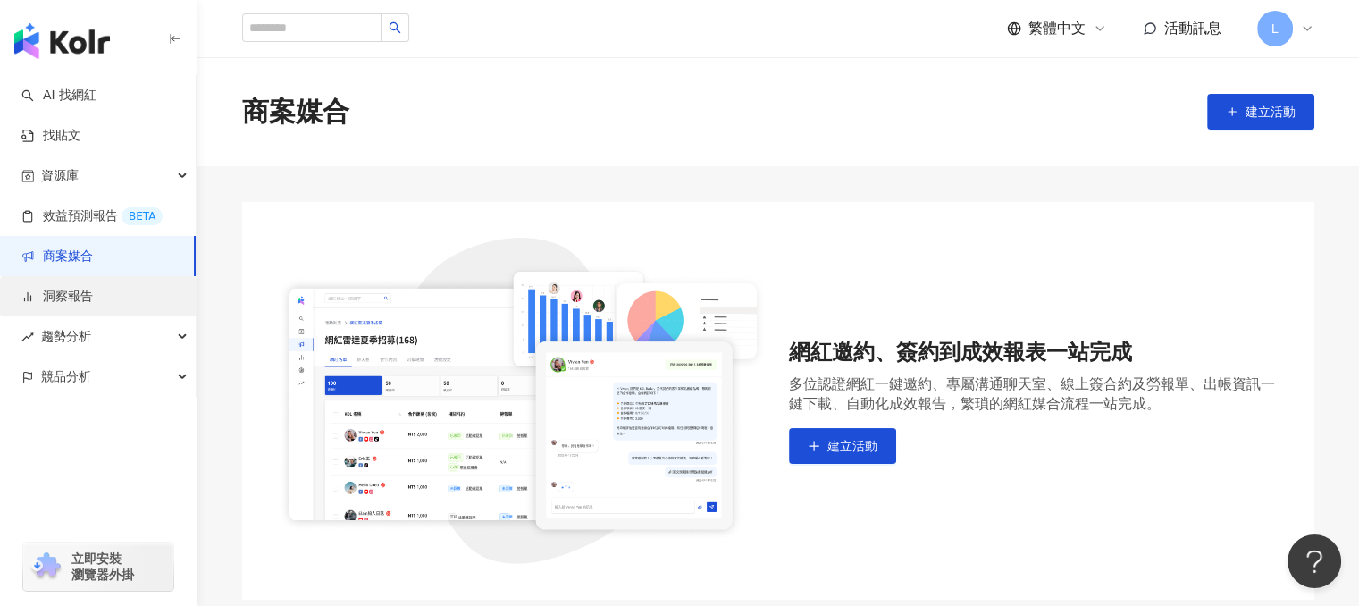
click at [85, 289] on link "洞察報告" at bounding box center [56, 297] width 71 height 18
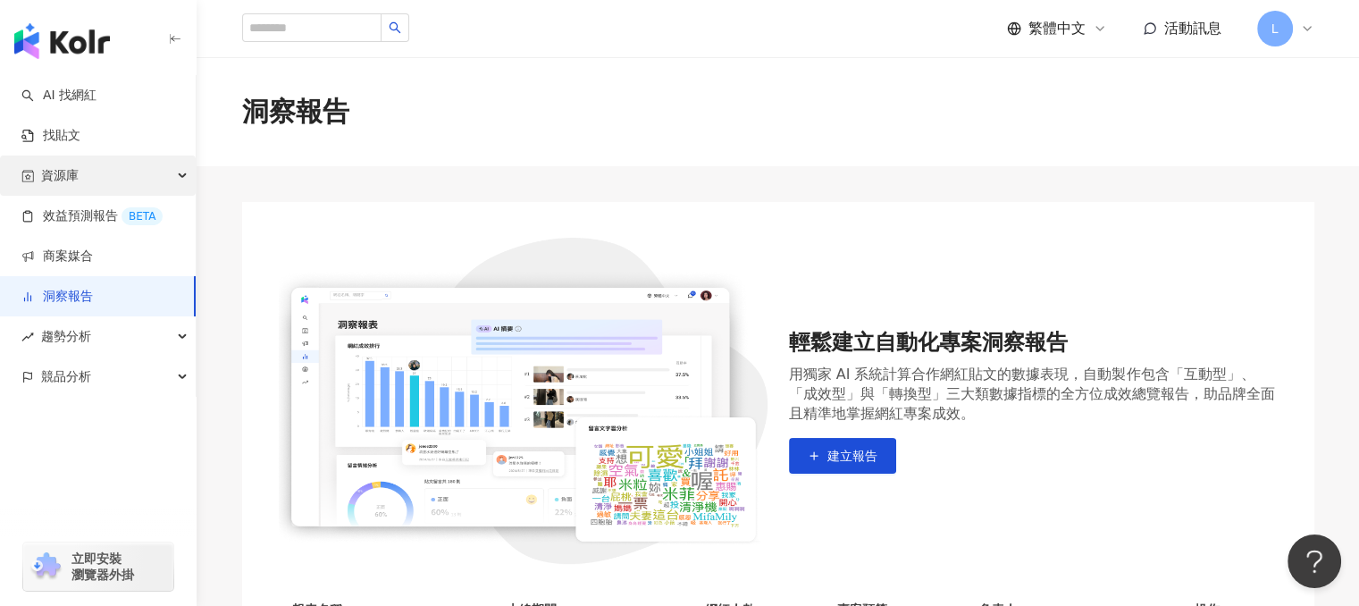
click at [86, 175] on div "資源庫" at bounding box center [98, 175] width 196 height 40
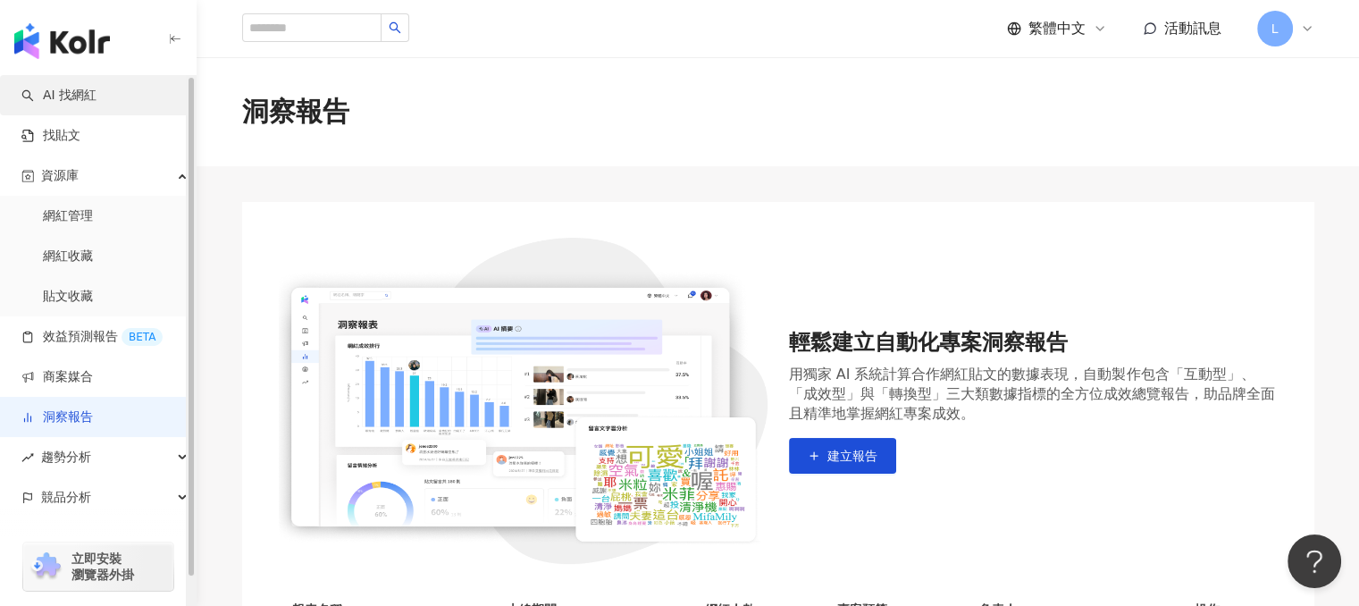
click at [95, 87] on link "AI 找網紅" at bounding box center [58, 96] width 75 height 18
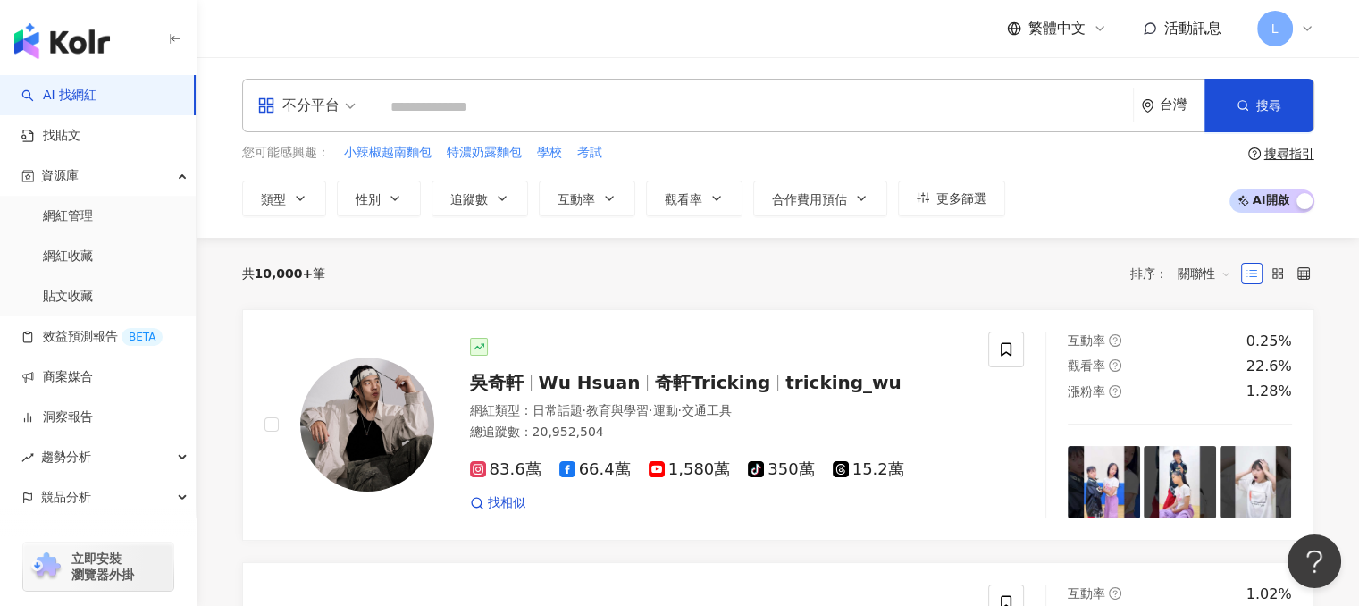
click at [1160, 110] on div "台灣" at bounding box center [1181, 104] width 45 height 15
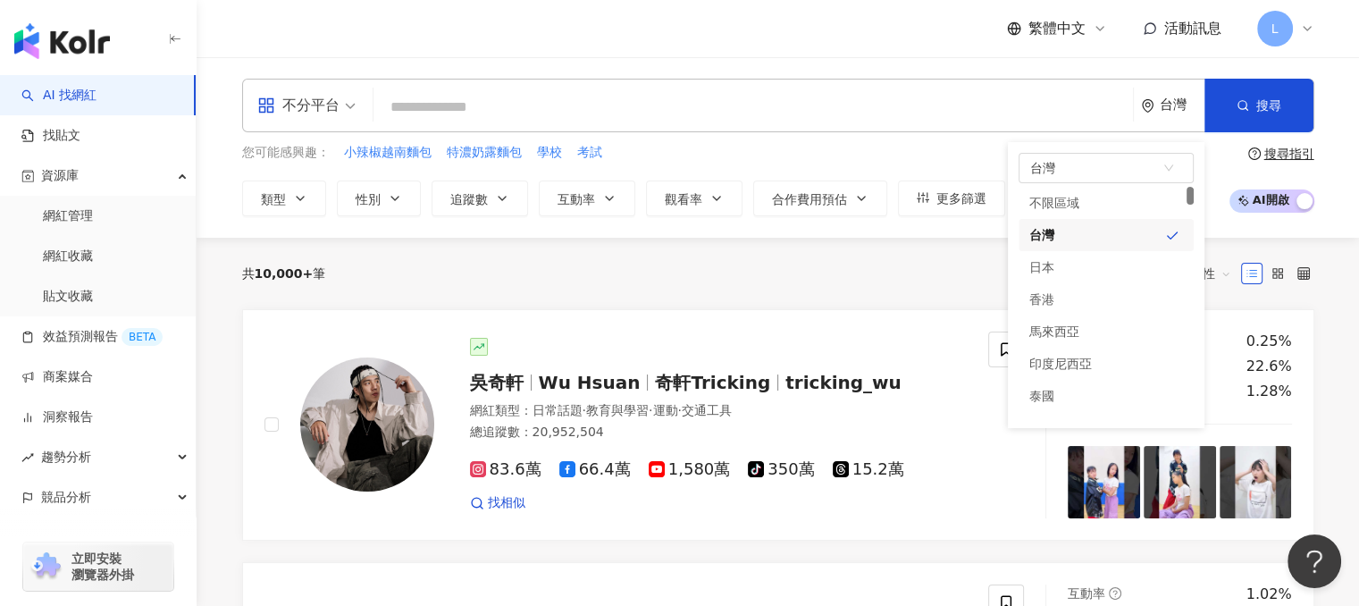
click at [1225, 169] on div "您可能感興趣： 小辣椒越南麵包 特濃奶露麵包 學校 考試 類型 性別 追蹤數 互動率 觀看率 合作費用預估 更多篩選 搜尋指引 AI 開啟 AI 關閉" at bounding box center [778, 179] width 1072 height 73
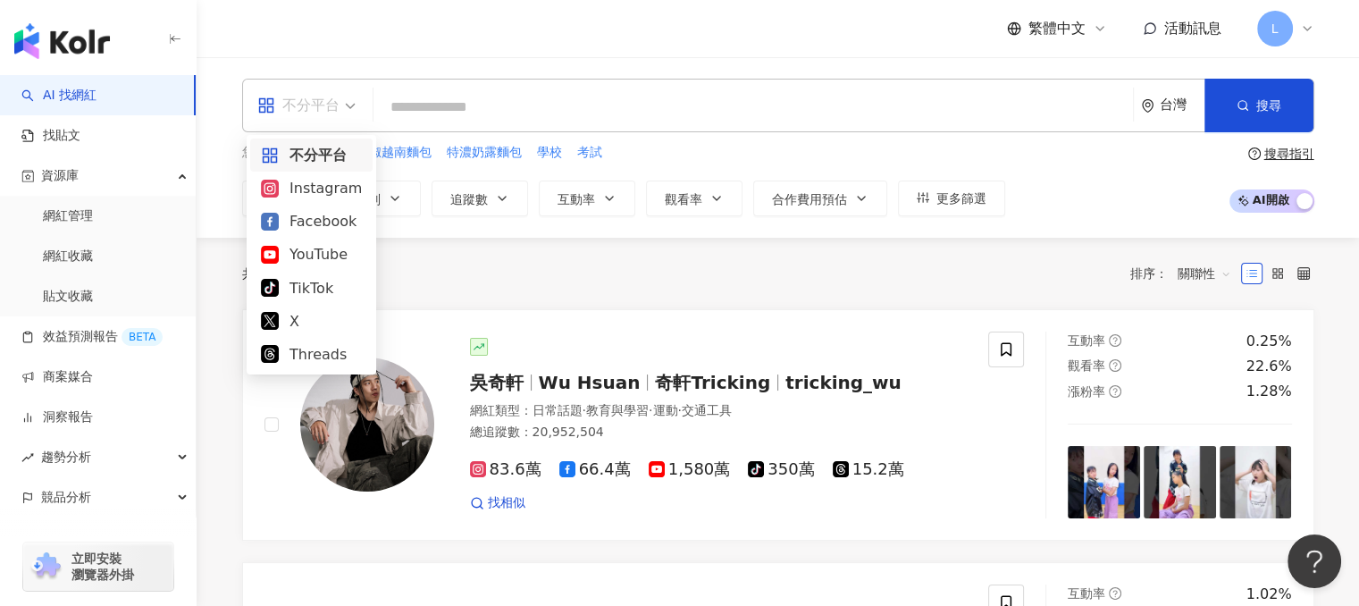
click at [300, 104] on div "不分平台" at bounding box center [298, 105] width 82 height 29
click at [305, 353] on div "Threads" at bounding box center [311, 354] width 101 height 22
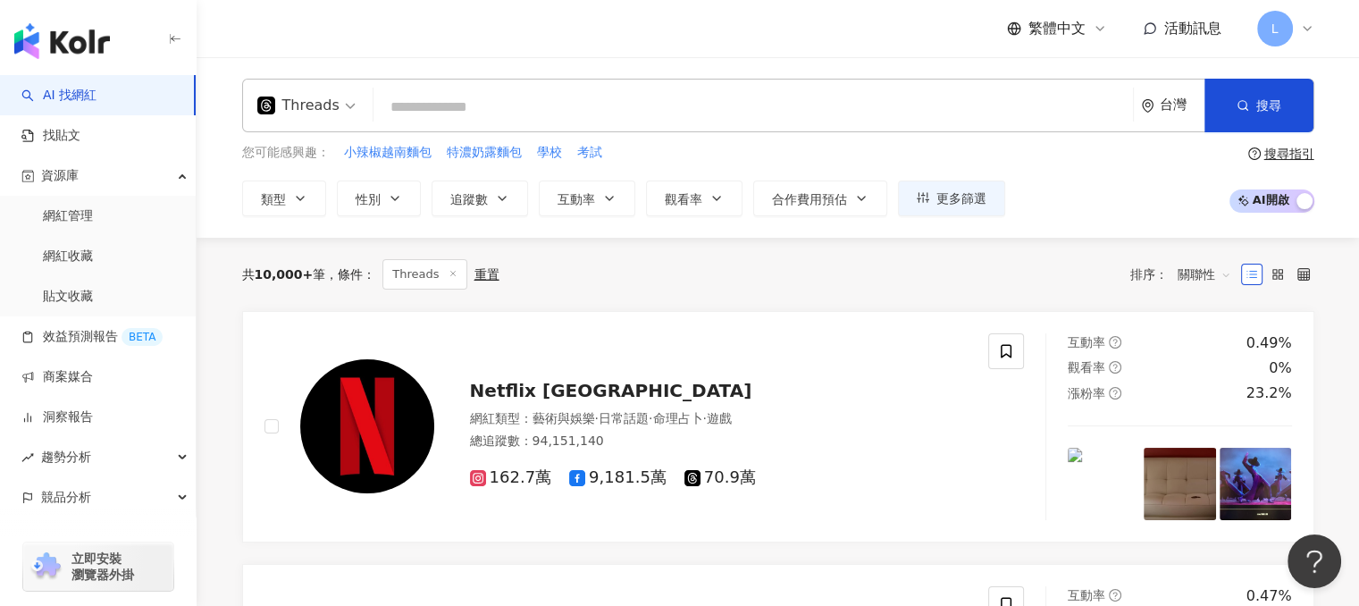
click at [447, 111] on input "search" at bounding box center [753, 107] width 745 height 34
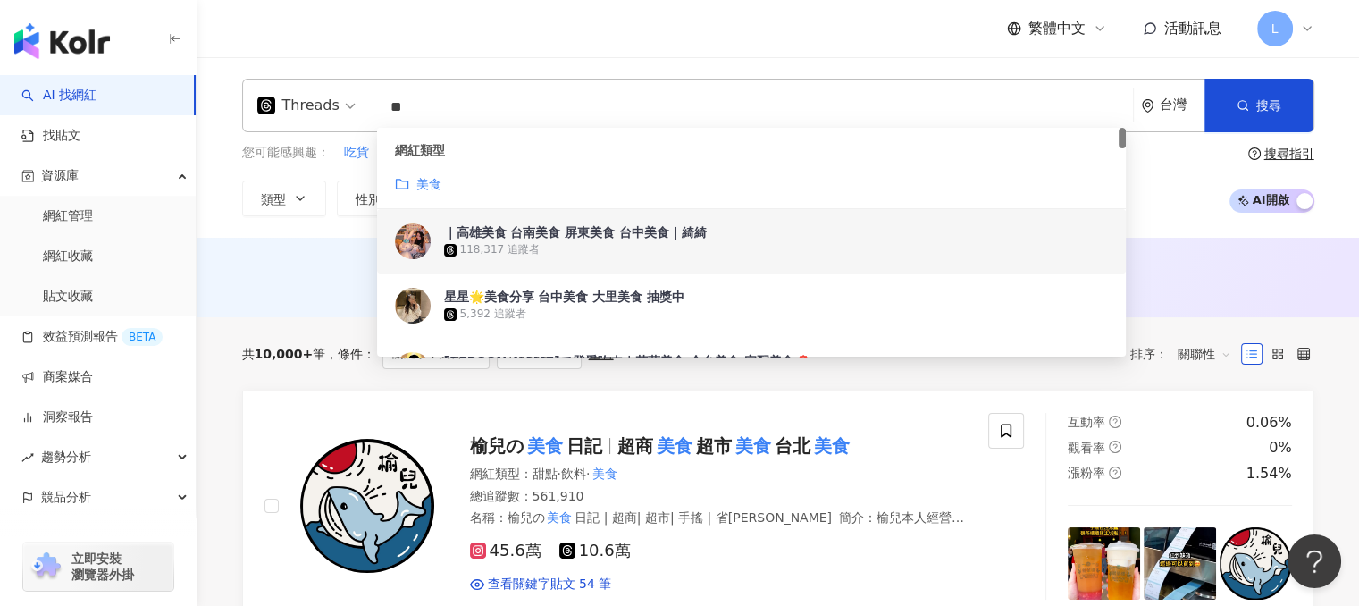
type input "**"
click at [1160, 191] on div "您可能感興趣： 吃貨 甜點 美食餐廳 餐廳 銅板美食 類型 性別 追蹤數 互動率 觀看率 合作費用預估 更多篩選 搜尋指引 AI 開啟 AI 關閉" at bounding box center [778, 179] width 1072 height 73
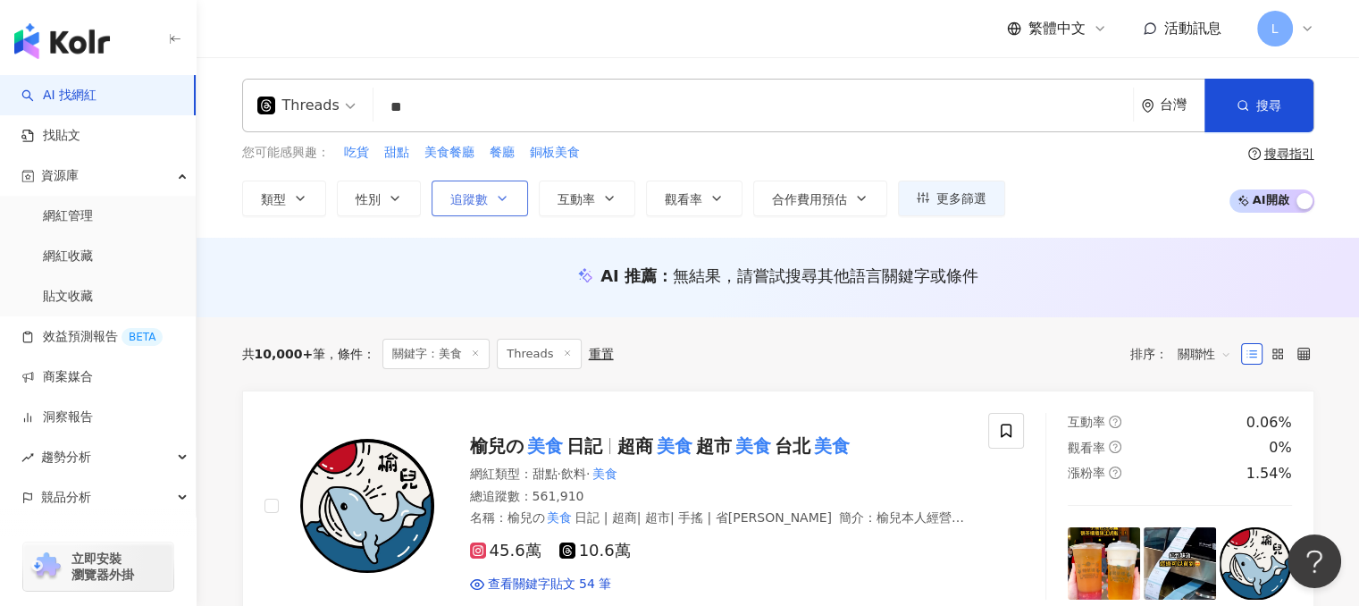
click at [472, 192] on span "追蹤數" at bounding box center [469, 199] width 38 height 14
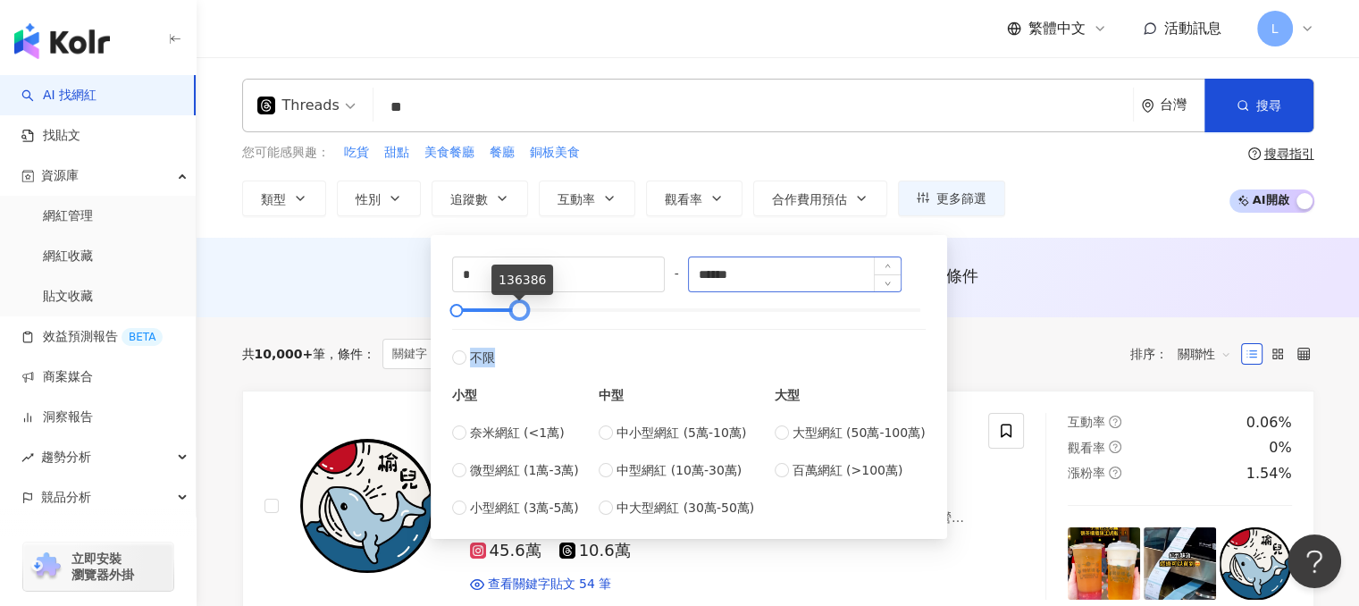
drag, startPoint x: 920, startPoint y: 308, endPoint x: 746, endPoint y: 278, distance: 176.8
click at [520, 335] on div "* - ****** 不限 小型 奈米網紅 (<1萬) 微型網紅 (1萬-3萬) 小型網紅 (3萬-5萬) 中型 中小型網紅 (5萬-10萬) 中型網紅 (1…" at bounding box center [688, 386] width 473 height 261
click at [766, 274] on input "******" at bounding box center [795, 274] width 212 height 34
type input "*****"
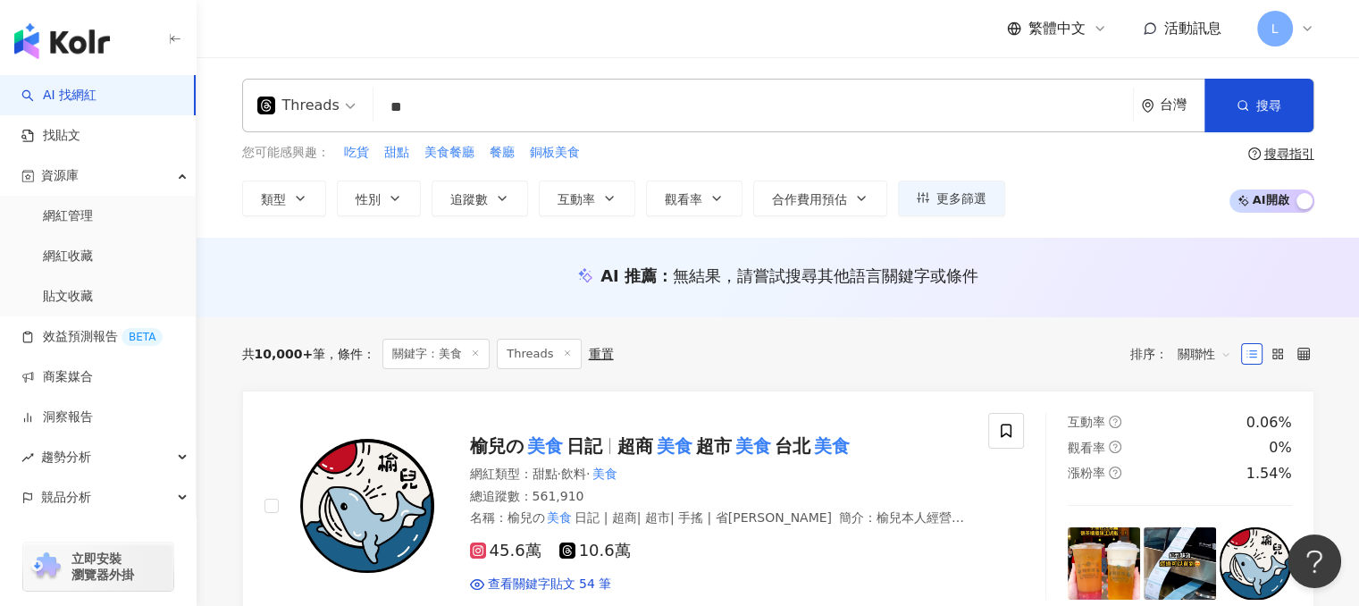
click at [1104, 217] on div "Threads ** 台灣 搜尋 customizedTag 4564329b-c26c-458f-89d8-97cd78429ce2 3ede535e-76…" at bounding box center [778, 147] width 1162 height 180
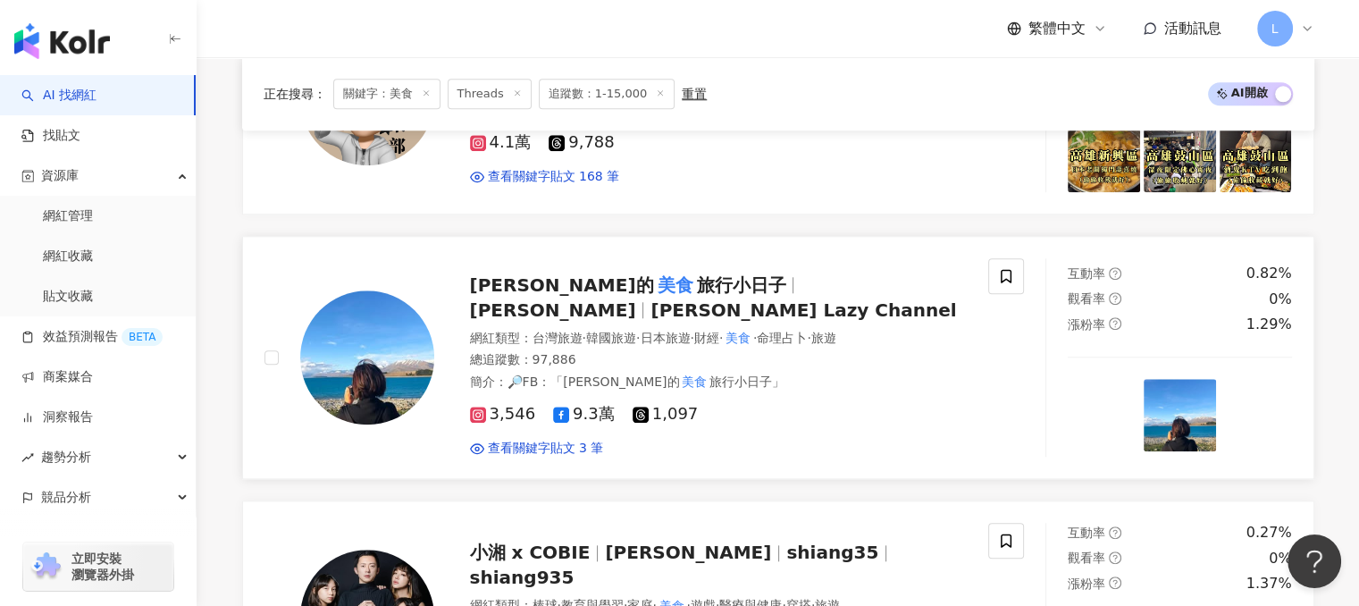
scroll to position [1697, 0]
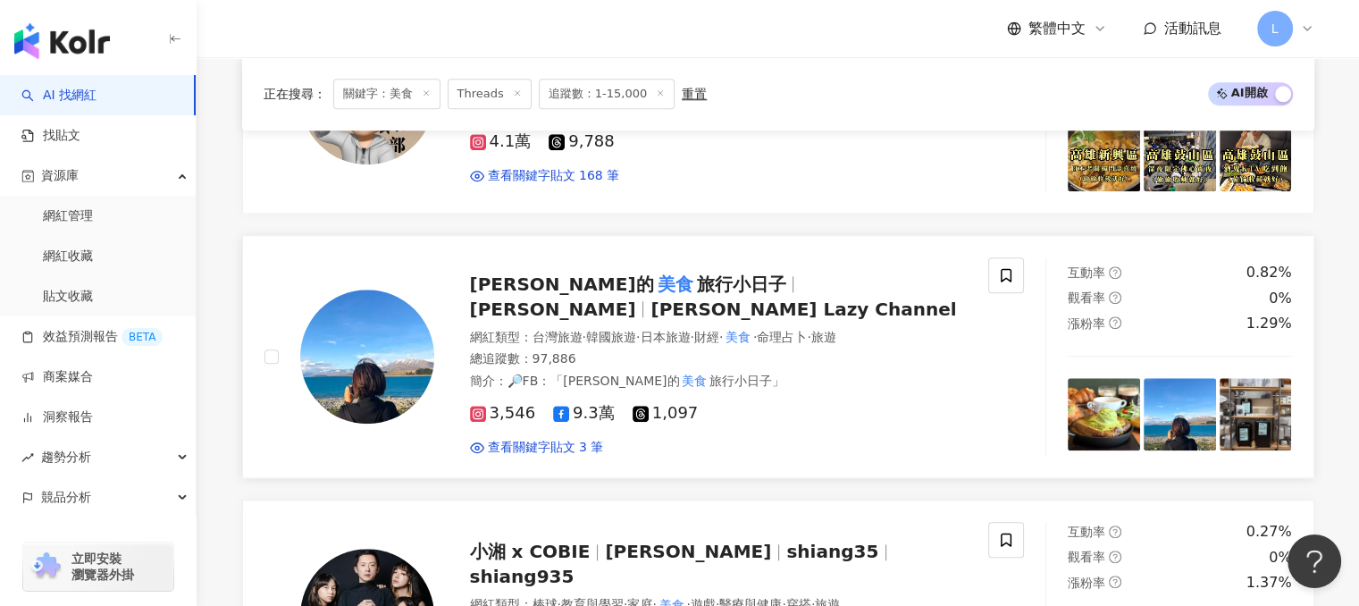
click at [666, 273] on span "Yuki的 美食 旅行小日子" at bounding box center [635, 283] width 331 height 21
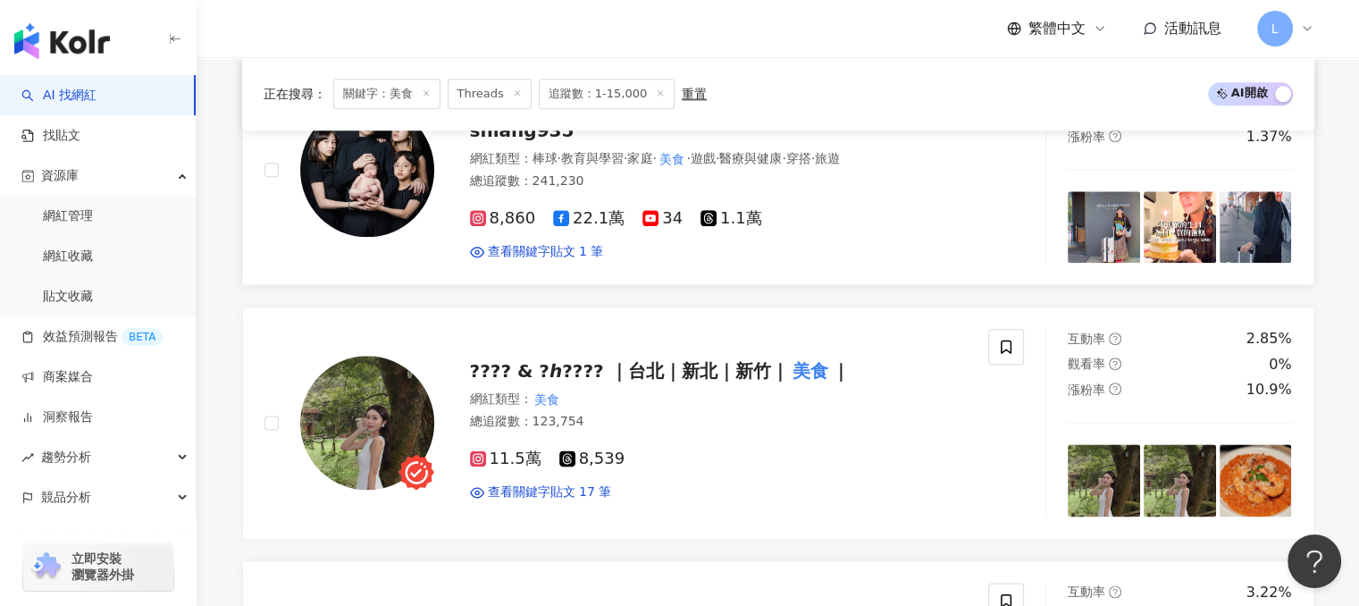
scroll to position [2144, 0]
click at [565, 359] on span "???? & ?ℎ???? ｜台北｜新北｜新竹｜" at bounding box center [629, 369] width 319 height 21
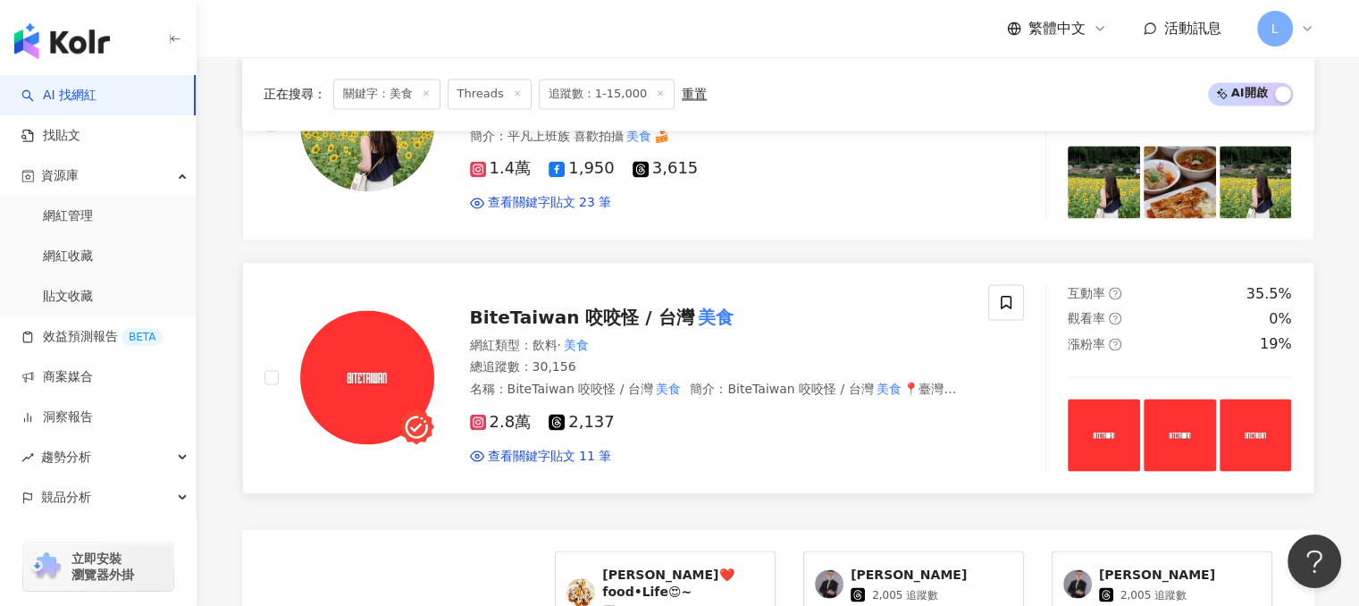
scroll to position [2948, 0]
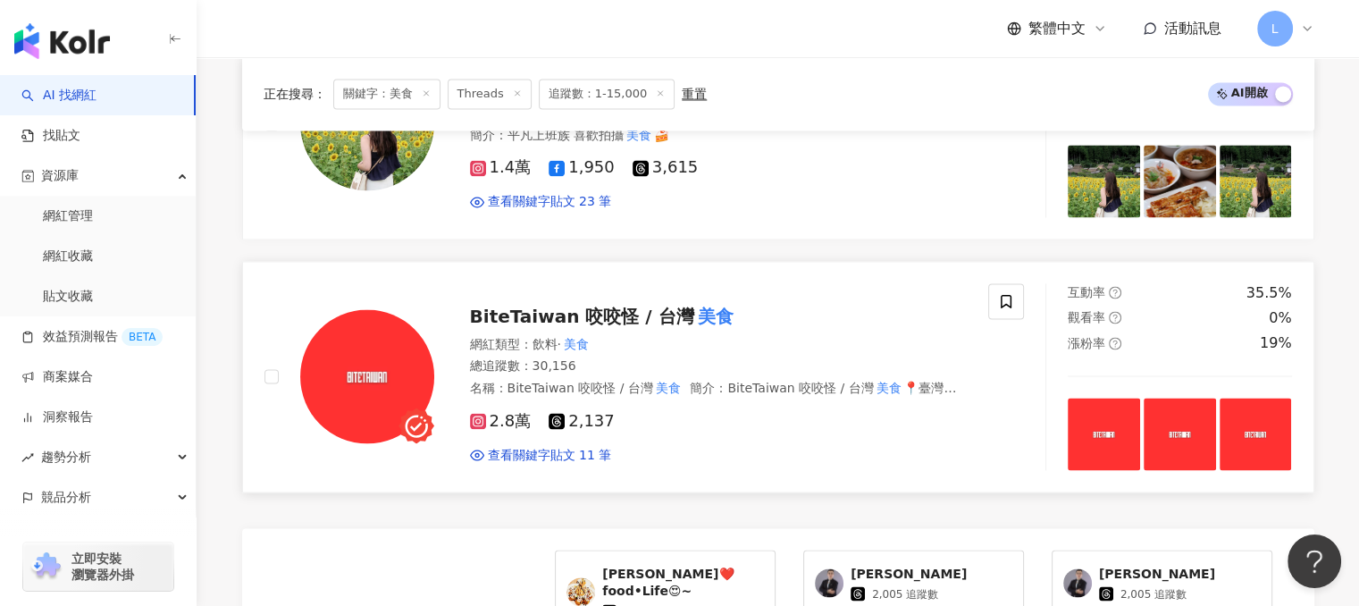
click at [694, 302] on mark "美食" at bounding box center [715, 316] width 43 height 29
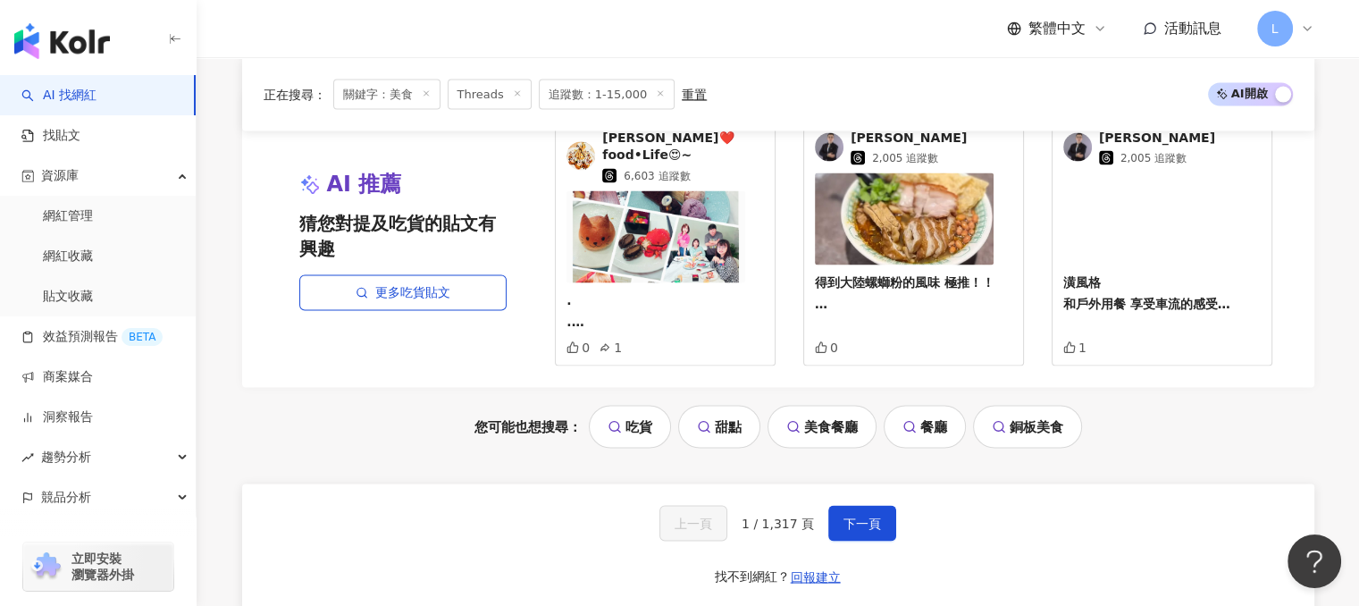
scroll to position [3394, 0]
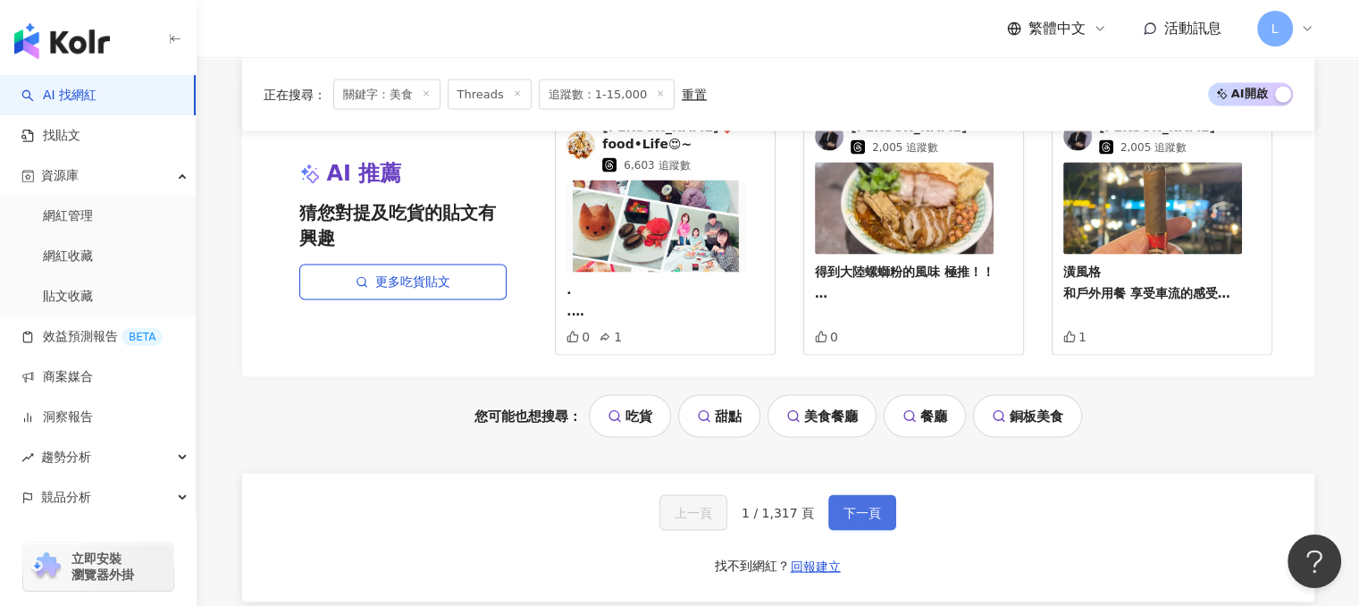
click at [857, 505] on span "下一頁" at bounding box center [862, 512] width 38 height 14
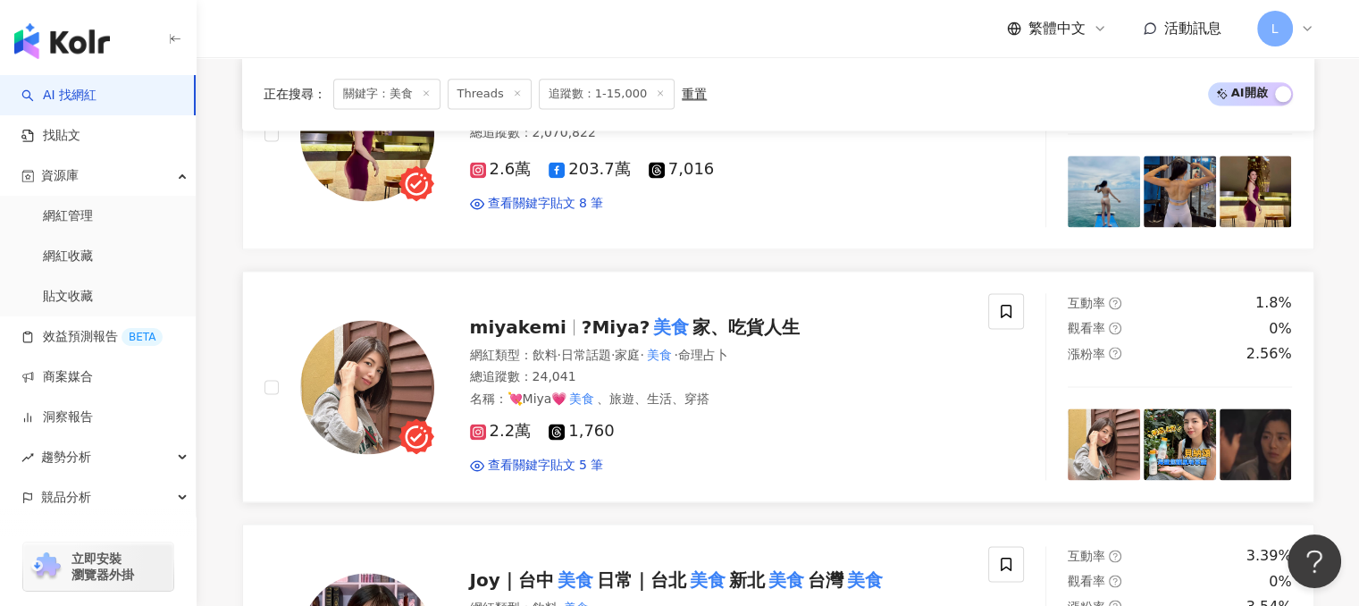
scroll to position [2539, 0]
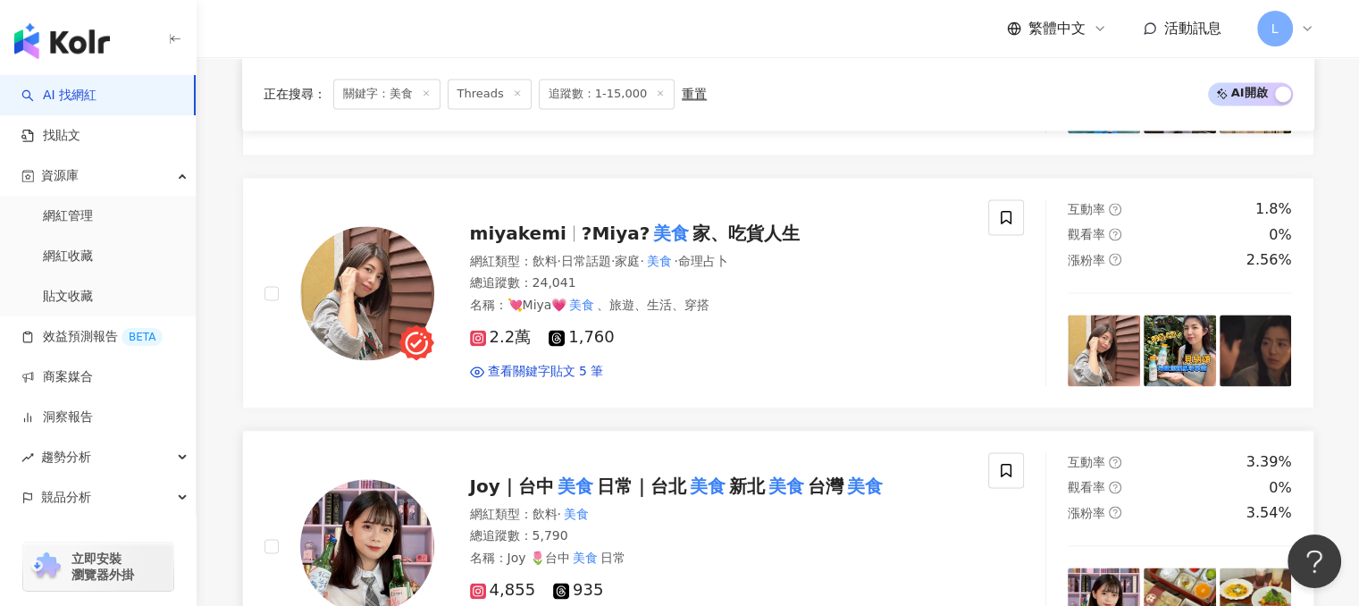
click at [625, 475] on span "日常｜台北" at bounding box center [641, 485] width 89 height 21
click at [649, 219] on mark "美食" at bounding box center [670, 233] width 43 height 29
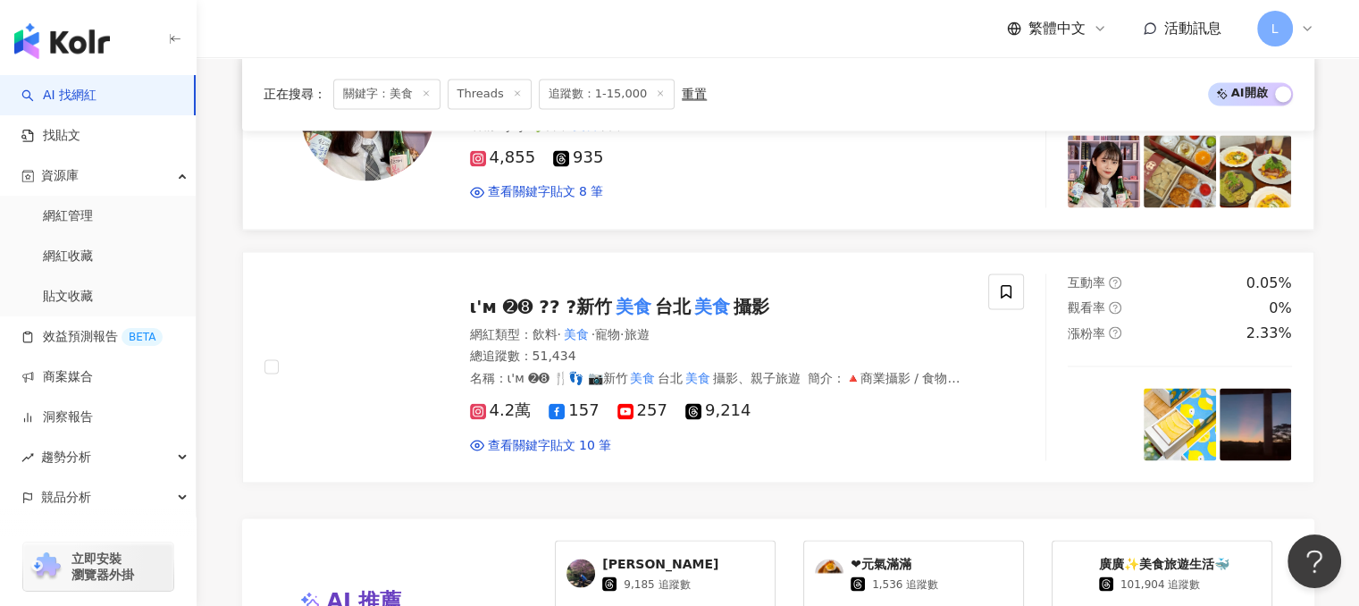
scroll to position [2985, 0]
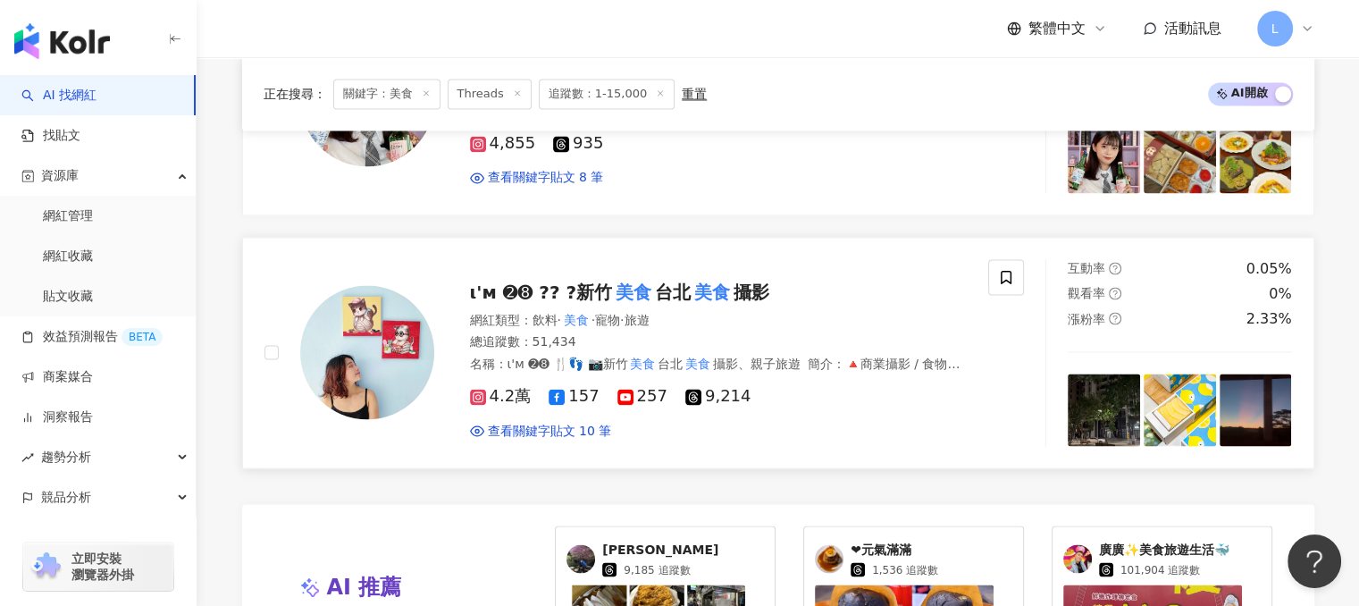
click at [655, 281] on span "台北" at bounding box center [673, 291] width 36 height 21
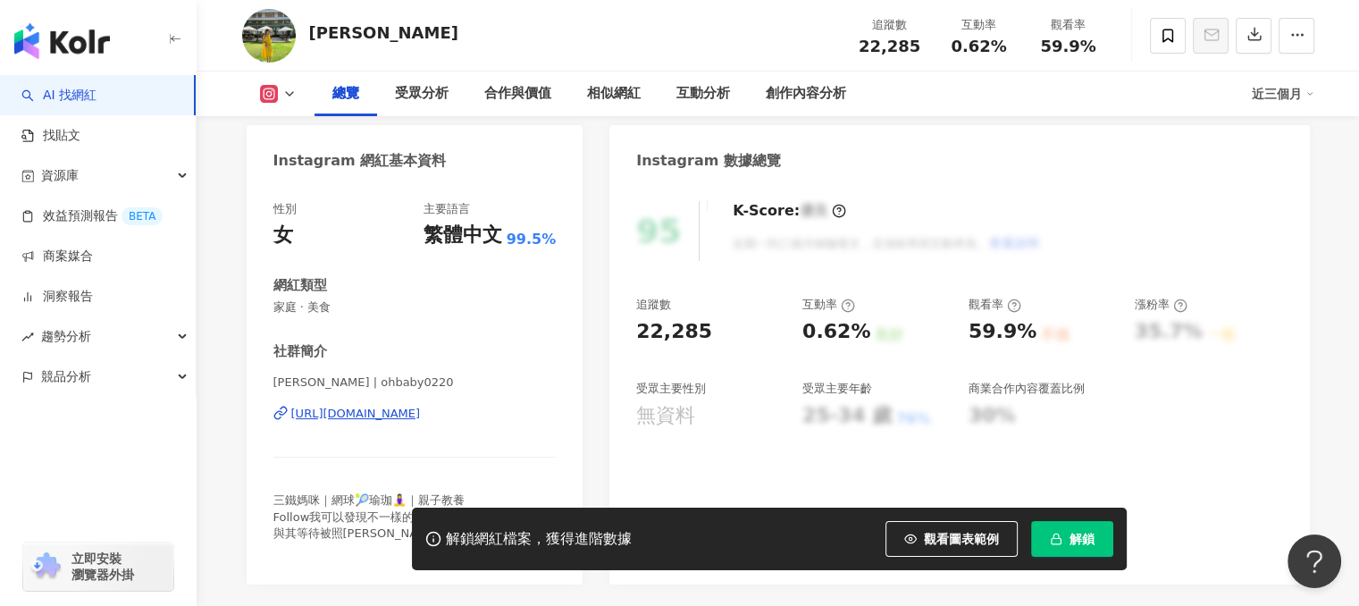
scroll to position [179, 0]
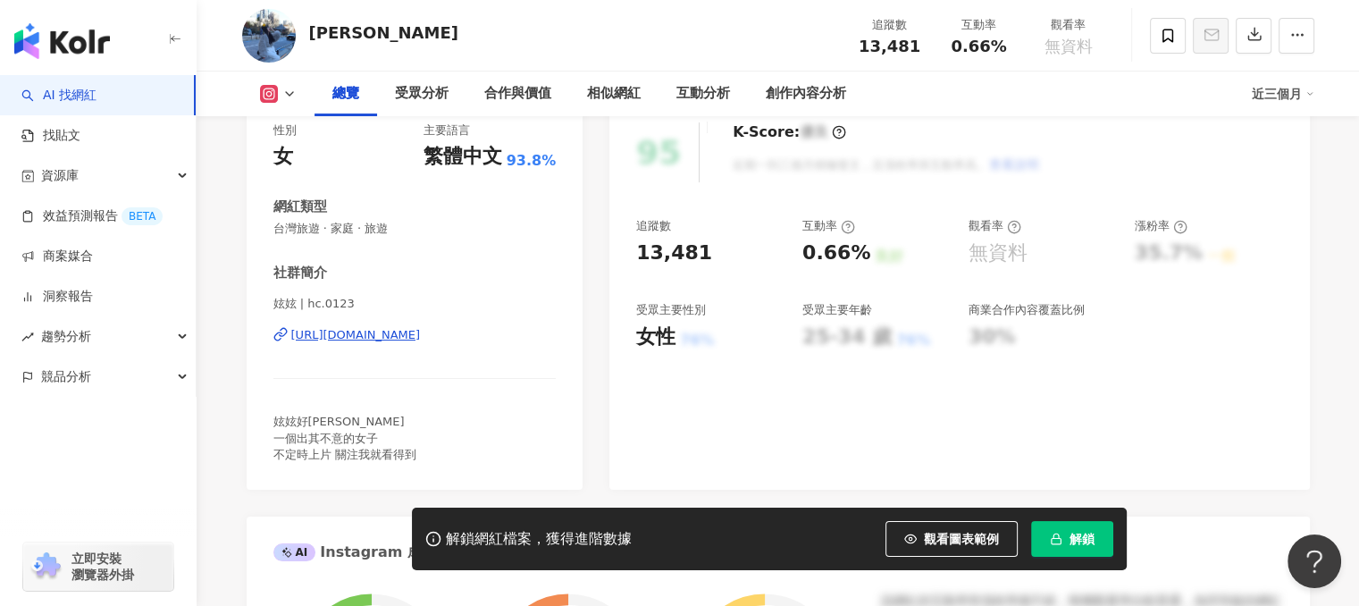
scroll to position [268, 0]
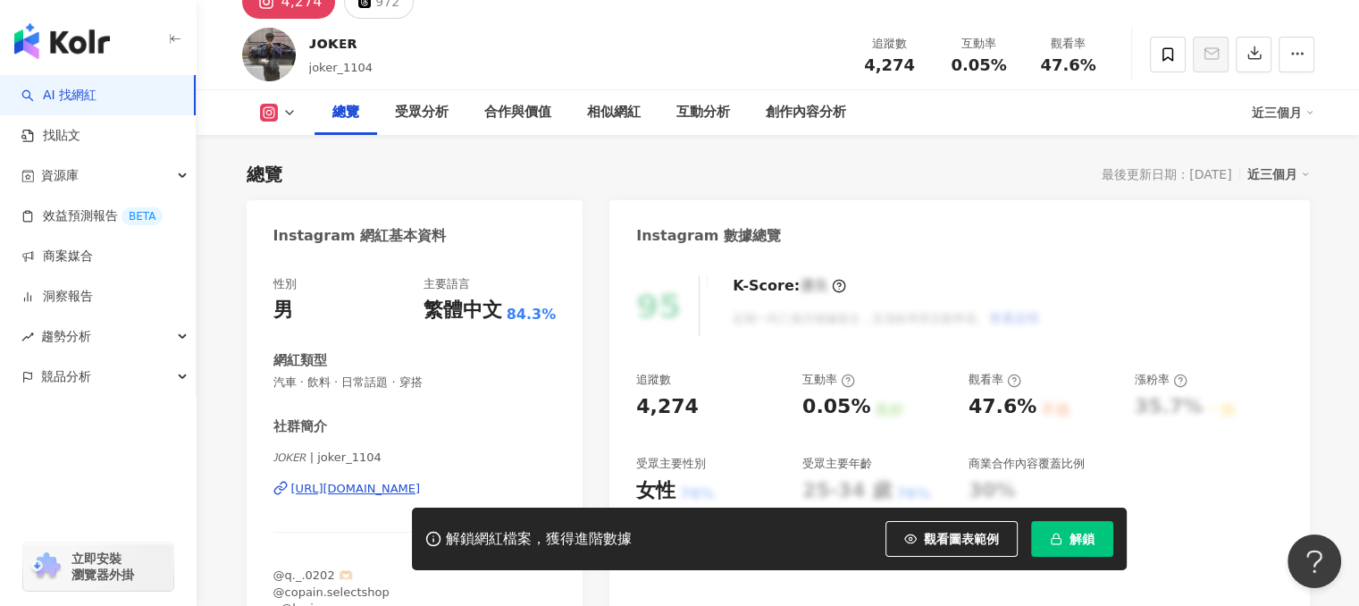
scroll to position [179, 0]
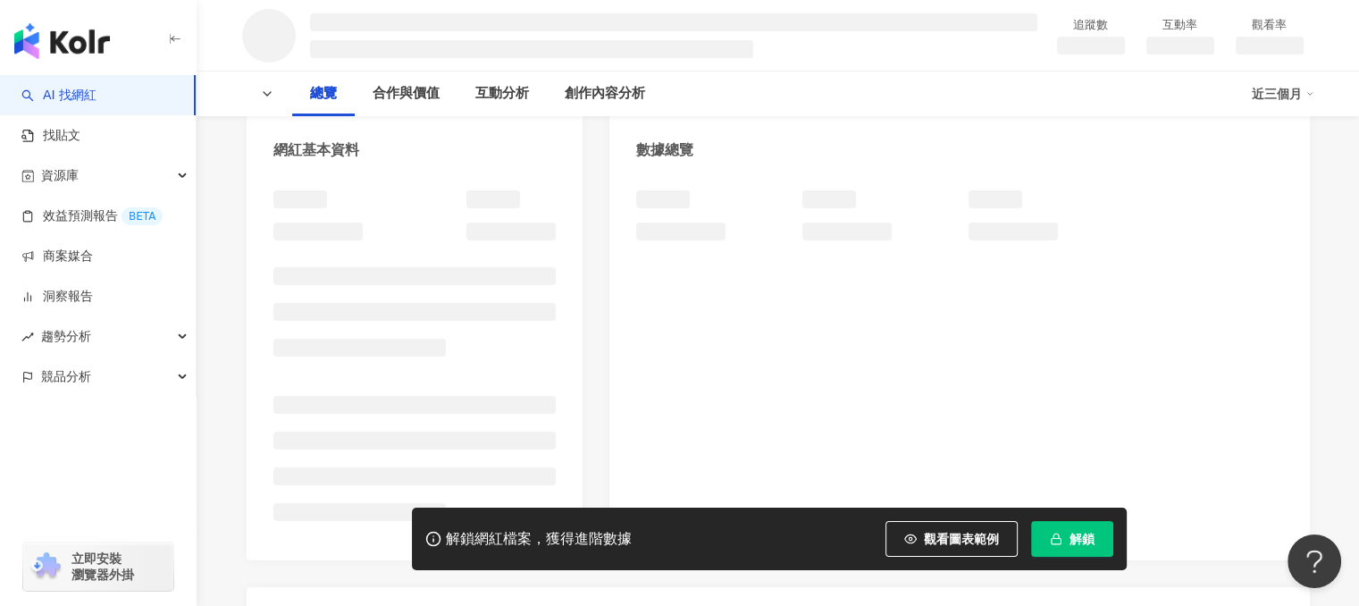
scroll to position [264, 0]
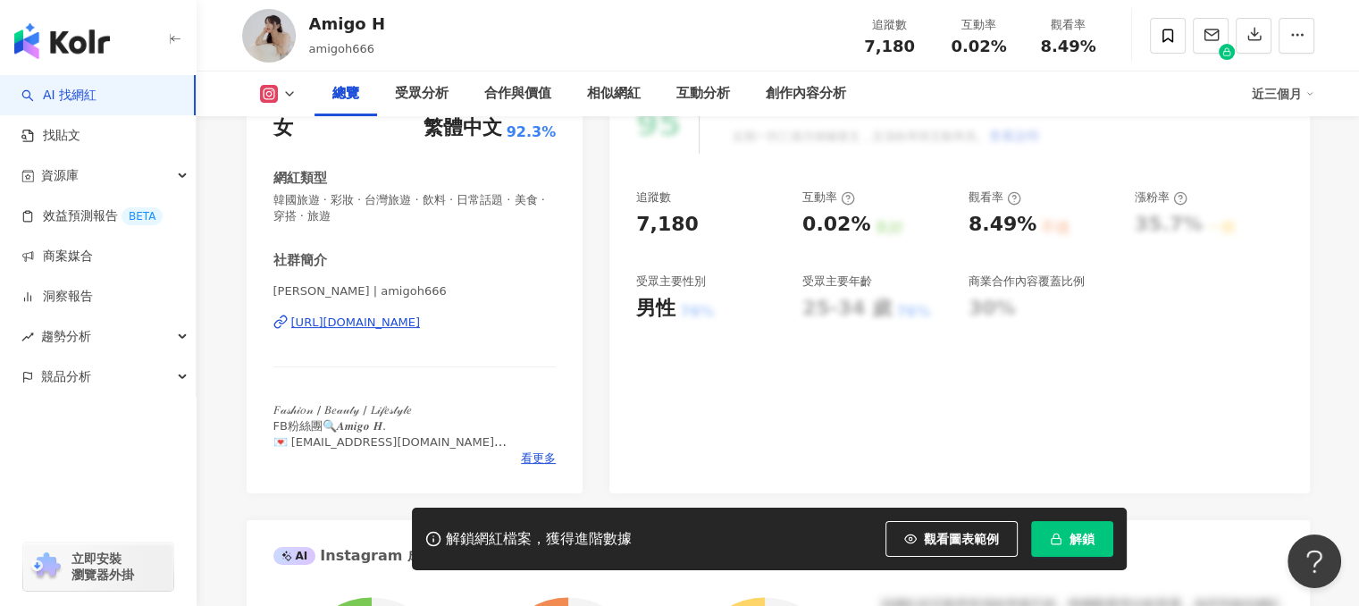
scroll to position [268, 0]
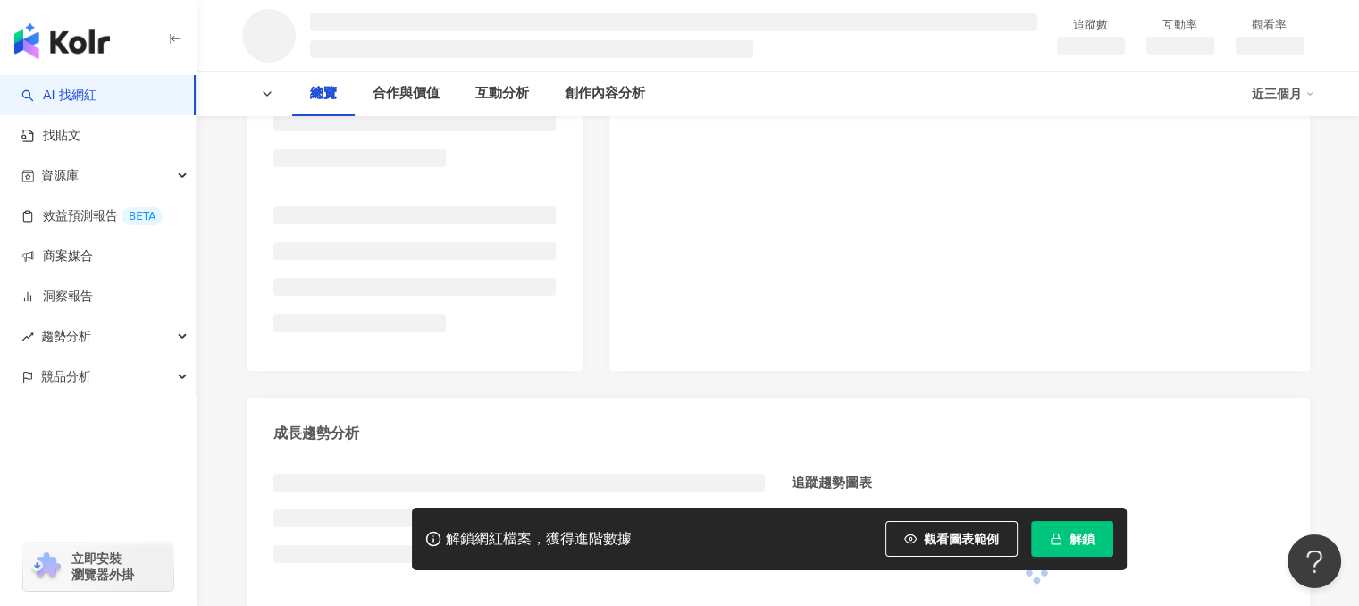
scroll to position [715, 0]
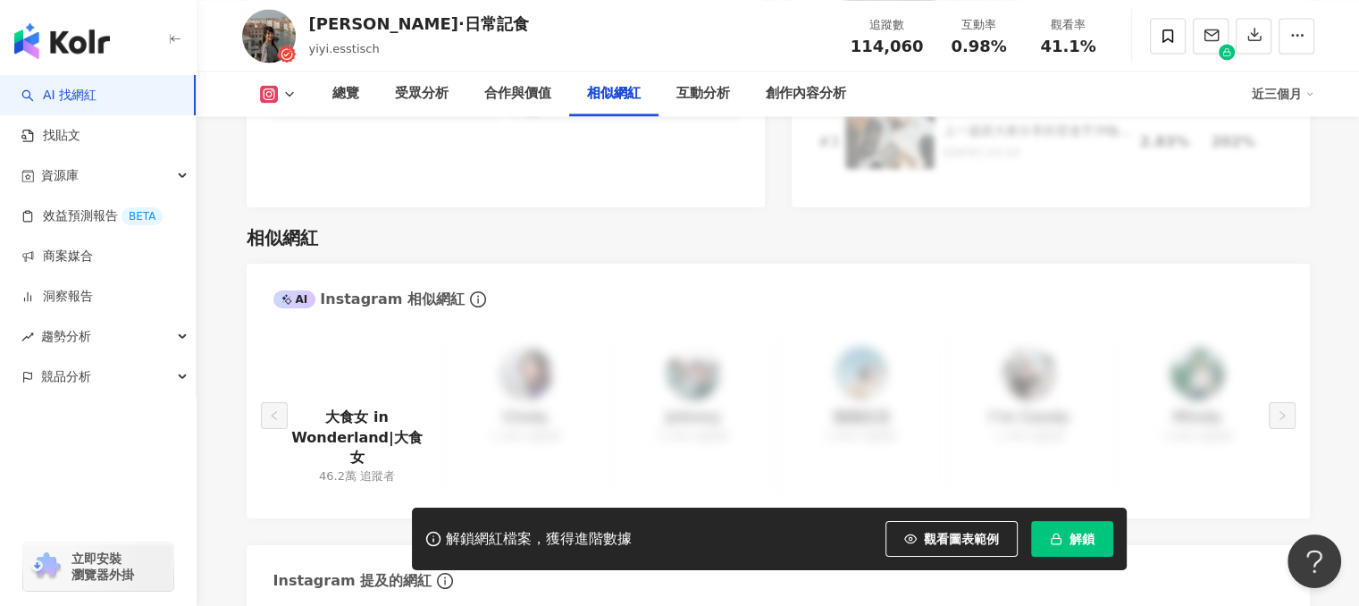
scroll to position [2858, 0]
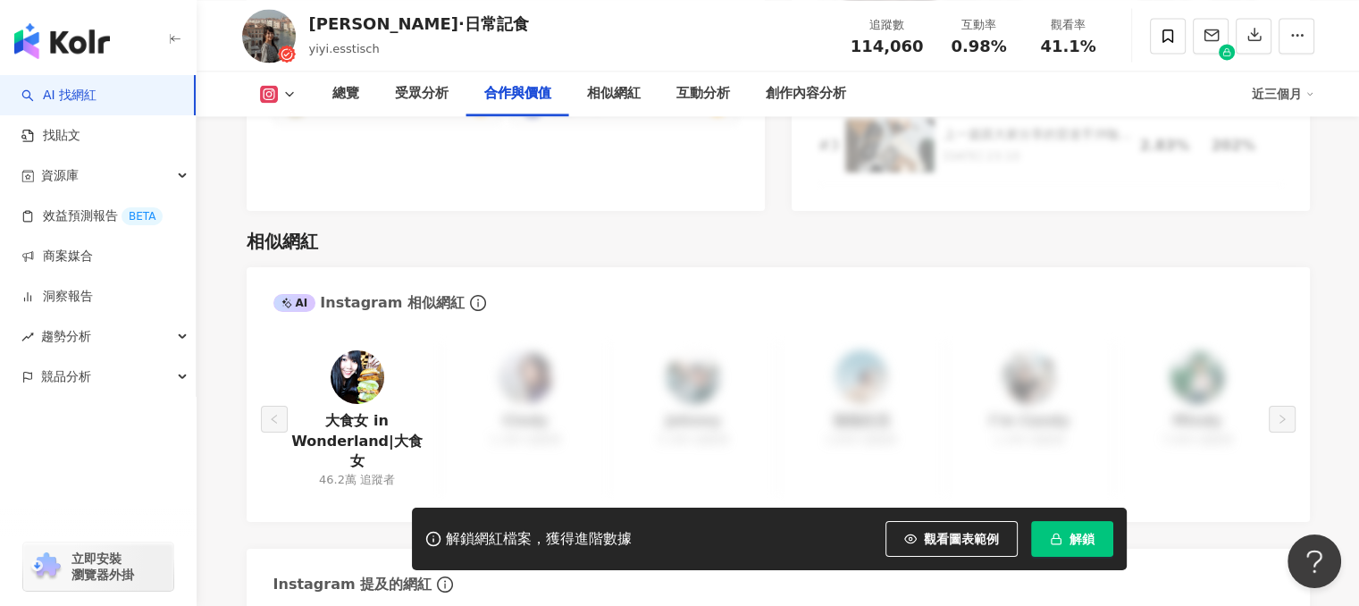
click at [364, 352] on img at bounding box center [358, 377] width 54 height 54
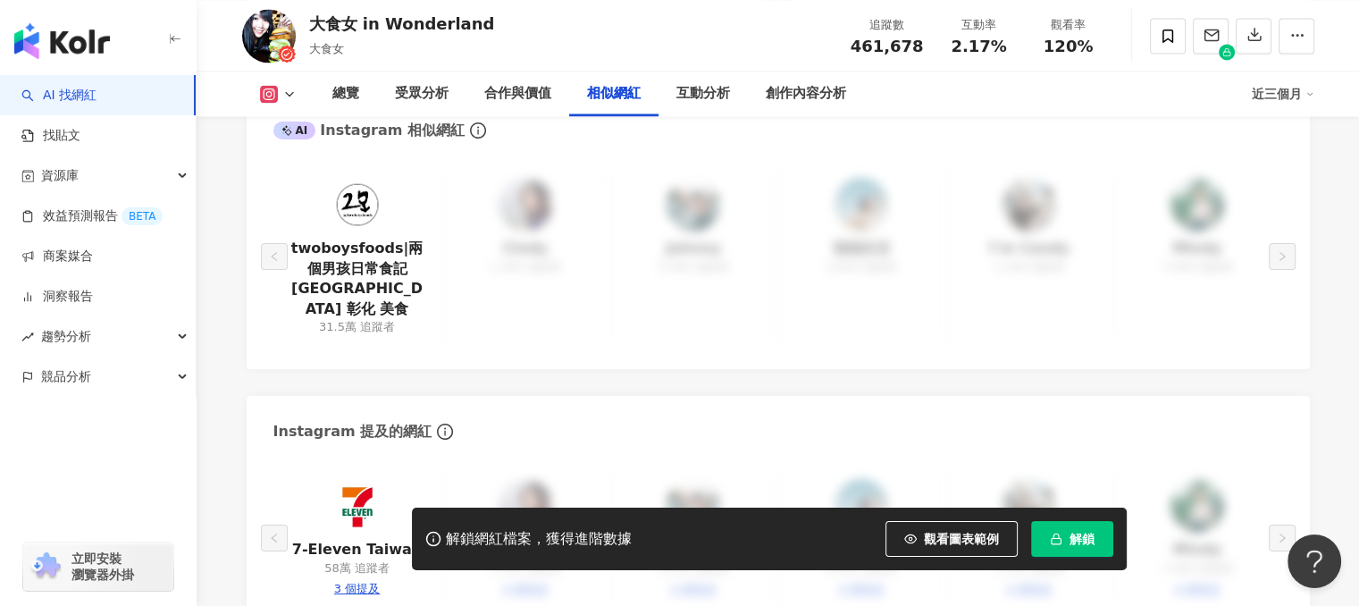
scroll to position [2948, 0]
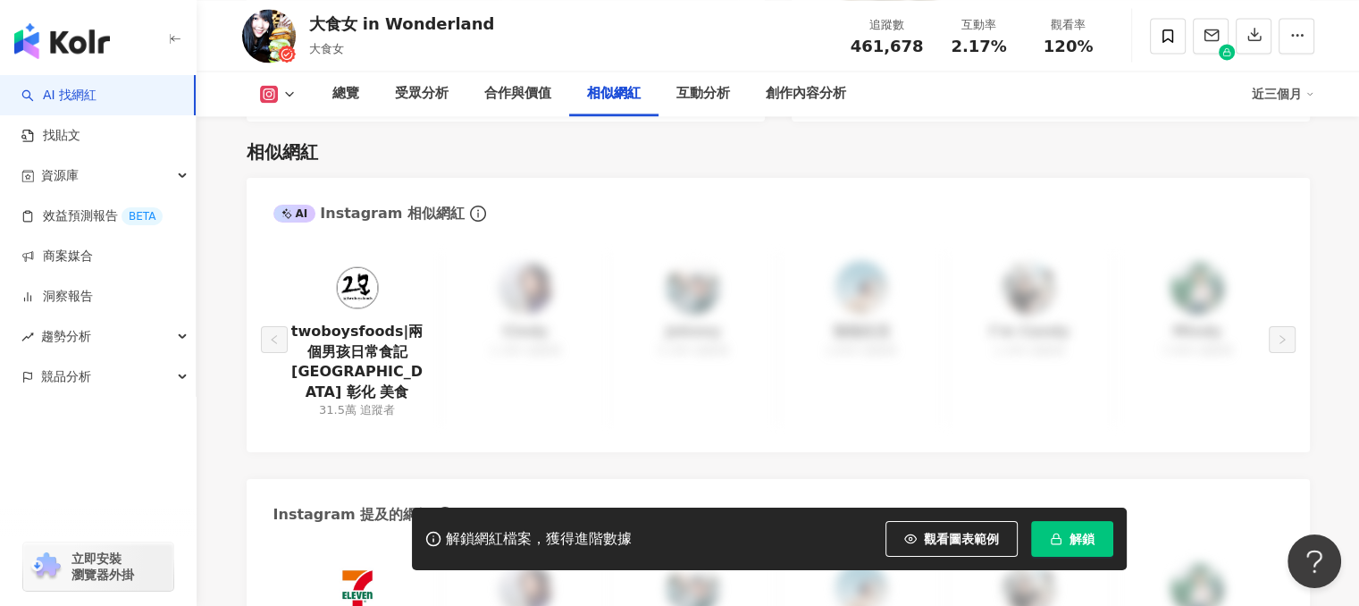
click at [359, 268] on img at bounding box center [358, 288] width 54 height 54
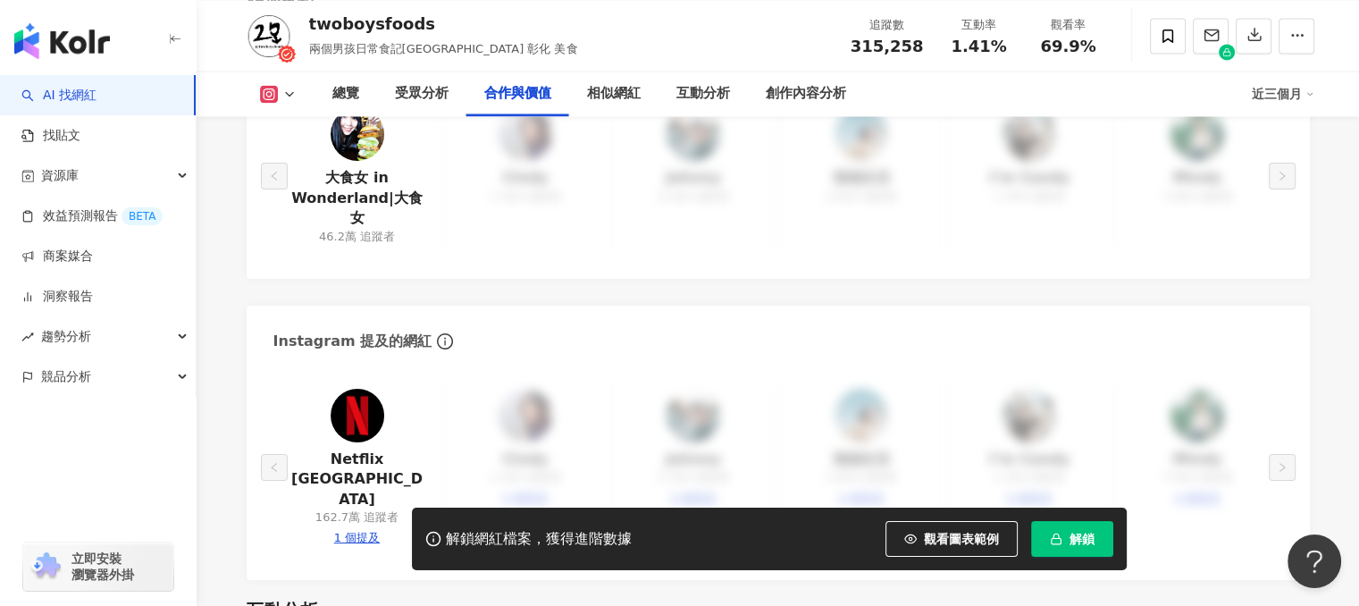
scroll to position [2858, 0]
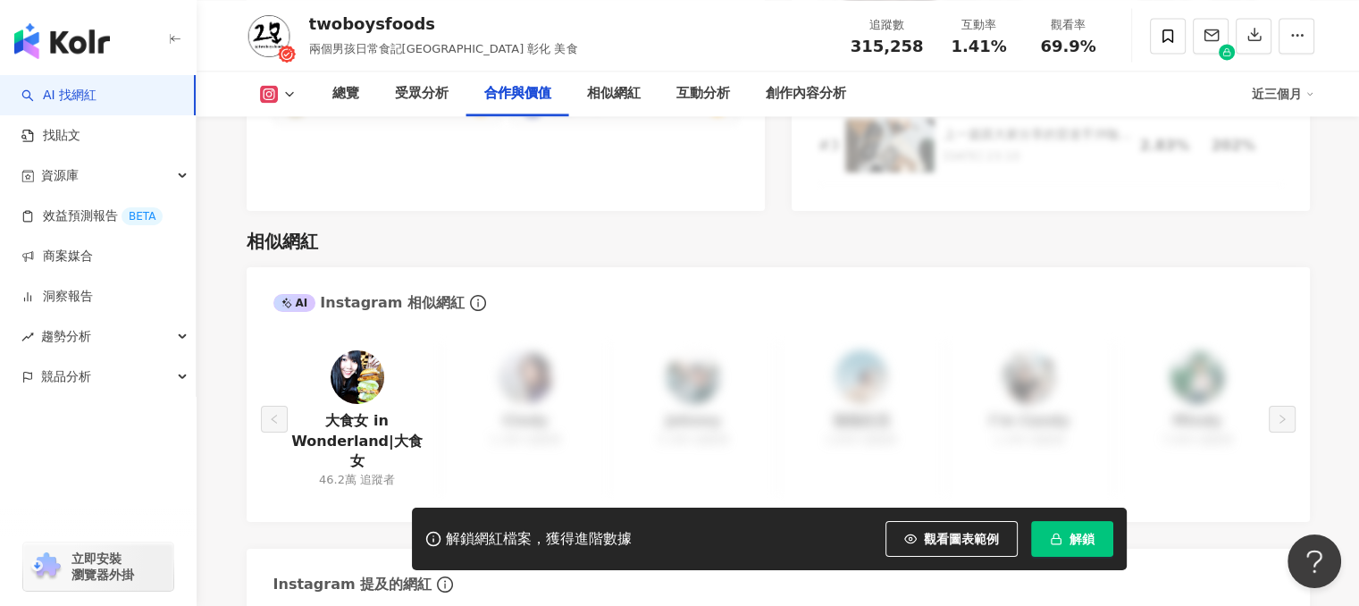
click at [339, 356] on img at bounding box center [358, 377] width 54 height 54
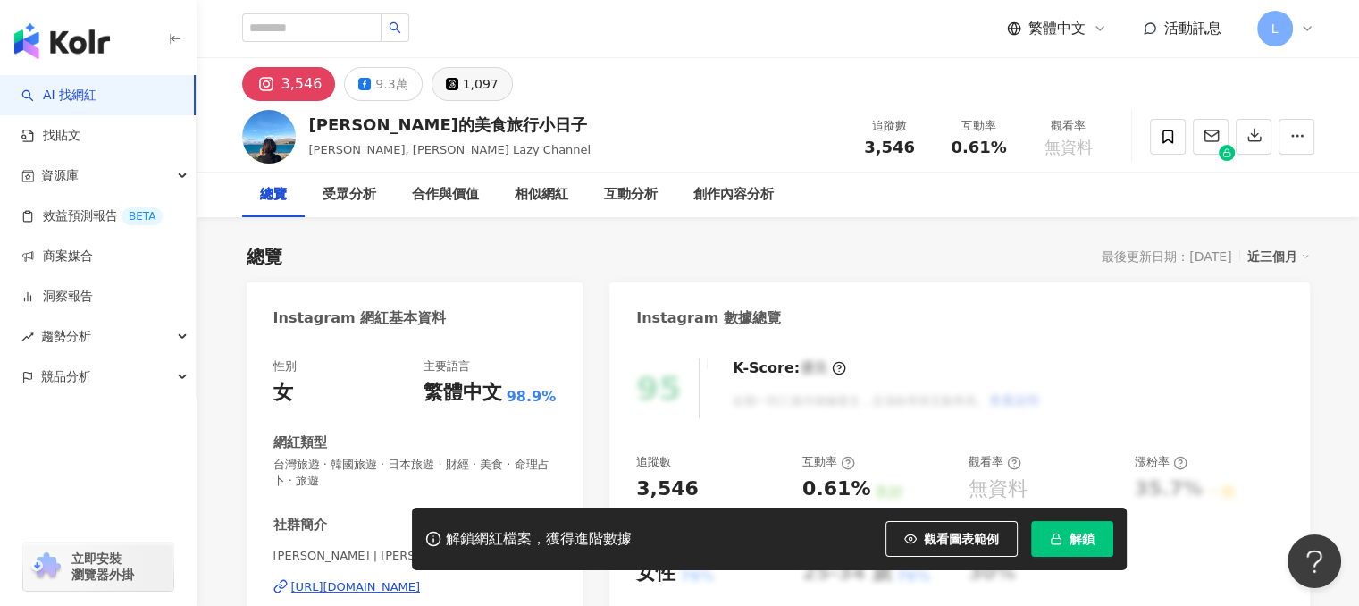
click at [478, 80] on div "1,097" at bounding box center [481, 83] width 36 height 25
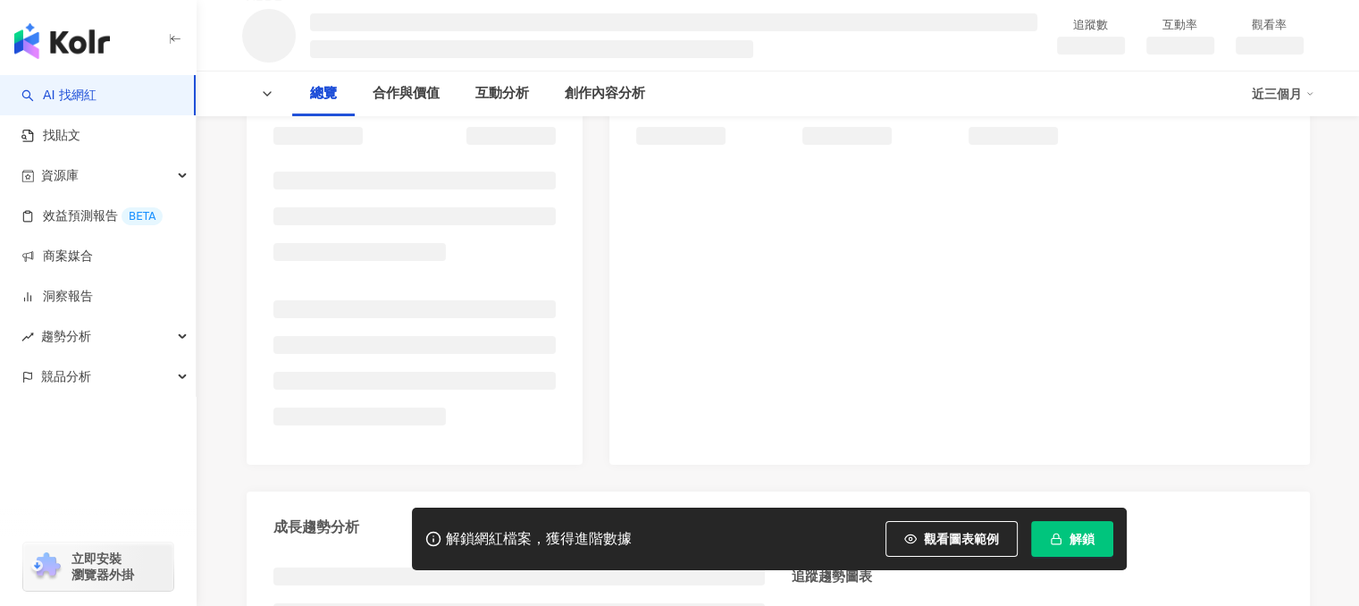
scroll to position [268, 0]
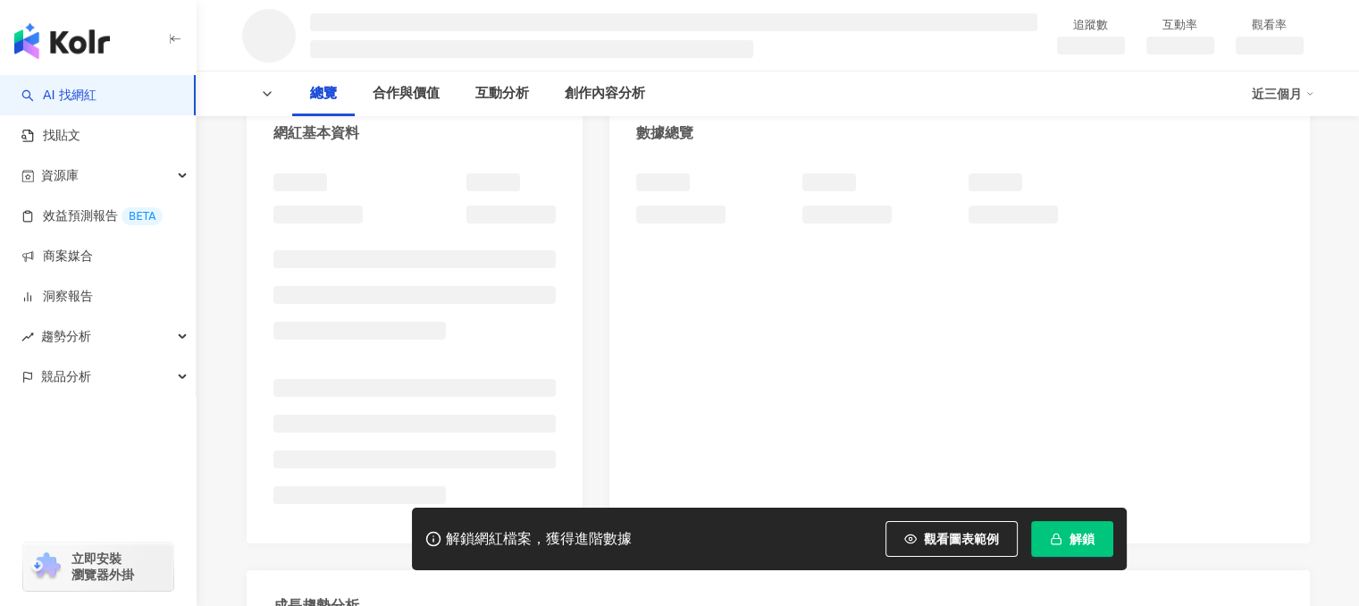
scroll to position [268, 0]
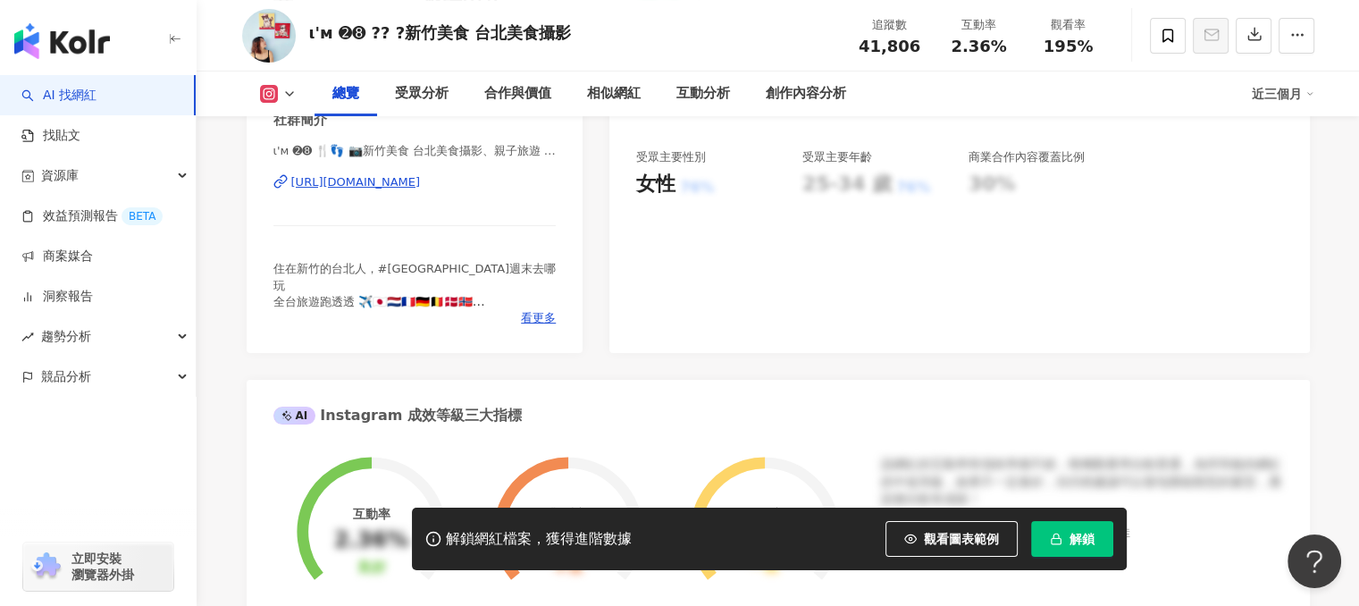
scroll to position [357, 0]
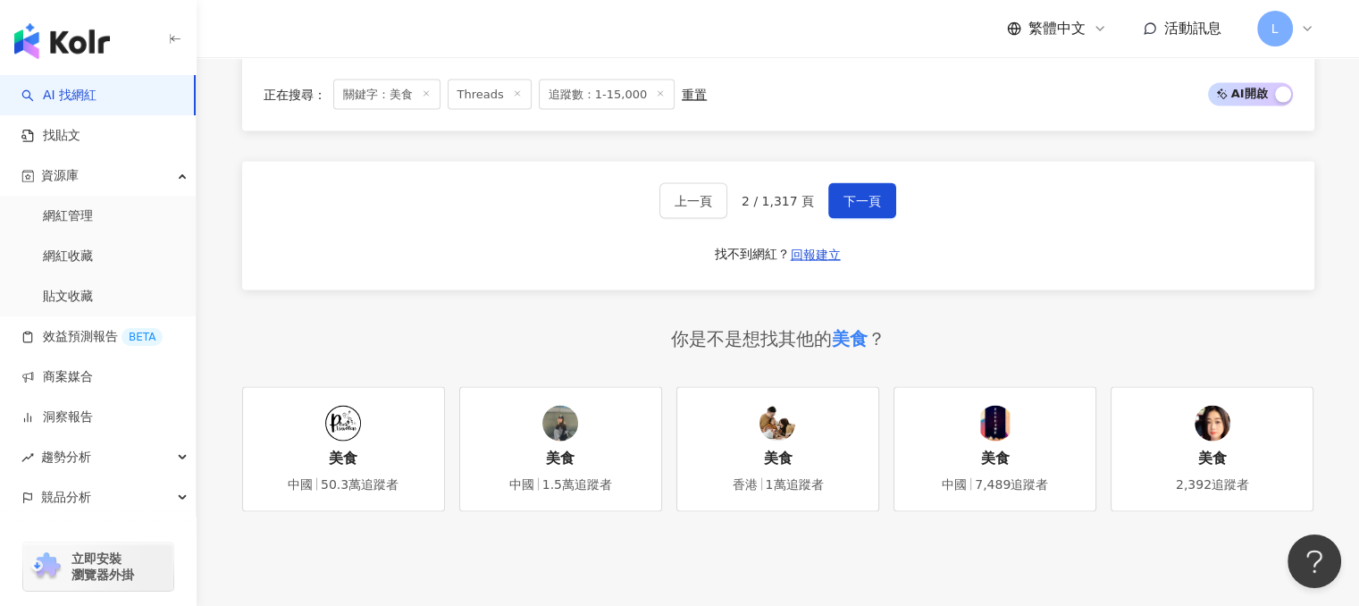
scroll to position [3610, 0]
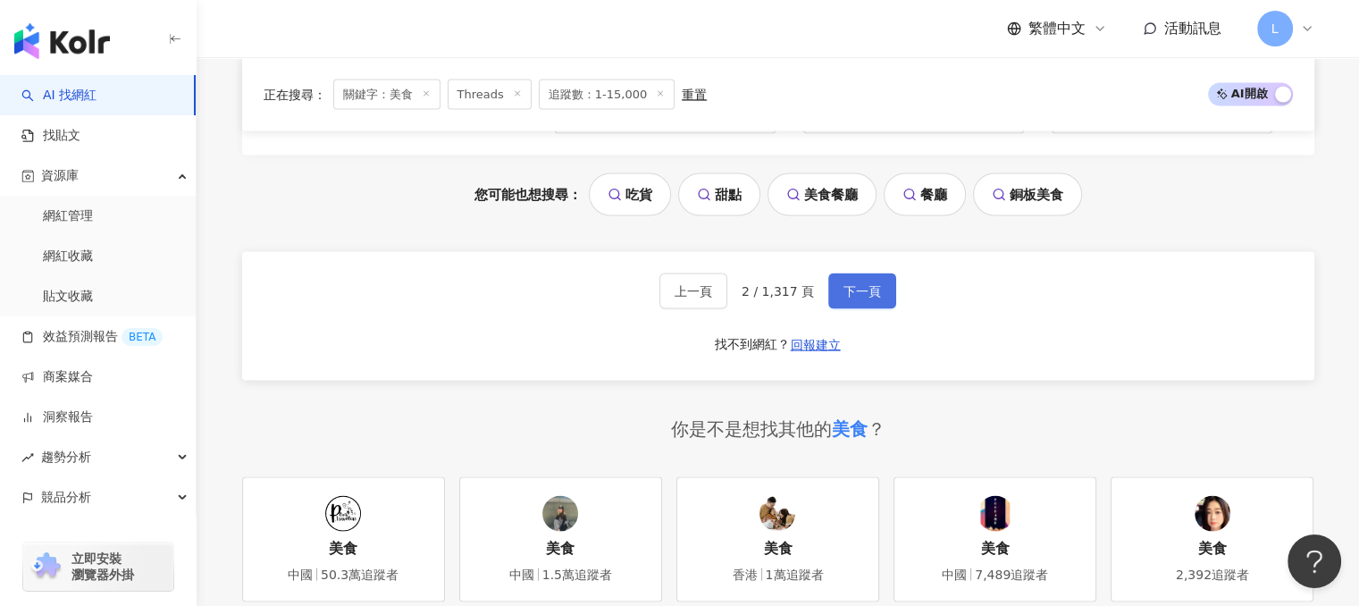
click at [845, 284] on span "下一頁" at bounding box center [862, 291] width 38 height 14
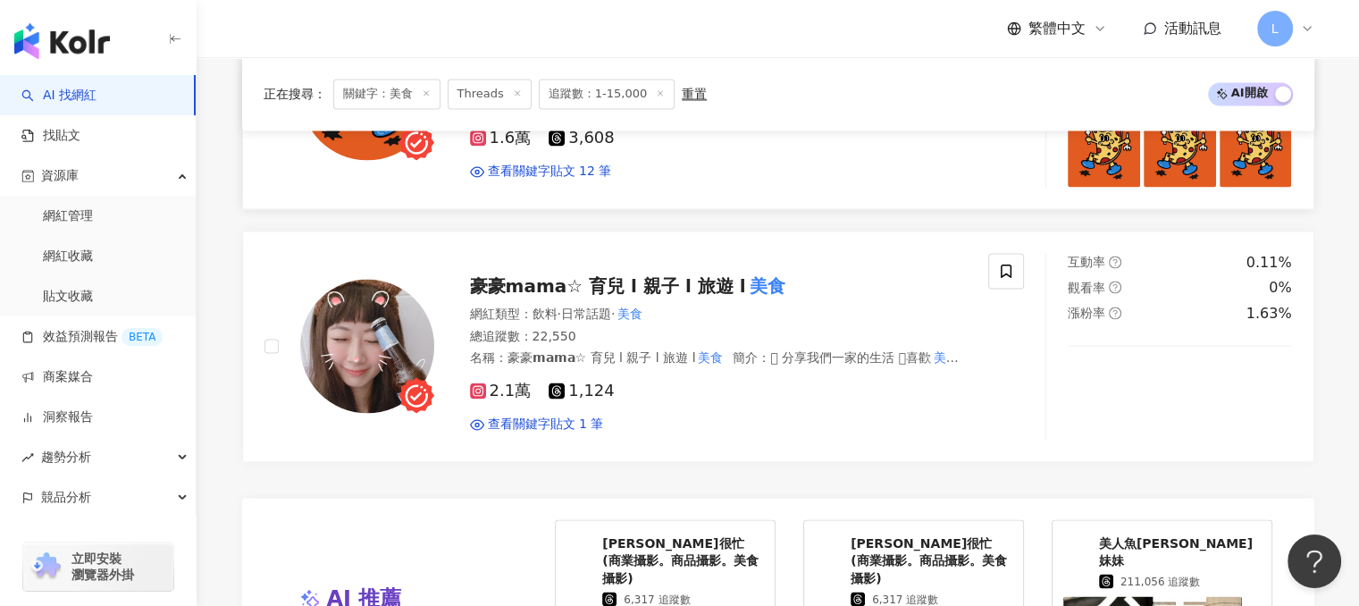
scroll to position [2787, 0]
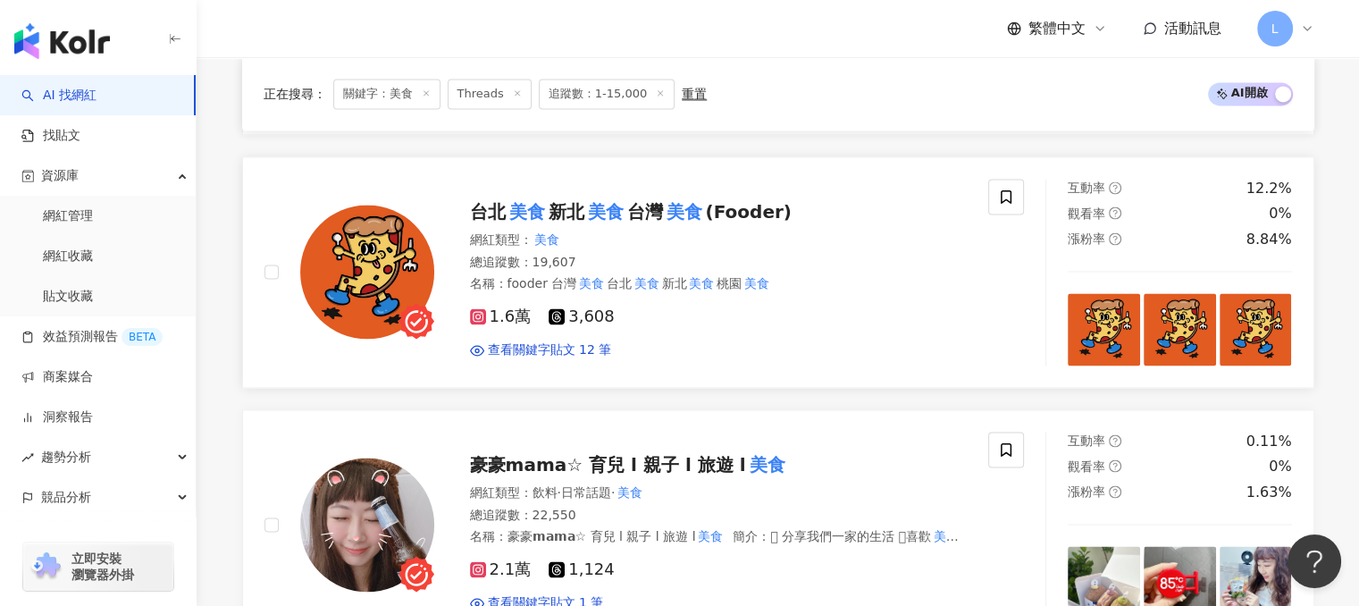
click at [637, 201] on span "台灣" at bounding box center [645, 211] width 36 height 21
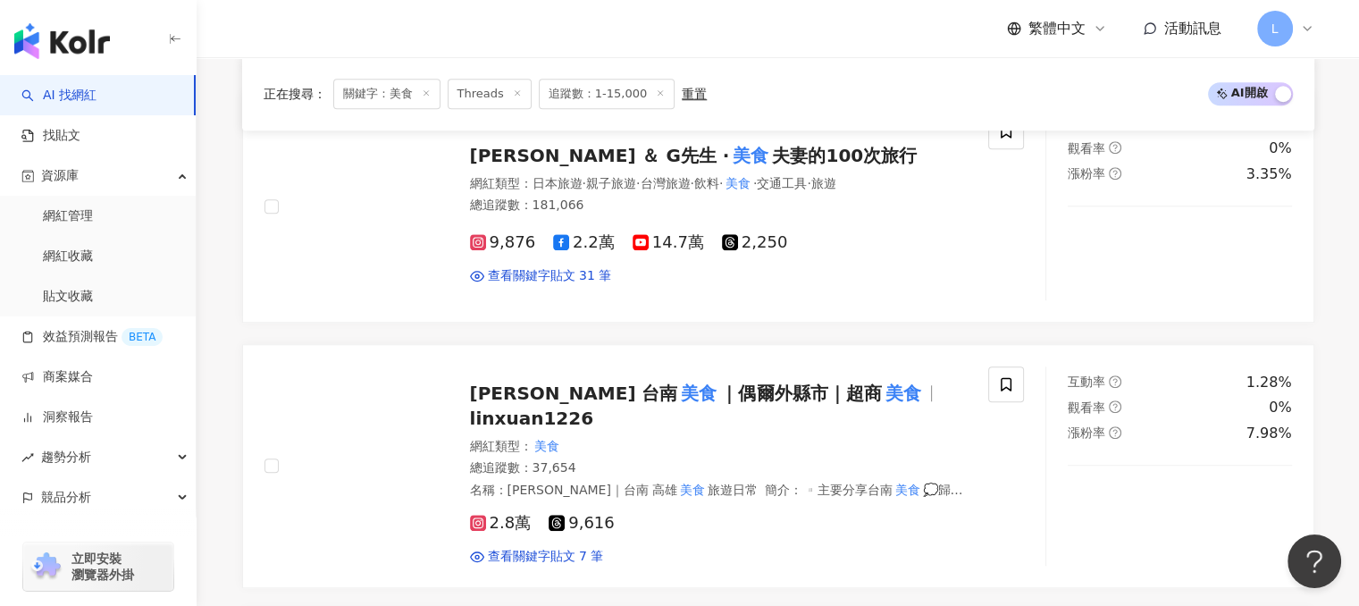
scroll to position [1447, 0]
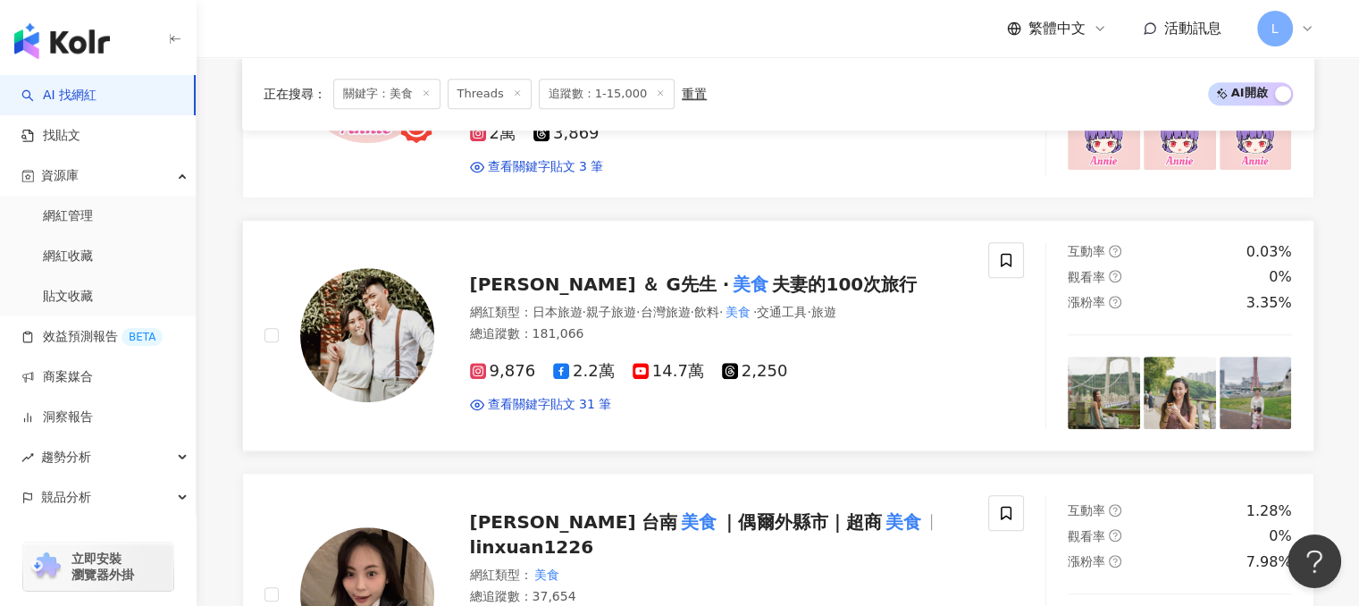
click at [772, 273] on span "夫妻的100次旅行" at bounding box center [844, 283] width 145 height 21
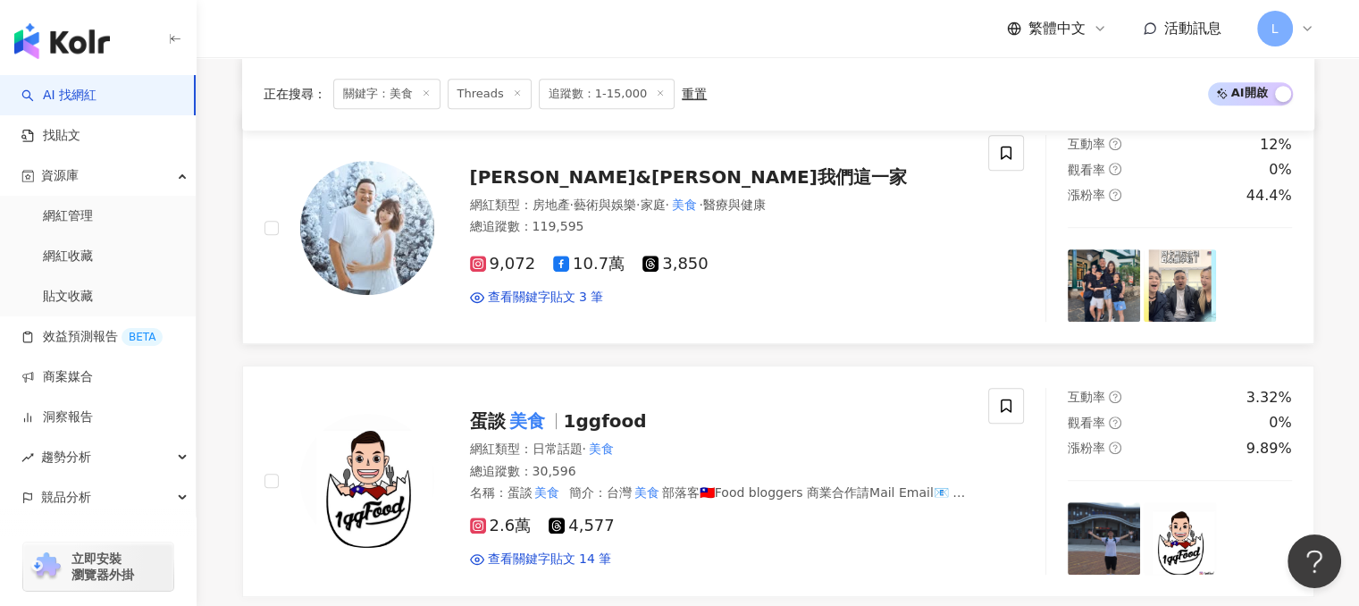
scroll to position [911, 0]
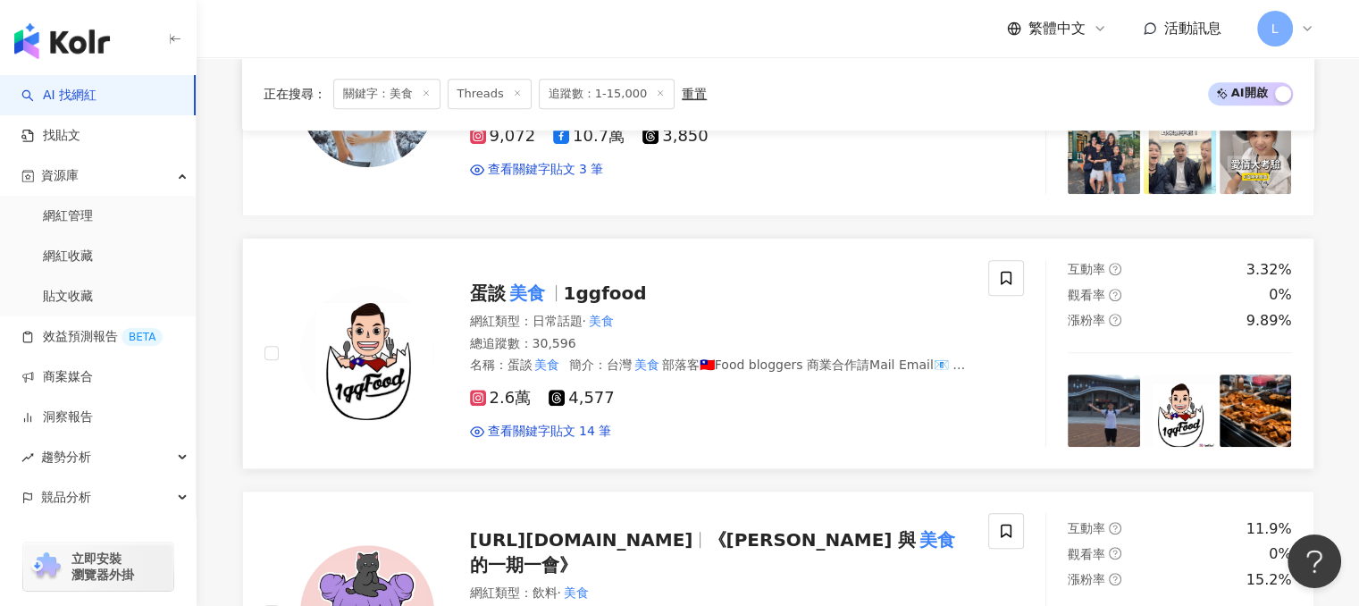
click at [488, 294] on span "蛋談" at bounding box center [488, 292] width 36 height 21
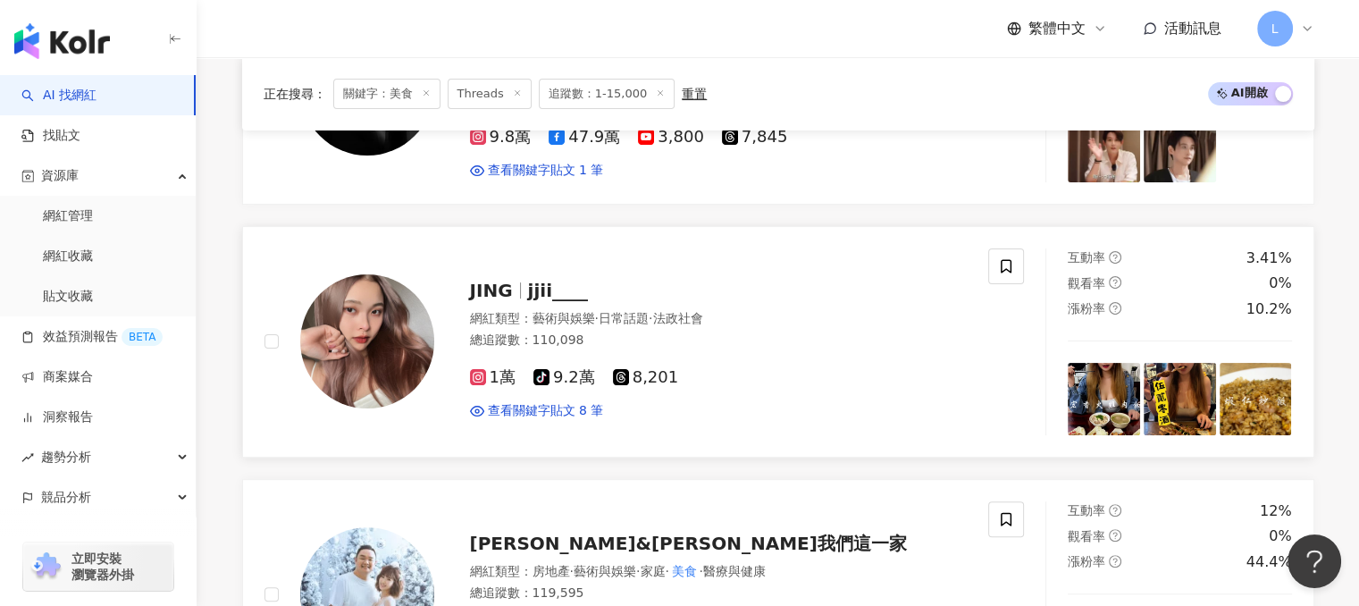
scroll to position [375, 0]
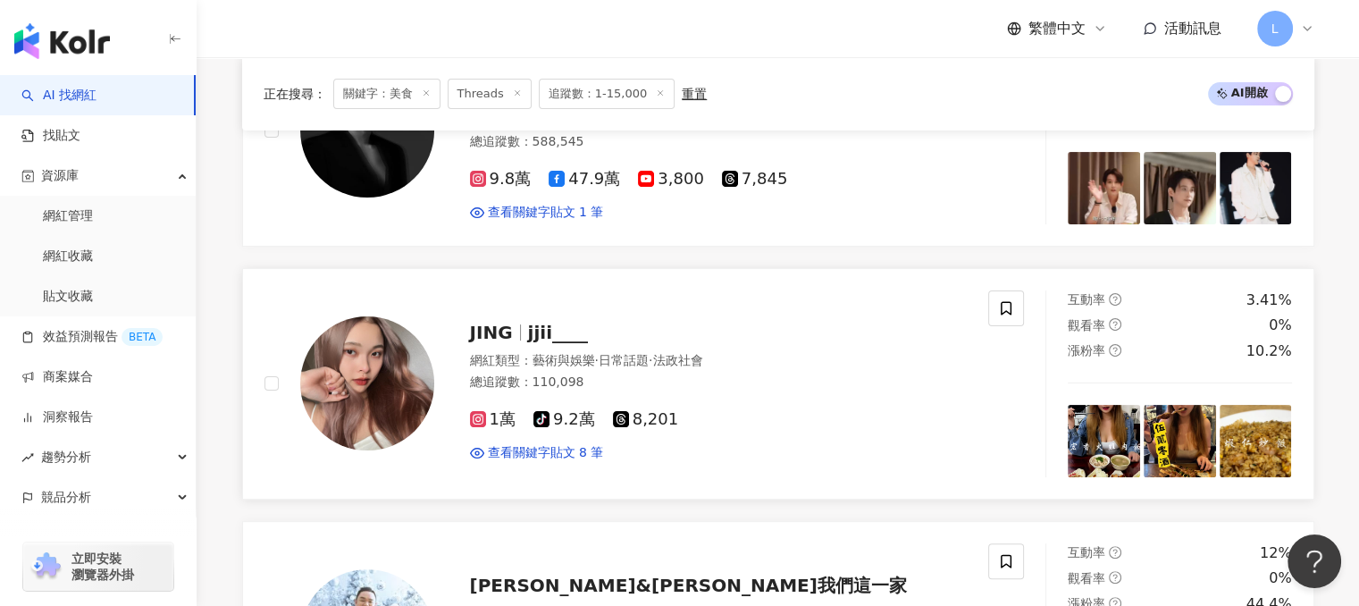
click at [557, 331] on span "jjii____" at bounding box center [558, 332] width 60 height 21
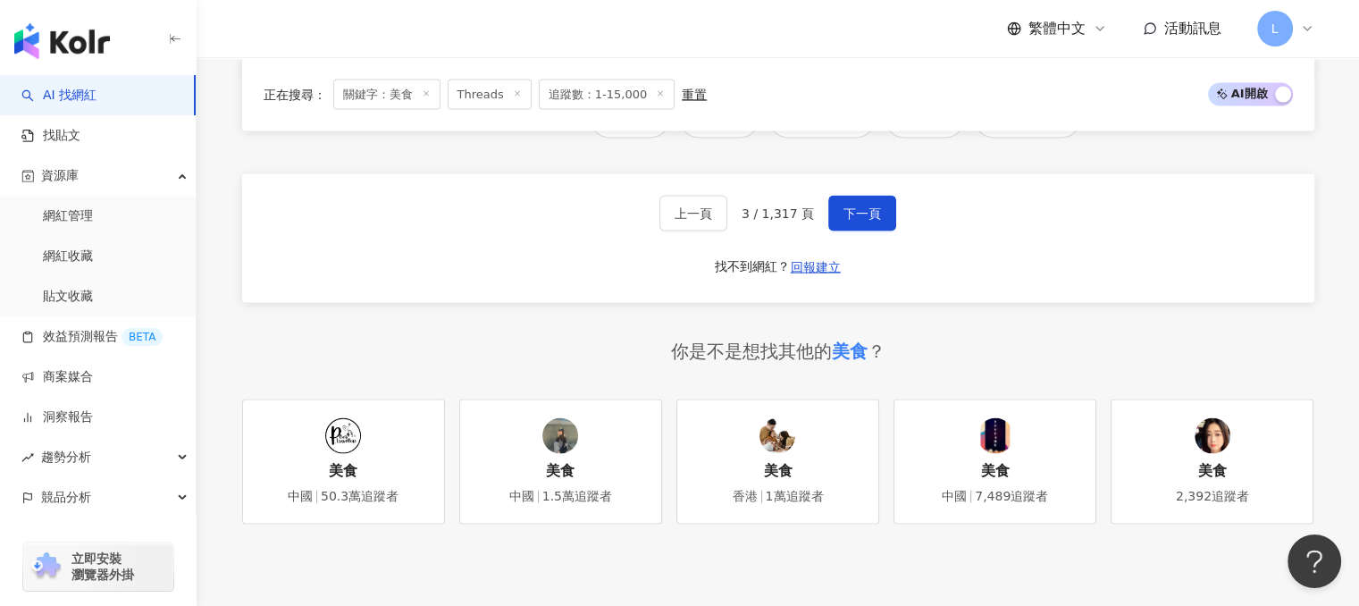
scroll to position [3555, 0]
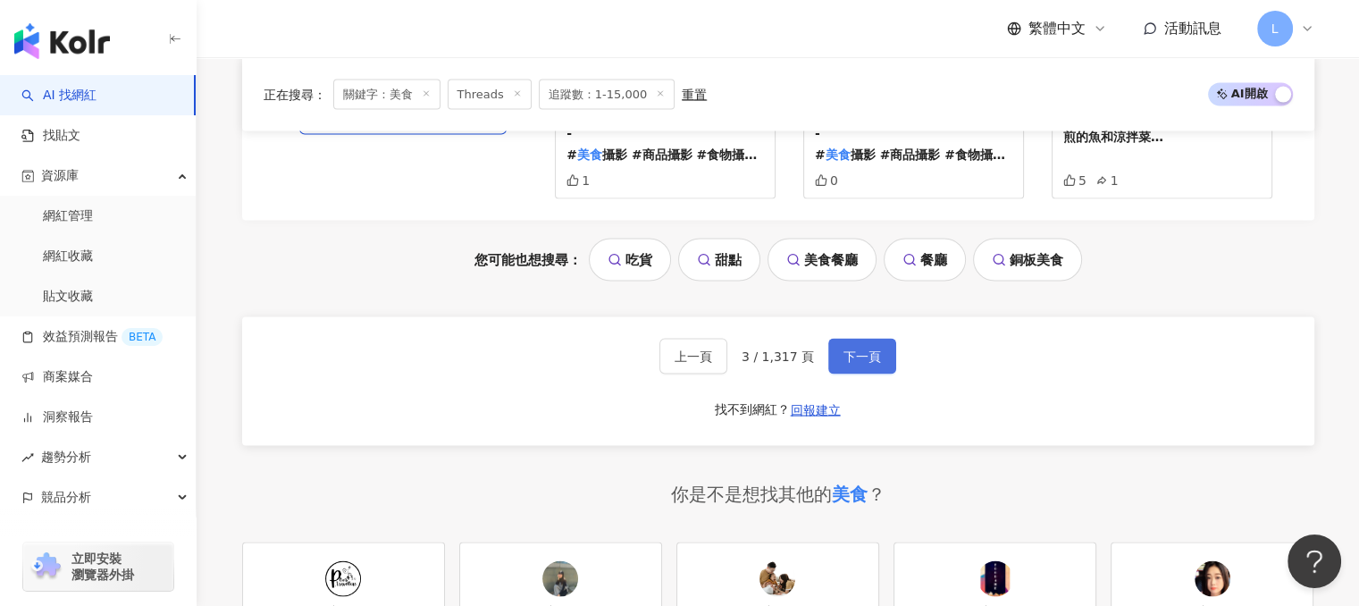
click at [858, 339] on button "下一頁" at bounding box center [862, 357] width 68 height 36
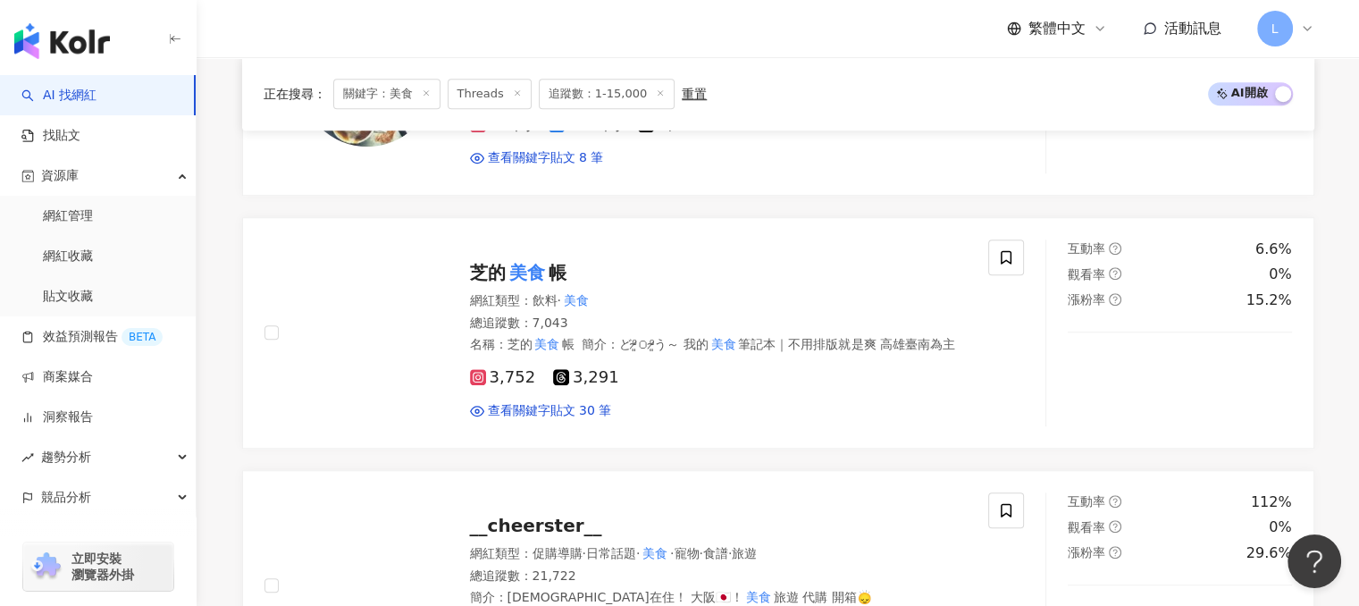
scroll to position [1447, 0]
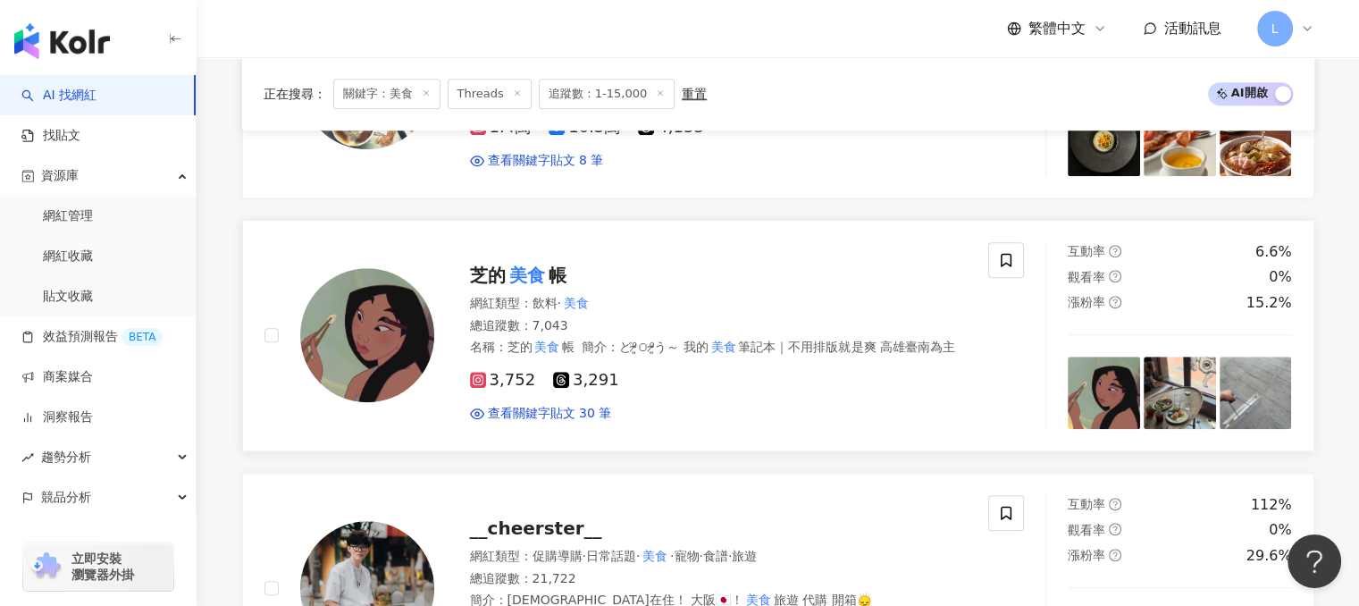
click at [531, 272] on mark "美食" at bounding box center [527, 275] width 43 height 29
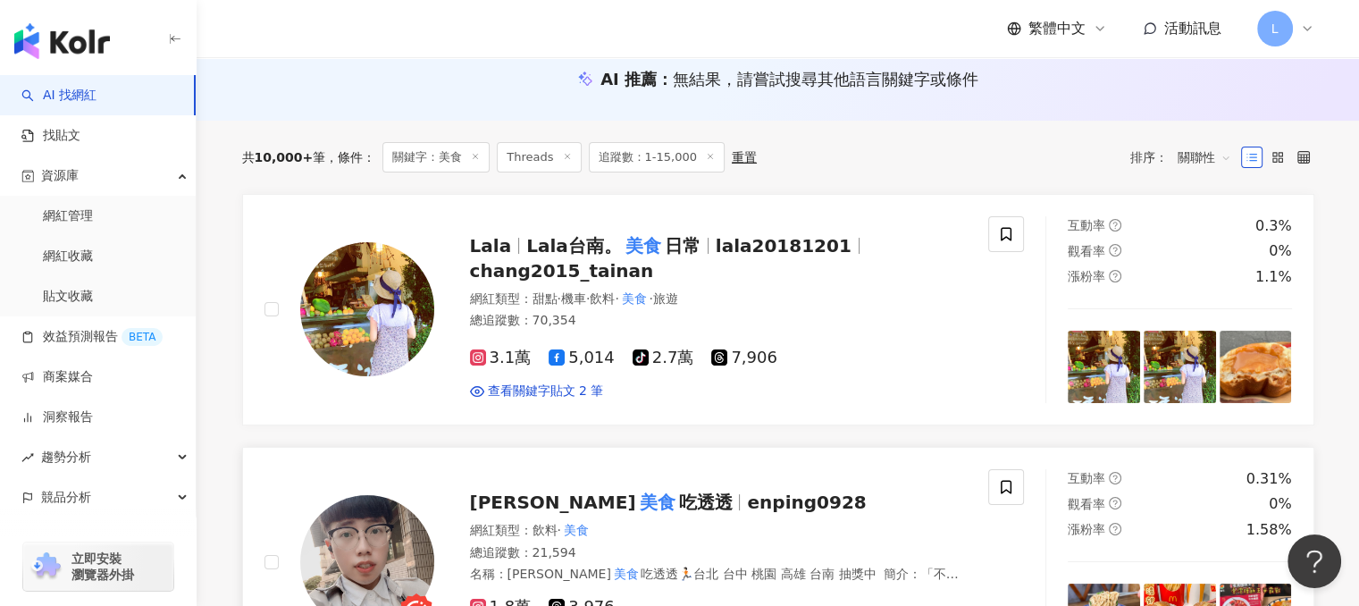
scroll to position [107, 0]
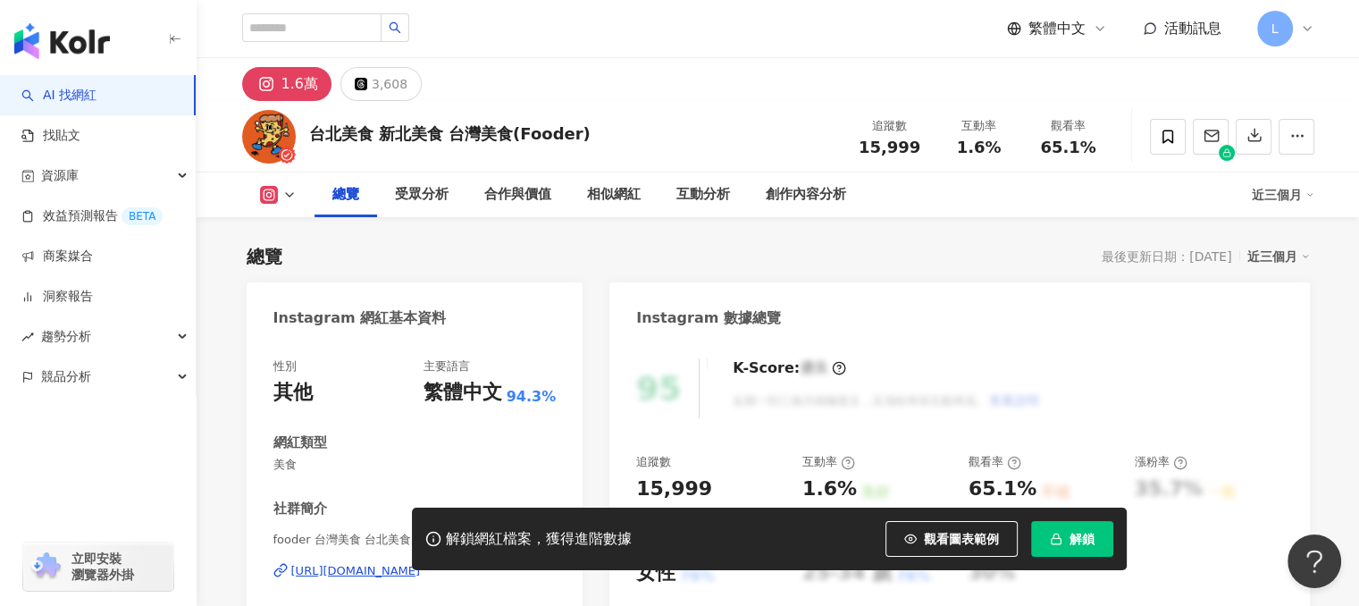
scroll to position [179, 0]
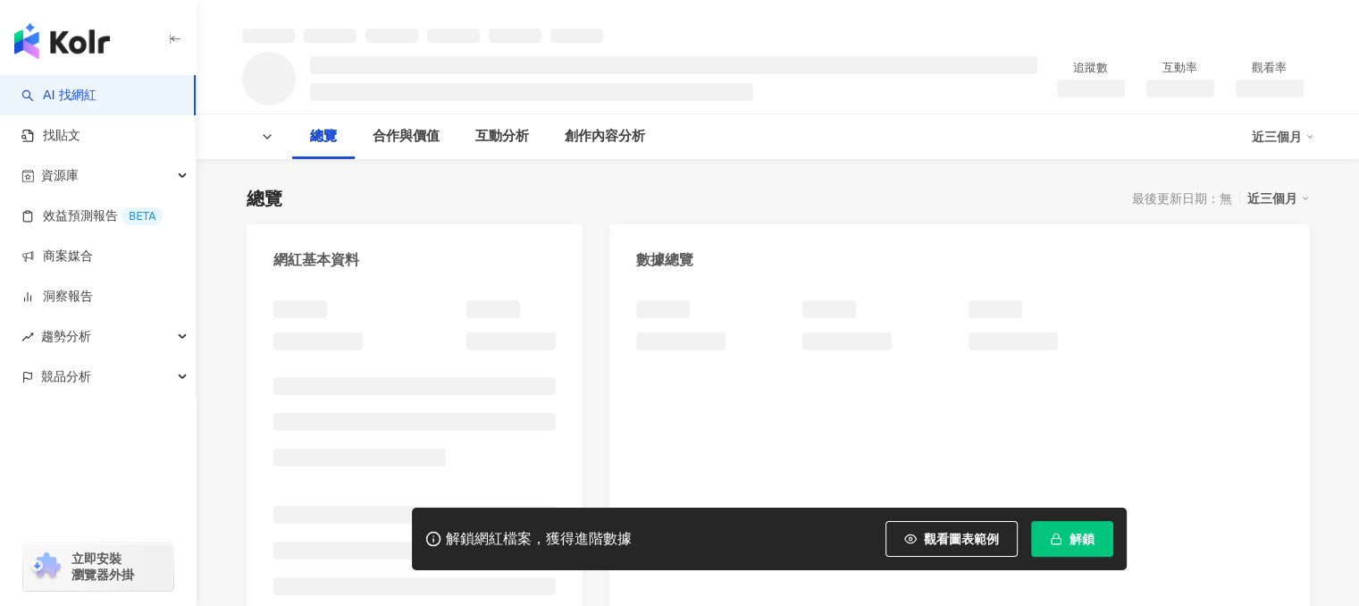
scroll to position [268, 0]
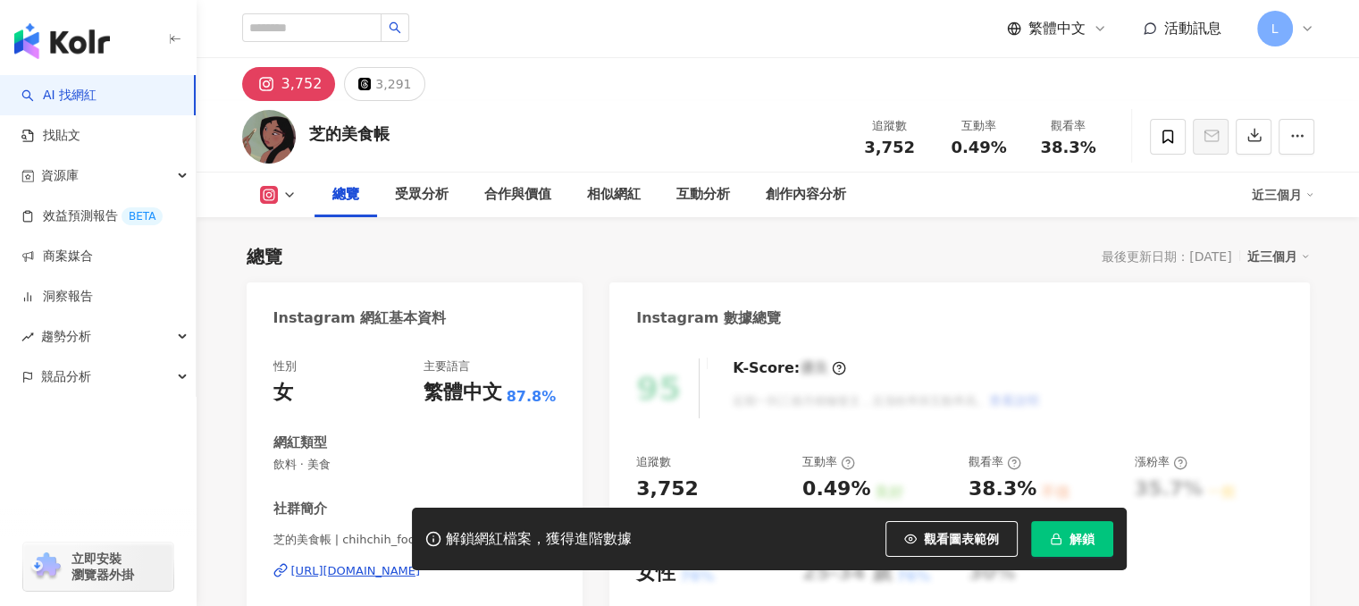
scroll to position [357, 0]
